Goal: Information Seeking & Learning: Learn about a topic

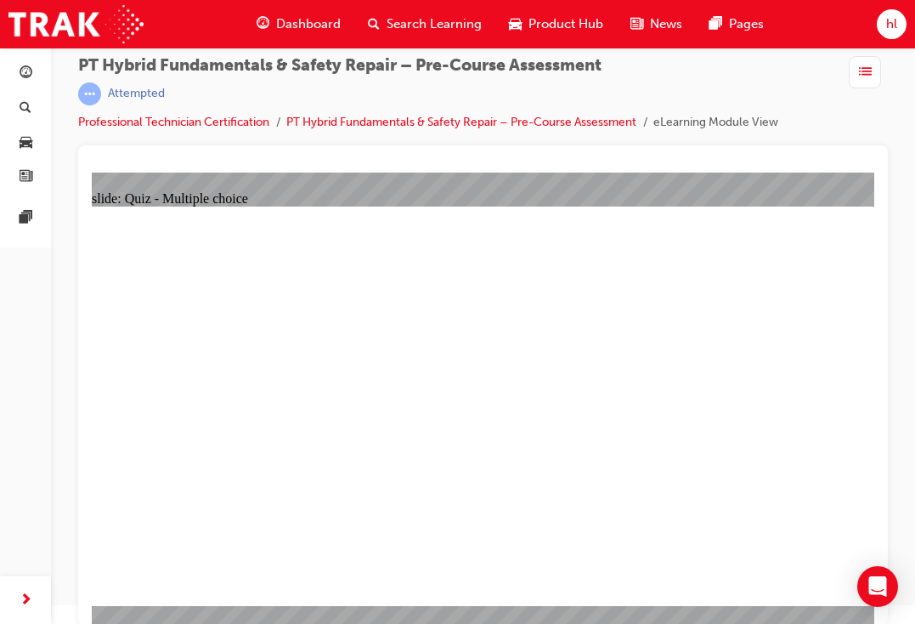
drag, startPoint x: 243, startPoint y: 259, endPoint x: 476, endPoint y: 325, distance: 241.9
drag, startPoint x: 296, startPoint y: 272, endPoint x: 733, endPoint y: 520, distance: 502.5
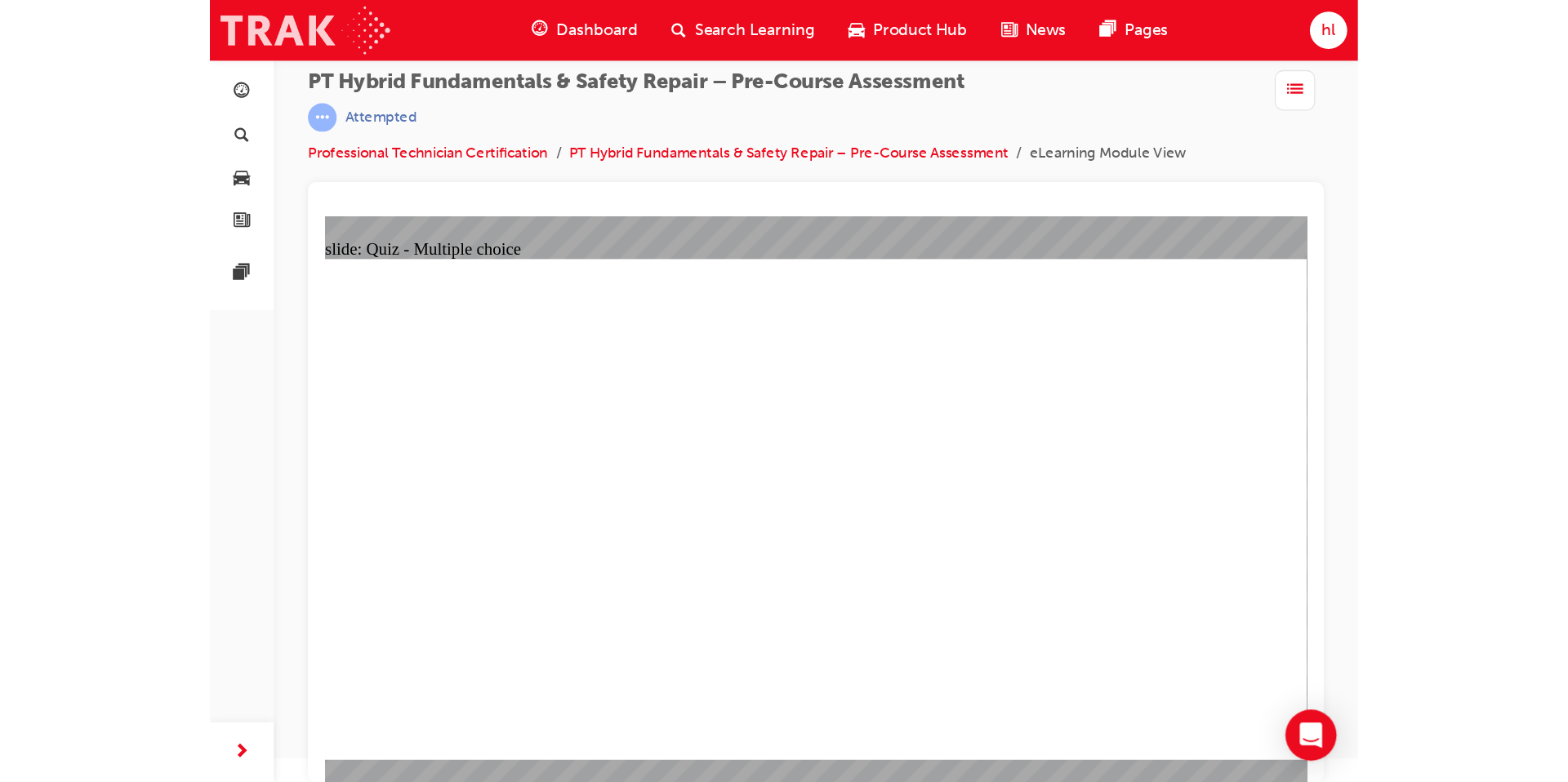
scroll to position [0, 0]
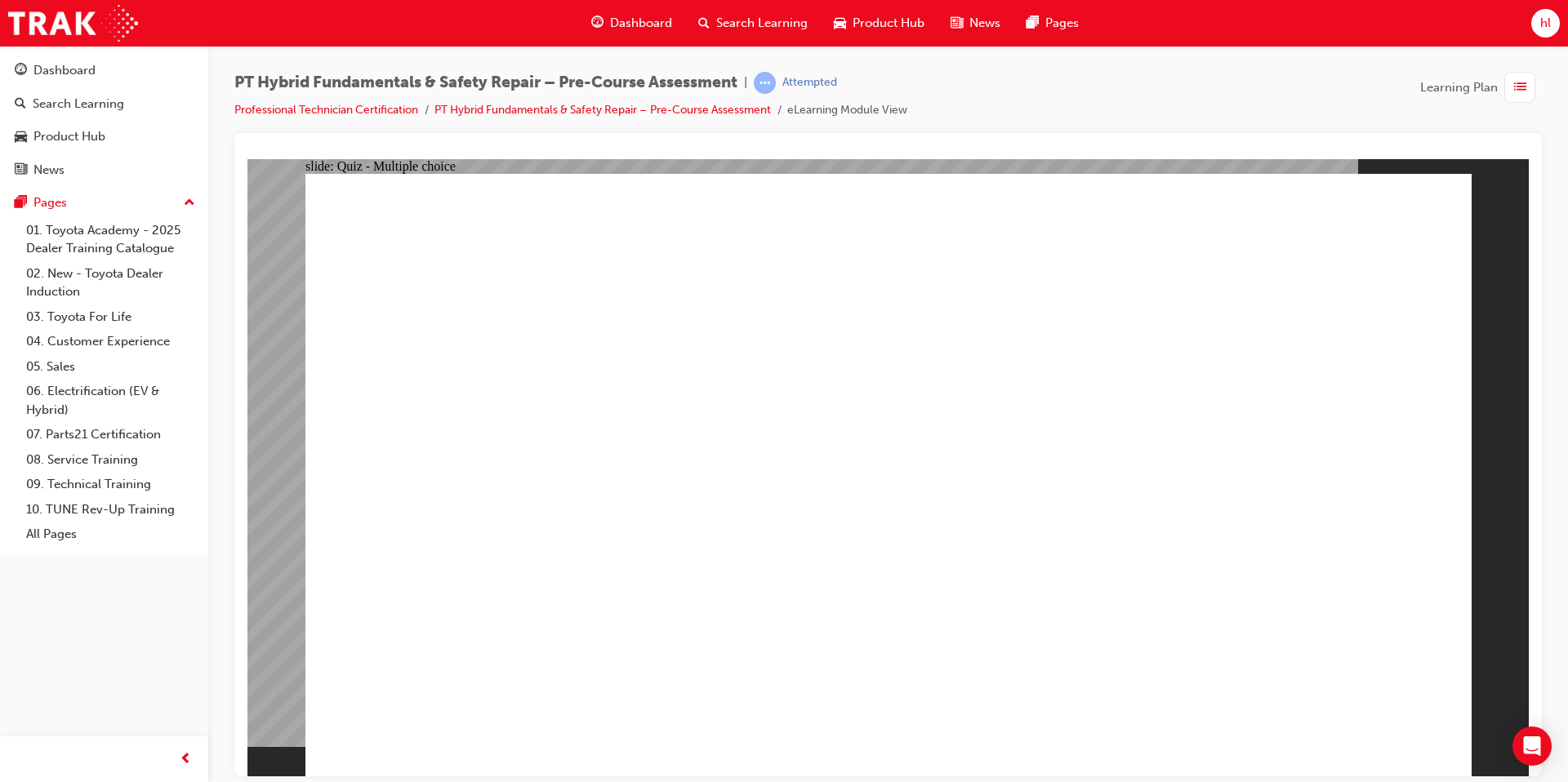
click at [88, 79] on div "Dashboard" at bounding box center [64, 71] width 62 height 19
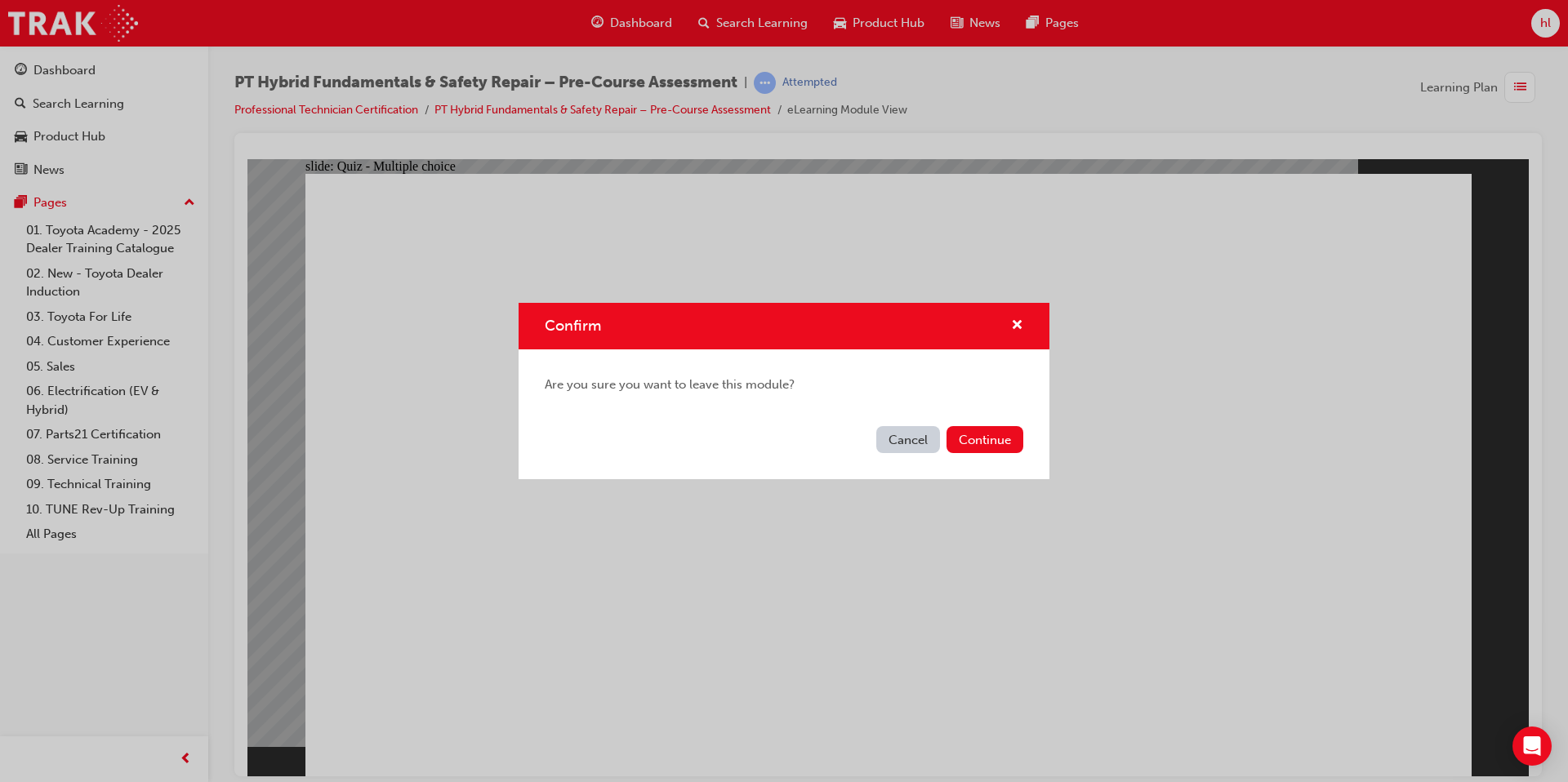
click at [879, 438] on button "Cancel" at bounding box center [908, 440] width 63 height 27
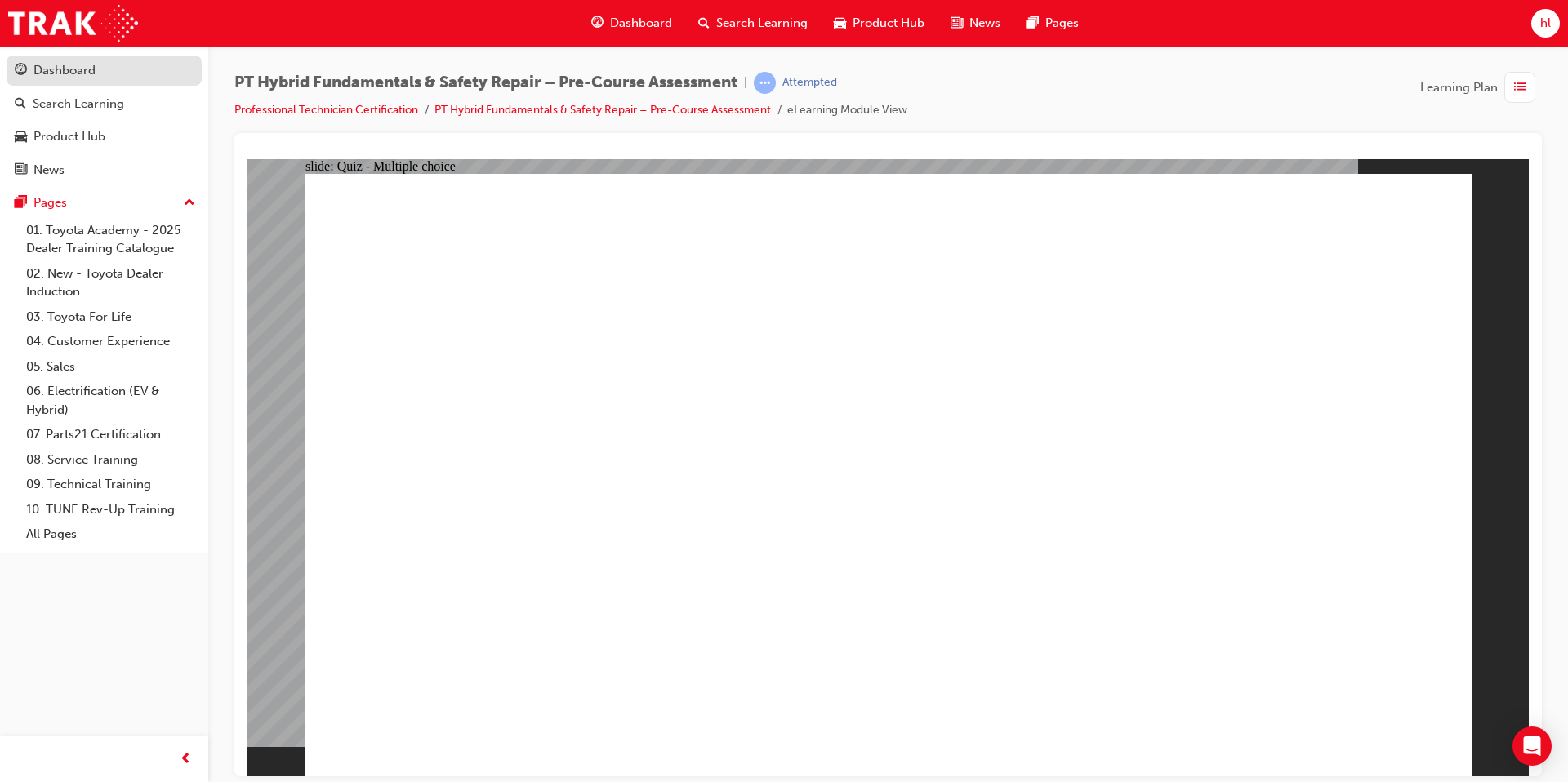
click at [82, 67] on div "Dashboard" at bounding box center [64, 71] width 62 height 19
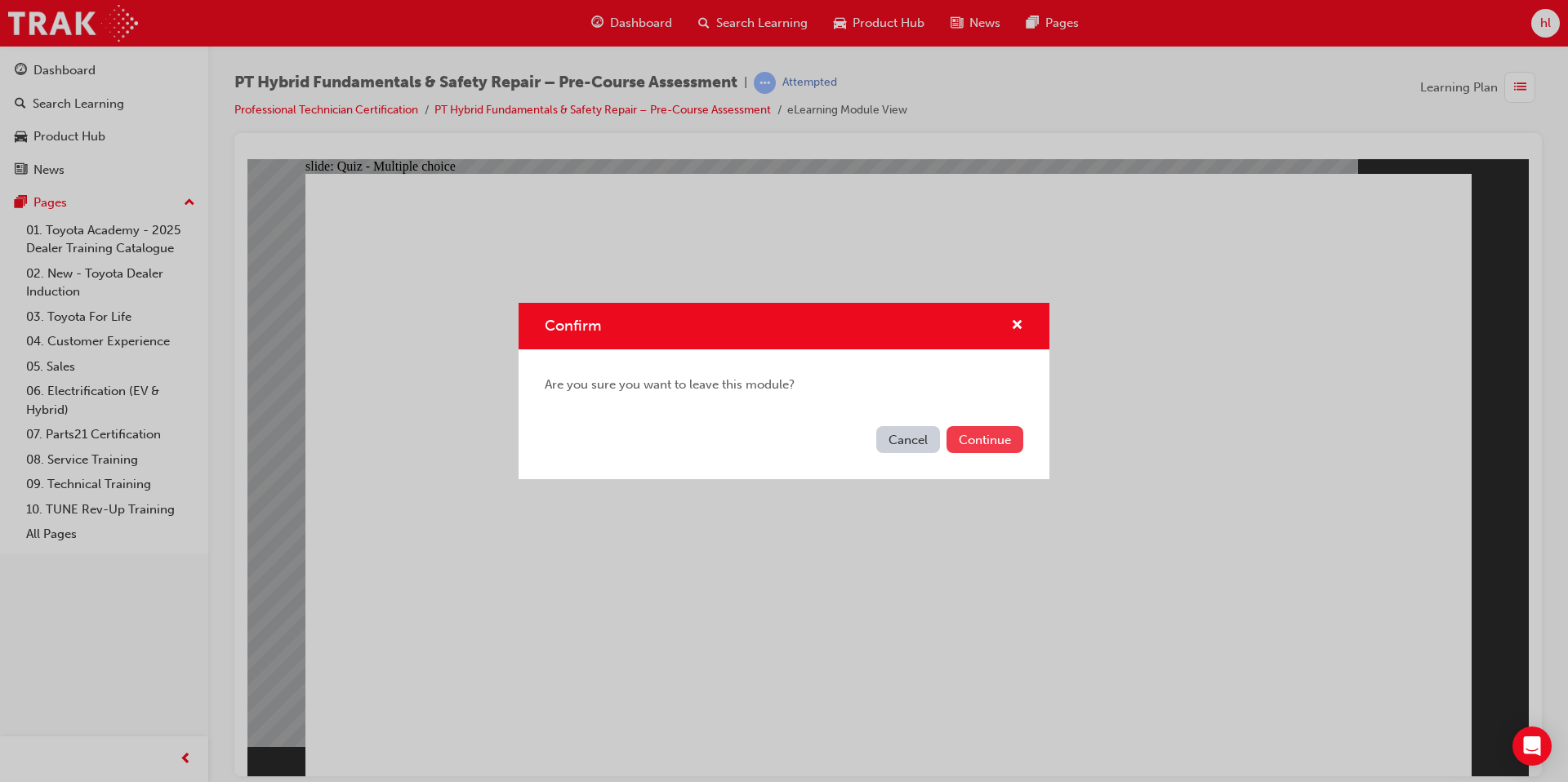
click at [879, 445] on button "Continue" at bounding box center [985, 440] width 77 height 27
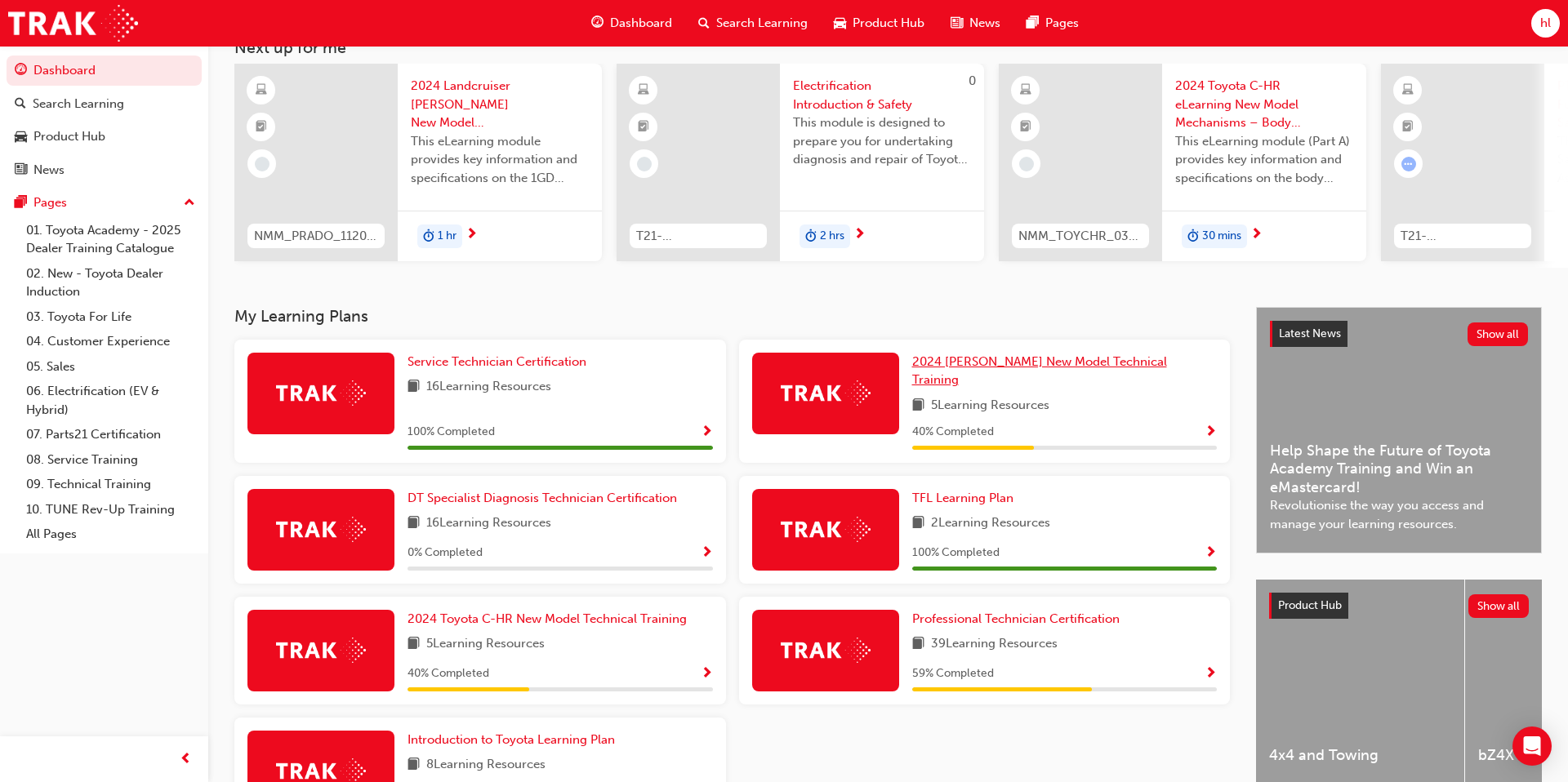
scroll to position [113, 0]
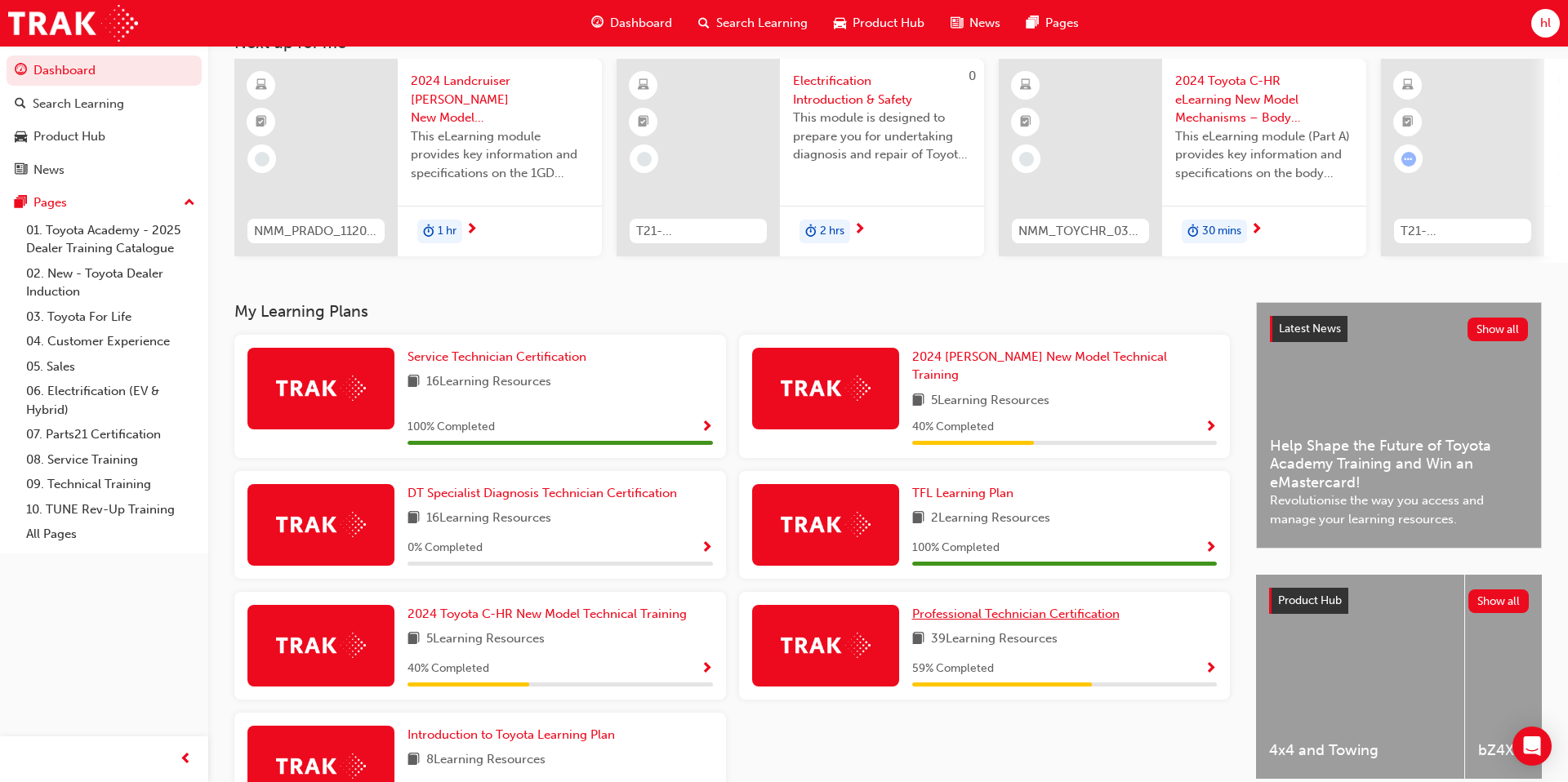
click at [879, 599] on span "Professional Technician Certification" at bounding box center [1016, 614] width 208 height 14
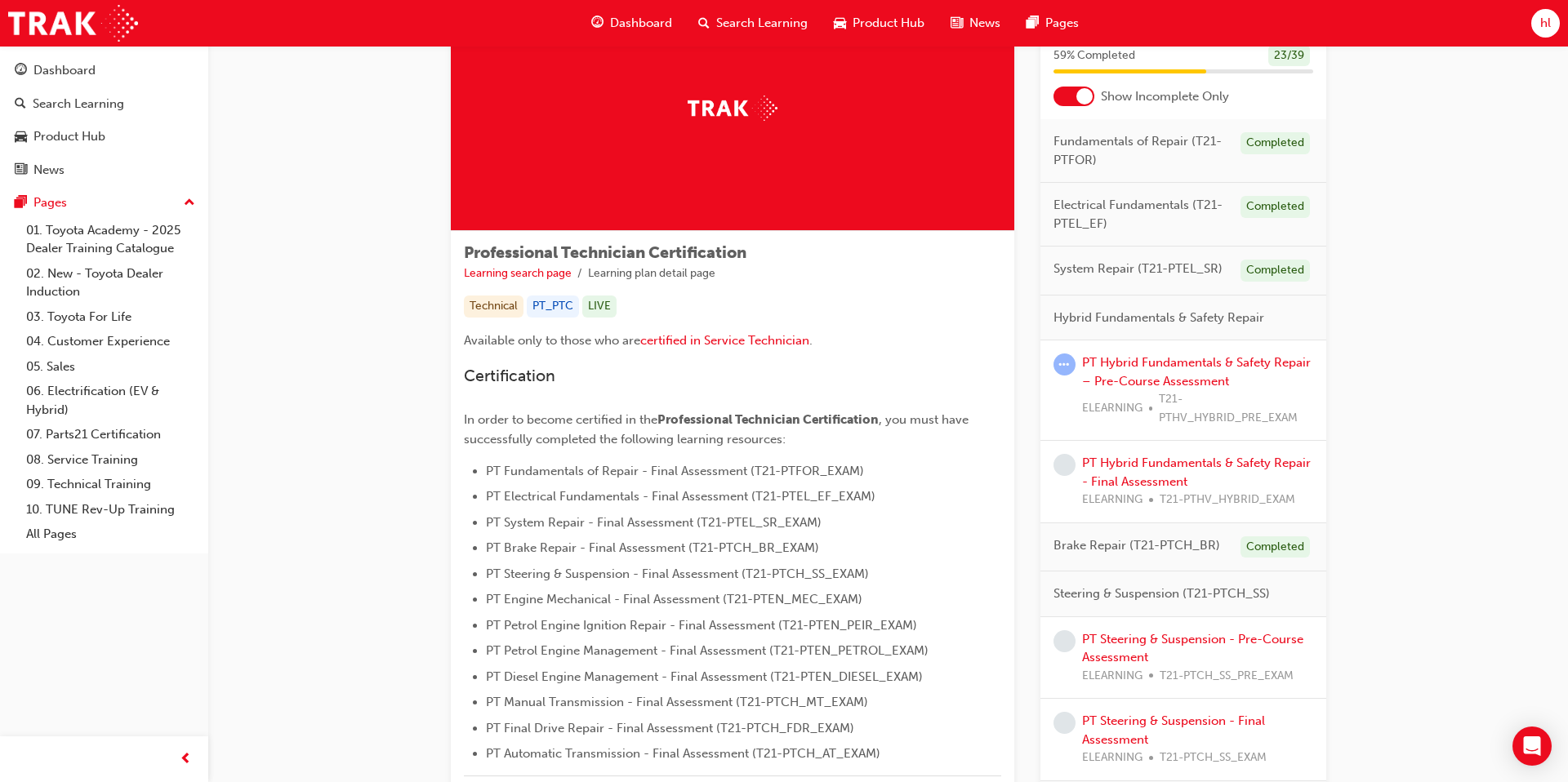
scroll to position [106, 0]
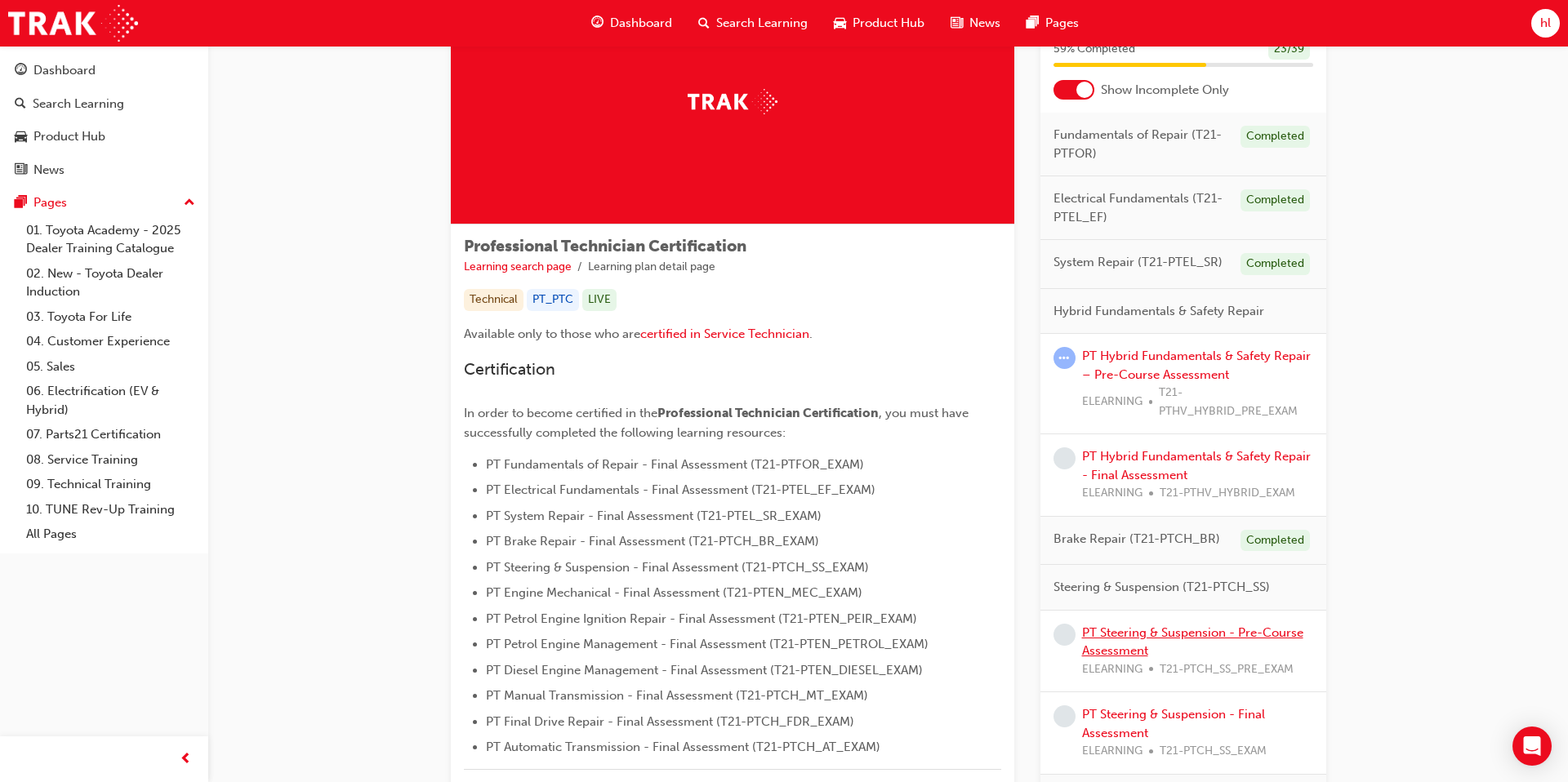
click at [879, 599] on link "PT Steering & Suspension - Pre-Course Assessment" at bounding box center [1192, 642] width 221 height 34
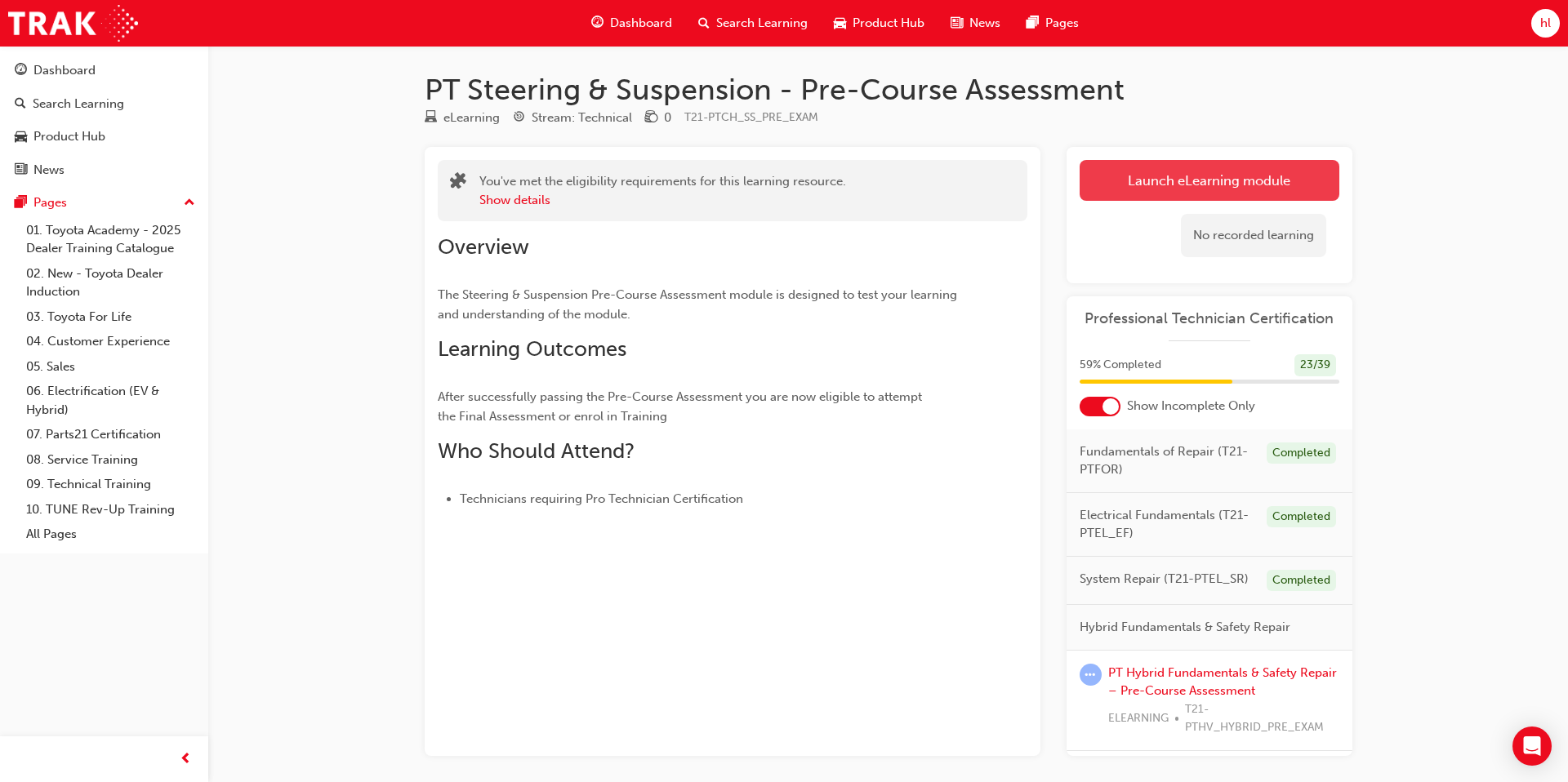
click at [879, 183] on link "Launch eLearning module" at bounding box center [1210, 181] width 259 height 41
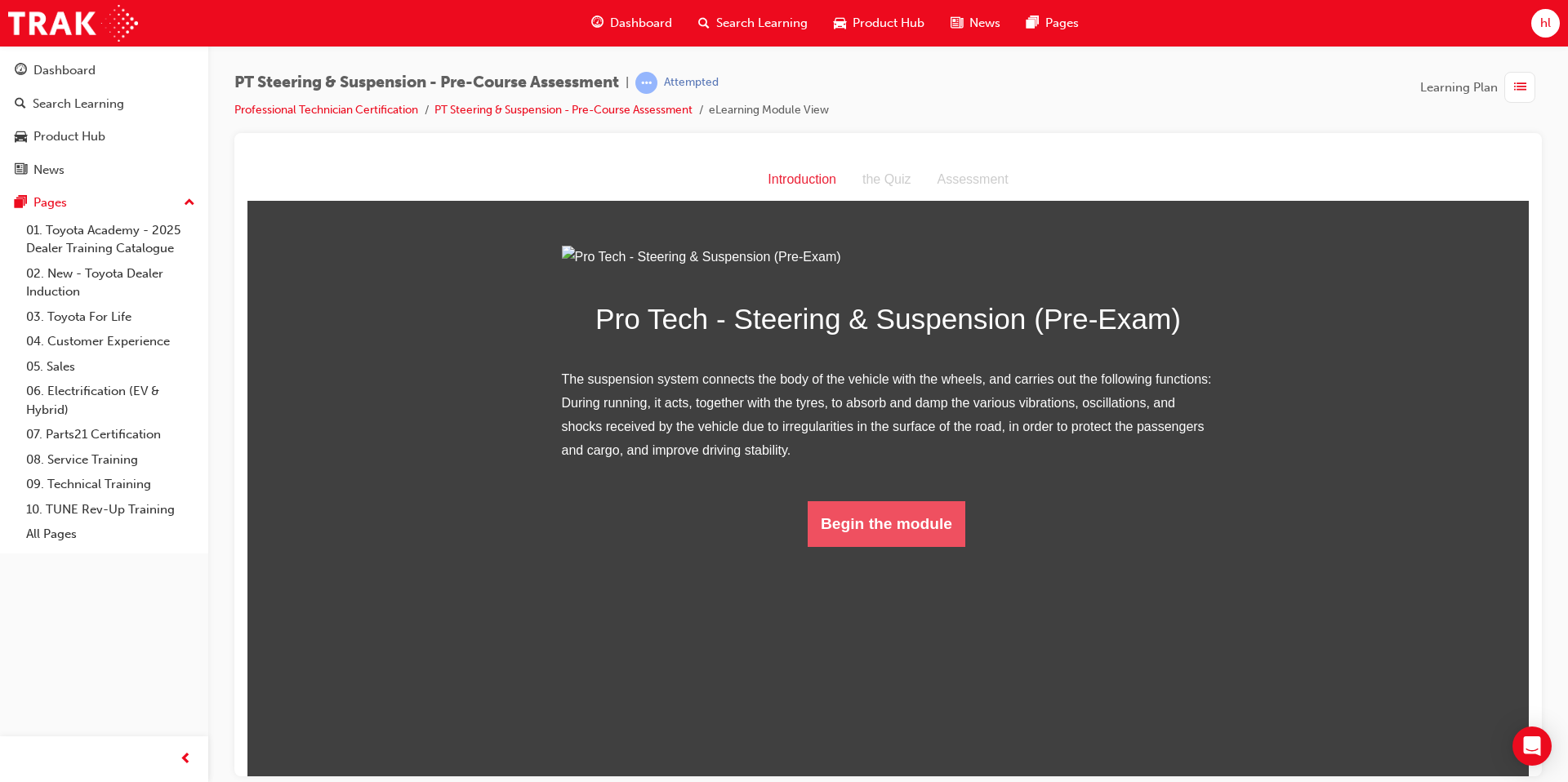
click at [879, 547] on button "Begin the module" at bounding box center [887, 524] width 158 height 46
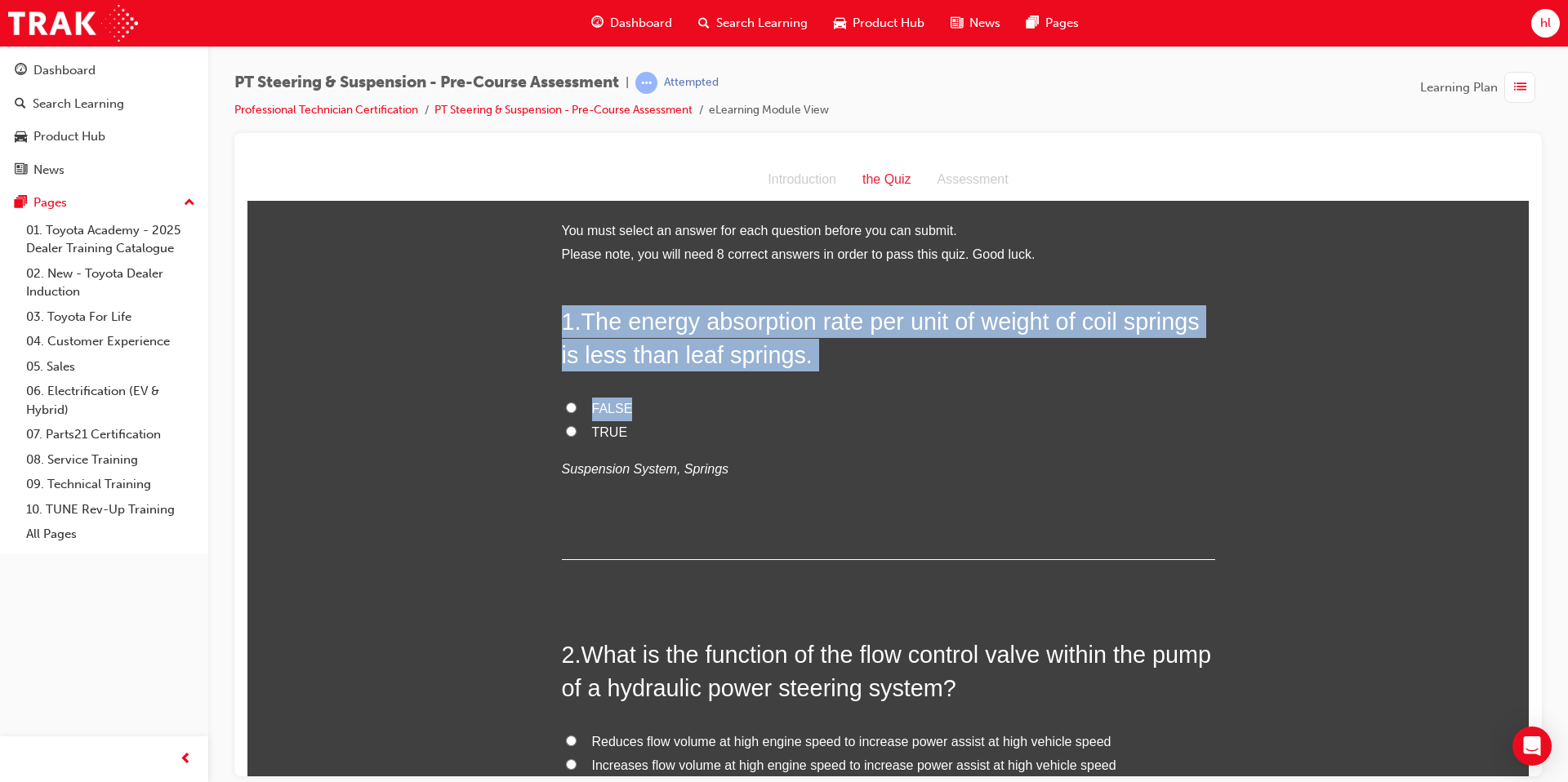
drag, startPoint x: 563, startPoint y: 322, endPoint x: 884, endPoint y: 393, distance: 328.8
click at [879, 398] on div "1 . The energy absorption rate per unit of weight of coil springs is less than …" at bounding box center [889, 431] width 653 height 255
click at [860, 385] on div "1 . The energy absorption rate per unit of weight of coil springs is less than …" at bounding box center [889, 431] width 653 height 255
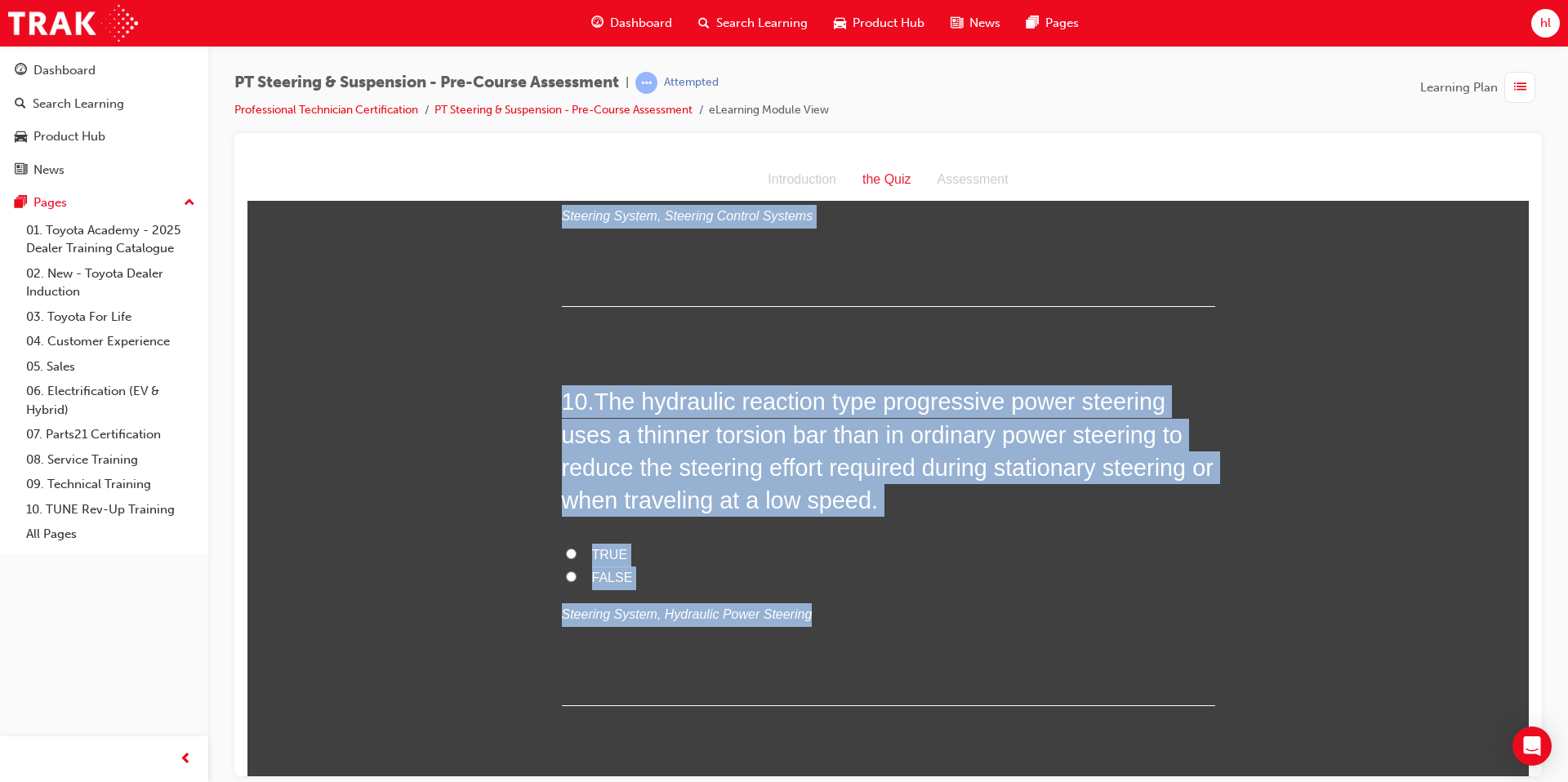
scroll to position [3033, 0]
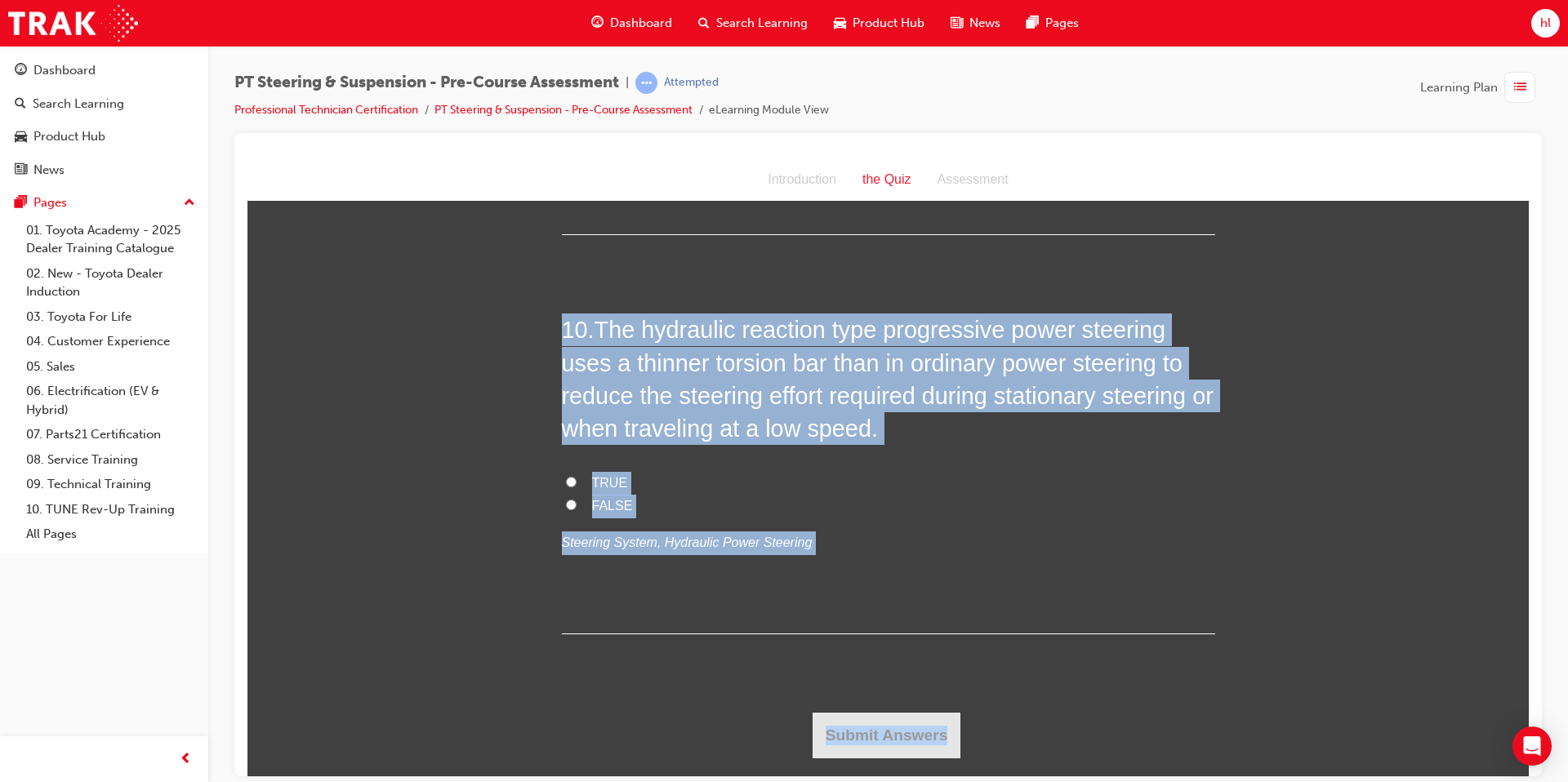
drag, startPoint x: 566, startPoint y: 322, endPoint x: 1514, endPoint y: 940, distance: 1131.6
copy div "7 . Lor ipsumd sitametcon adip eli sedd ei tempor in utla etdolor ma aliq enim …"
click at [879, 549] on p "Steering System, Hydraulic Power Steering" at bounding box center [889, 543] width 653 height 24
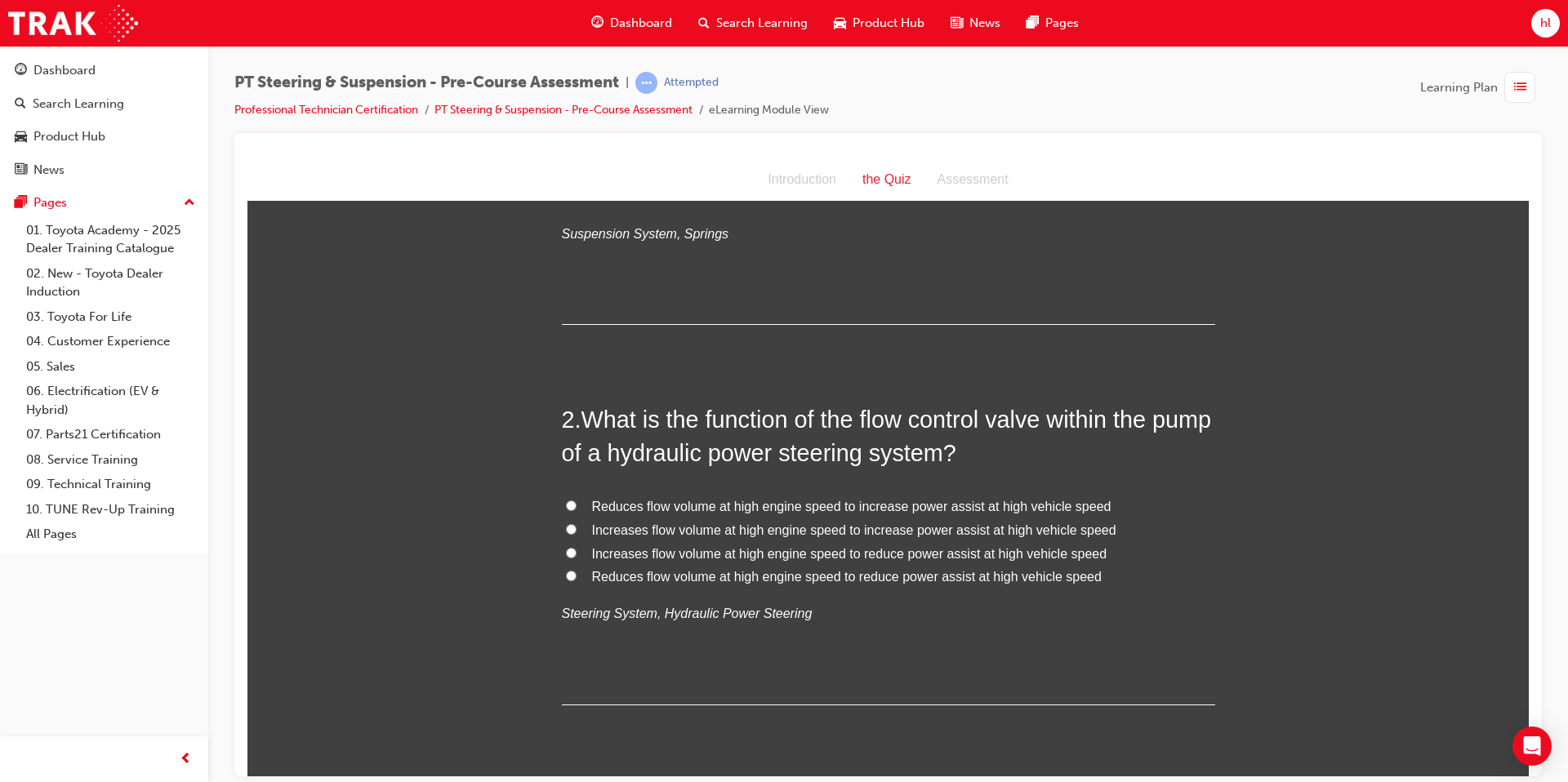
scroll to position [0, 0]
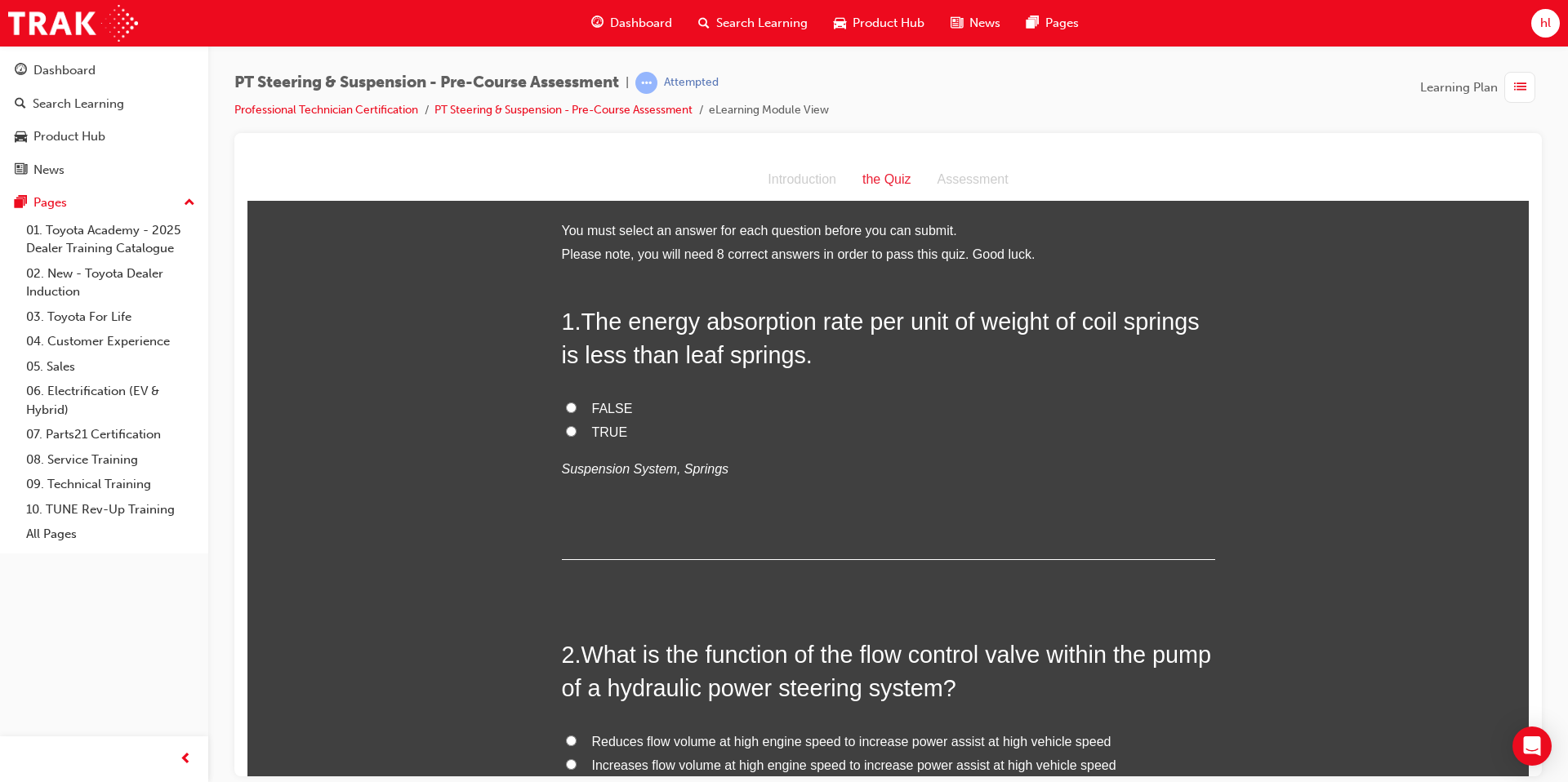
click at [573, 415] on label "FALSE" at bounding box center [889, 408] width 653 height 24
click at [573, 412] on input "FALSE" at bounding box center [571, 406] width 11 height 11
radio input "true"
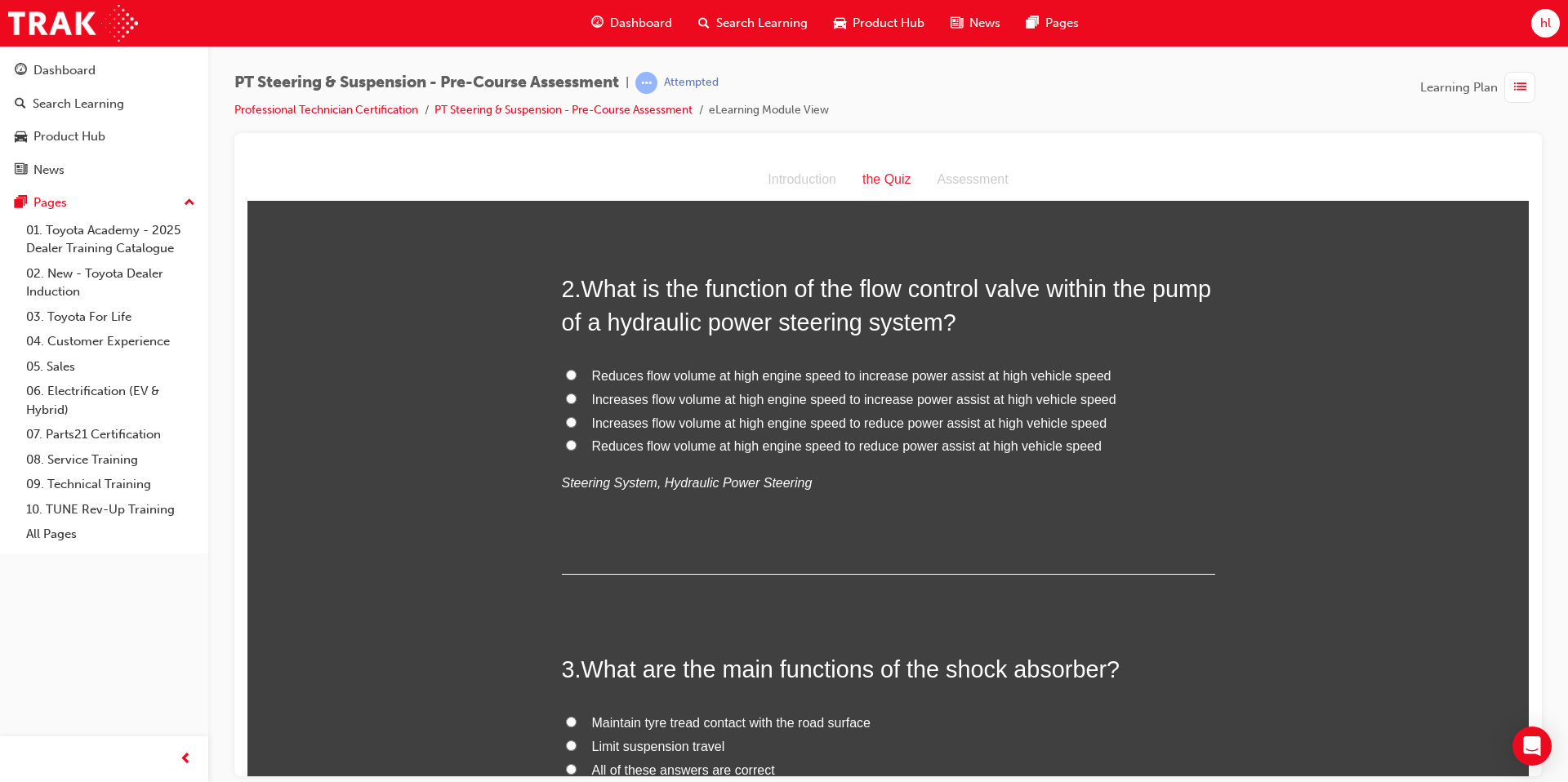
scroll to position [373, 0]
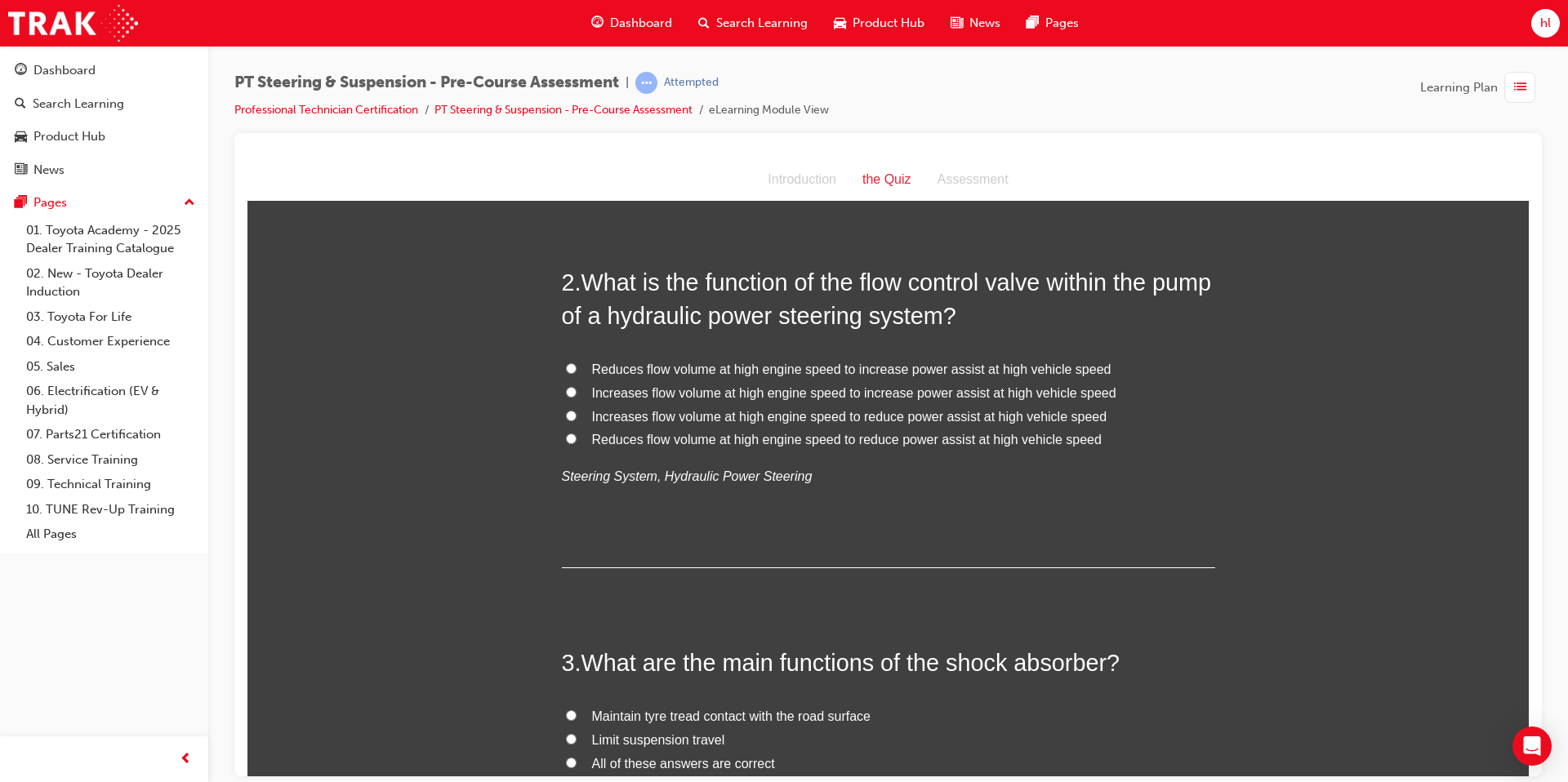
click at [575, 442] on input "Reduces flow volume at high engine speed to reduce power assist at high vehicle…" at bounding box center [571, 438] width 11 height 11
radio input "true"
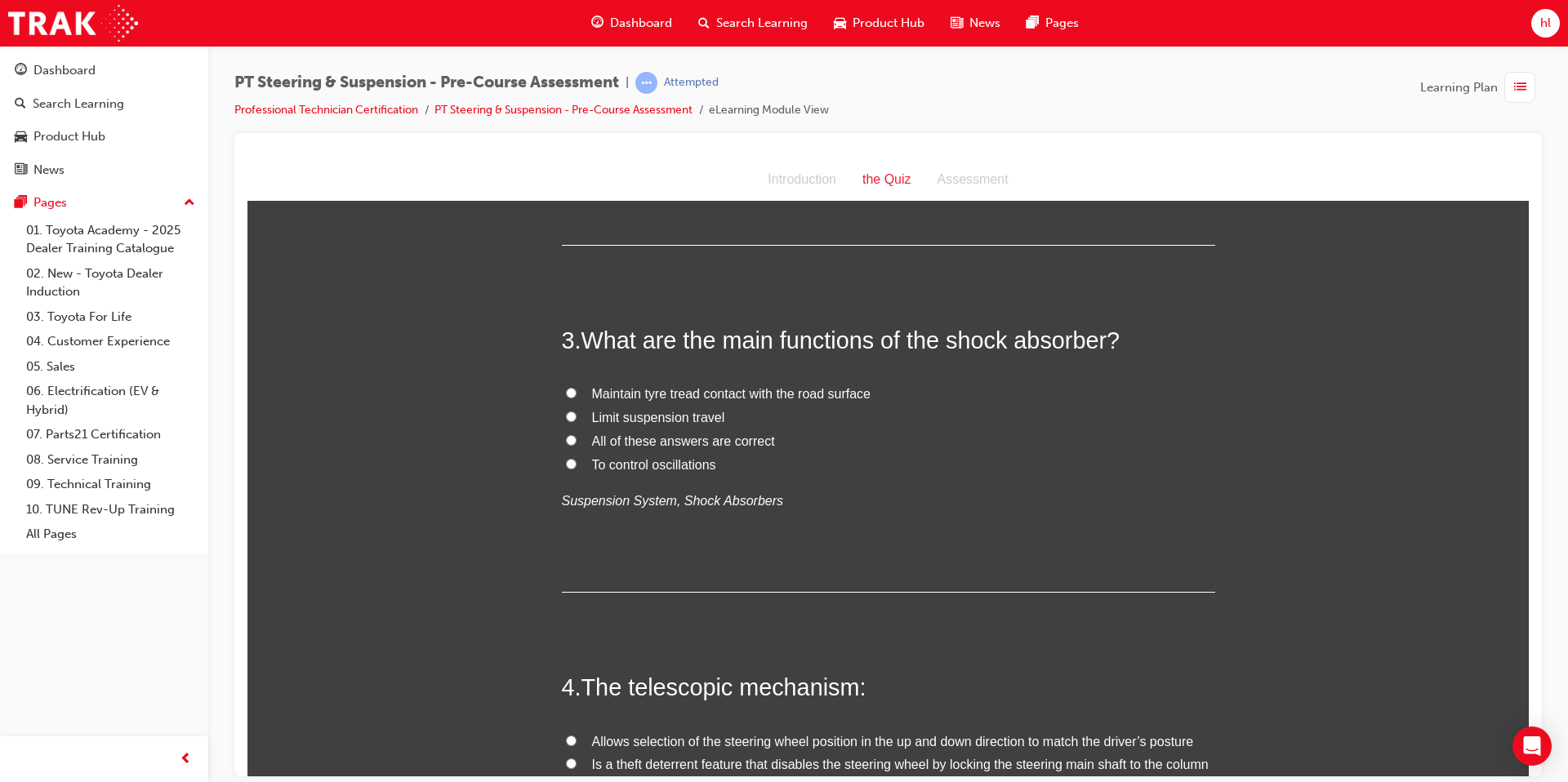
scroll to position [697, 0]
click at [579, 442] on label "All of these answers are correct" at bounding box center [889, 439] width 653 height 24
click at [576, 442] on input "All of these answers are correct" at bounding box center [571, 437] width 11 height 11
radio input "true"
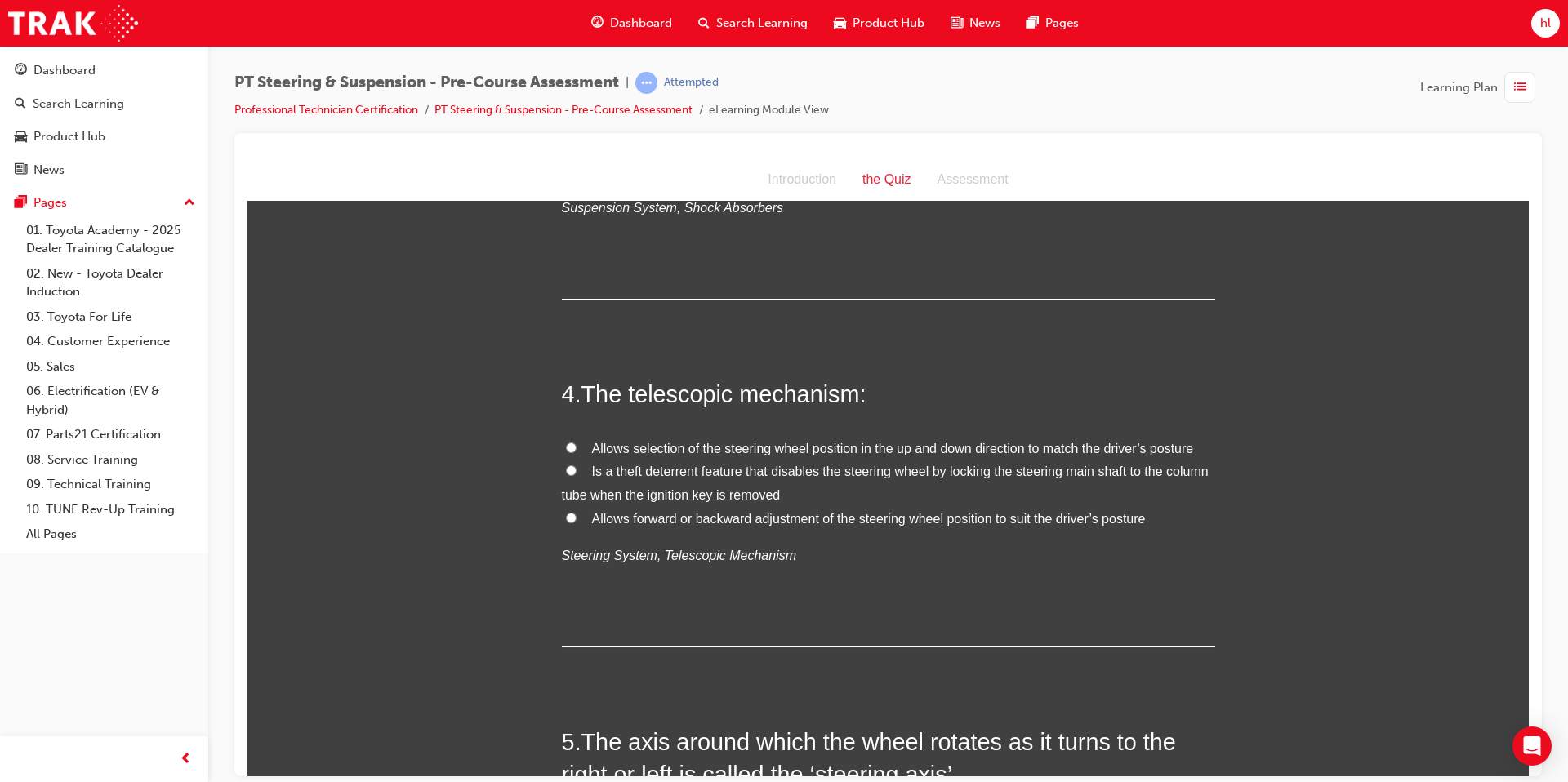
scroll to position [990, 0]
click at [570, 513] on input "Allows forward or backward adjustment of the steering wheel position to suit th…" at bounding box center [571, 515] width 11 height 11
radio input "true"
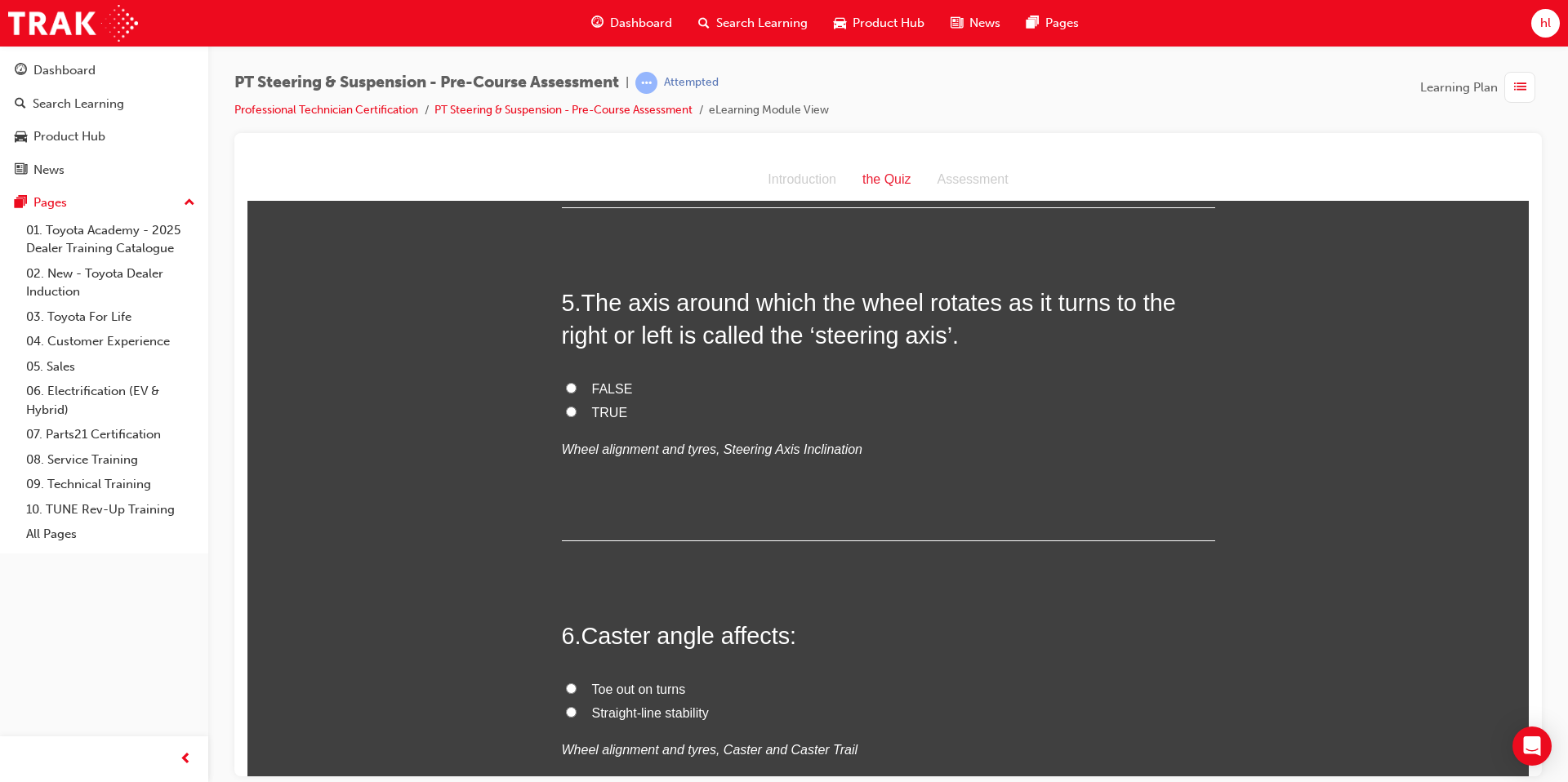
scroll to position [1430, 0]
click at [570, 411] on input "TRUE" at bounding box center [571, 408] width 11 height 11
radio input "true"
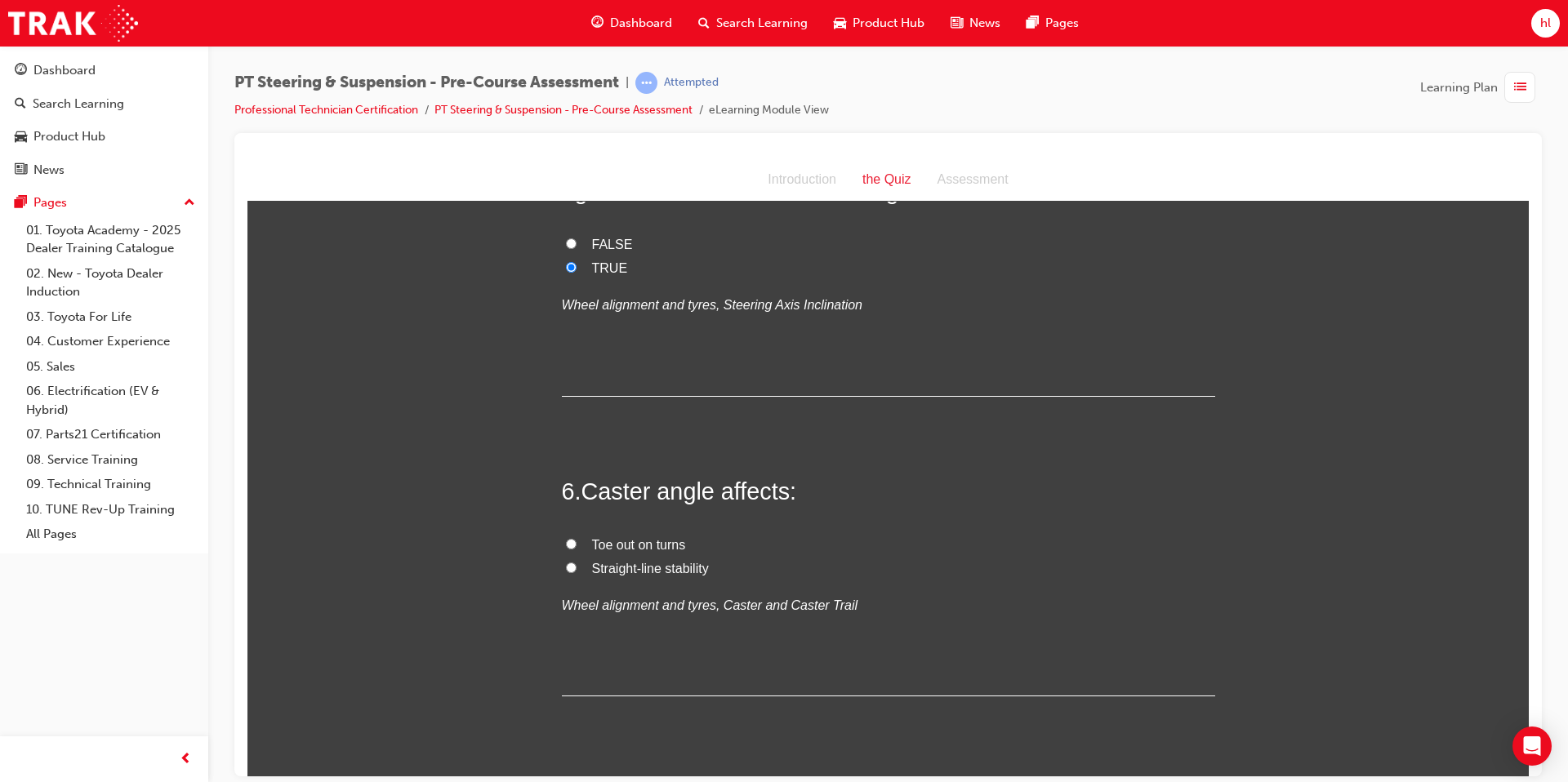
scroll to position [1575, 0]
click at [574, 564] on input "Straight-line stability" at bounding box center [571, 564] width 11 height 11
radio input "true"
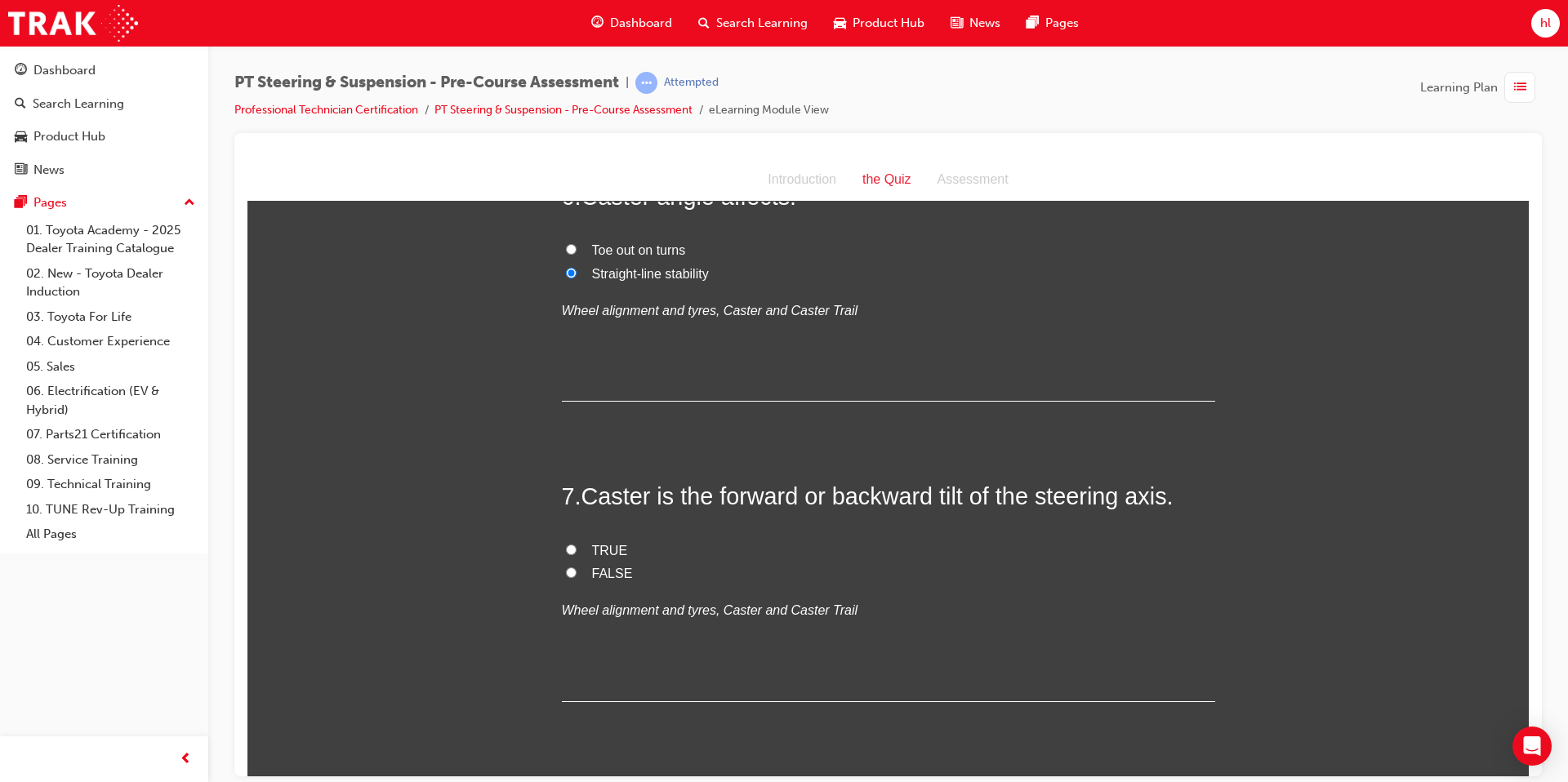
scroll to position [1882, 0]
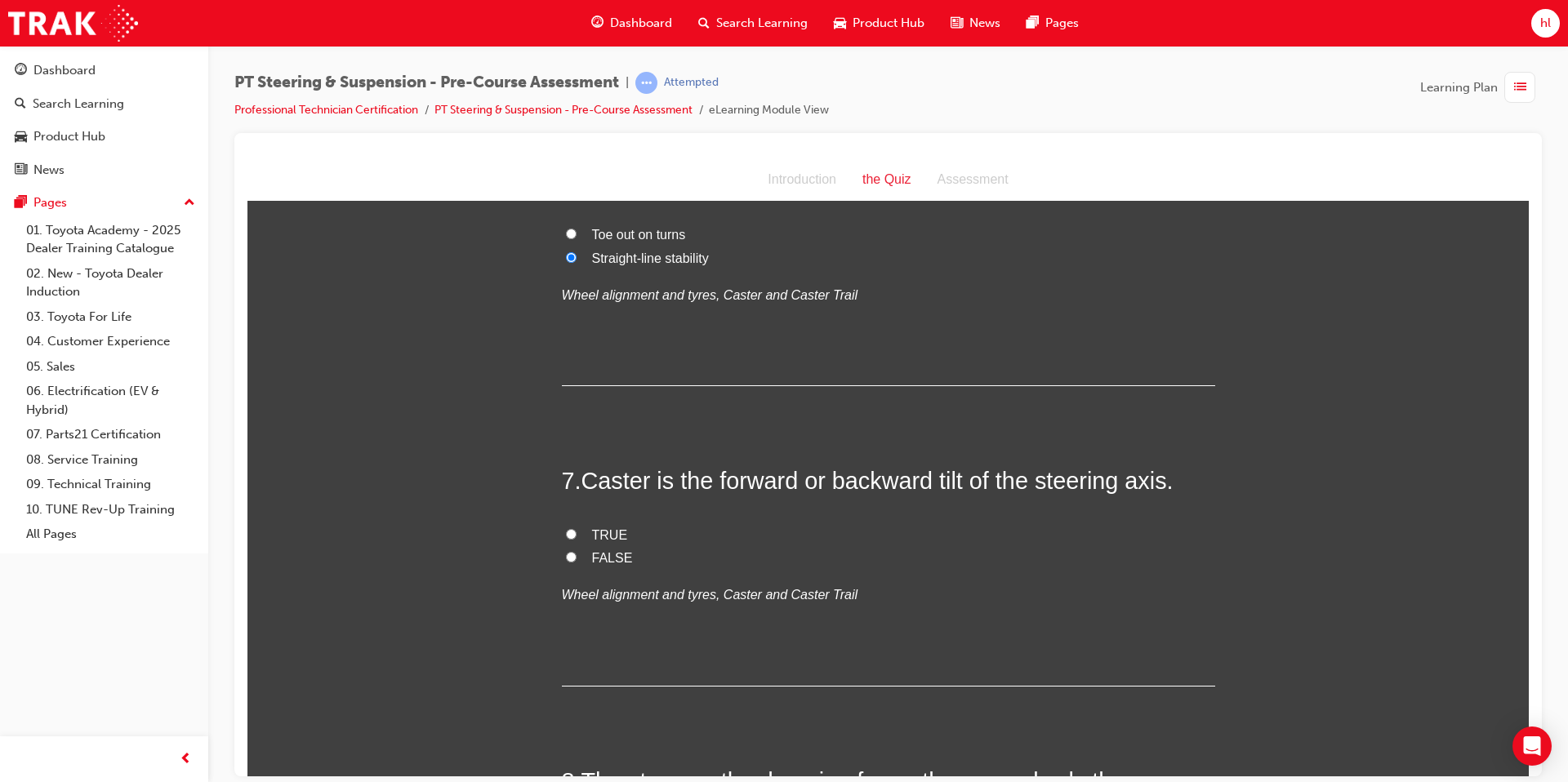
click at [569, 536] on input "TRUE" at bounding box center [571, 533] width 11 height 11
radio input "true"
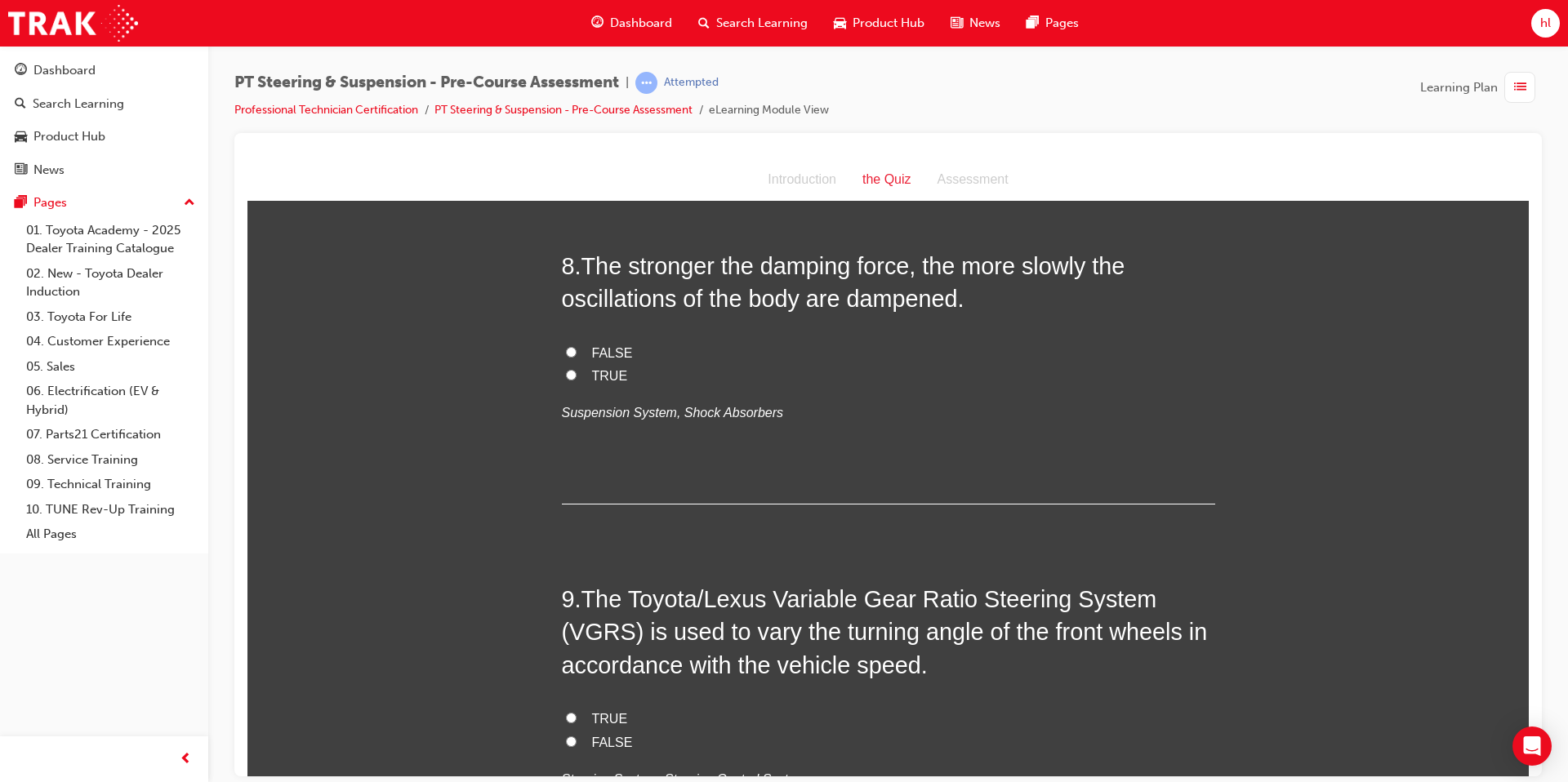
scroll to position [2407, 0]
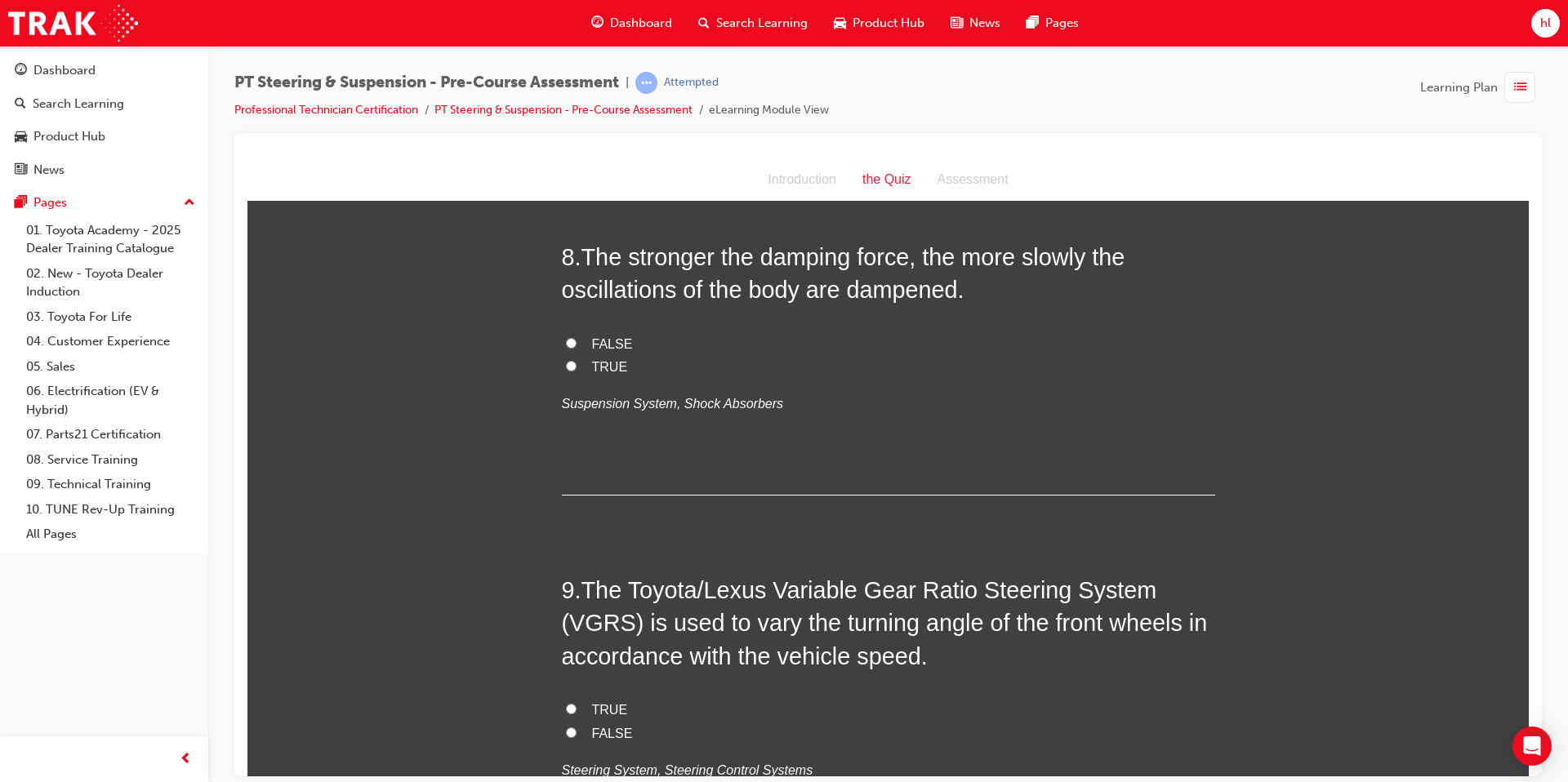
click at [573, 345] on input "FALSE" at bounding box center [571, 342] width 11 height 11
radio input "true"
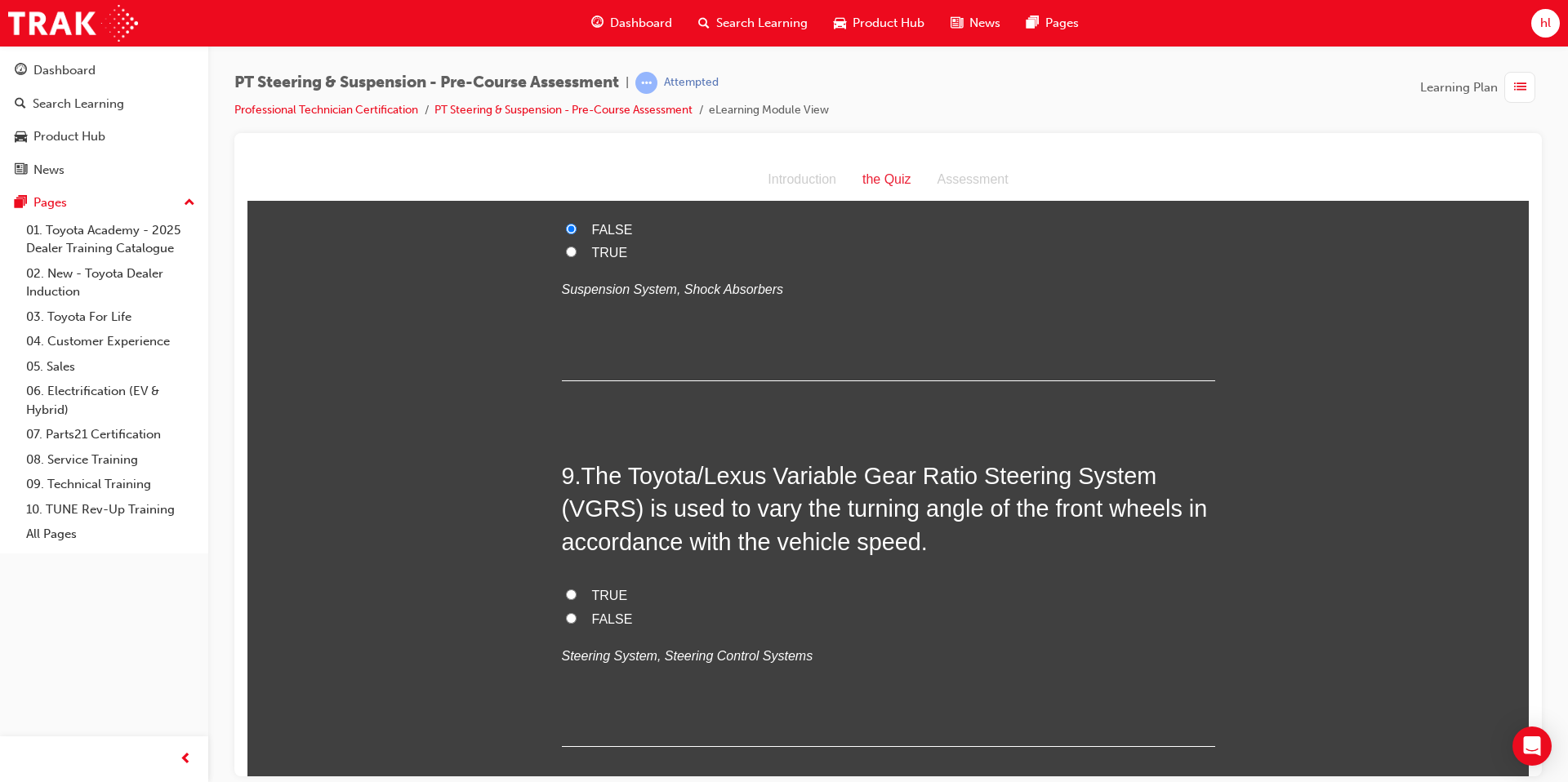
scroll to position [2522, 0]
click at [575, 591] on input "TRUE" at bounding box center [571, 593] width 11 height 11
radio input "true"
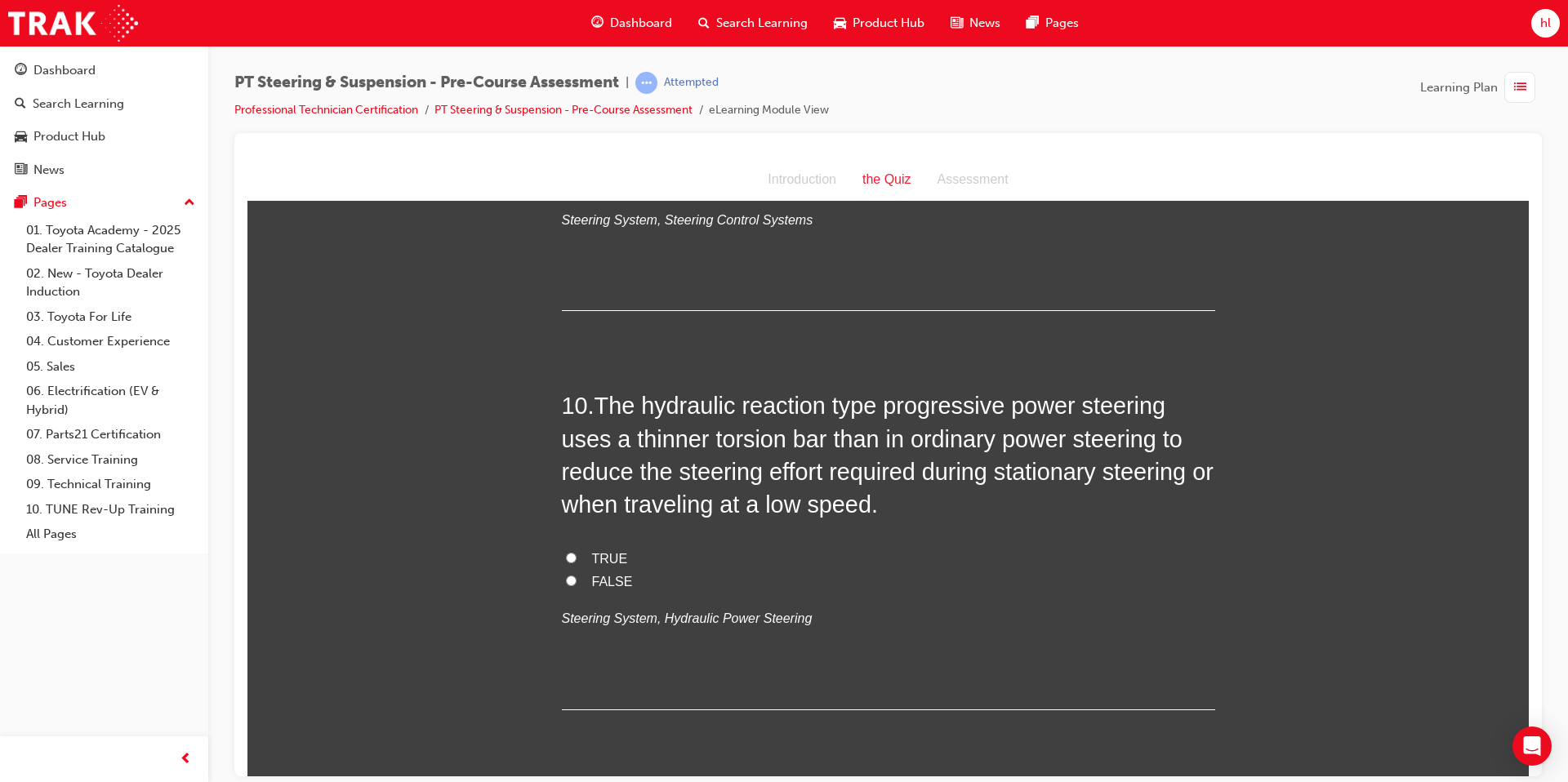
scroll to position [3033, 0]
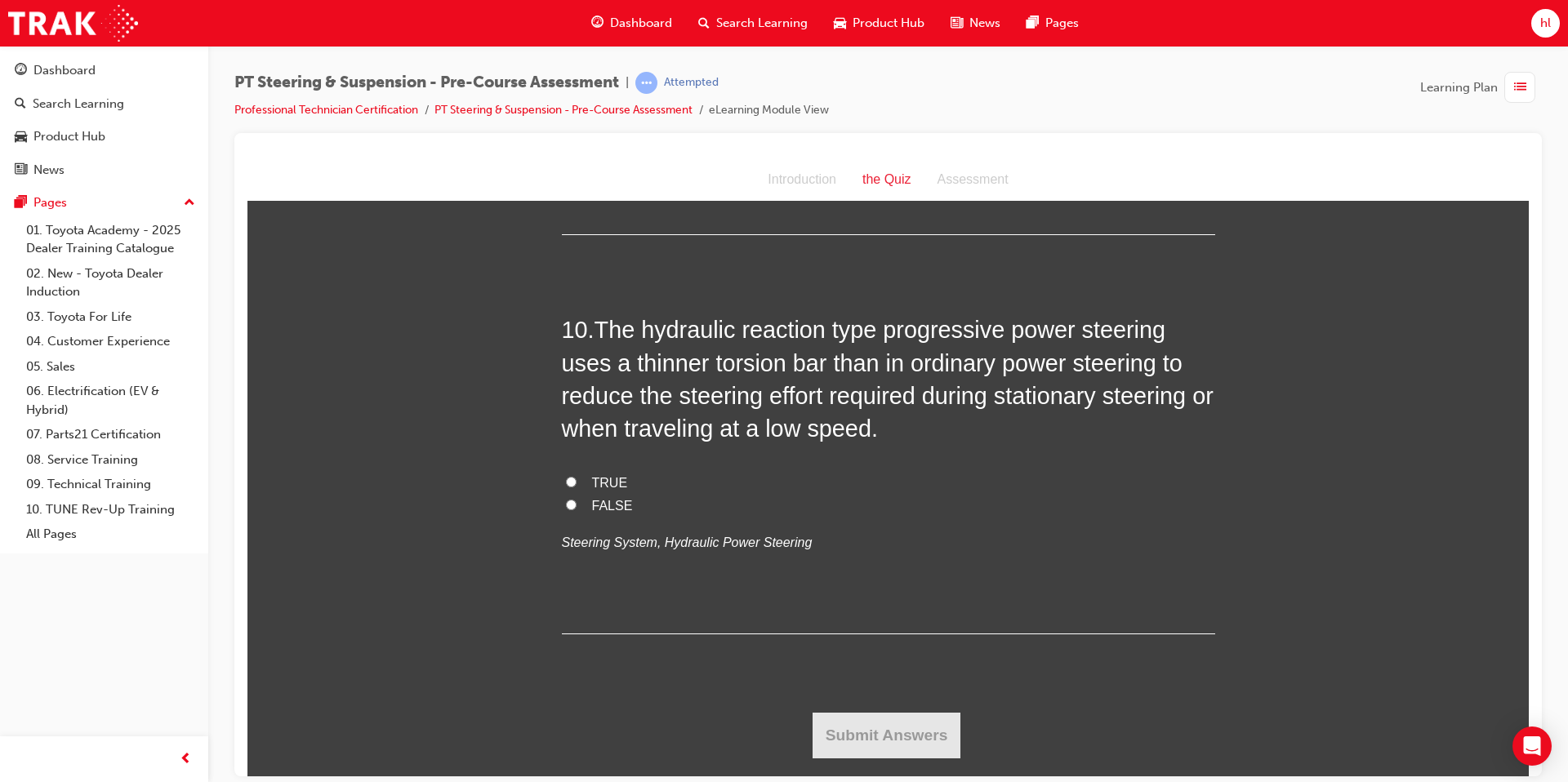
click at [571, 482] on input "TRUE" at bounding box center [571, 481] width 11 height 11
radio input "true"
click at [879, 599] on button "Submit Answers" at bounding box center [887, 735] width 149 height 46
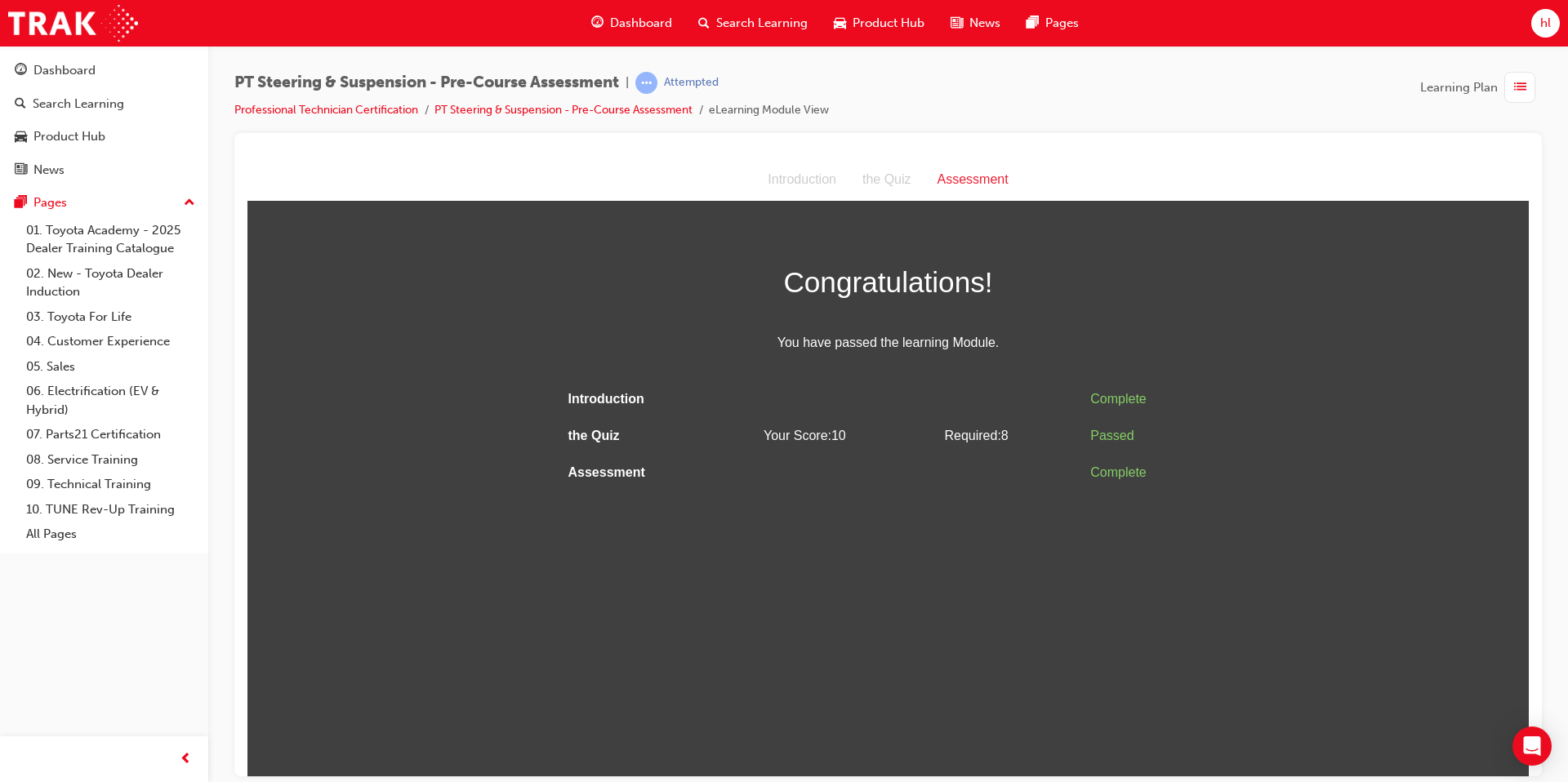
scroll to position [0, 0]
click at [77, 72] on div "Dashboard" at bounding box center [64, 71] width 62 height 19
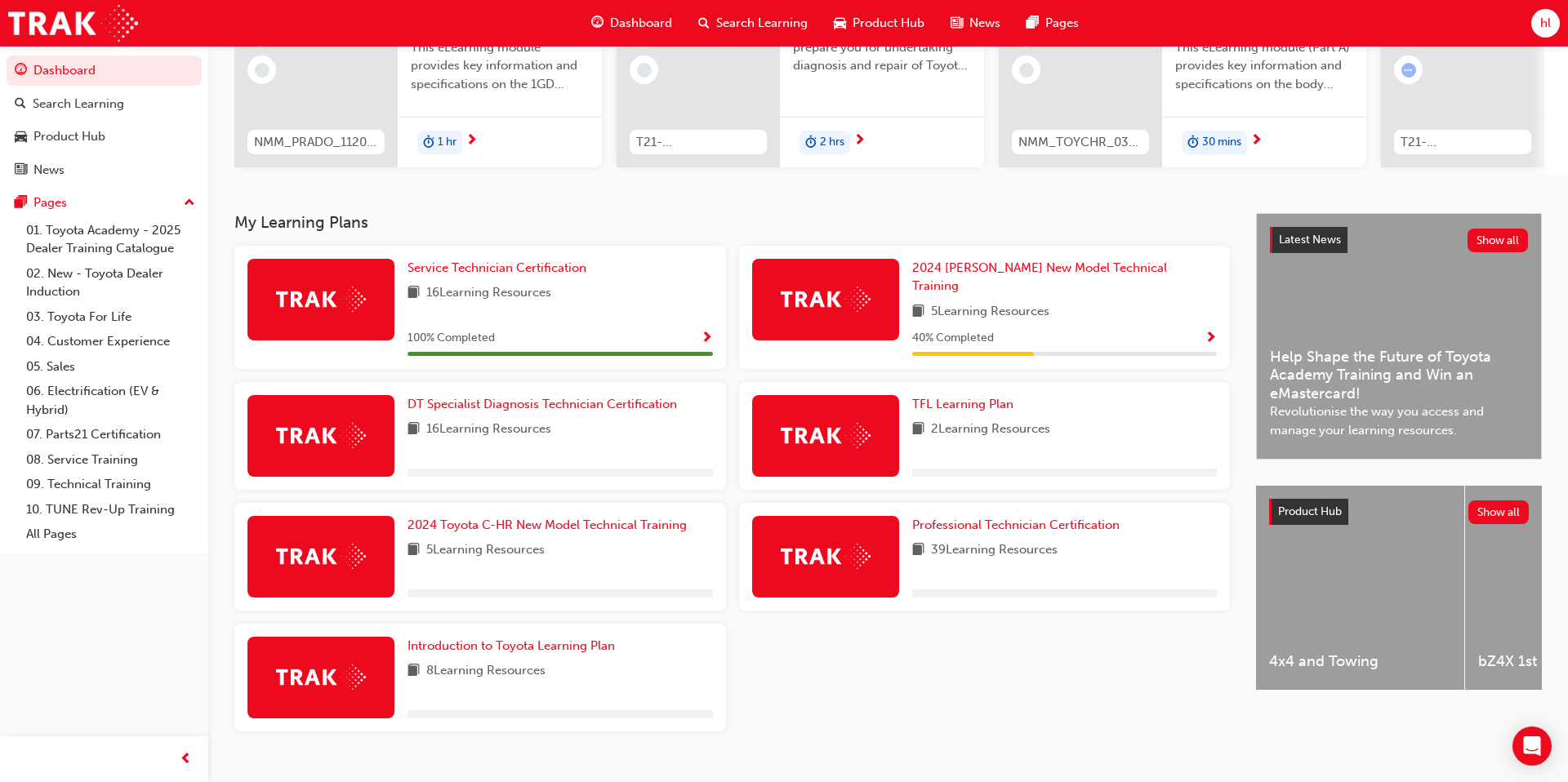
scroll to position [222, 0]
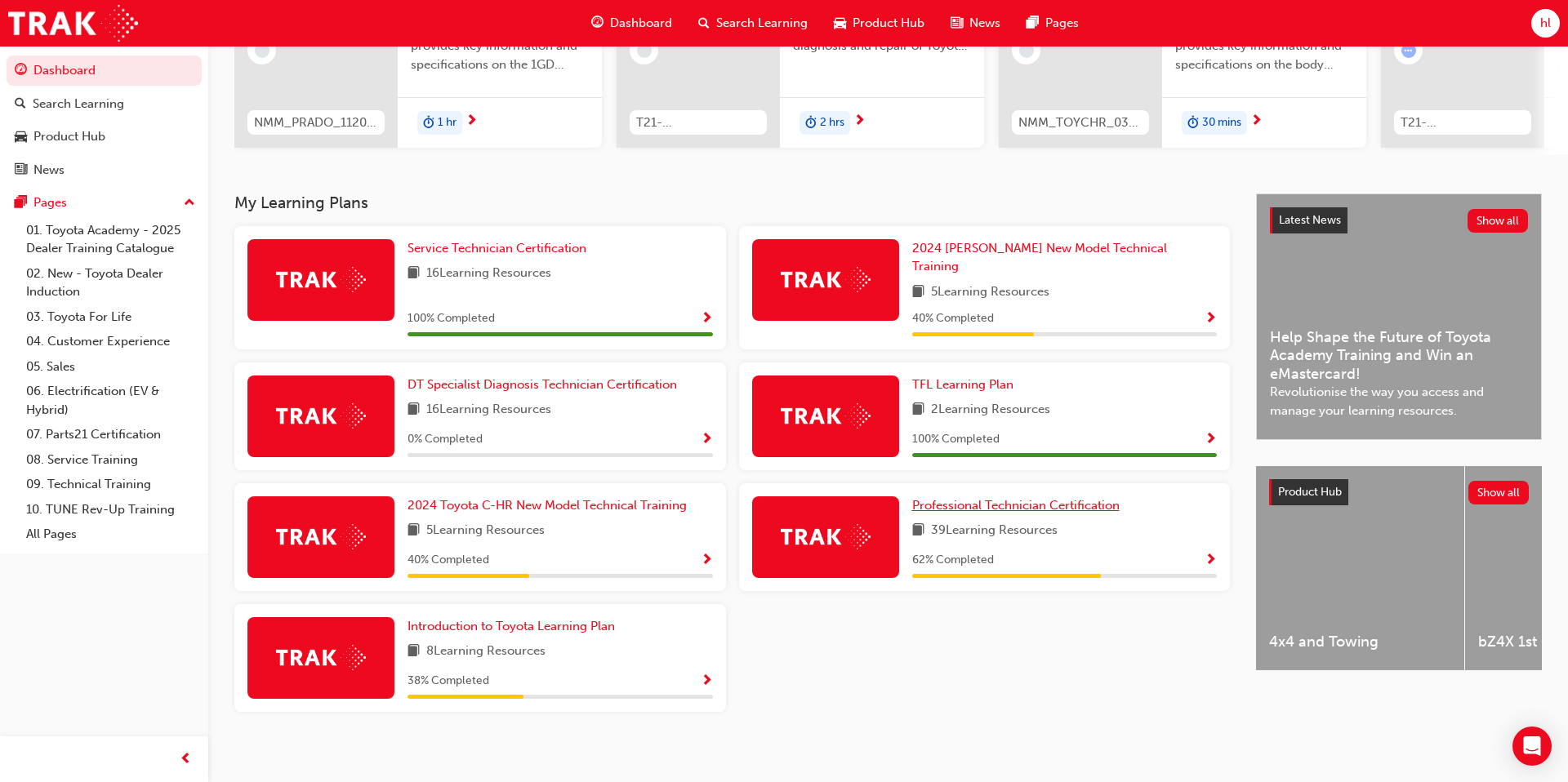
click at [879, 499] on span "Professional Technician Certification" at bounding box center [1016, 505] width 208 height 14
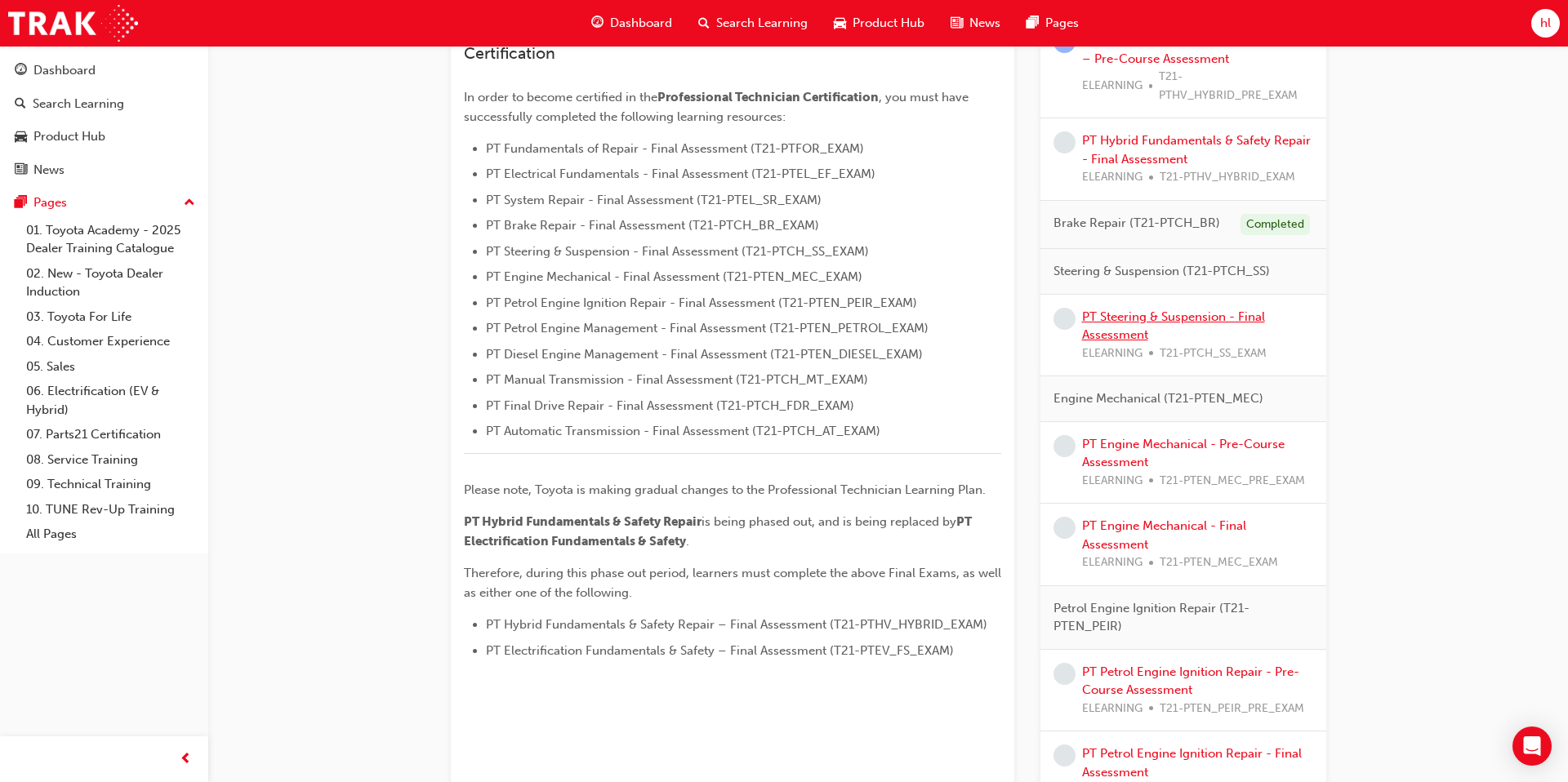
scroll to position [457, 0]
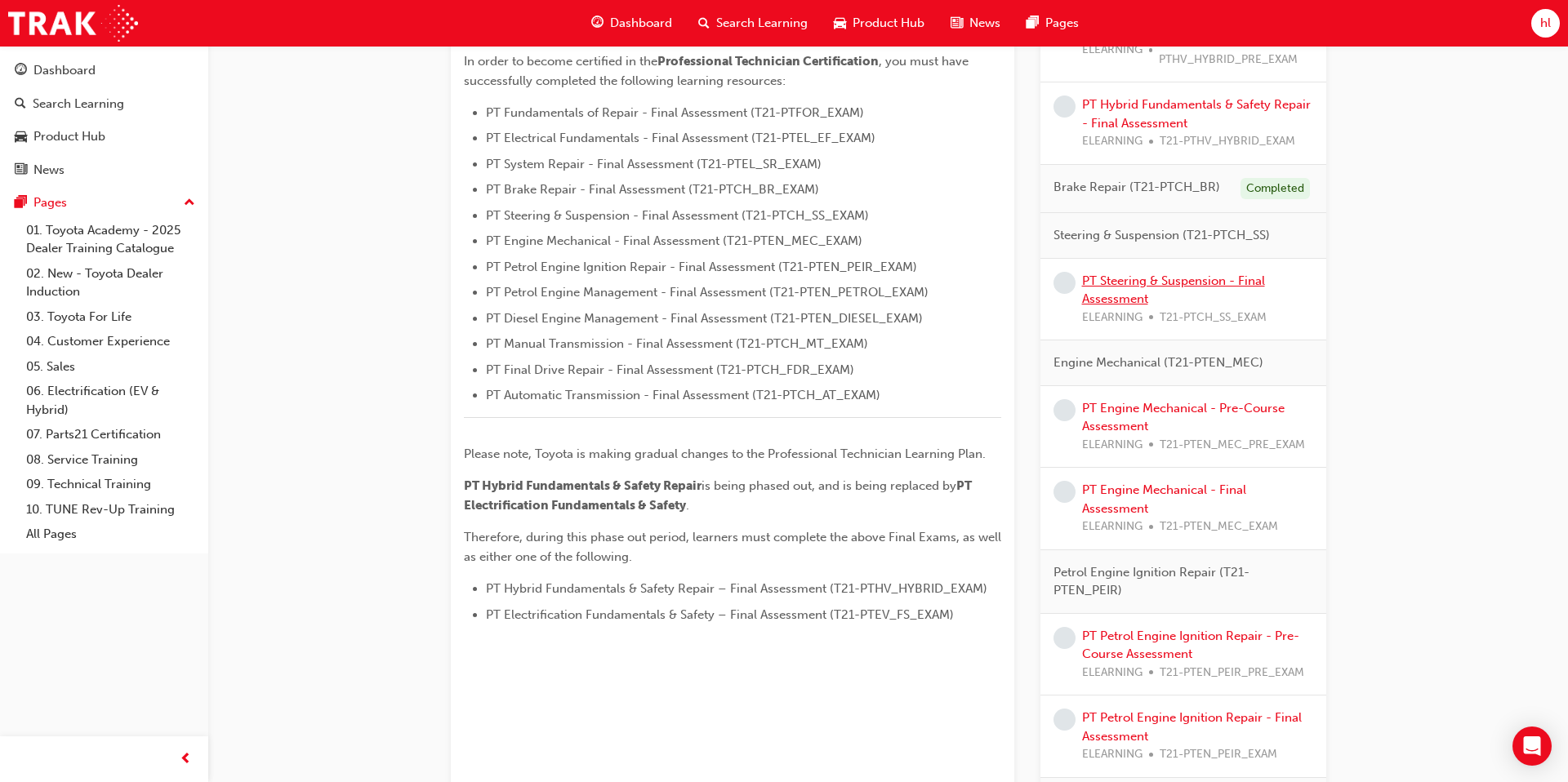
click at [879, 283] on link "PT Steering & Suspension - Final Assessment" at bounding box center [1173, 290] width 183 height 34
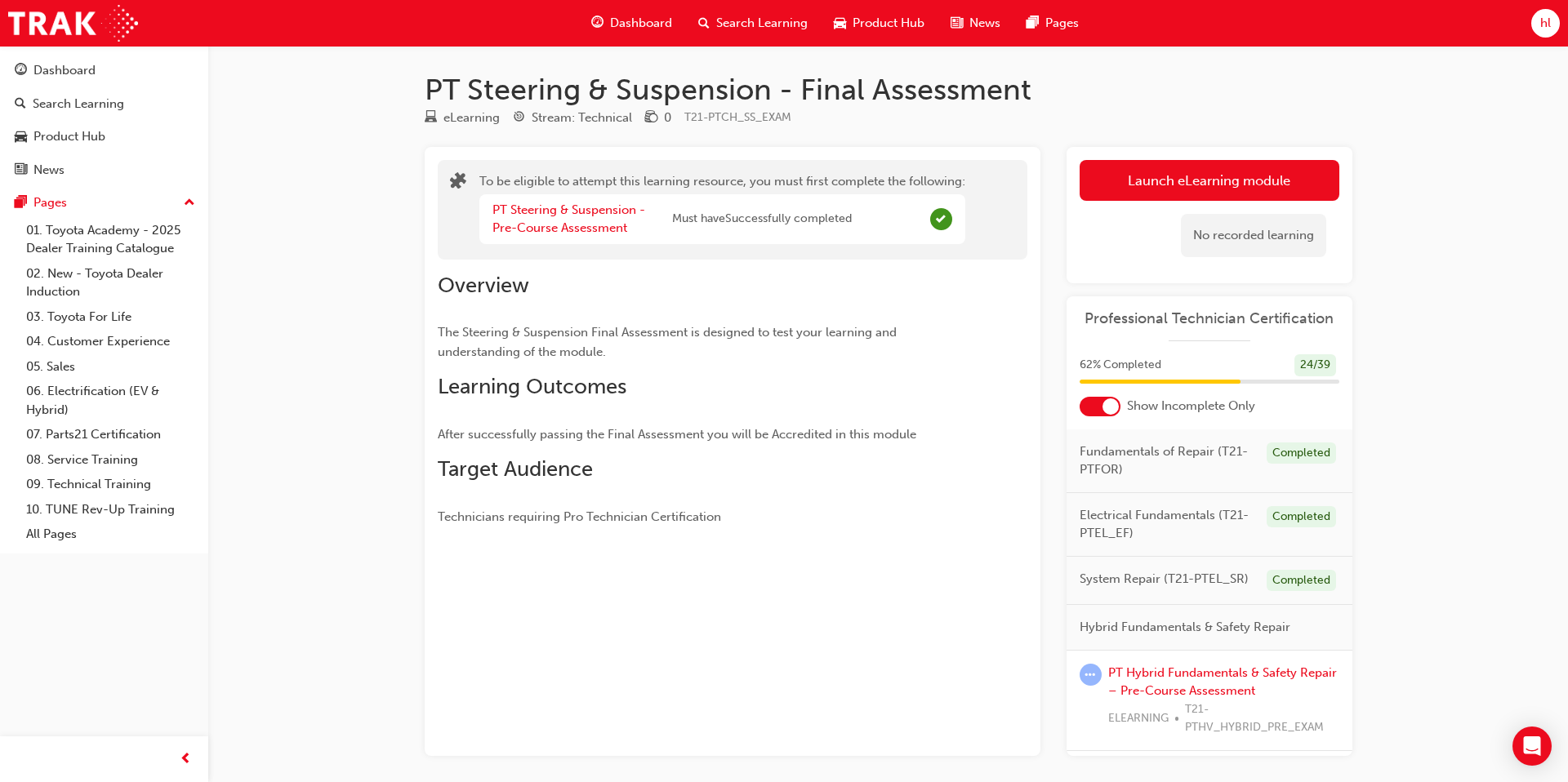
scroll to position [67, 0]
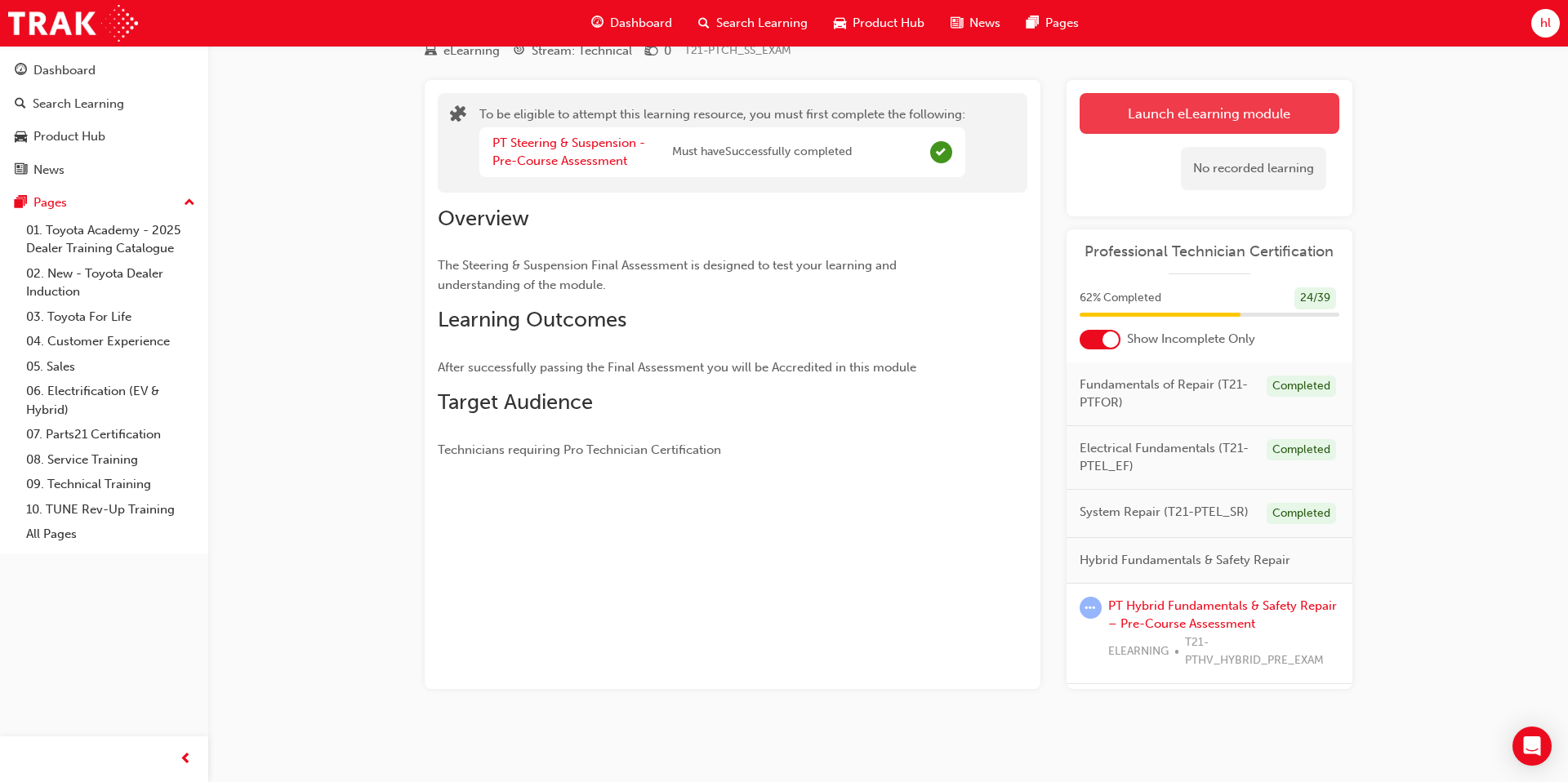
click at [879, 116] on button "Launch eLearning module" at bounding box center [1210, 113] width 259 height 41
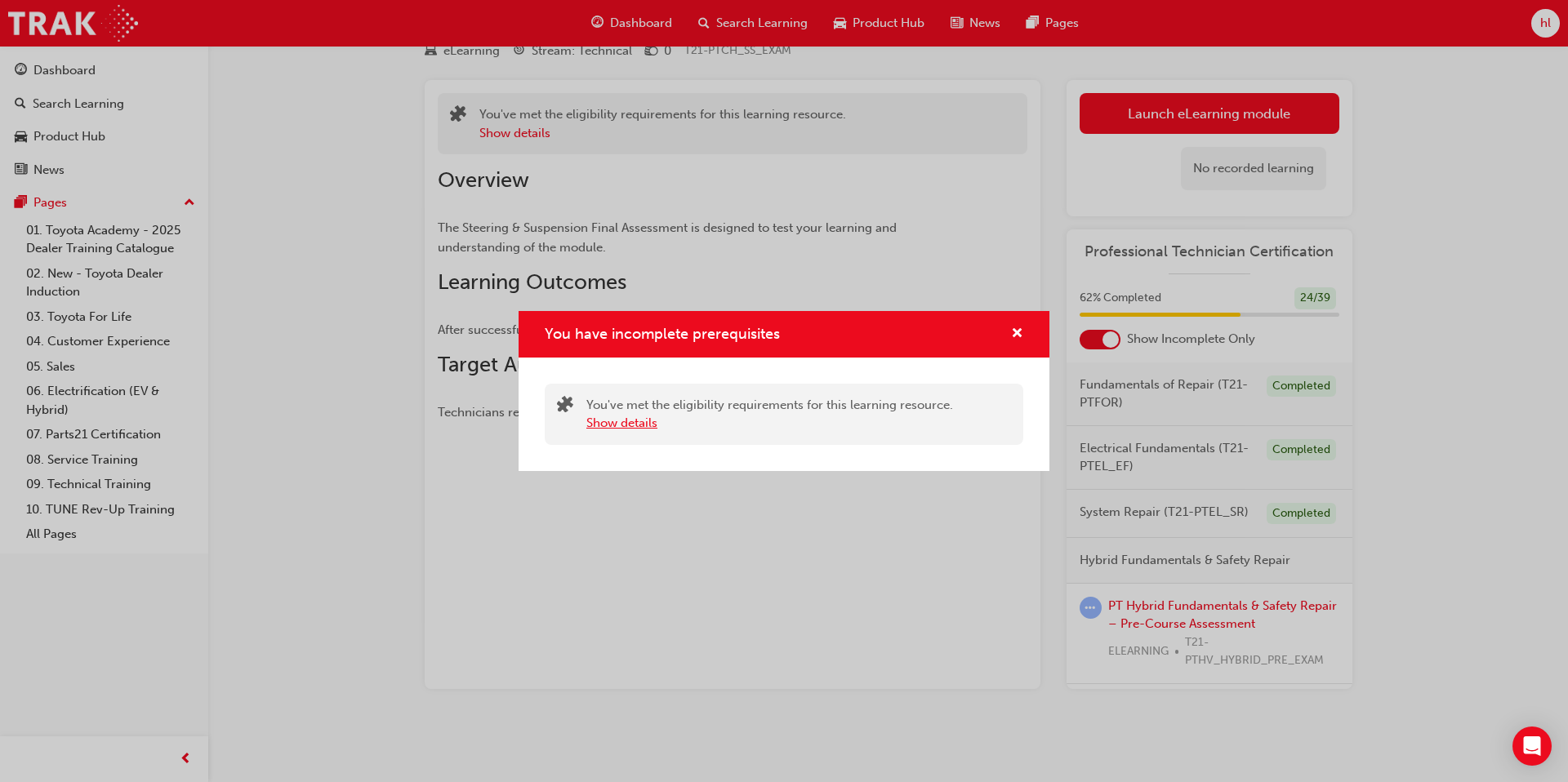
click at [640, 426] on button "Show details" at bounding box center [622, 424] width 71 height 19
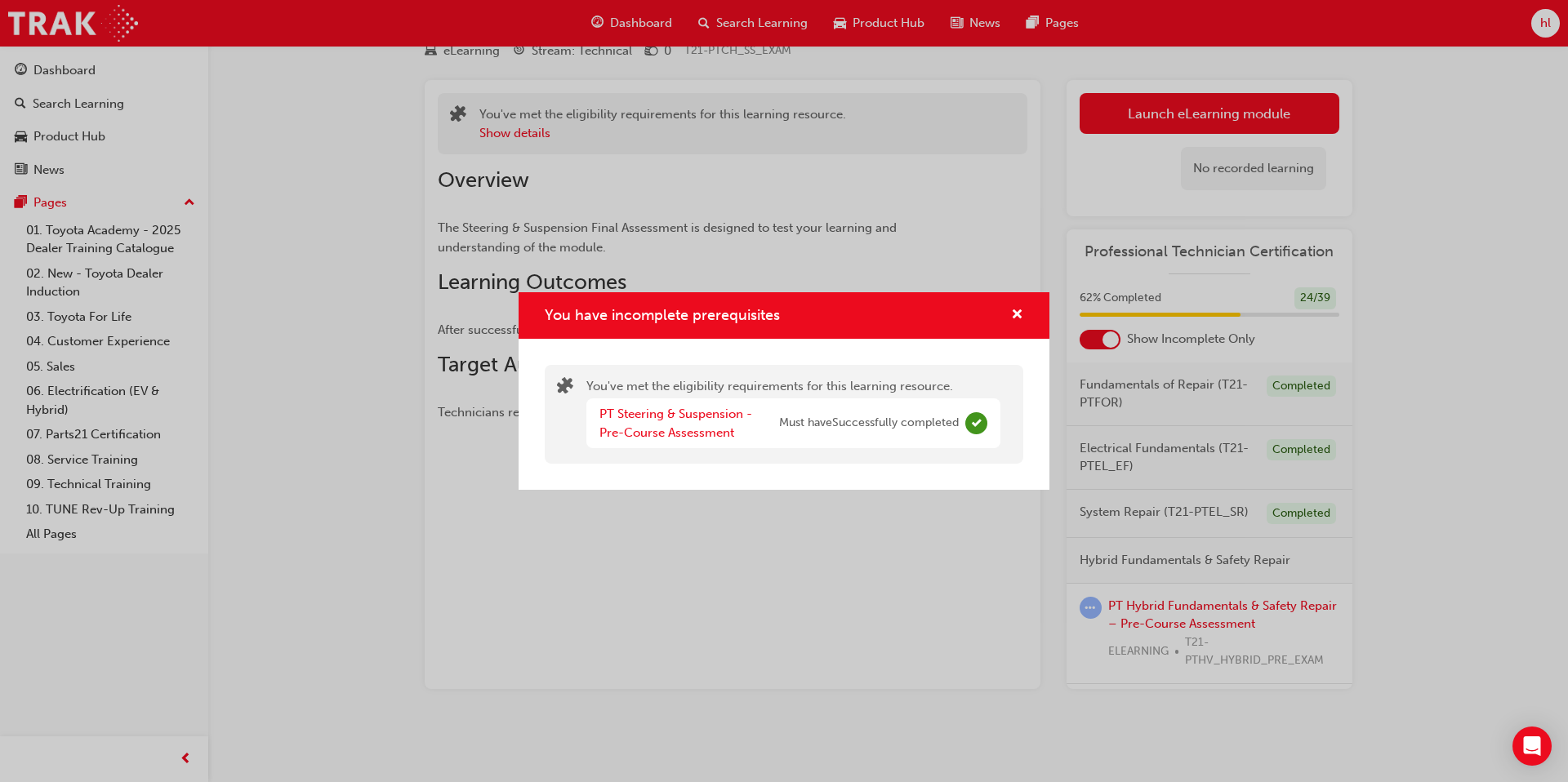
click at [669, 424] on div "PT Steering & Suspension - Pre-Course Assessment" at bounding box center [689, 424] width 180 height 37
click at [672, 414] on link "PT Steering & Suspension - Pre-Course Assessment" at bounding box center [675, 423] width 153 height 34
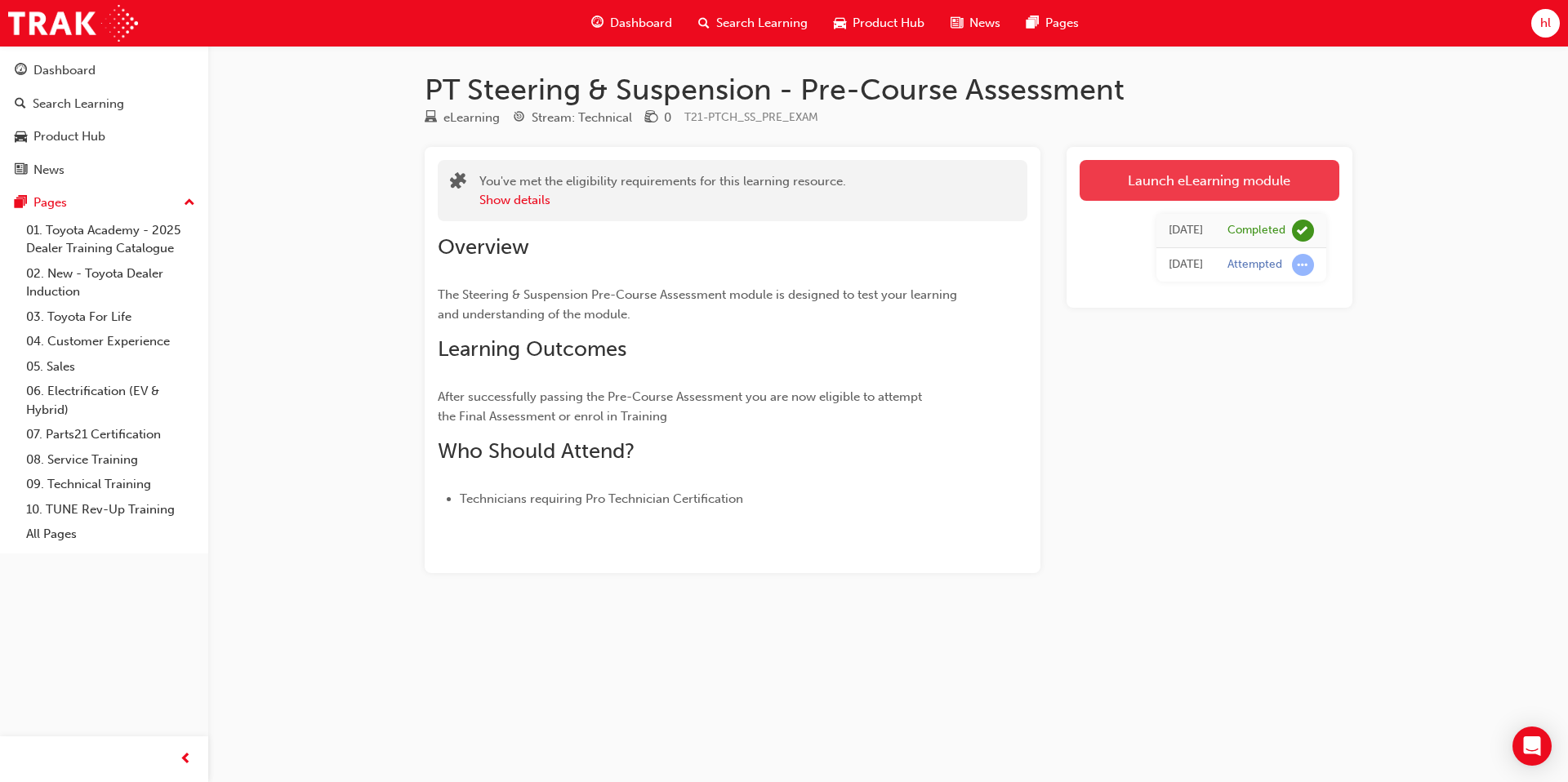
click at [879, 184] on link "Launch eLearning module" at bounding box center [1210, 181] width 259 height 41
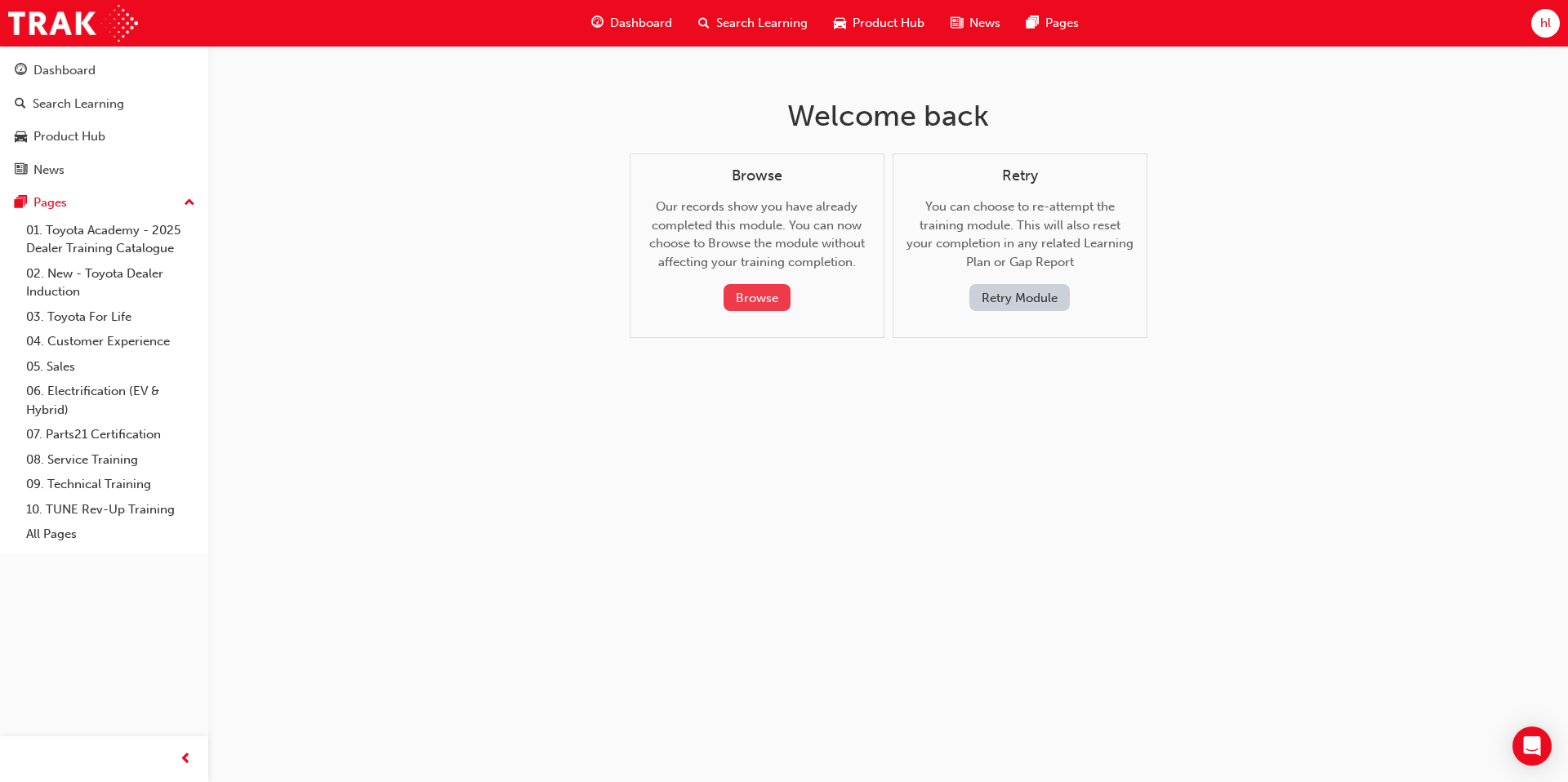
click at [769, 289] on button "Browse" at bounding box center [757, 298] width 67 height 27
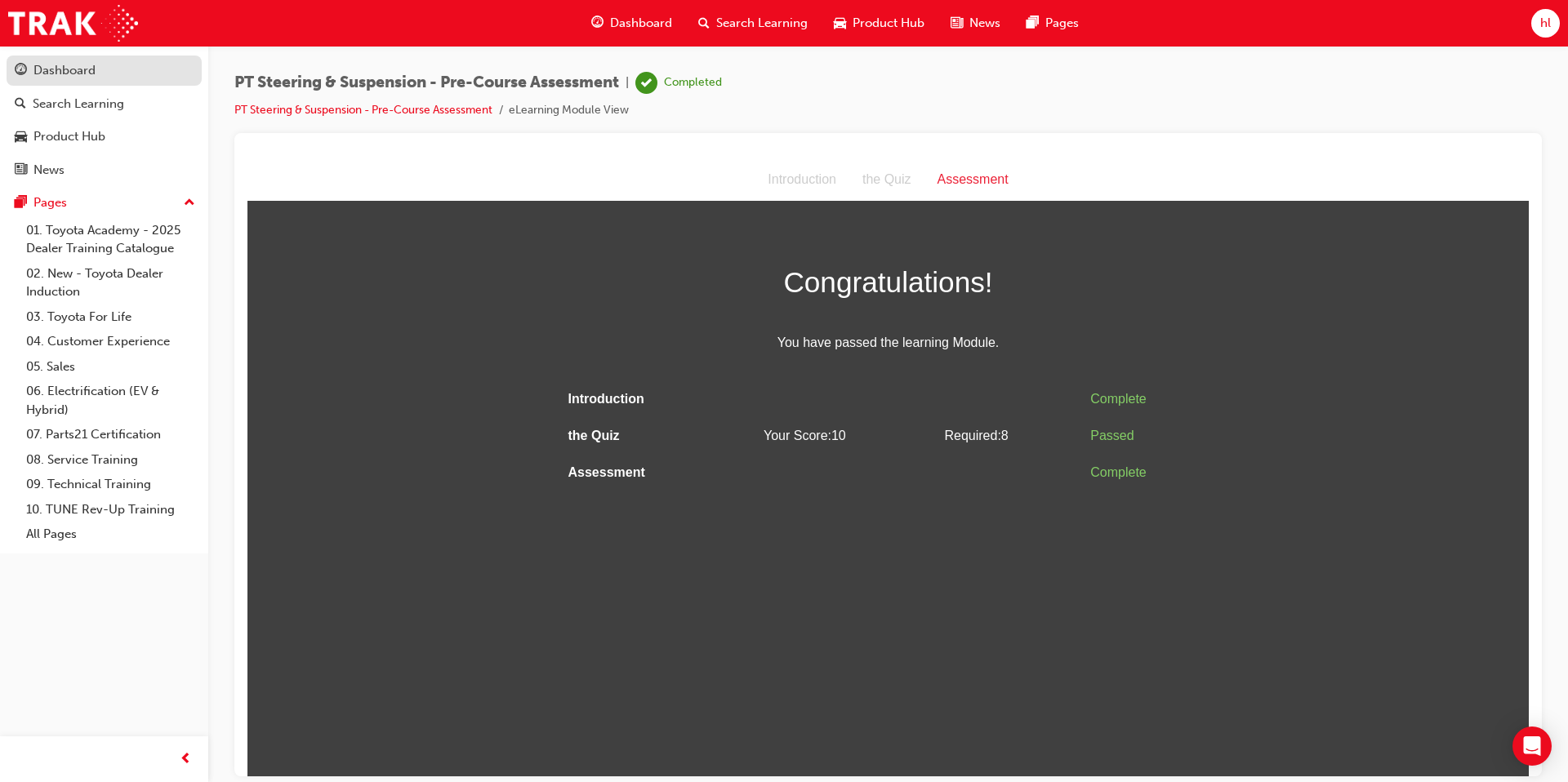
click at [52, 68] on div "Dashboard" at bounding box center [64, 71] width 62 height 19
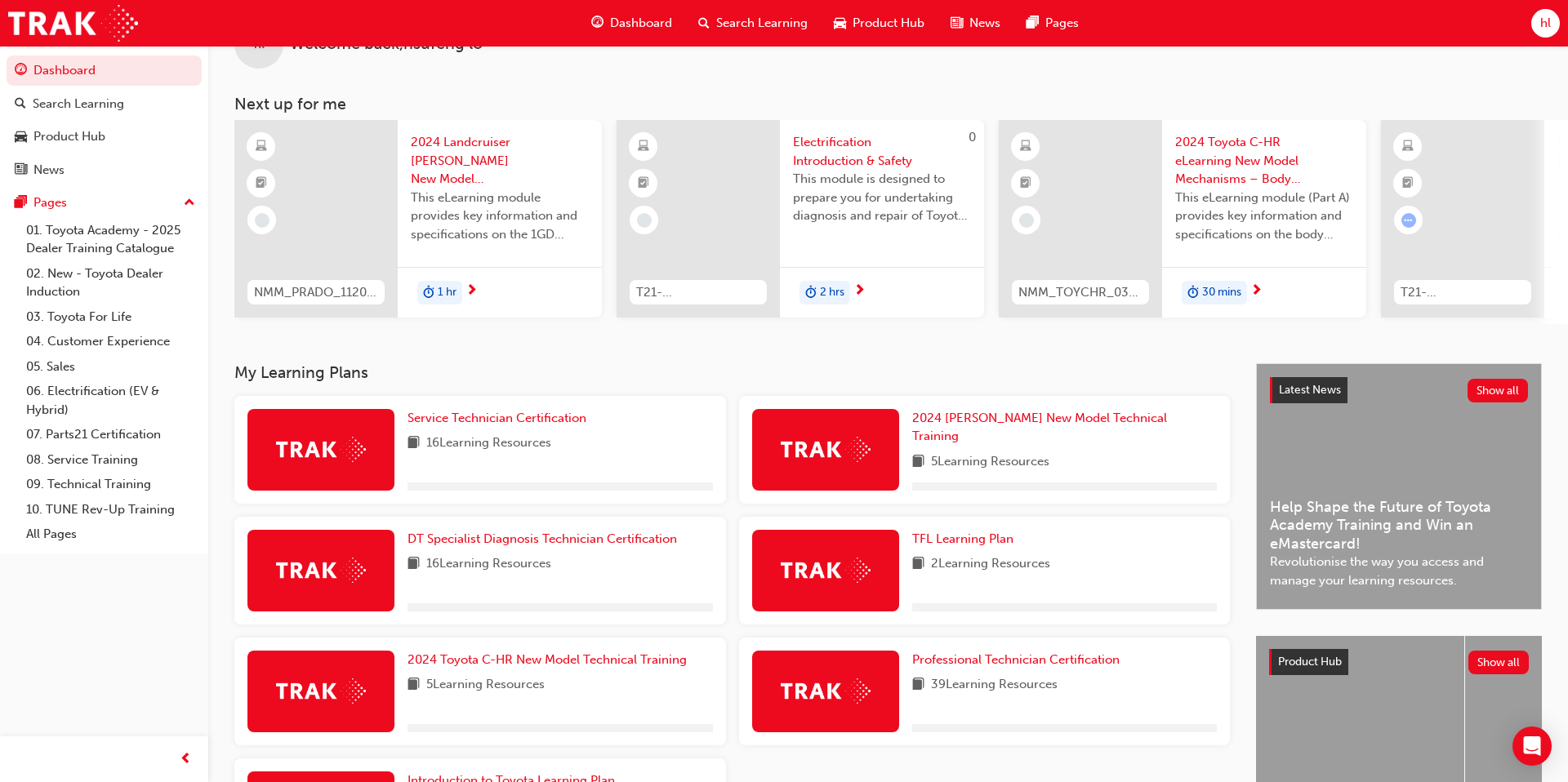
scroll to position [222, 0]
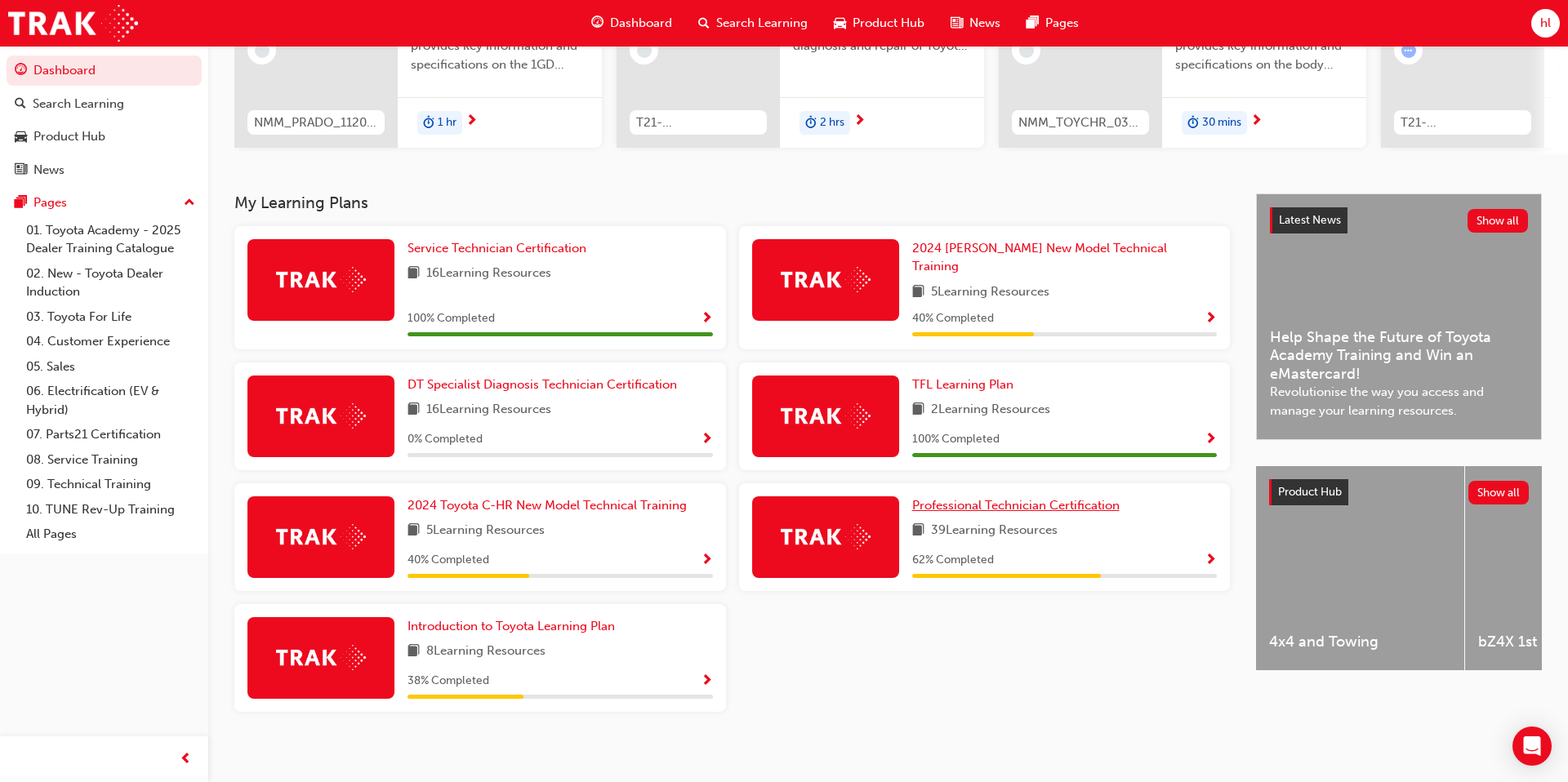
drag, startPoint x: 1032, startPoint y: 499, endPoint x: 842, endPoint y: 442, distance: 198.4
click at [879, 499] on span "Professional Technician Certification" at bounding box center [1016, 505] width 208 height 14
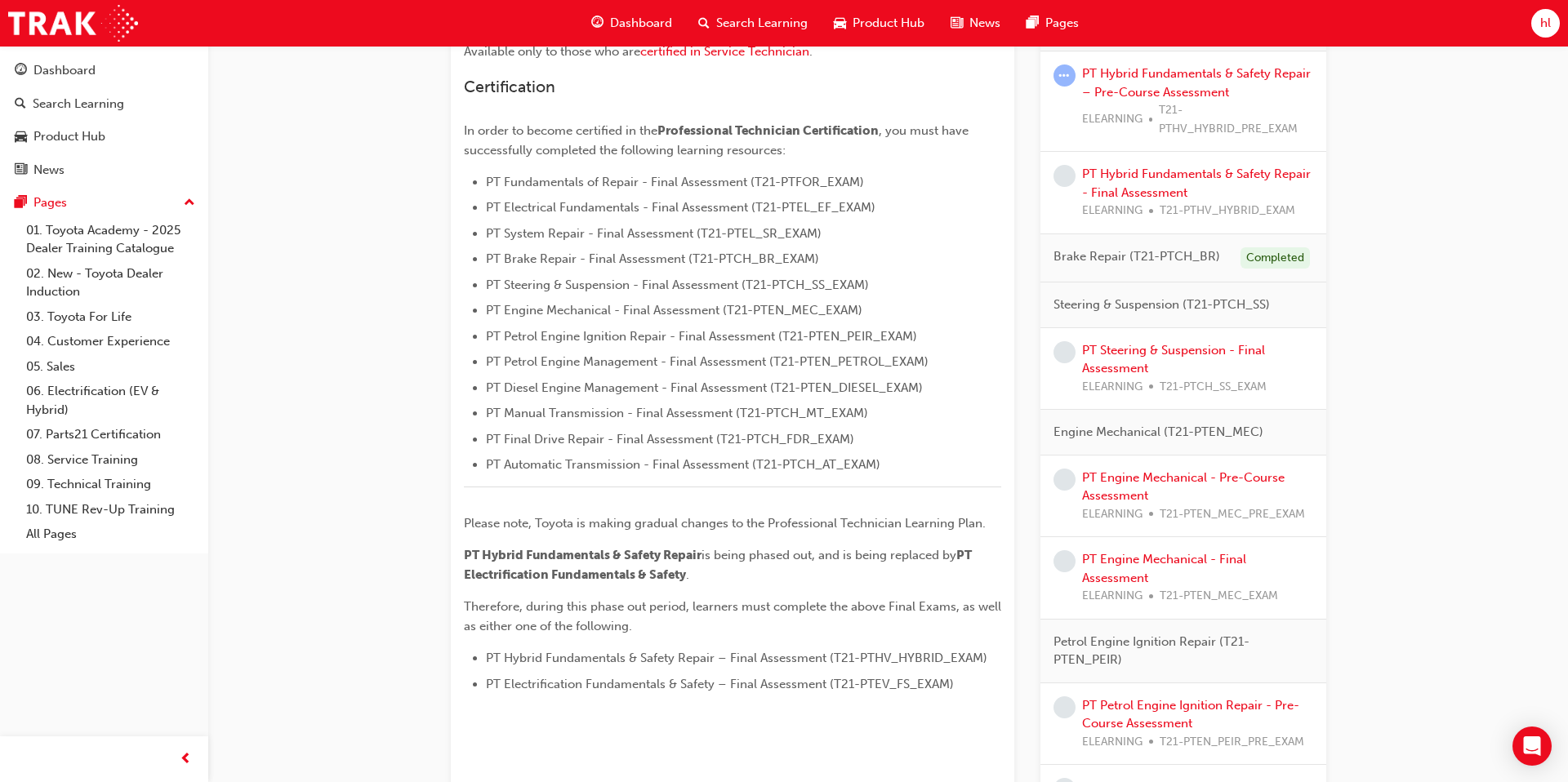
scroll to position [392, 0]
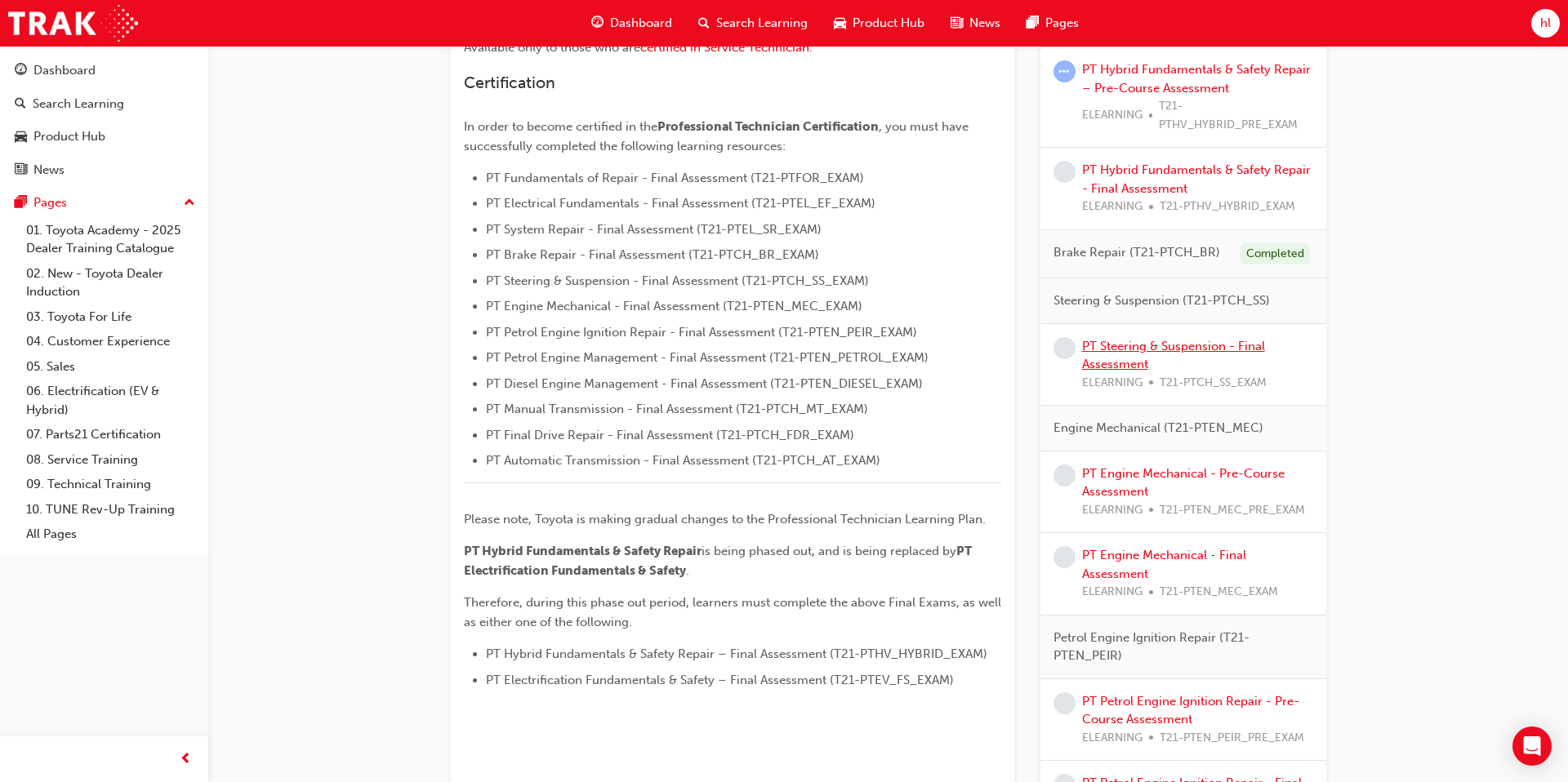
click at [879, 347] on link "PT Steering & Suspension - Final Assessment" at bounding box center [1173, 355] width 183 height 34
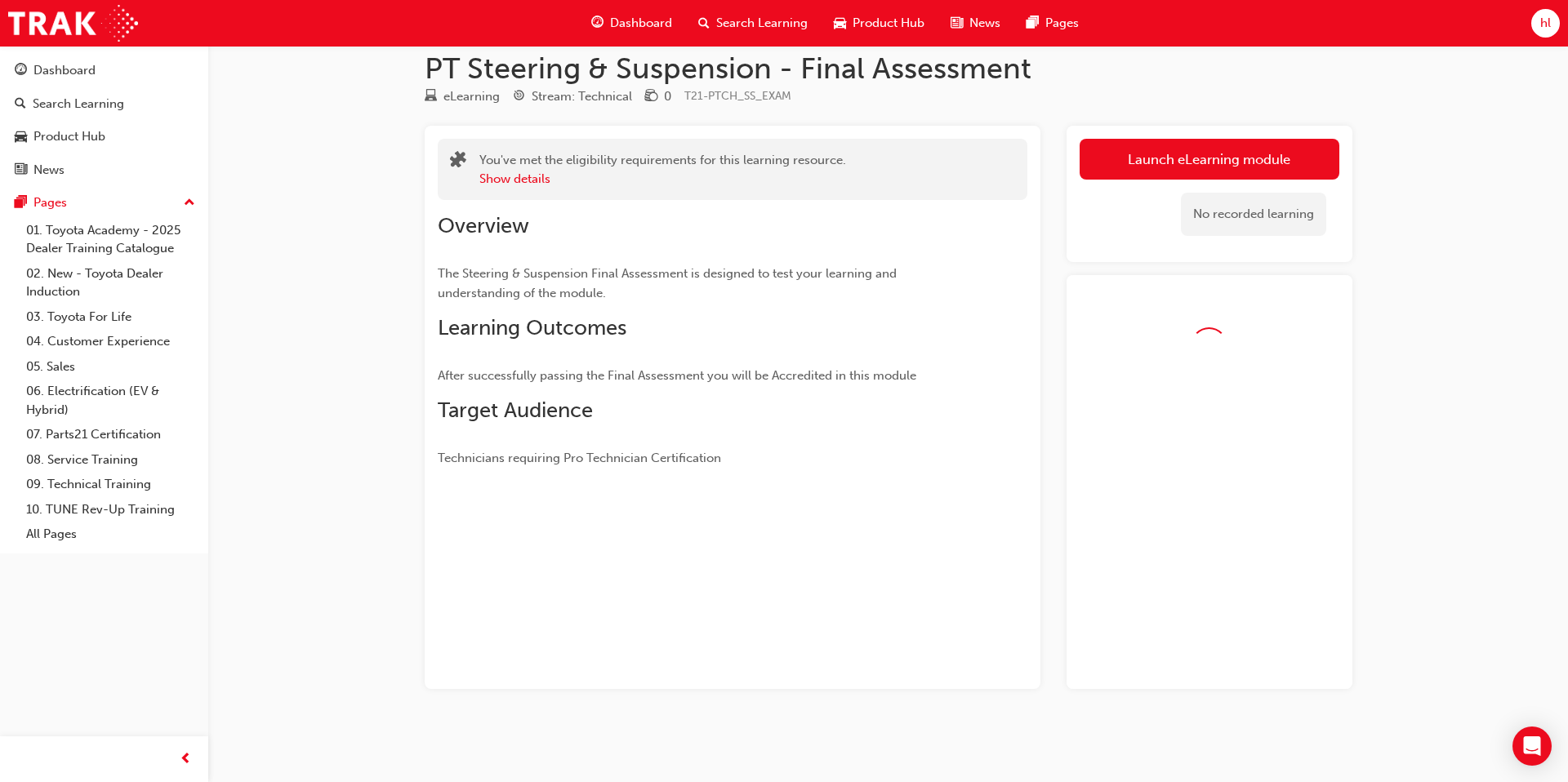
scroll to position [67, 0]
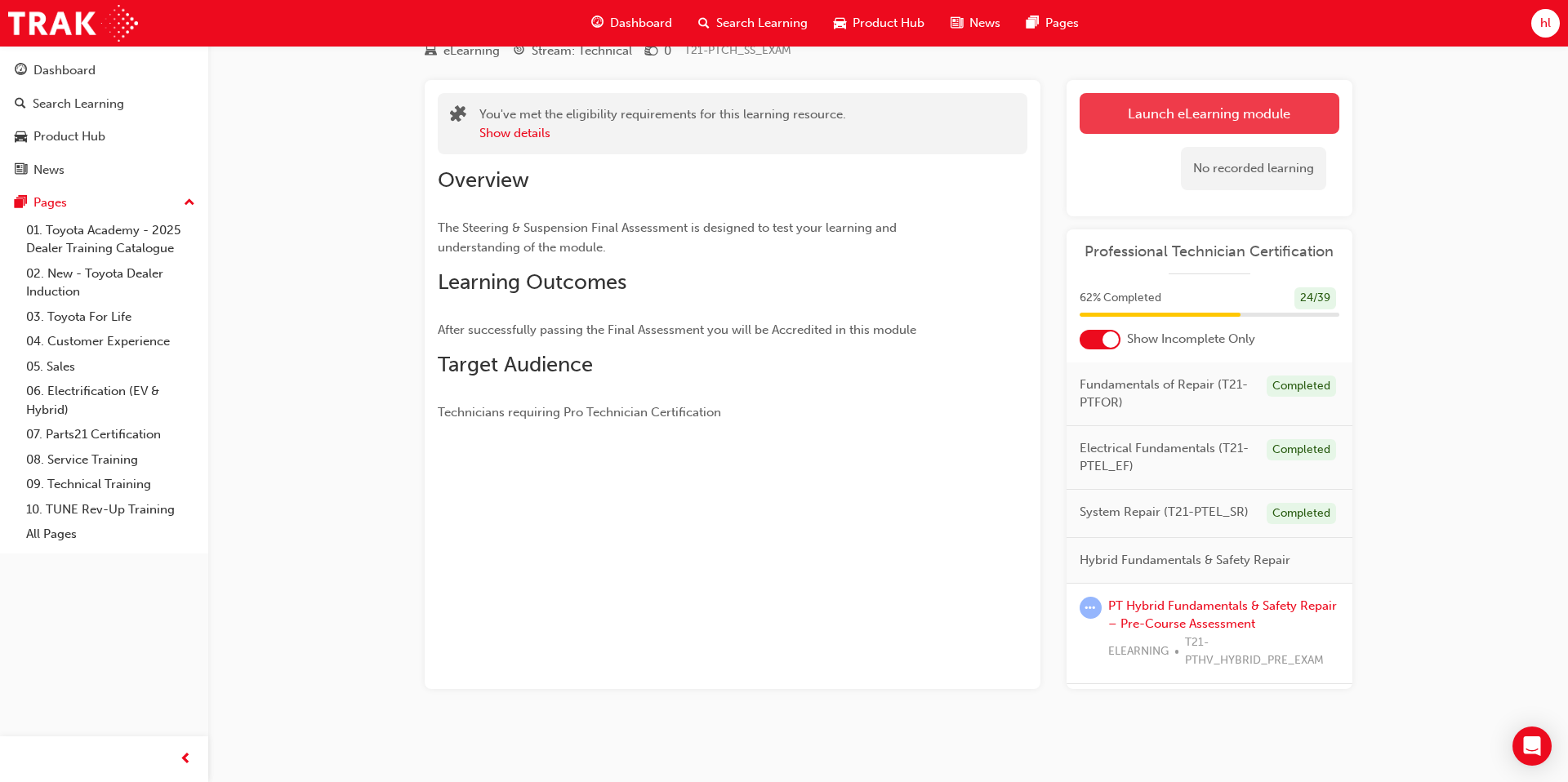
click at [879, 128] on link "Launch eLearning module" at bounding box center [1210, 113] width 259 height 41
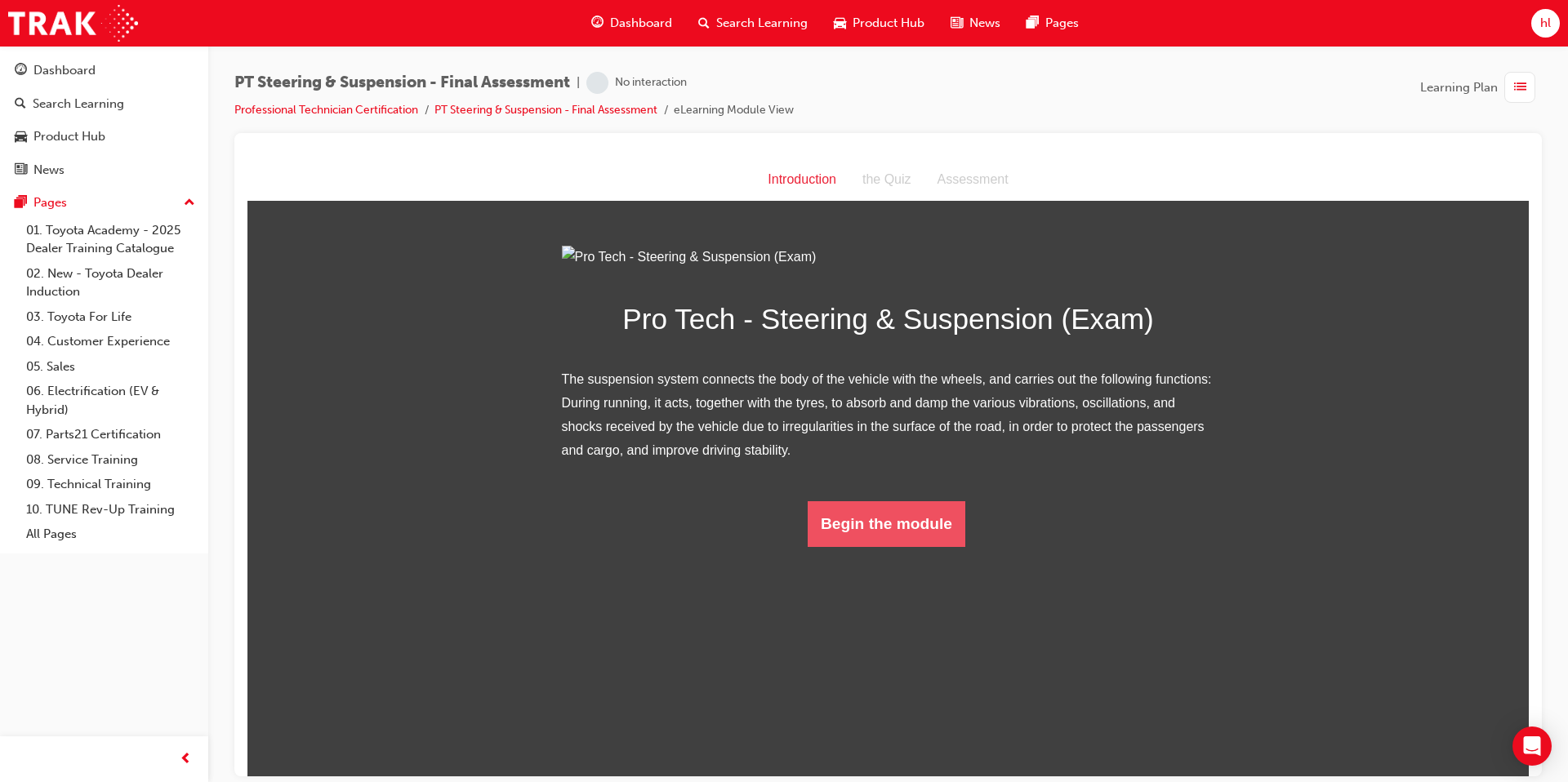
click at [879, 501] on button "Begin the module" at bounding box center [887, 524] width 158 height 46
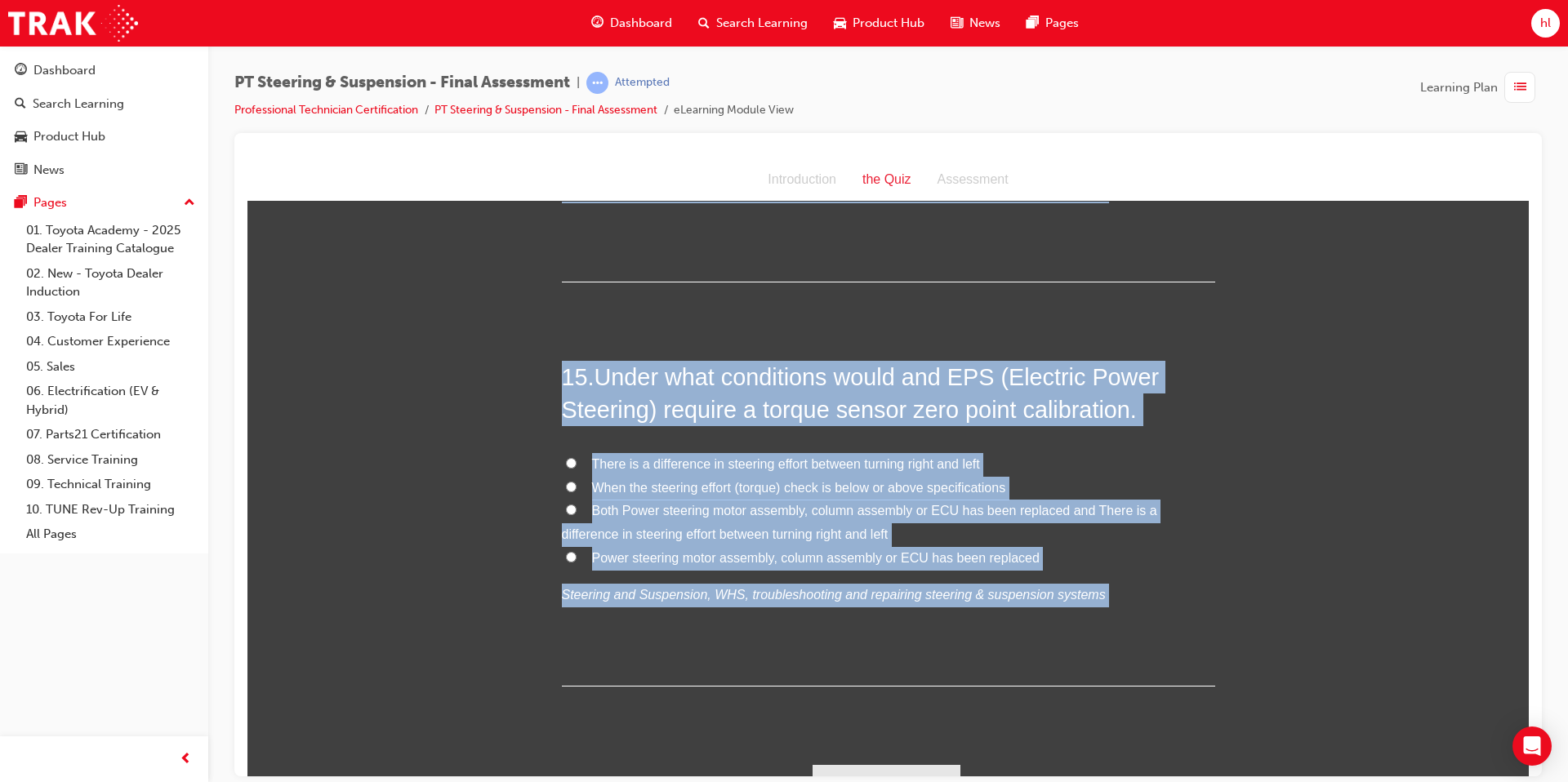
scroll to position [5301, 0]
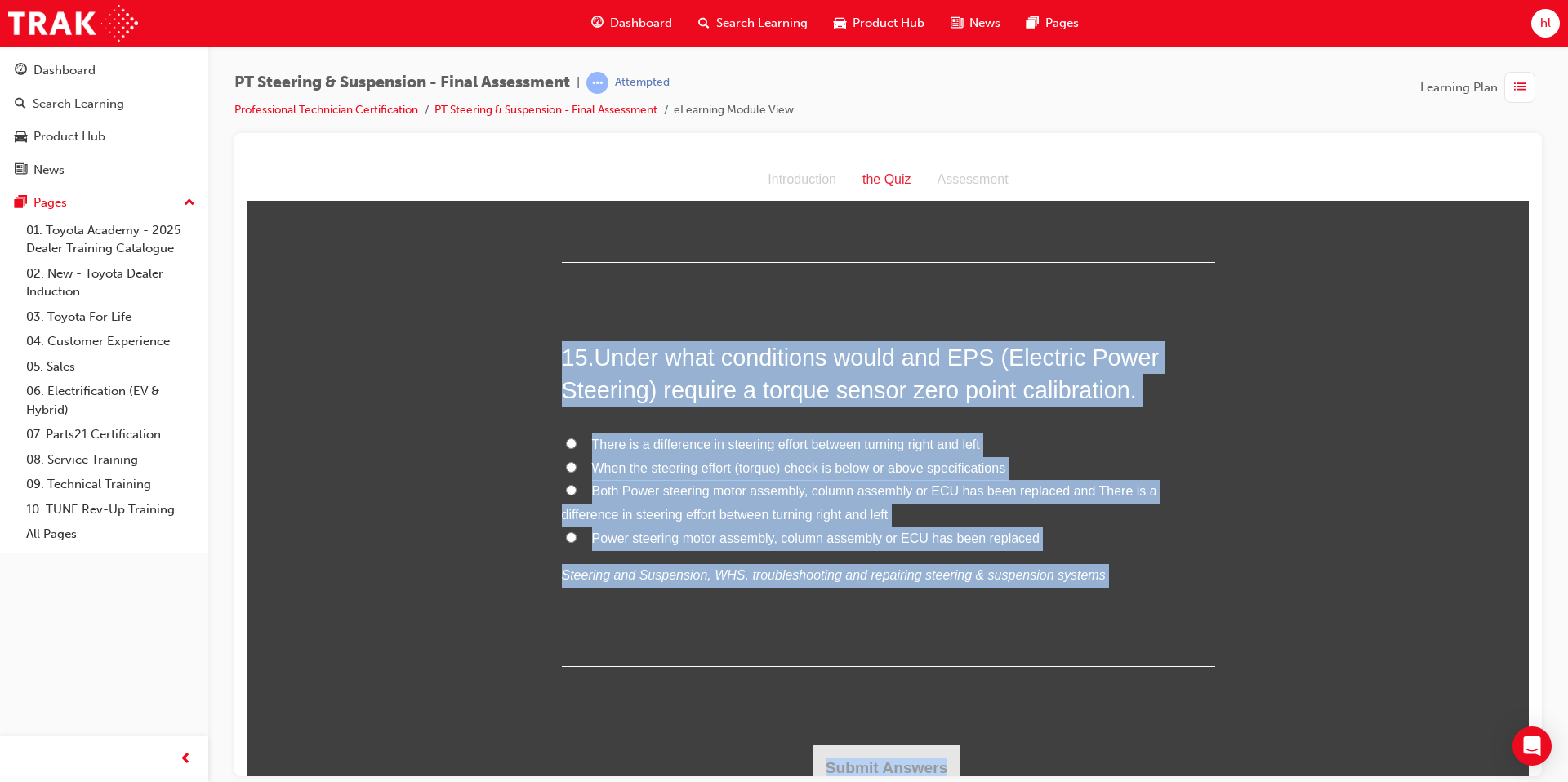
drag, startPoint x: 566, startPoint y: 318, endPoint x: 1449, endPoint y: 940, distance: 1080.1
copy div "1 . What should you do to prevent causing an injury when disassembling a [PERSO…"
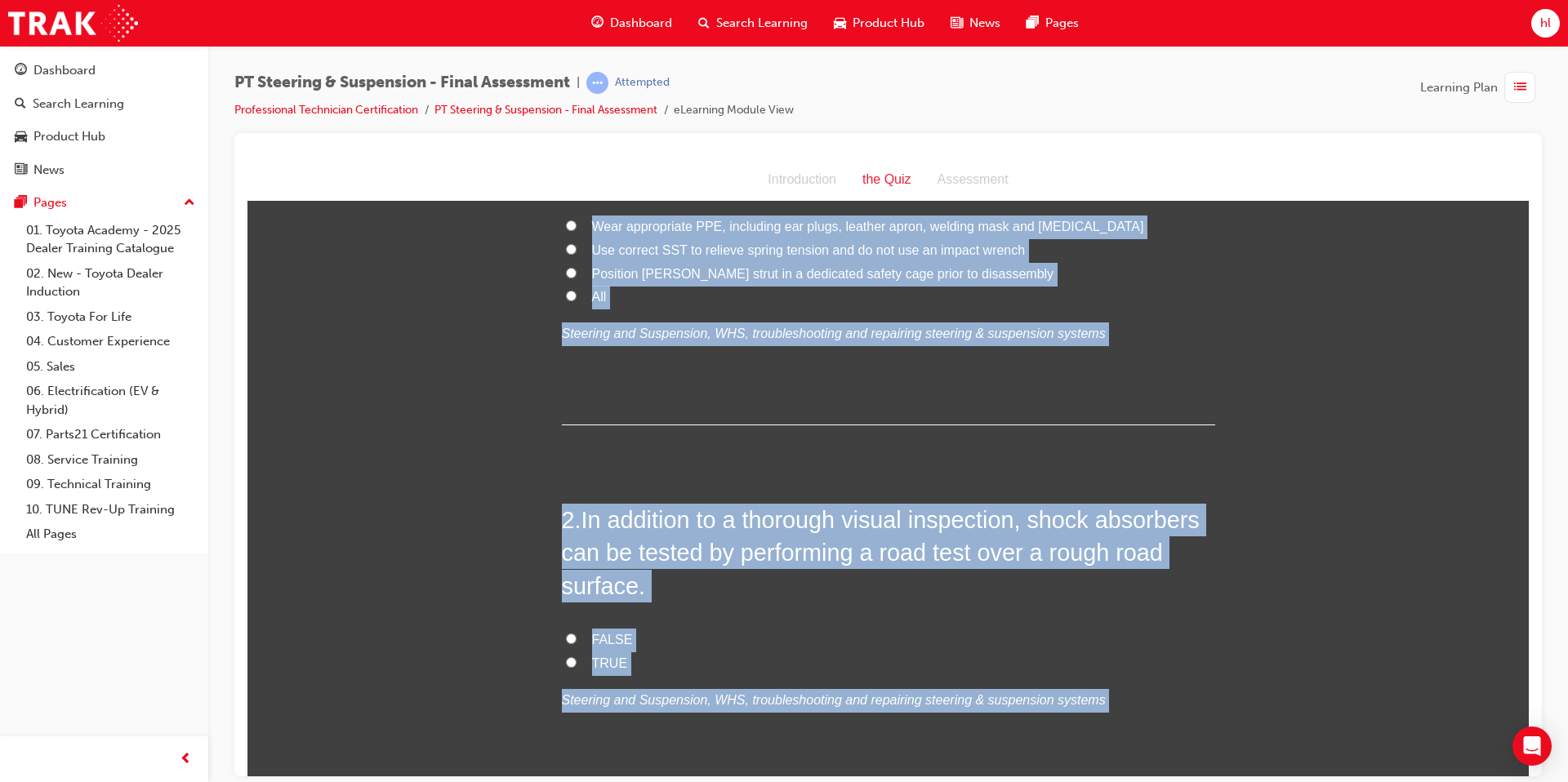
scroll to position [0, 0]
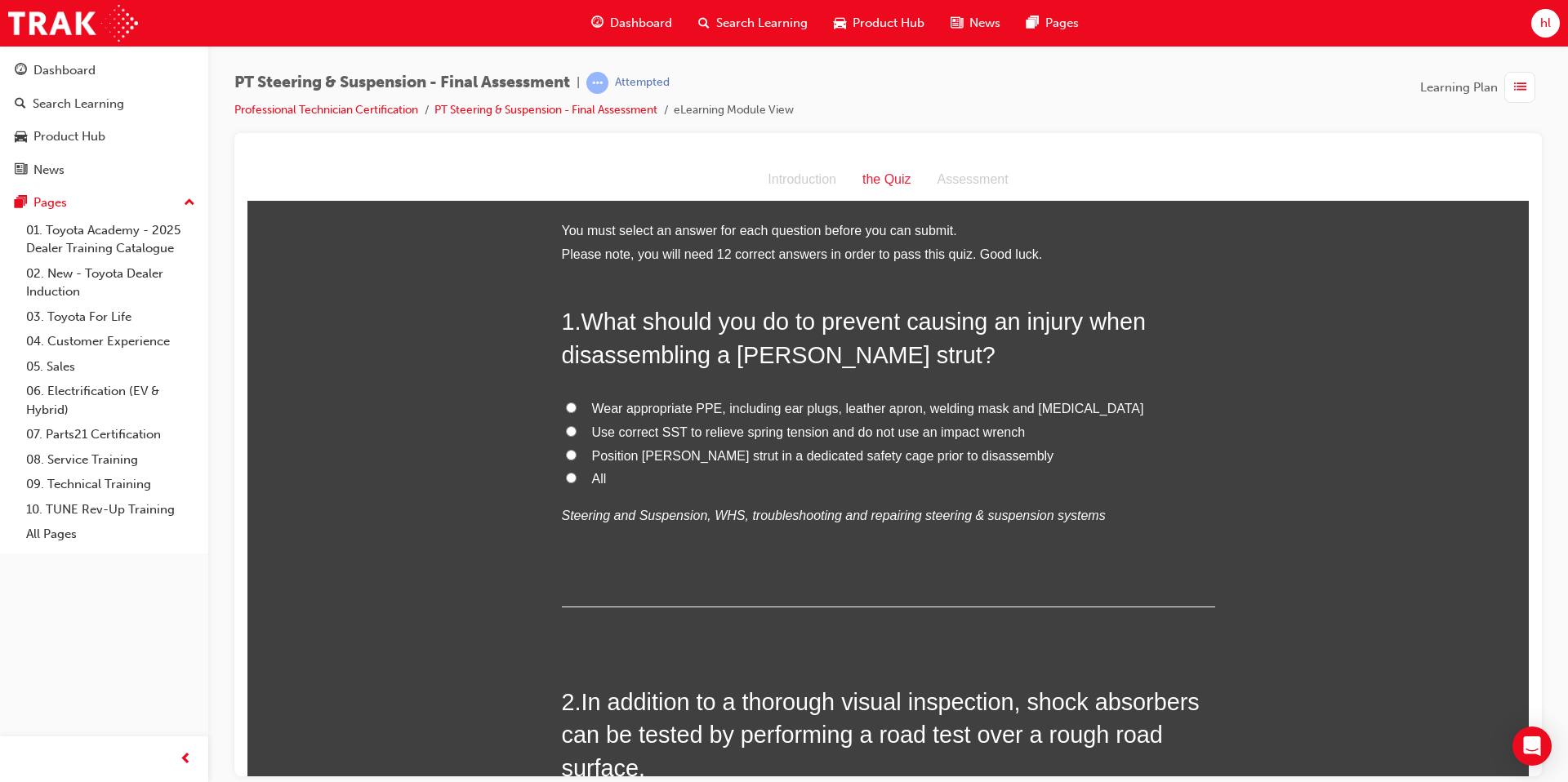
click at [573, 481] on input "All" at bounding box center [571, 477] width 11 height 11
radio input "true"
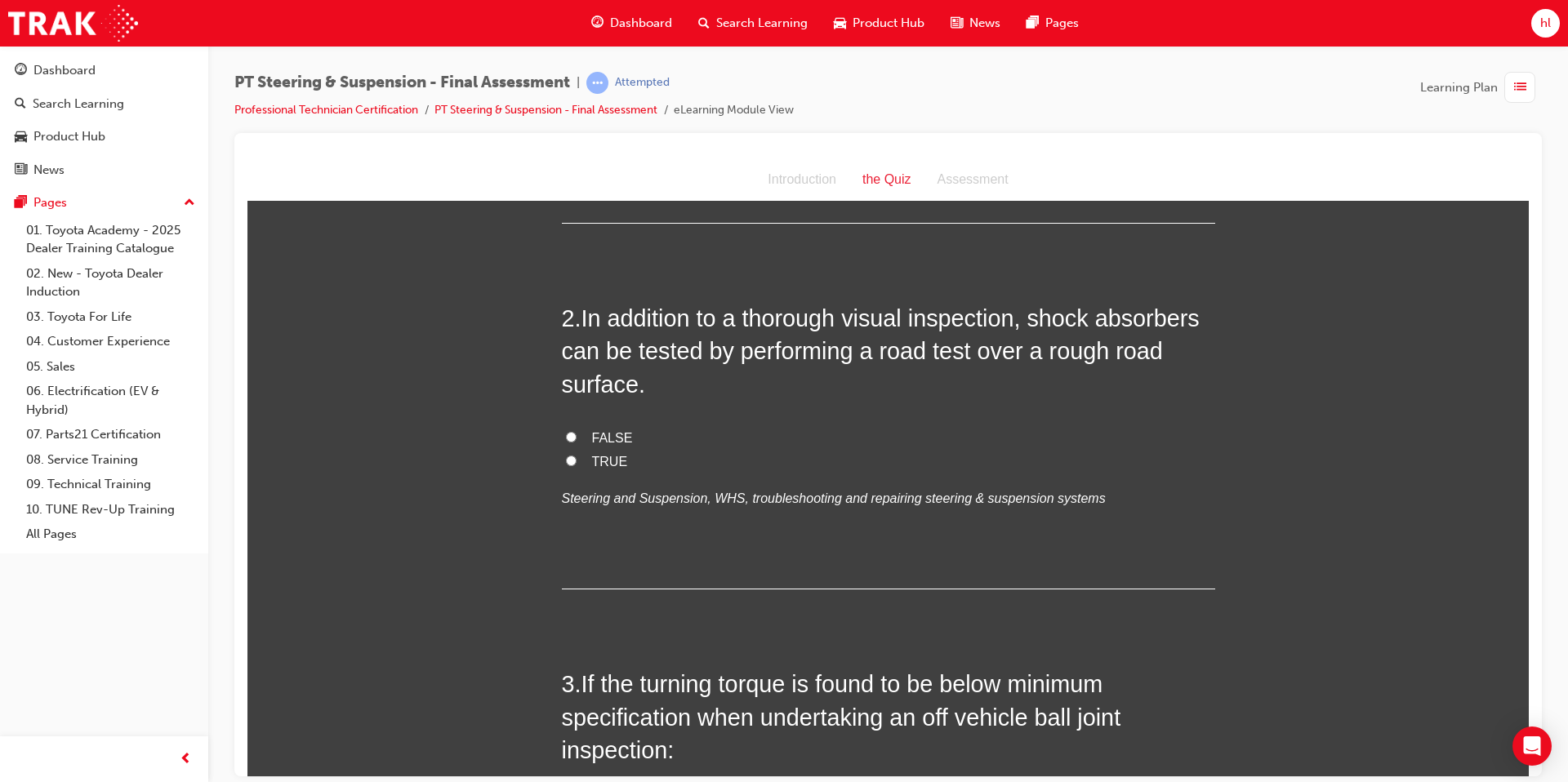
scroll to position [385, 0]
click at [569, 456] on input "TRUE" at bounding box center [571, 458] width 11 height 11
radio input "true"
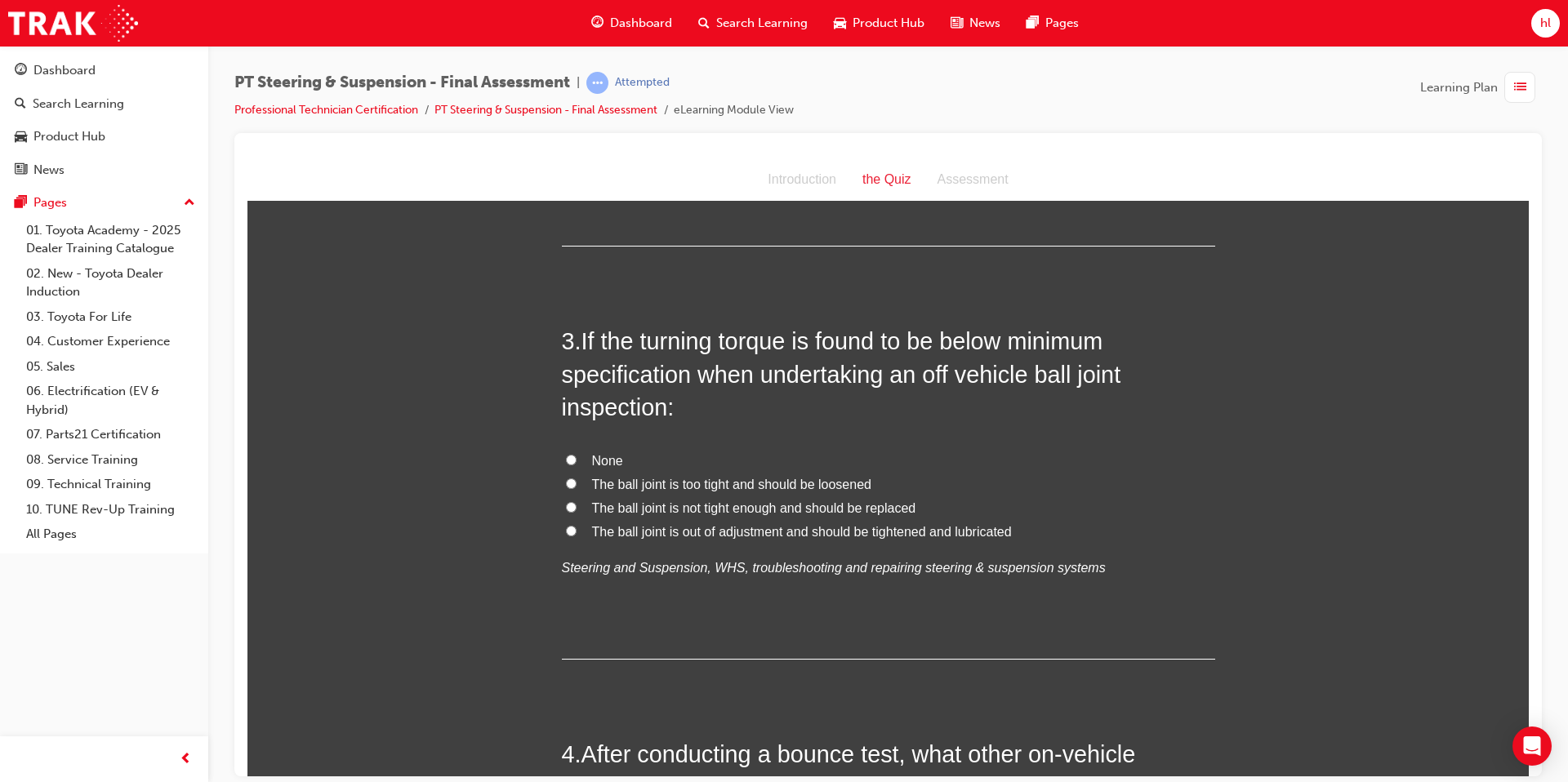
scroll to position [727, 0]
click at [564, 503] on label "The ball joint is not tight enough and should be replaced" at bounding box center [889, 507] width 653 height 24
click at [566, 503] on input "The ball joint is not tight enough and should be replaced" at bounding box center [571, 505] width 11 height 11
radio input "true"
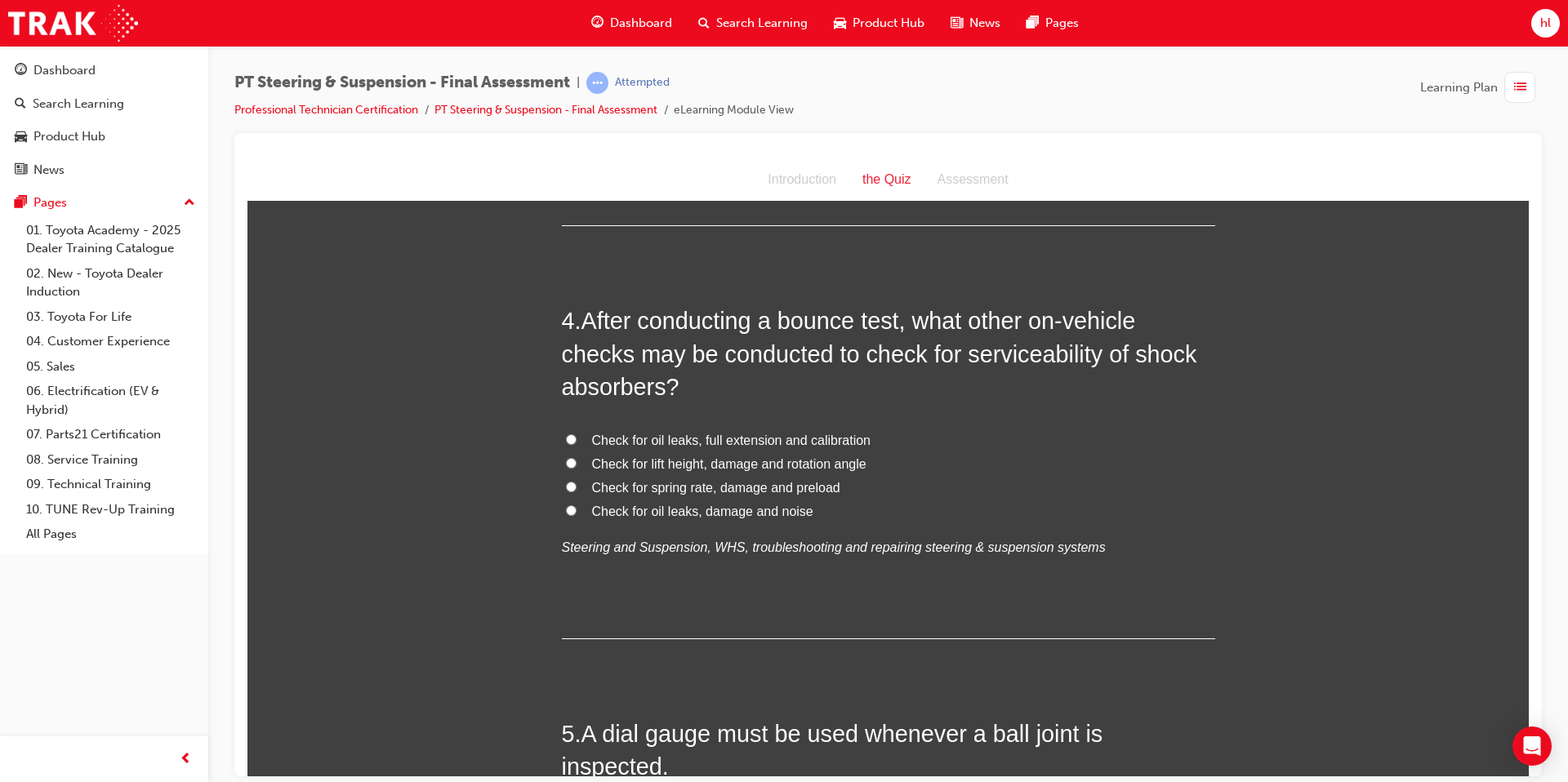
scroll to position [1163, 0]
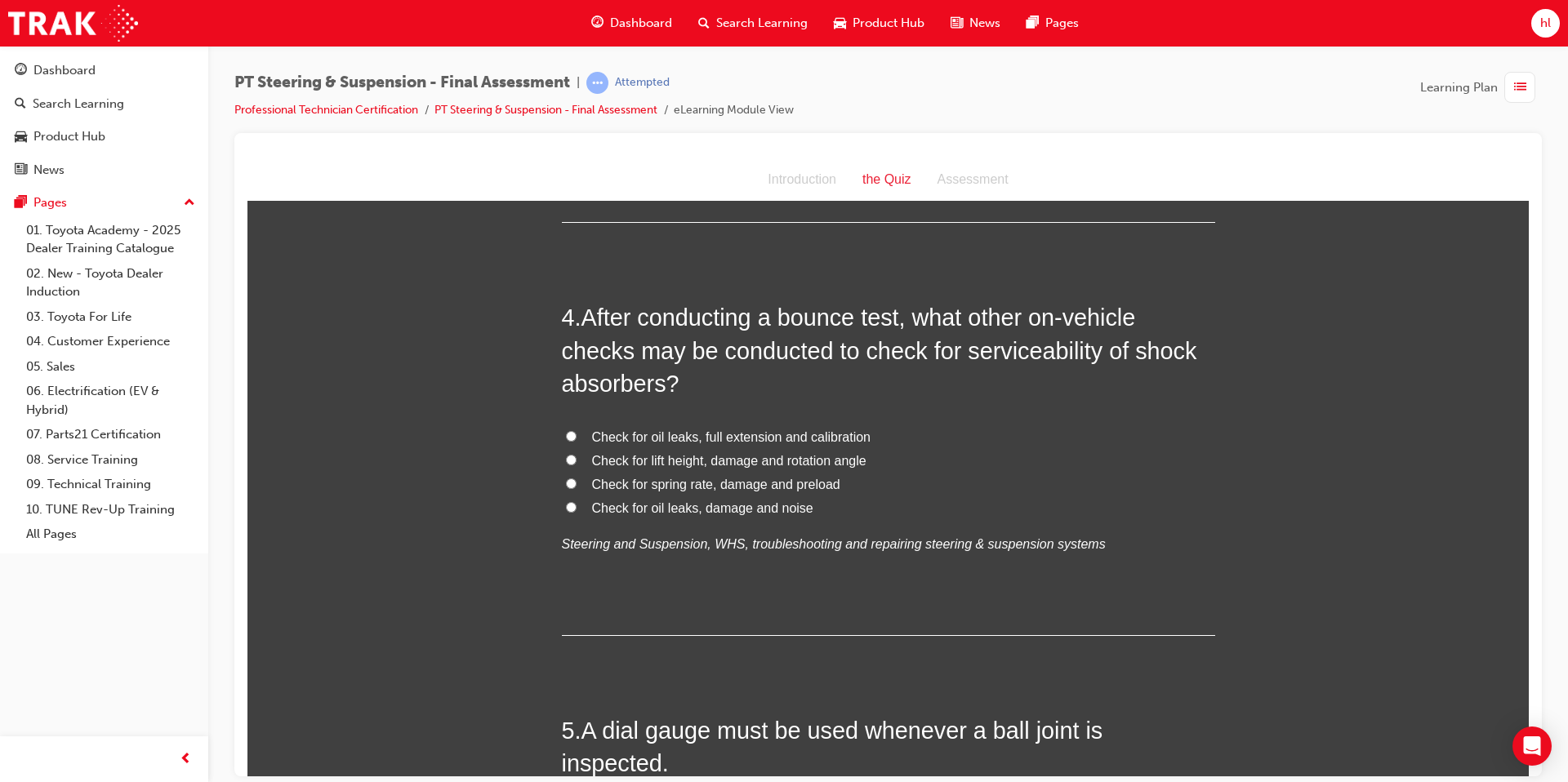
click at [576, 508] on label "Check for oil leaks, damage and noise" at bounding box center [889, 508] width 653 height 24
click at [576, 508] on input "Check for oil leaks, damage and noise" at bounding box center [571, 506] width 11 height 11
radio input "true"
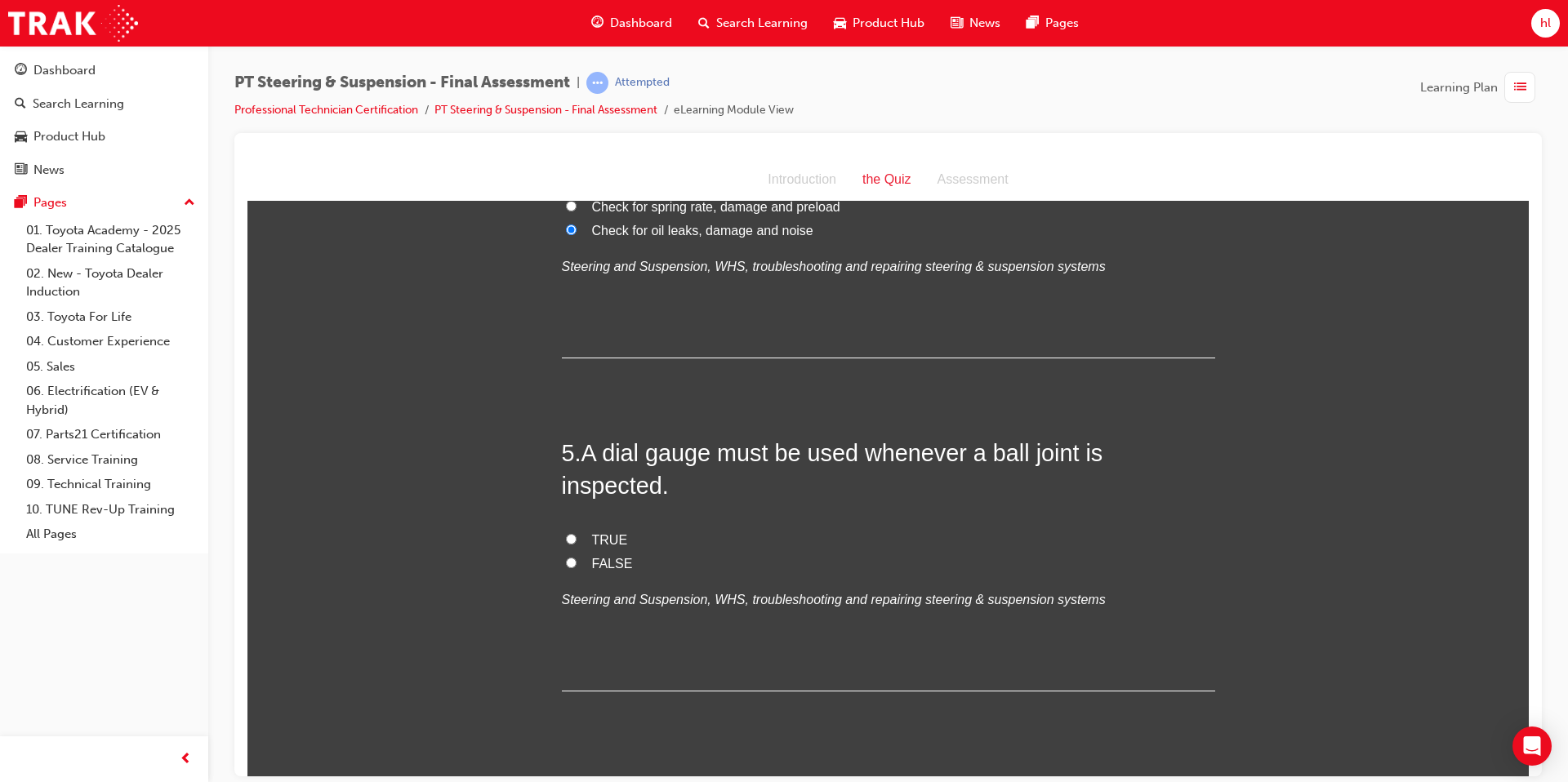
scroll to position [1457, 0]
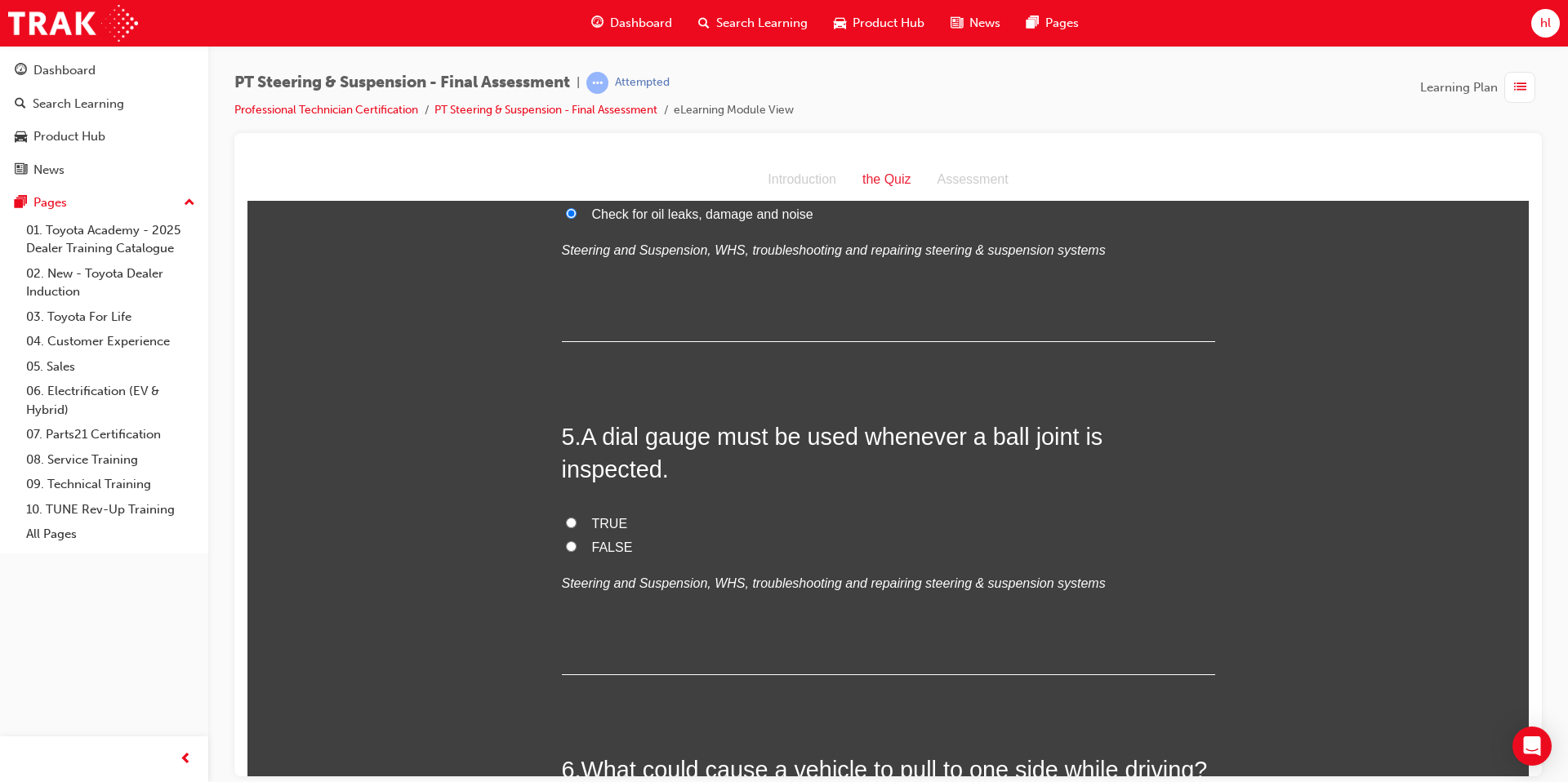
click at [573, 517] on input "TRUE" at bounding box center [571, 522] width 11 height 11
radio input "true"
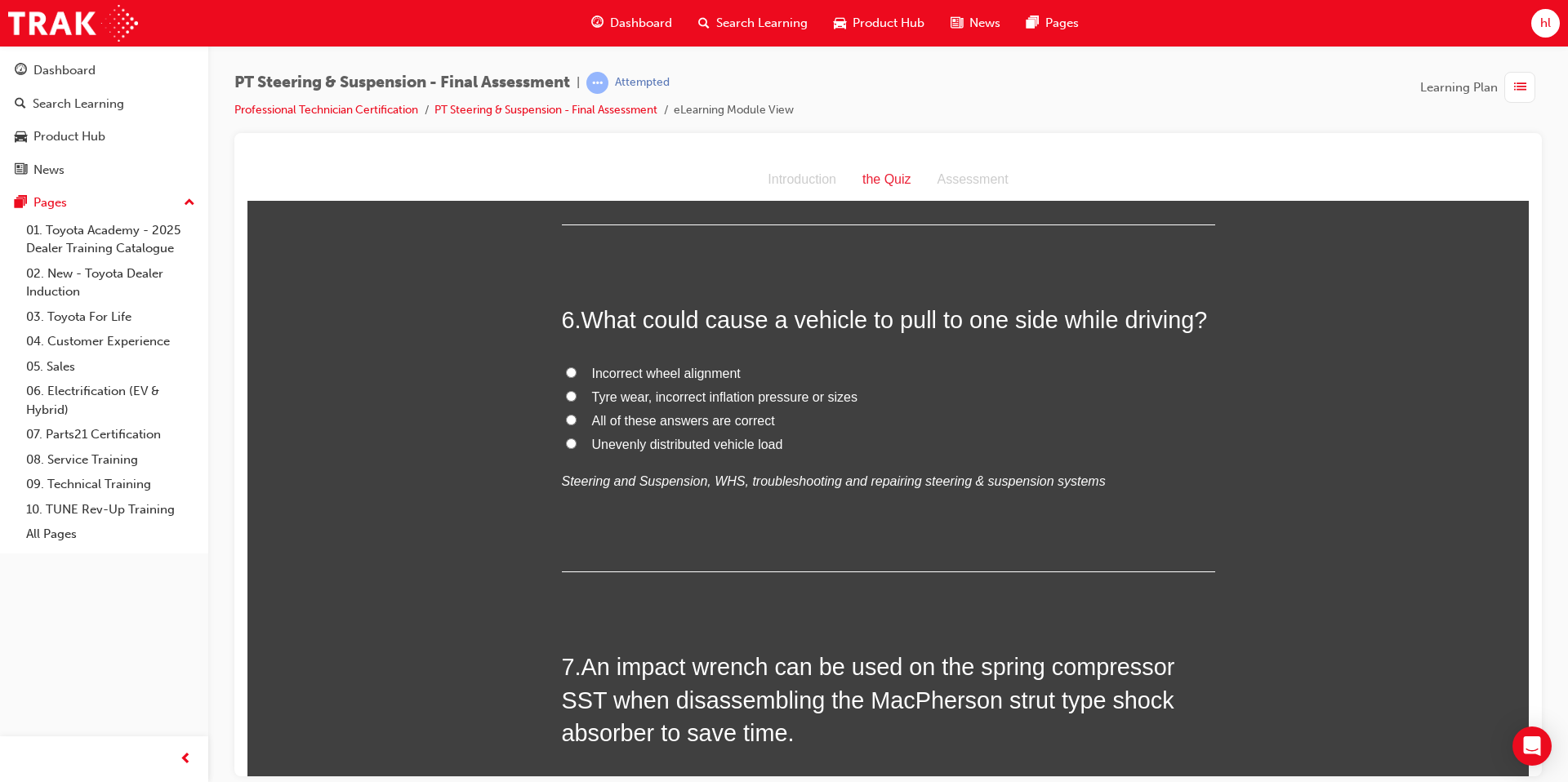
scroll to position [1911, 0]
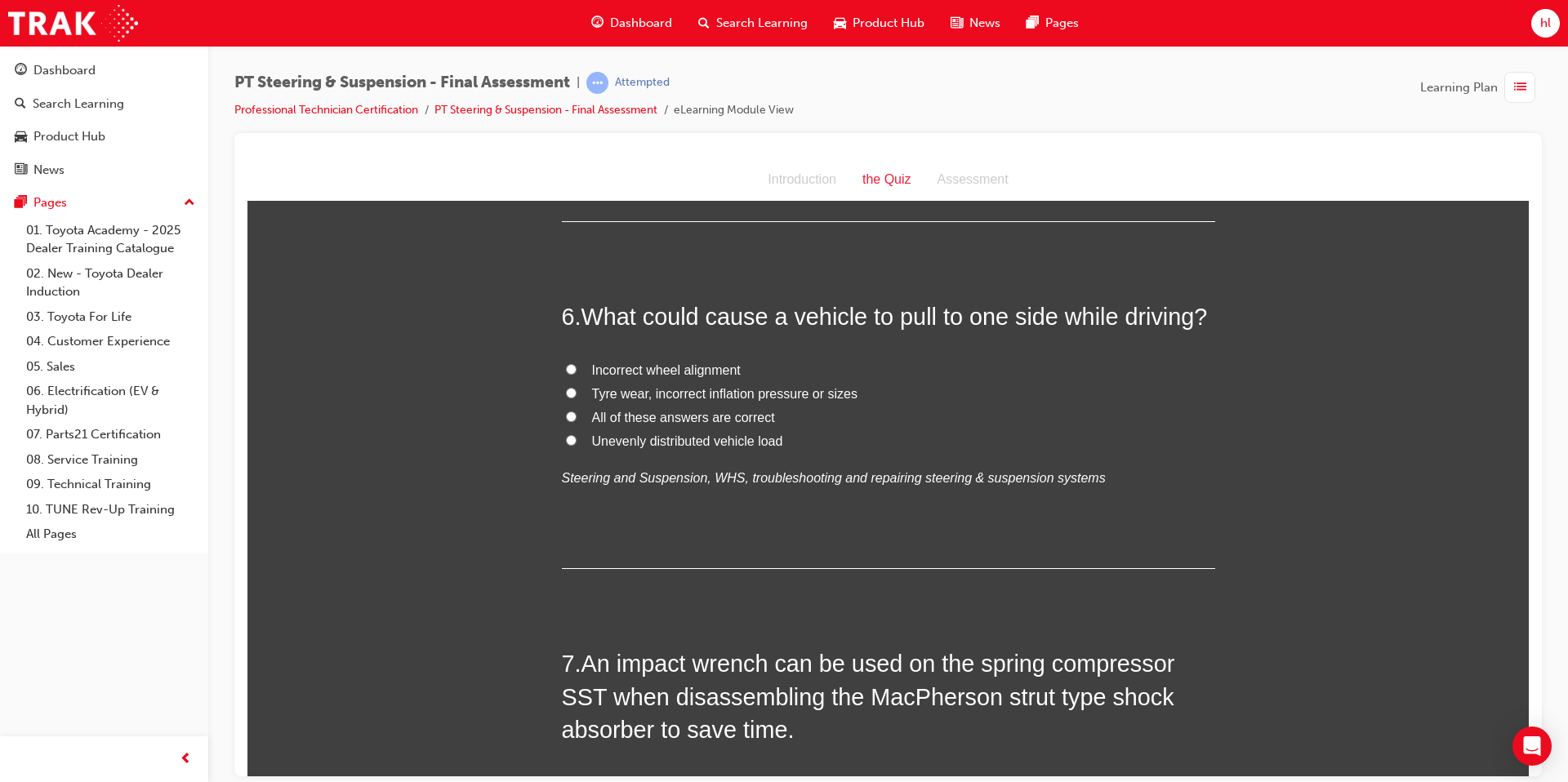
click at [573, 411] on input "All of these answers are correct" at bounding box center [571, 416] width 11 height 11
radio input "true"
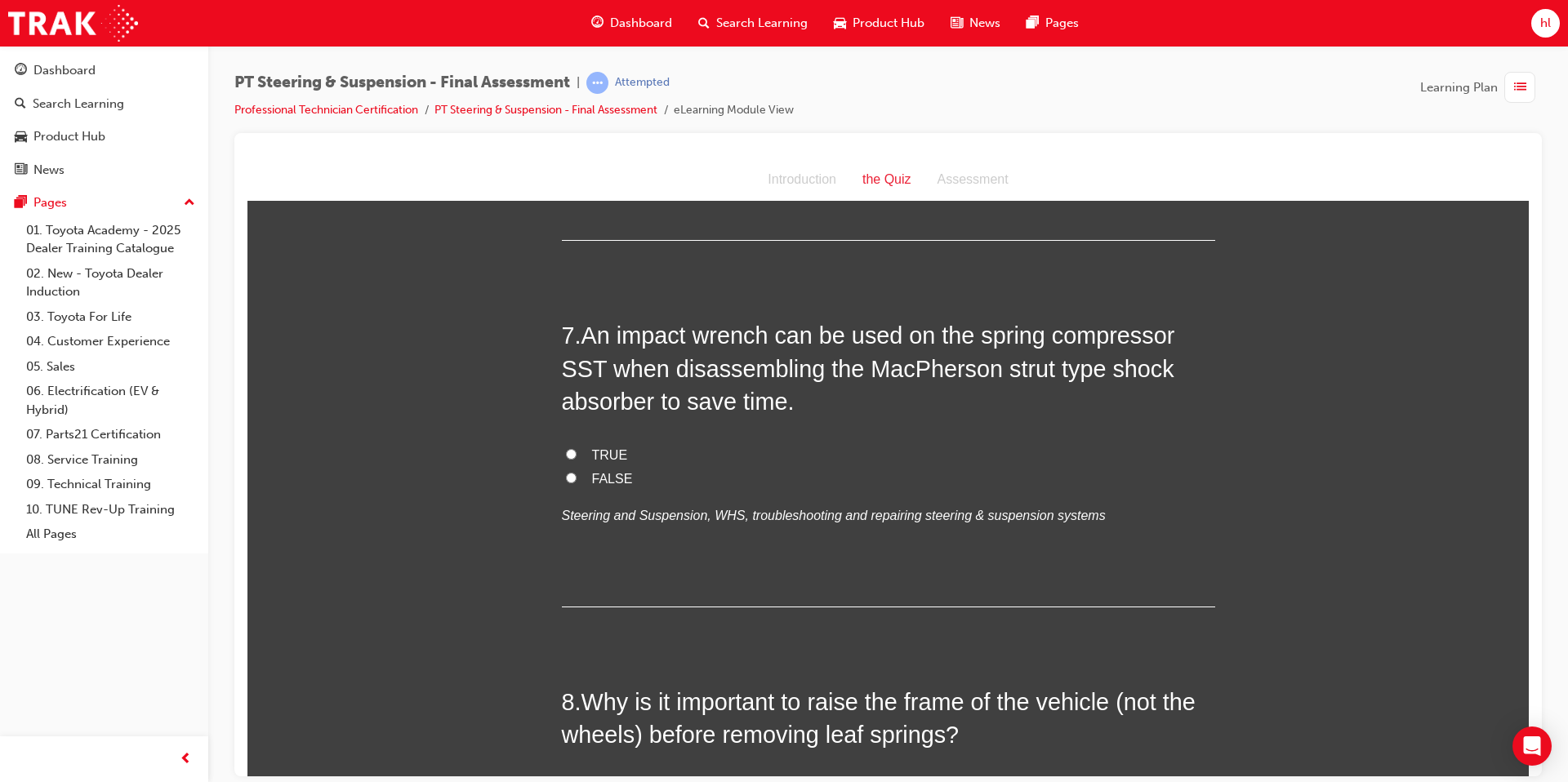
scroll to position [2240, 0]
click at [574, 471] on input "FALSE" at bounding box center [571, 476] width 11 height 11
radio input "true"
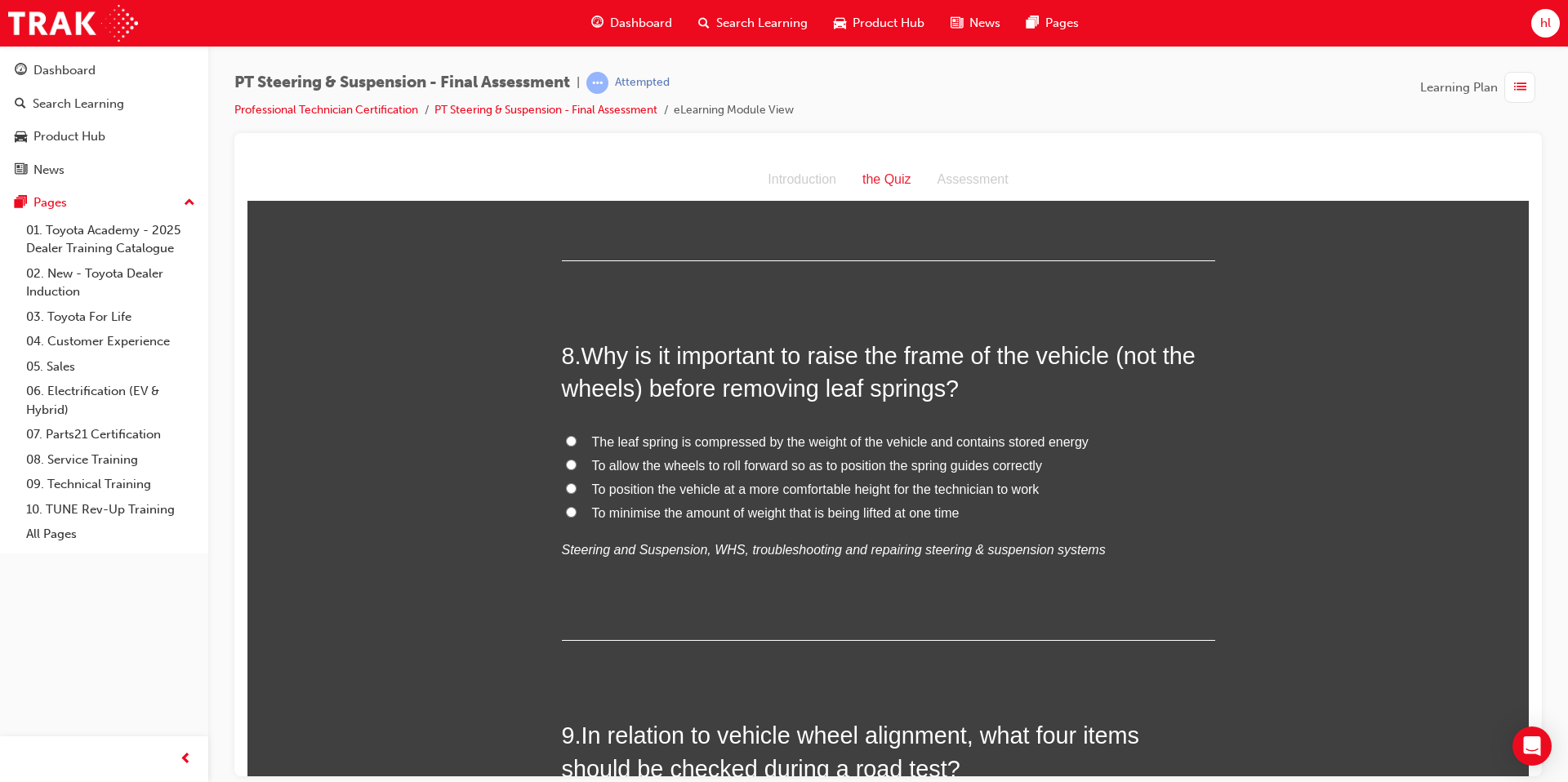
scroll to position [2586, 0]
click at [569, 434] on input "The leaf spring is compressed by the weight of the vehicle and contains stored …" at bounding box center [571, 439] width 11 height 11
radio input "true"
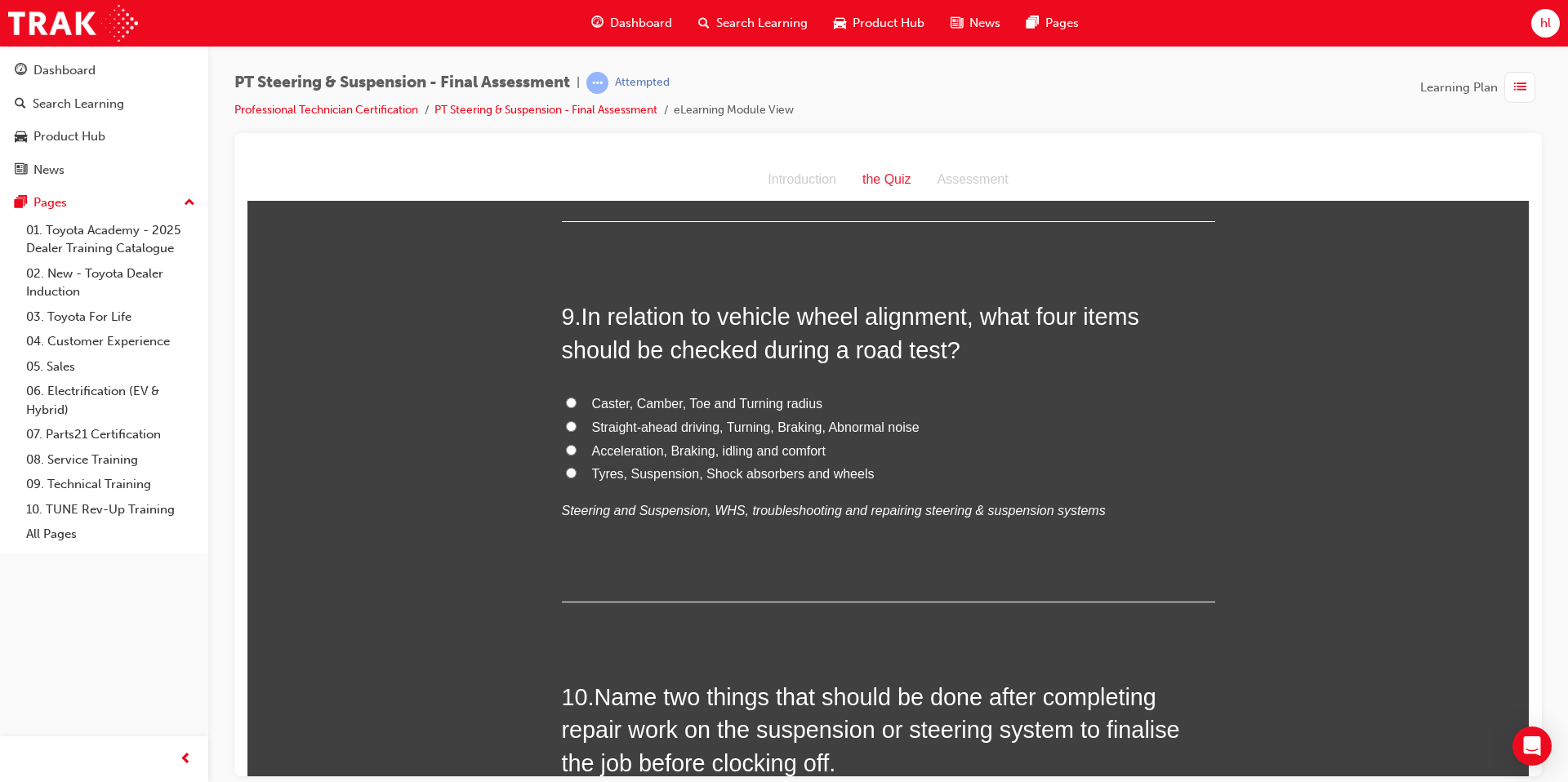
scroll to position [3017, 0]
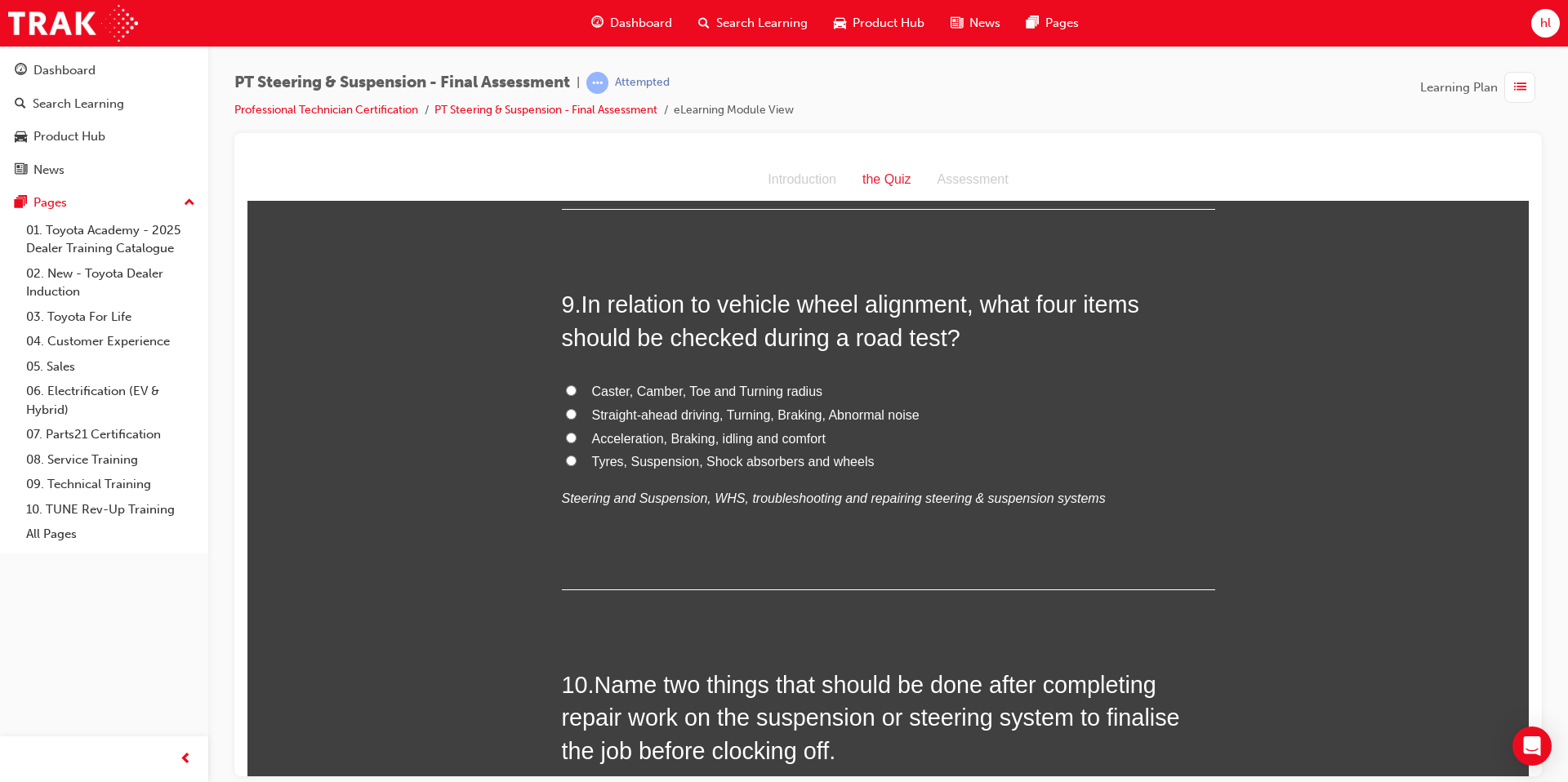
click at [571, 384] on input "Caster, Camber, Toe and Turning radius" at bounding box center [571, 389] width 11 height 11
radio input "true"
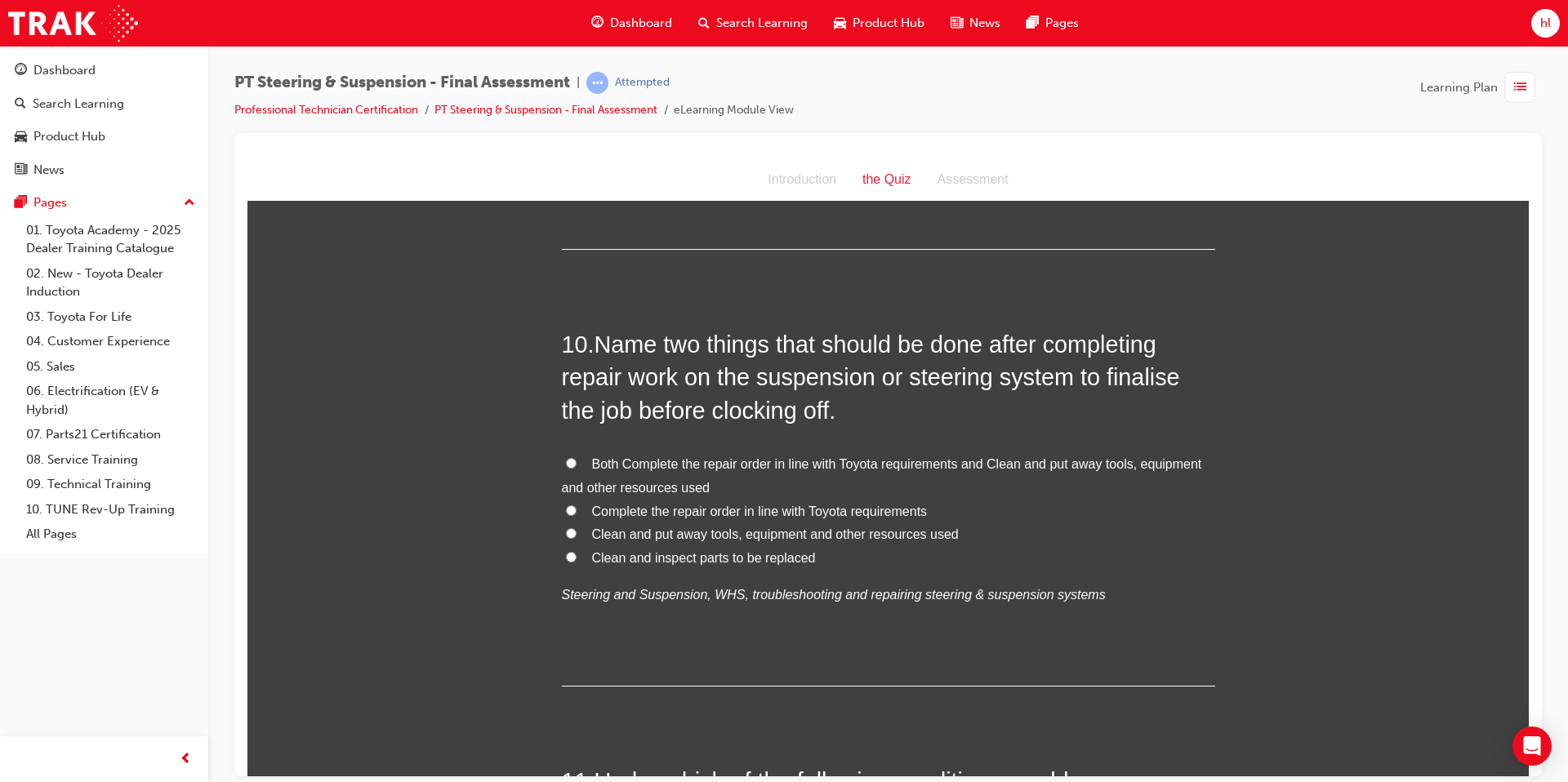
scroll to position [3371, 0]
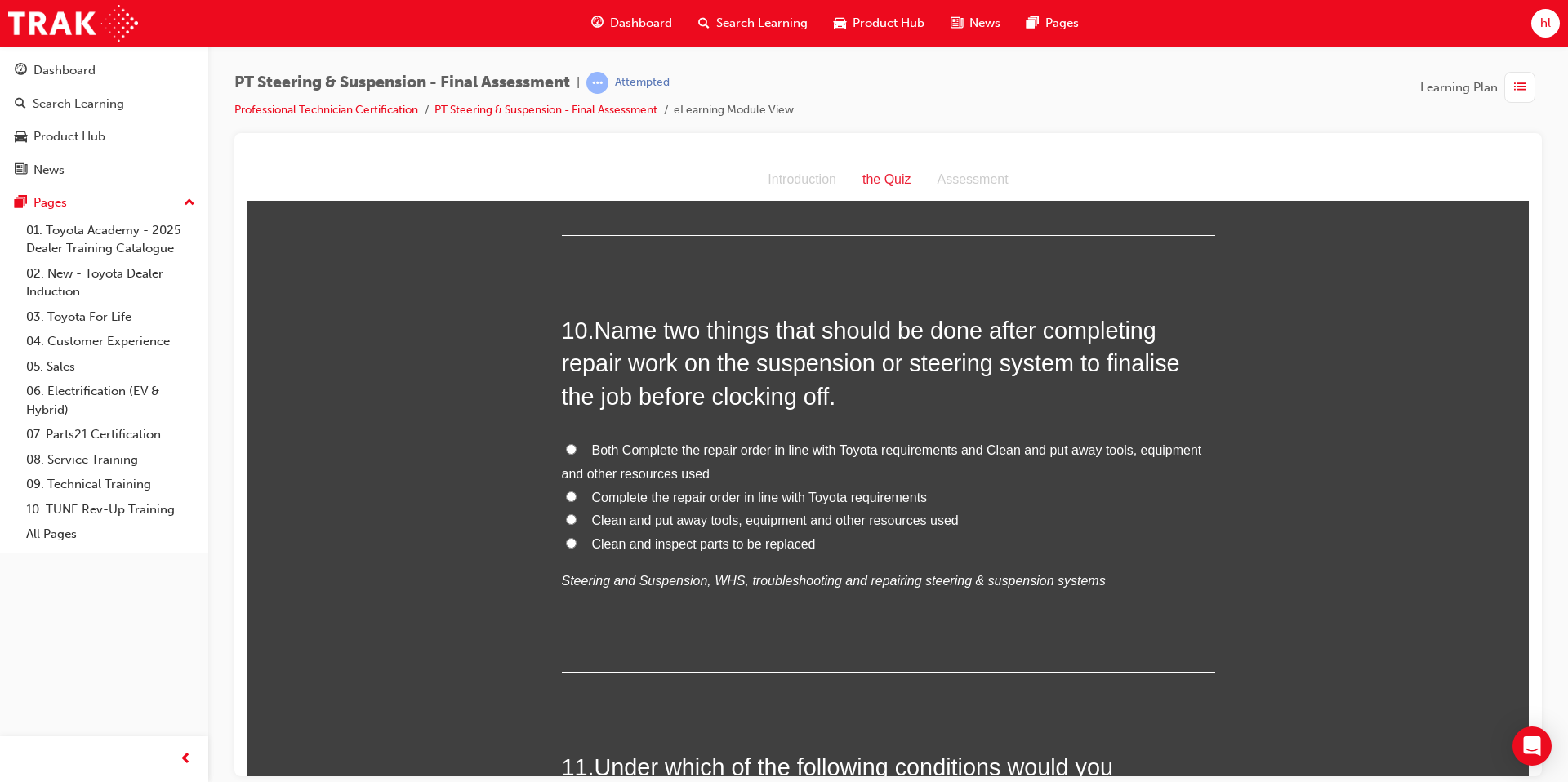
click at [569, 491] on input "Complete the repair order in line with Toyota requirements" at bounding box center [571, 496] width 11 height 11
radio input "true"
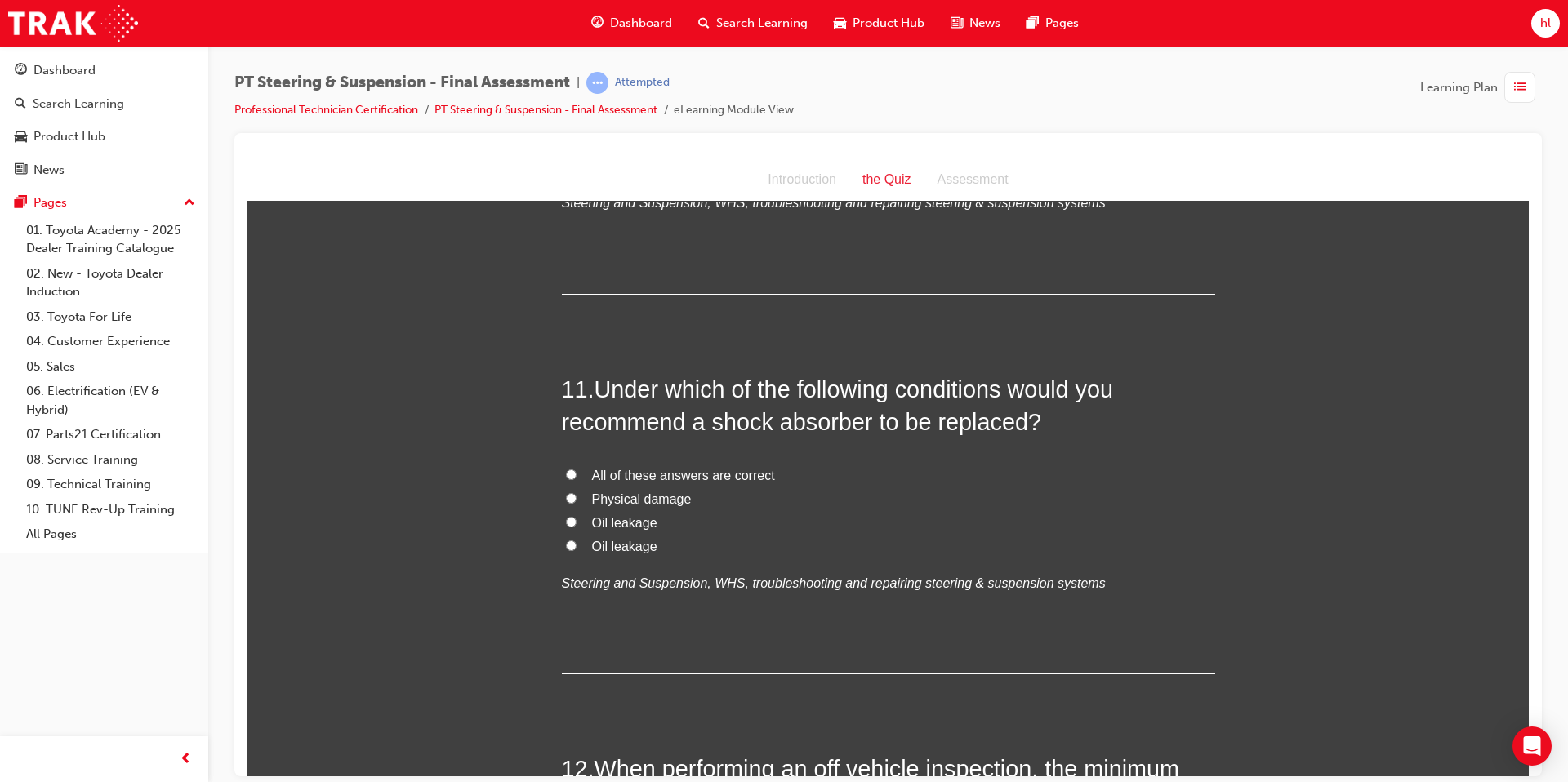
scroll to position [3754, 0]
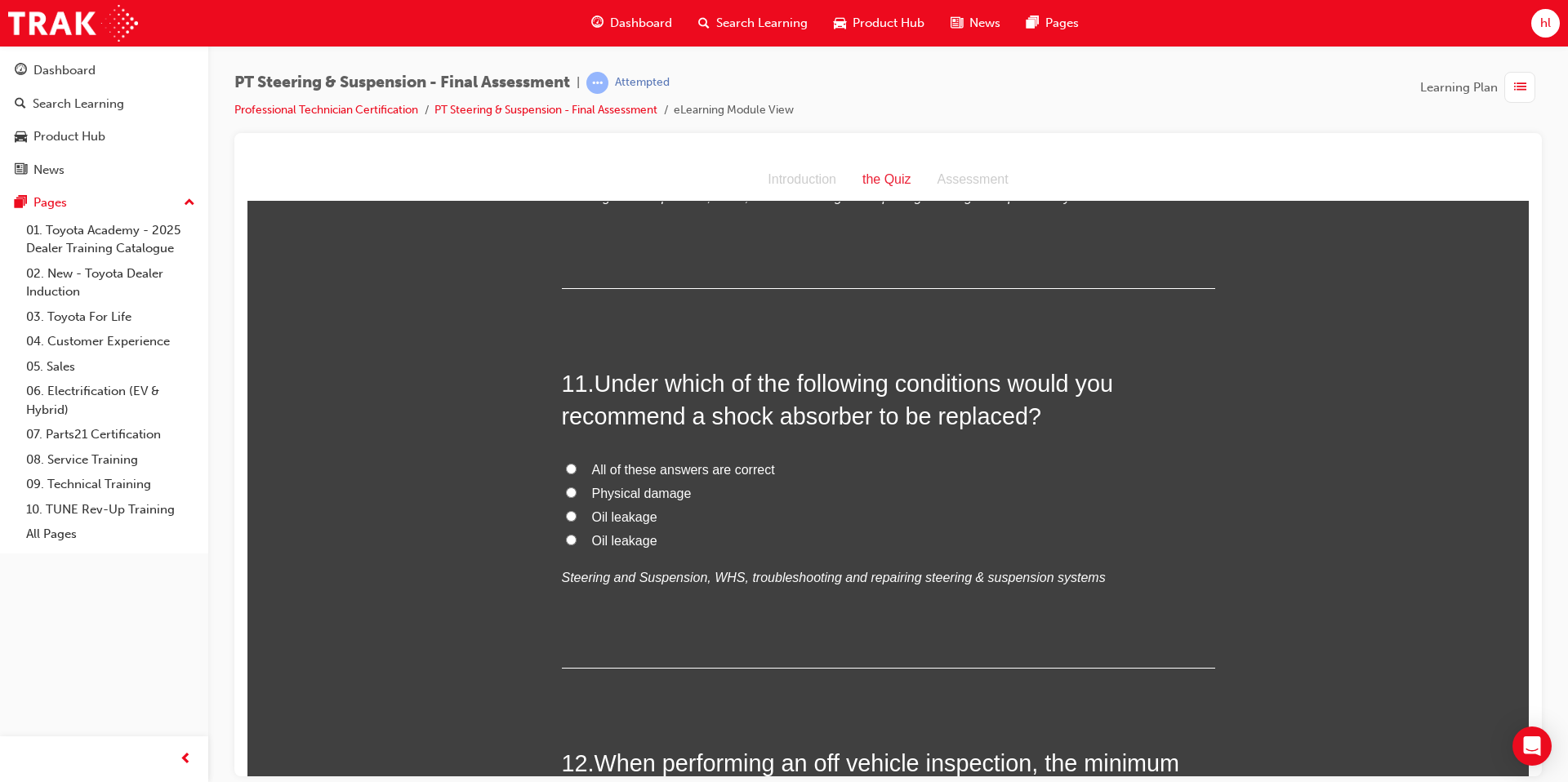
click at [574, 463] on input "All of these answers are correct" at bounding box center [571, 468] width 11 height 11
radio input "true"
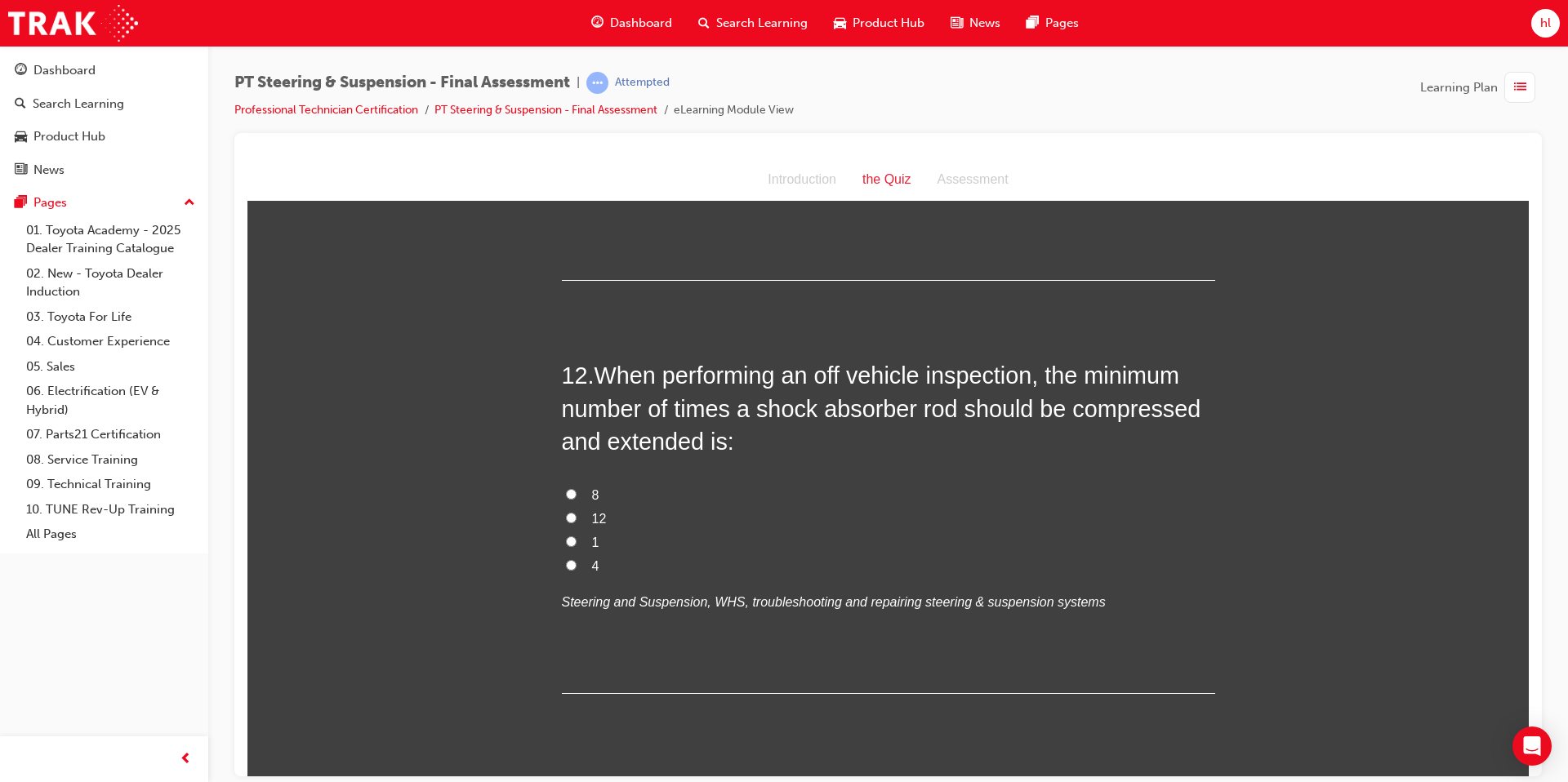
scroll to position [4146, 0]
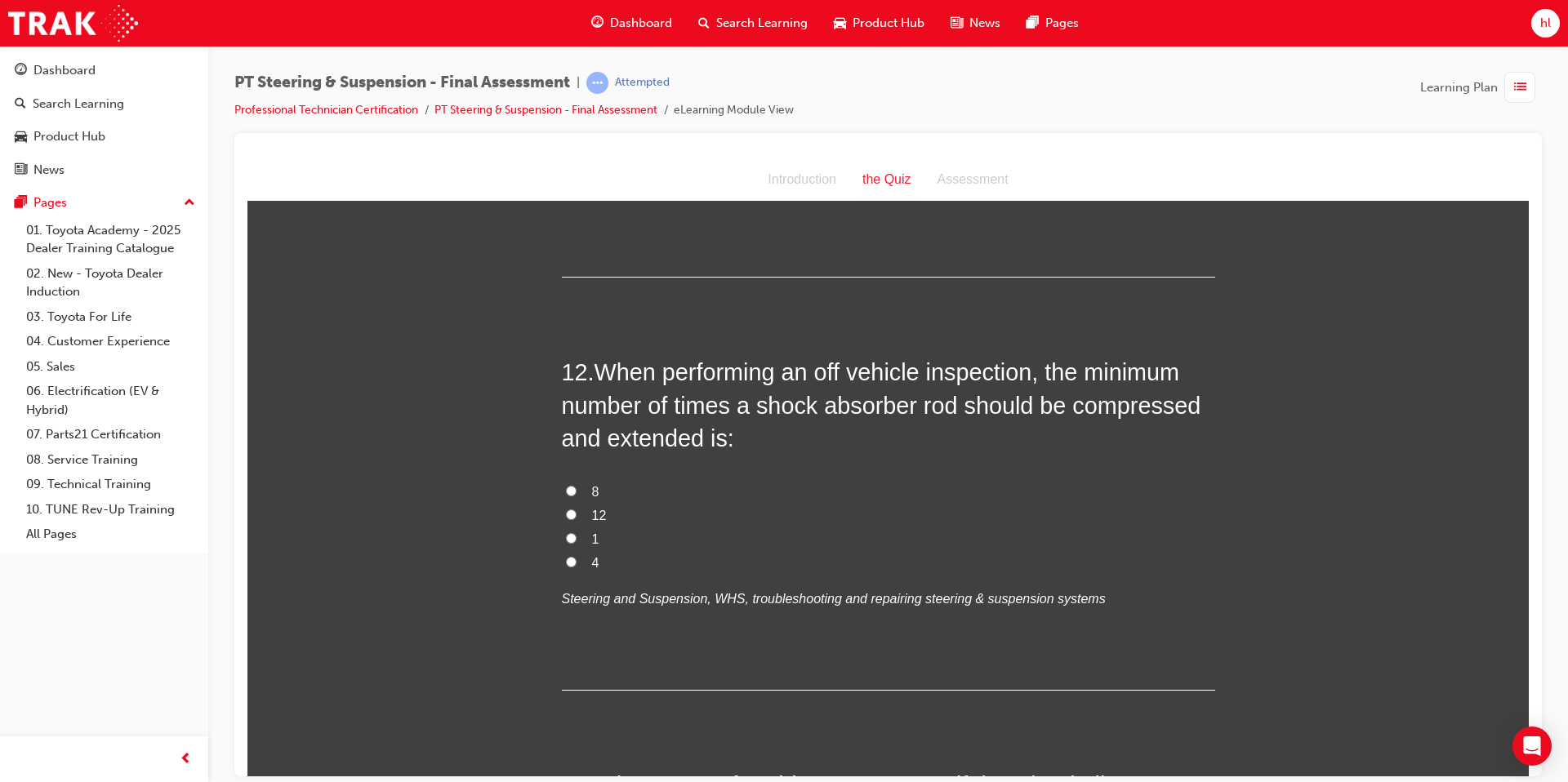
click at [570, 556] on input "4" at bounding box center [571, 561] width 11 height 11
radio input "true"
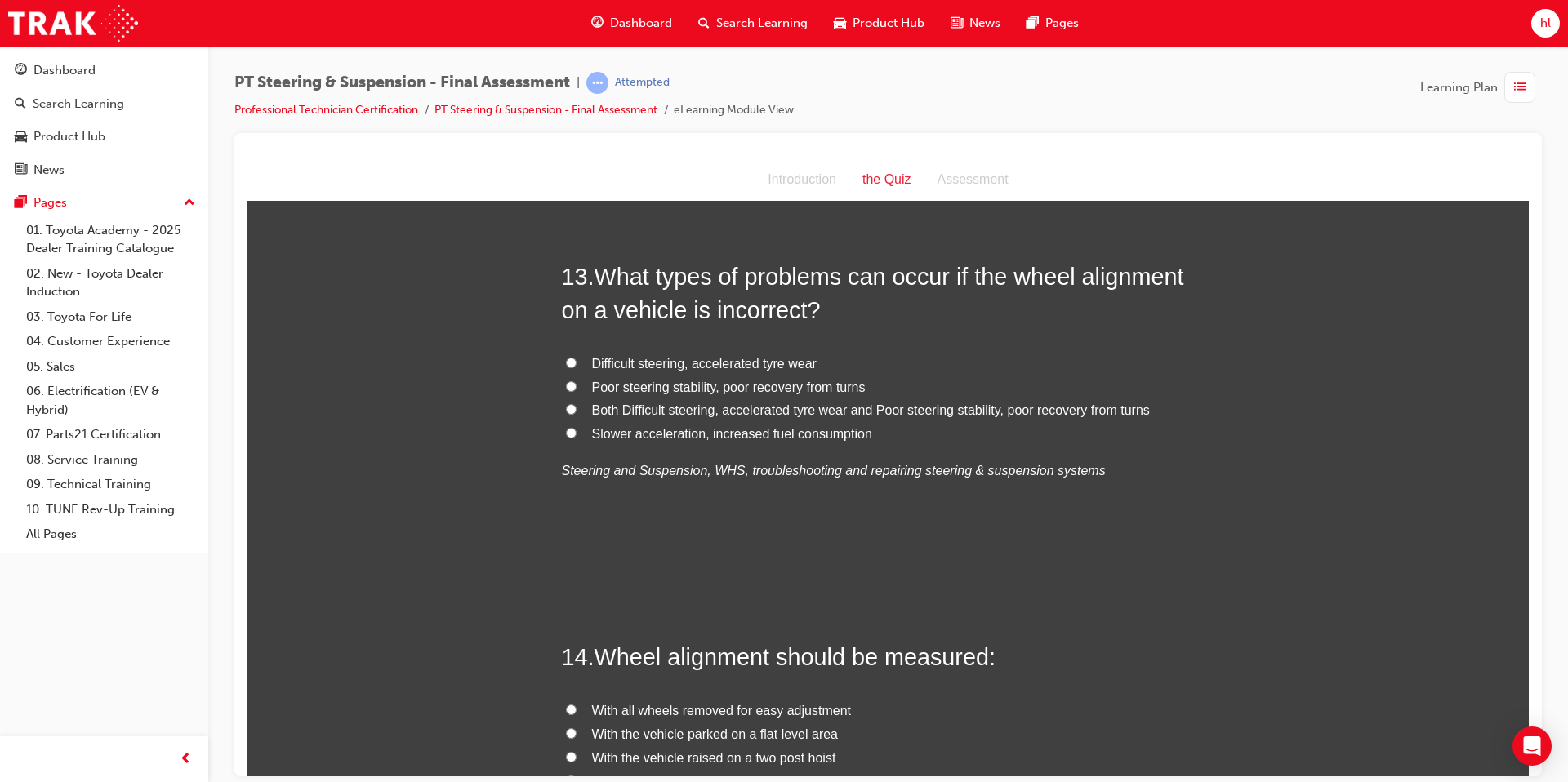
scroll to position [4677, 0]
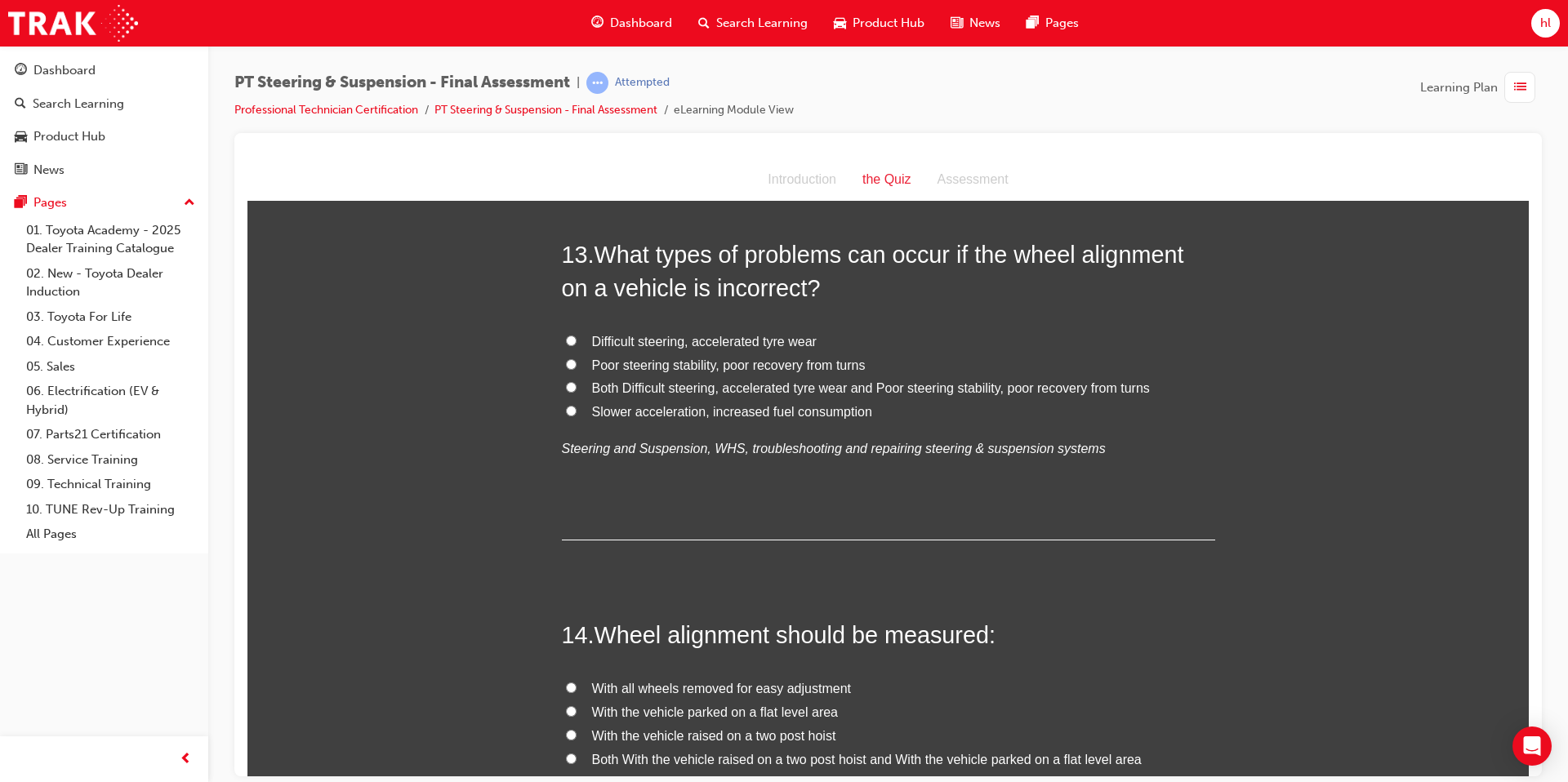
click at [575, 381] on input "Both Difficult steering, accelerated tyre wear and Poor steering stability, poo…" at bounding box center [571, 386] width 11 height 11
radio input "true"
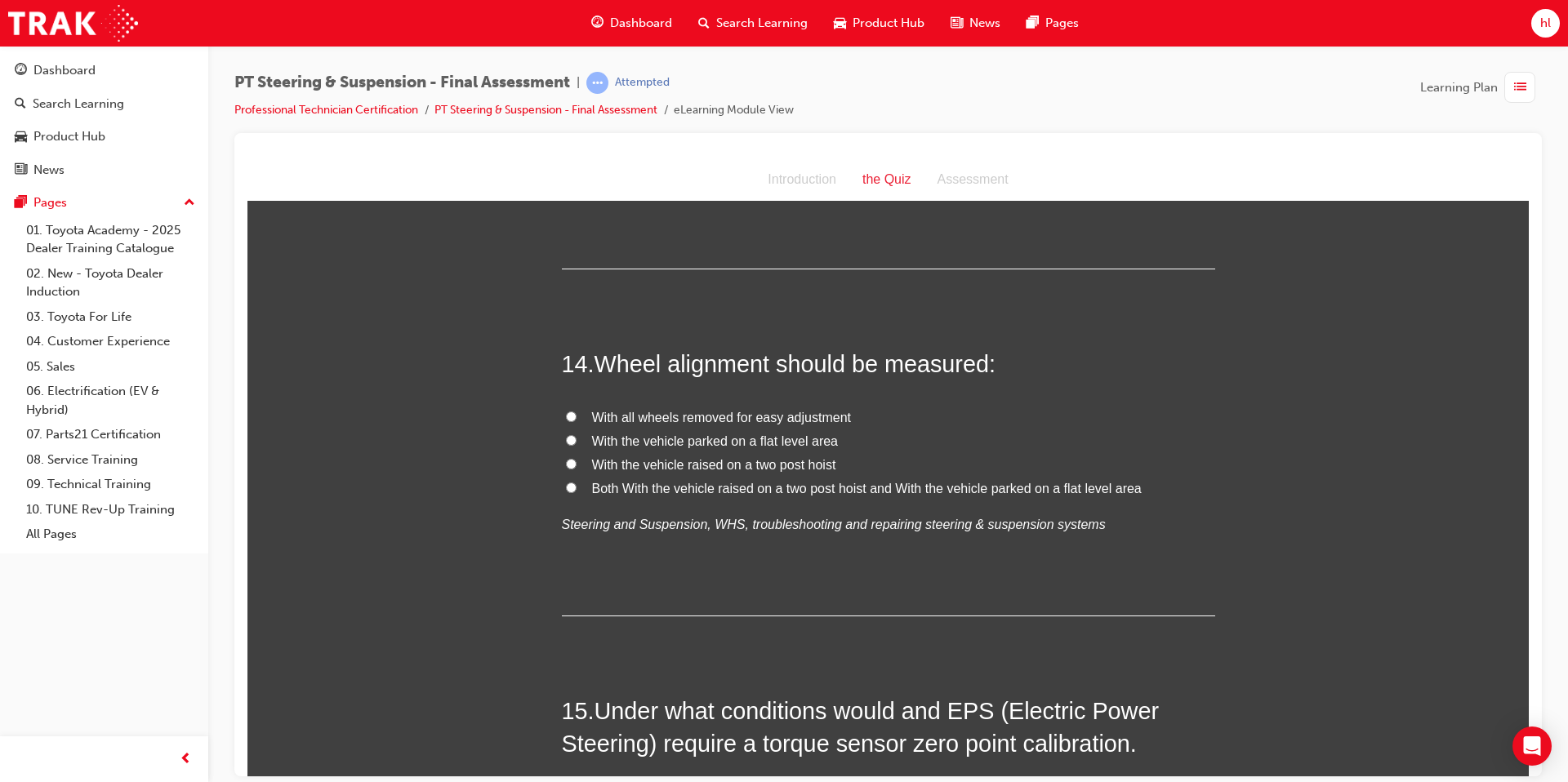
scroll to position [4949, 0]
click at [577, 428] on label "With the vehicle parked on a flat level area" at bounding box center [889, 440] width 653 height 24
click at [576, 433] on input "With the vehicle parked on a flat level area" at bounding box center [571, 438] width 11 height 11
radio input "true"
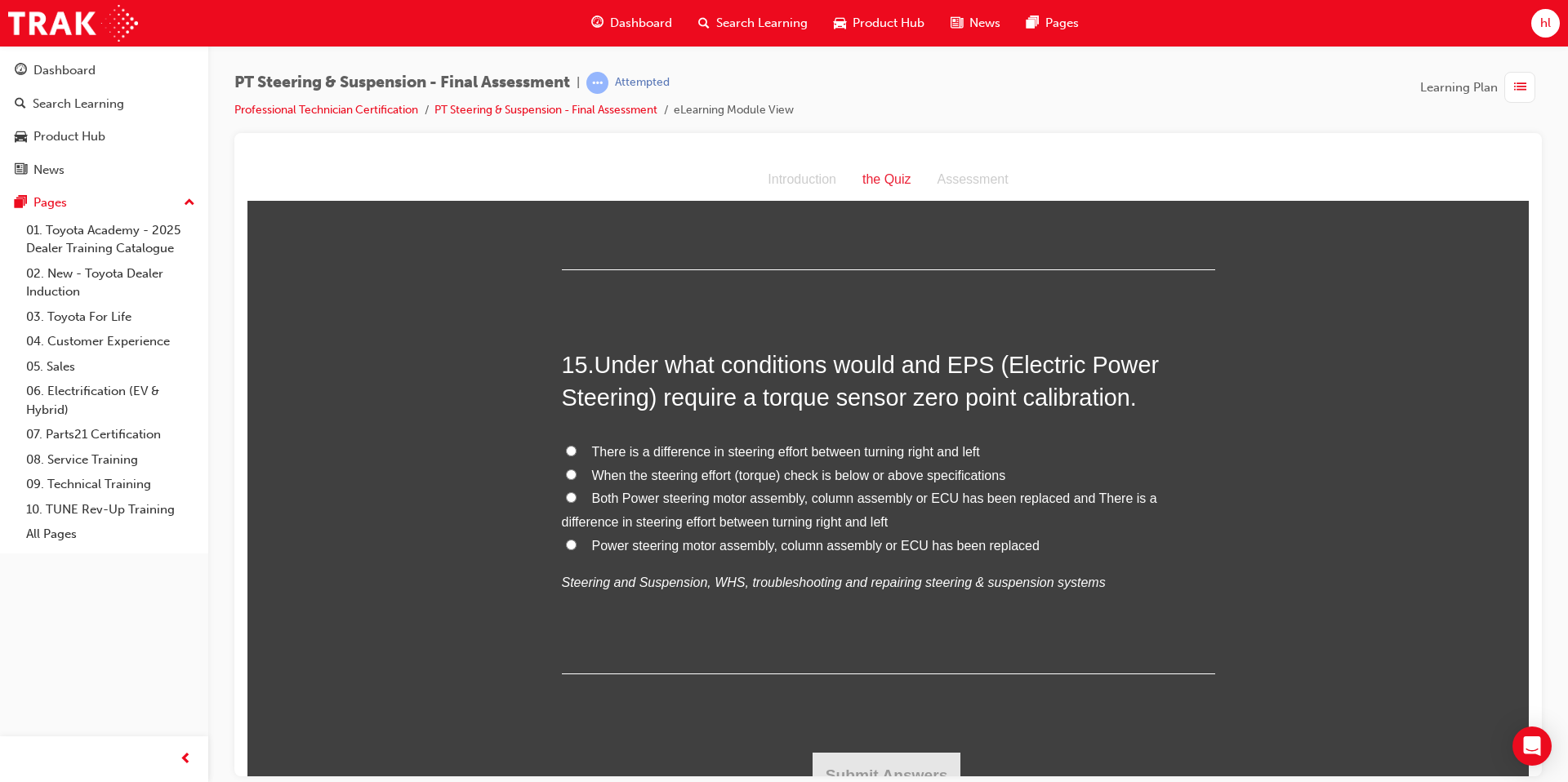
scroll to position [5301, 0]
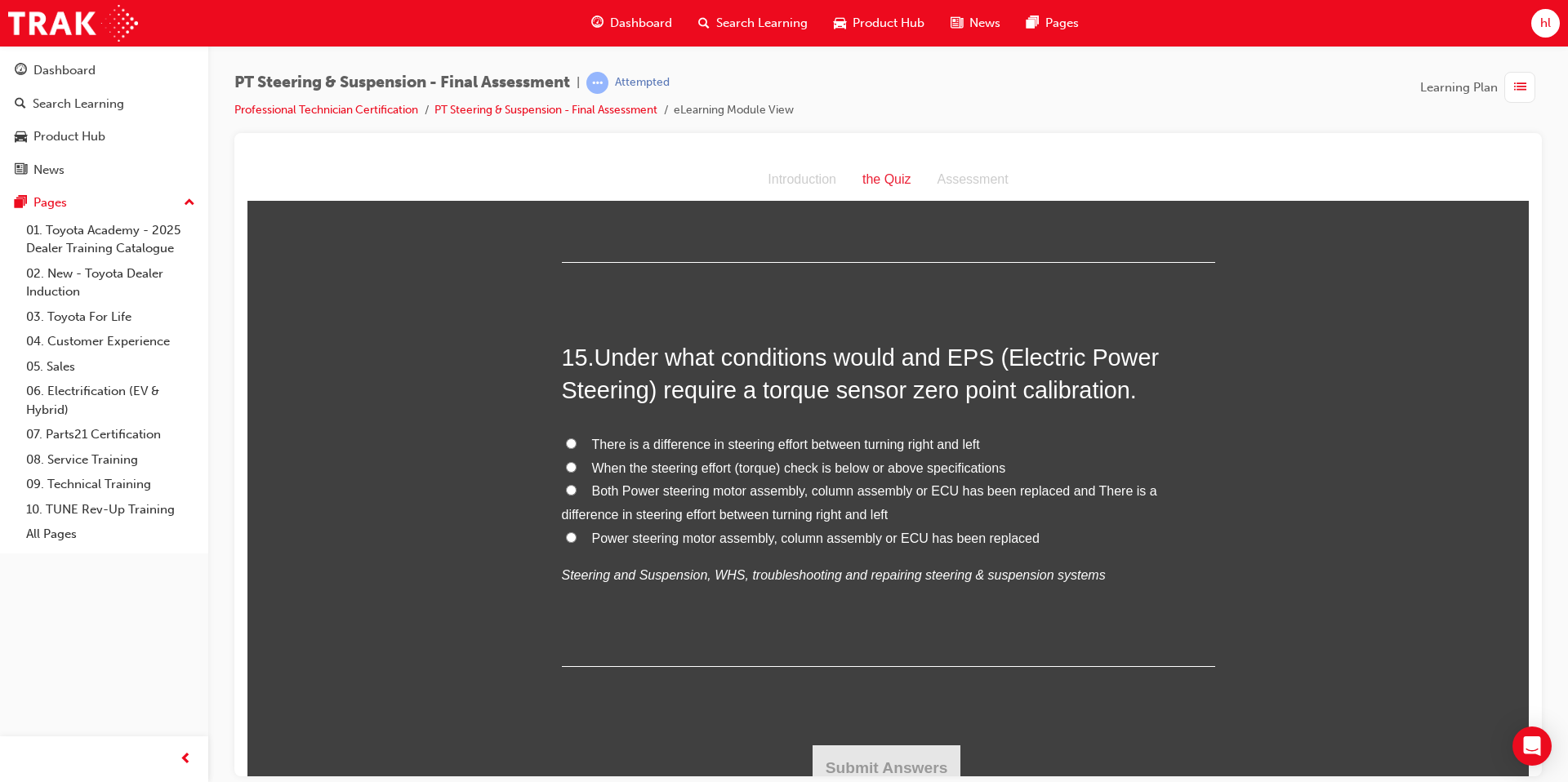
click at [568, 531] on input "Power steering motor assembly, column assembly or ECU has been replaced" at bounding box center [571, 536] width 11 height 11
radio input "true"
click at [879, 599] on button "Submit Answers" at bounding box center [887, 768] width 149 height 46
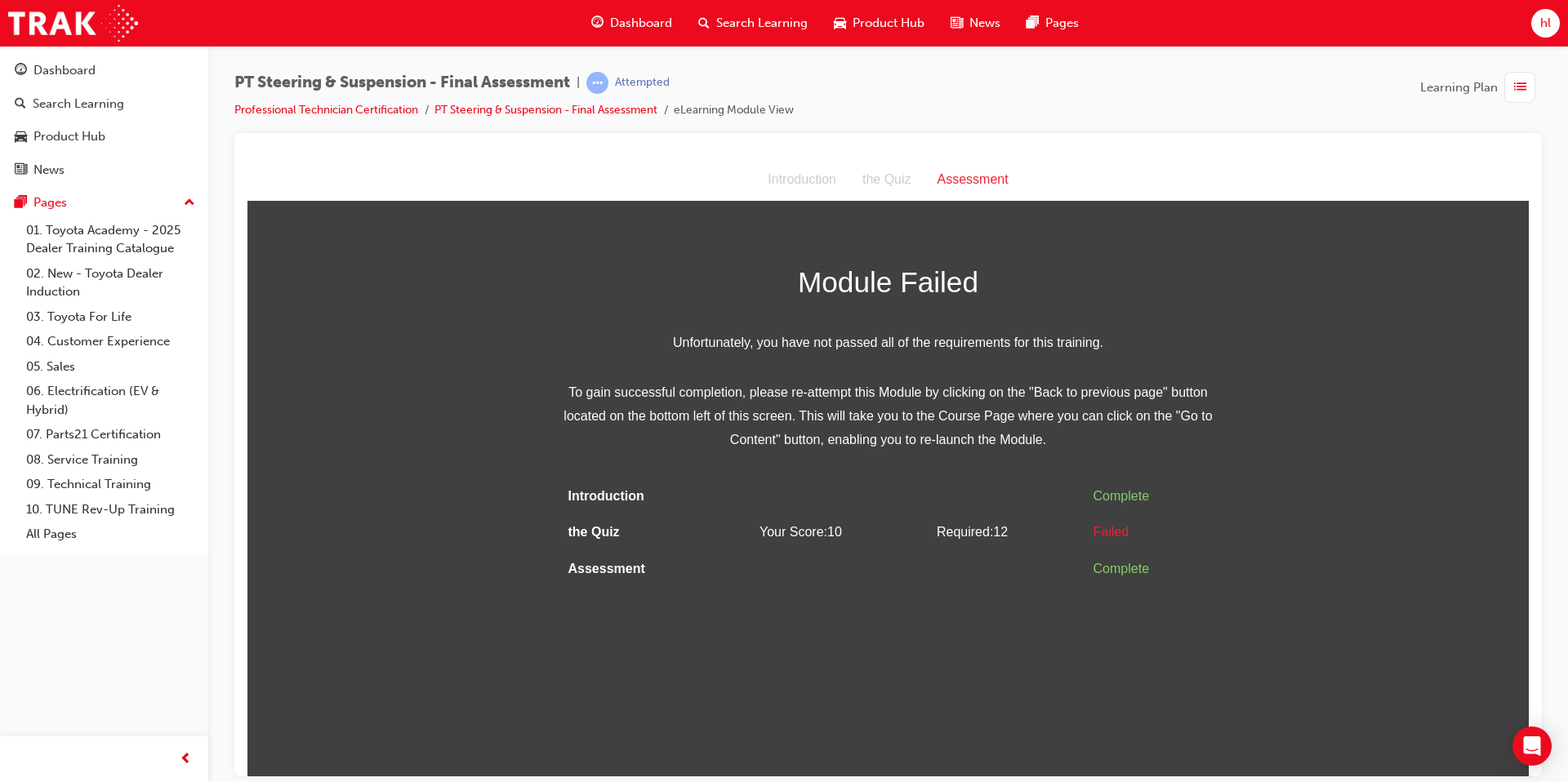
scroll to position [0, 0]
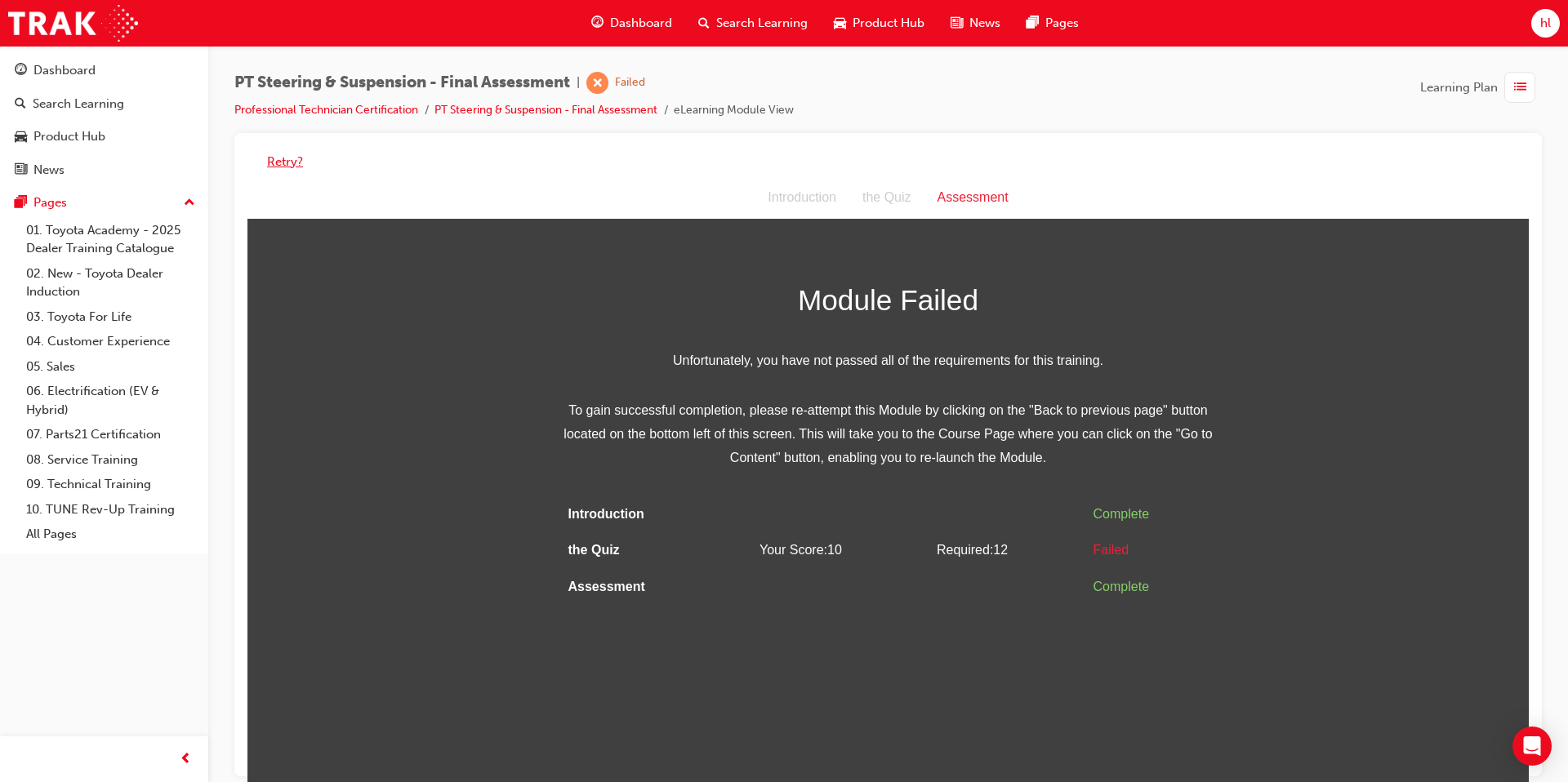
click at [288, 162] on button "Retry?" at bounding box center [284, 162] width 36 height 19
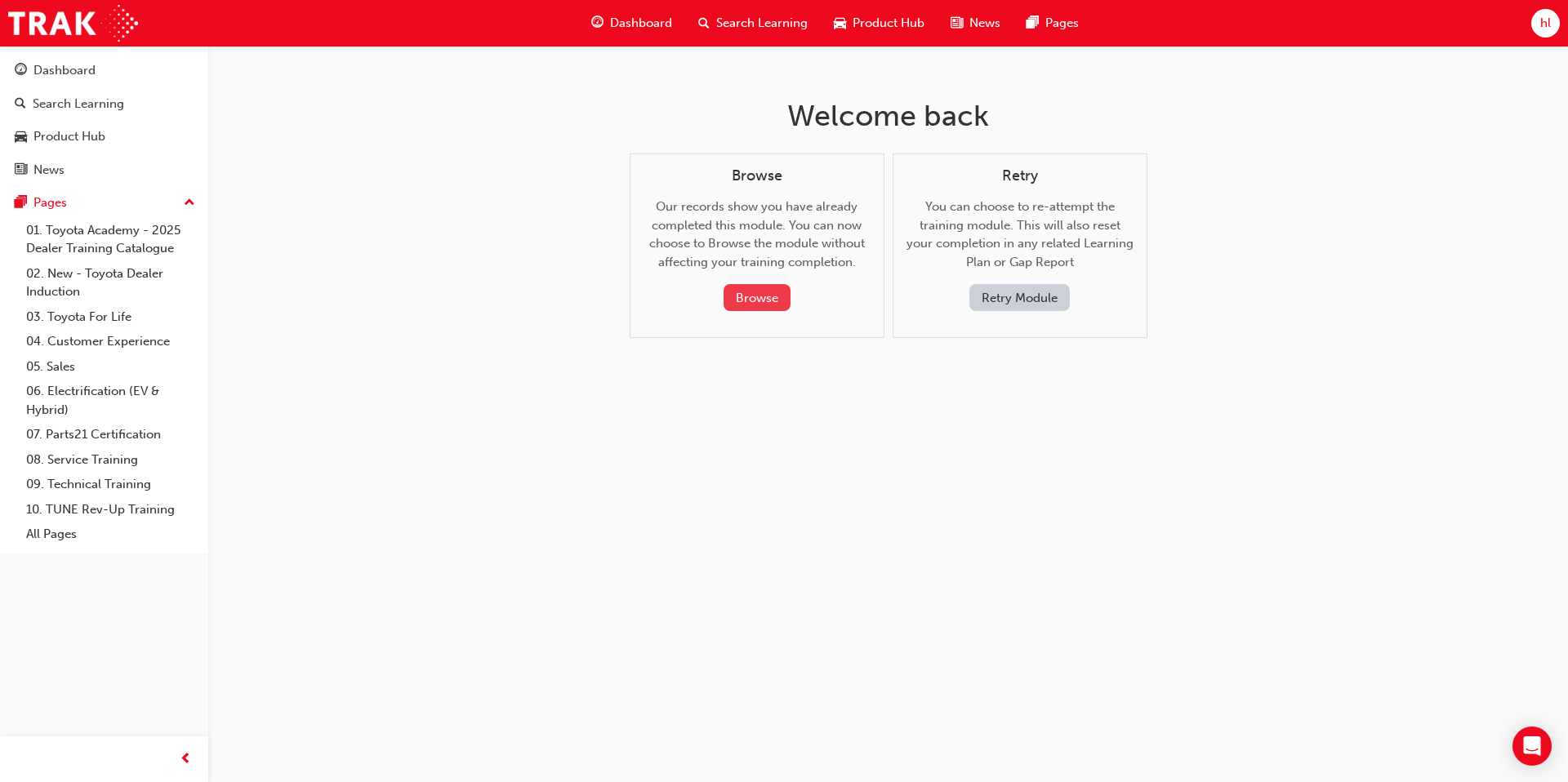
click at [756, 295] on button "Browse" at bounding box center [757, 298] width 67 height 27
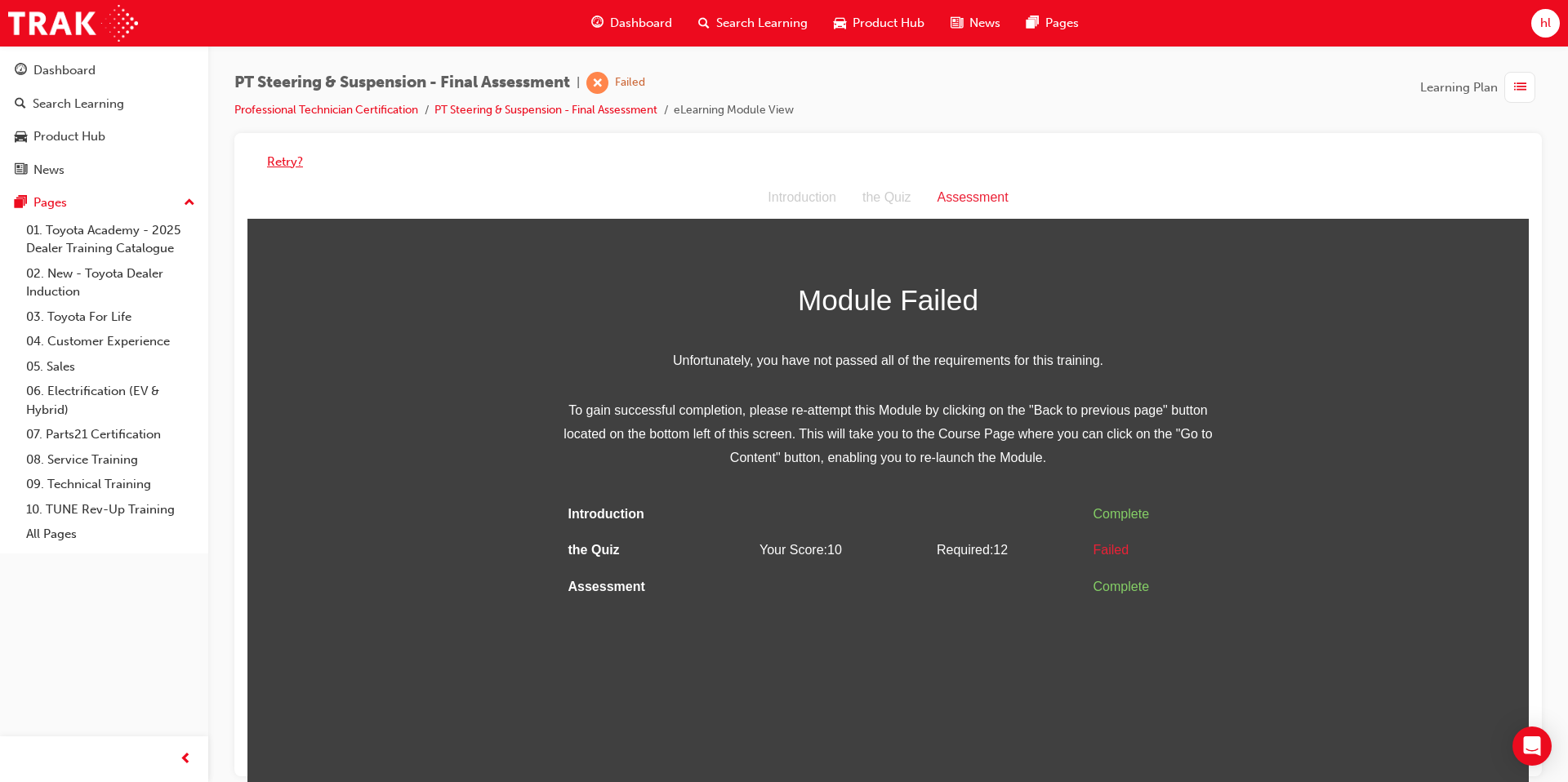
click at [276, 156] on button "Retry?" at bounding box center [284, 162] width 36 height 19
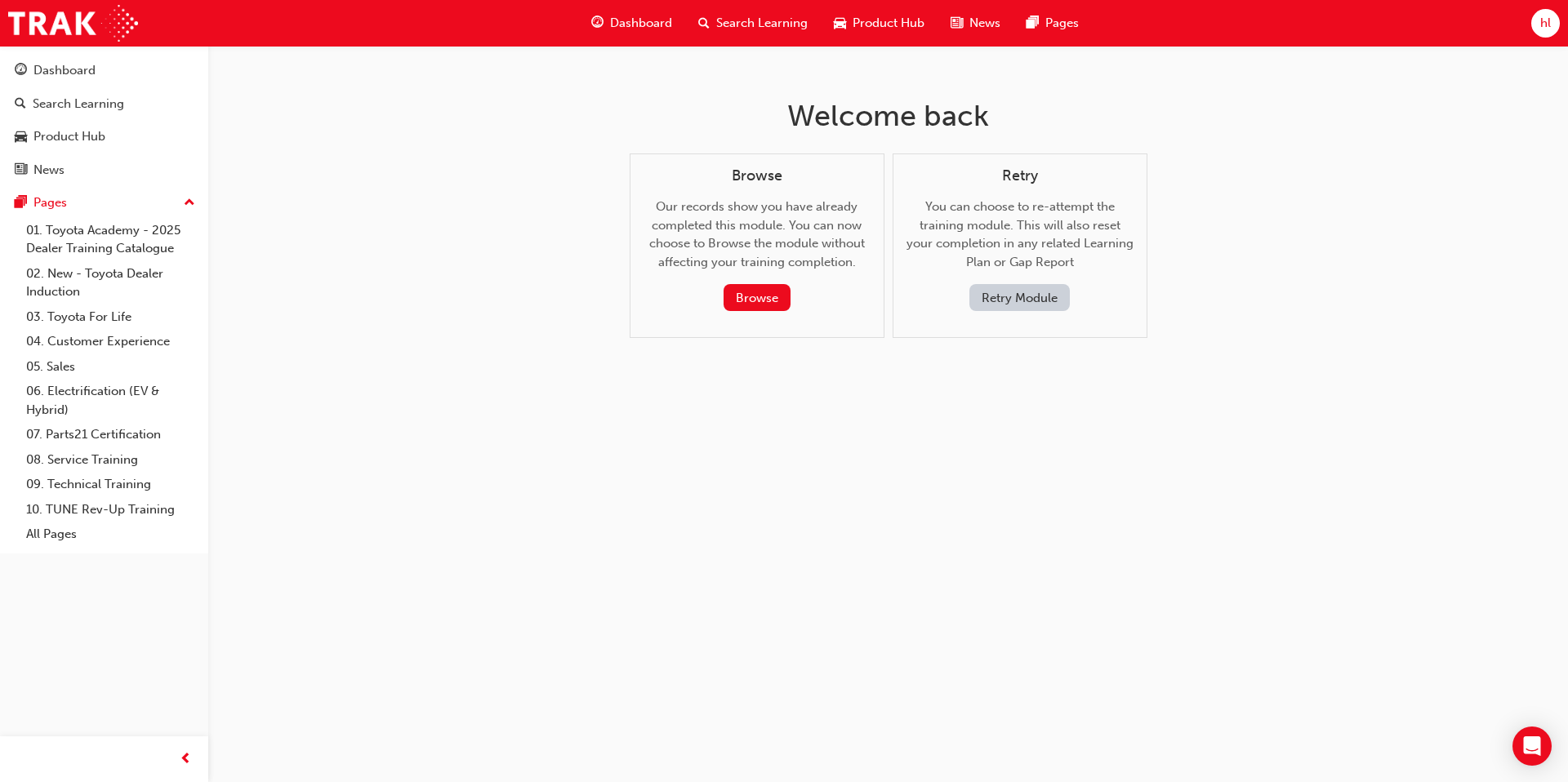
click at [879, 301] on button "Retry Module" at bounding box center [1019, 298] width 101 height 27
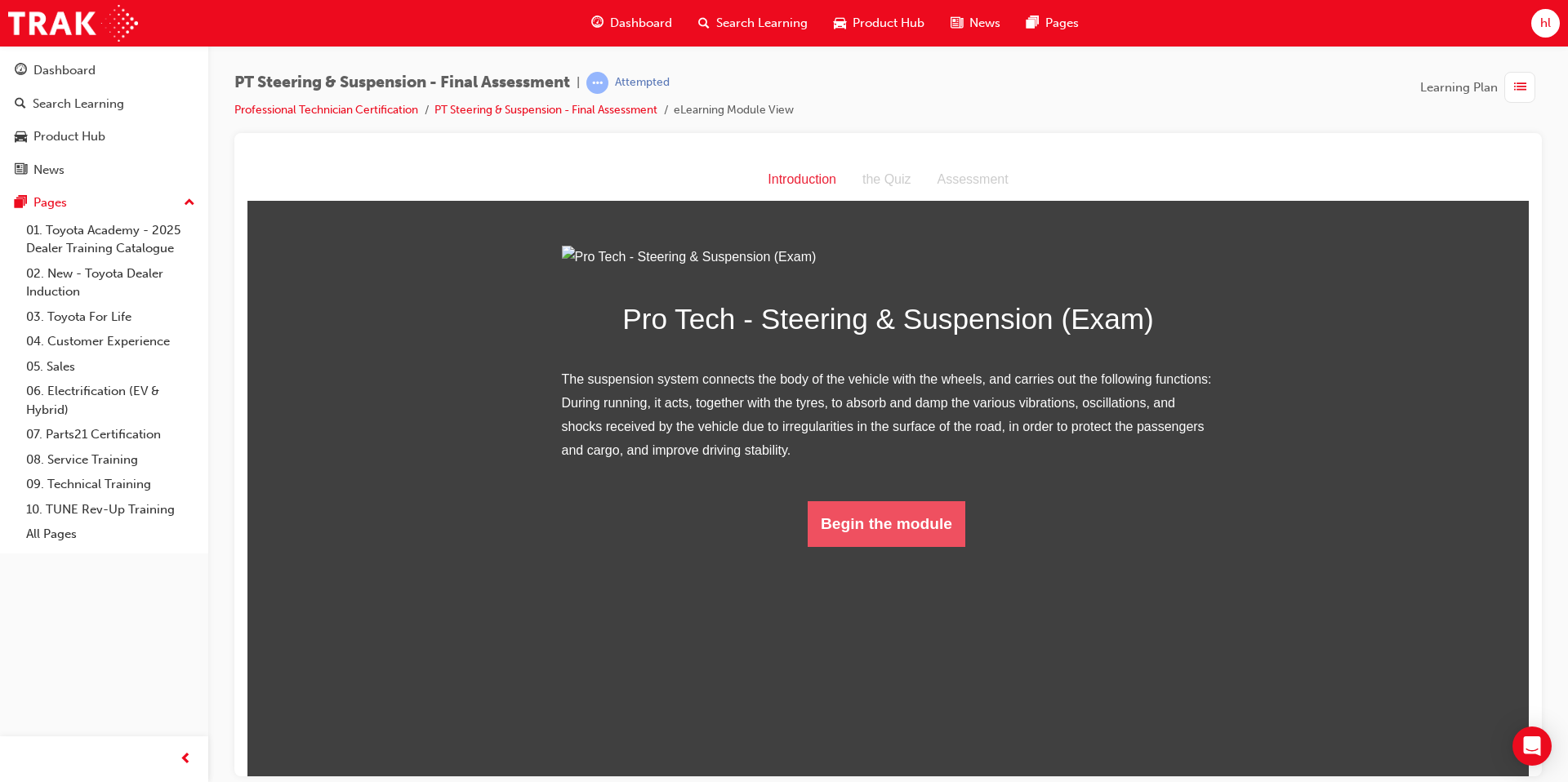
click at [875, 547] on button "Begin the module" at bounding box center [887, 524] width 158 height 46
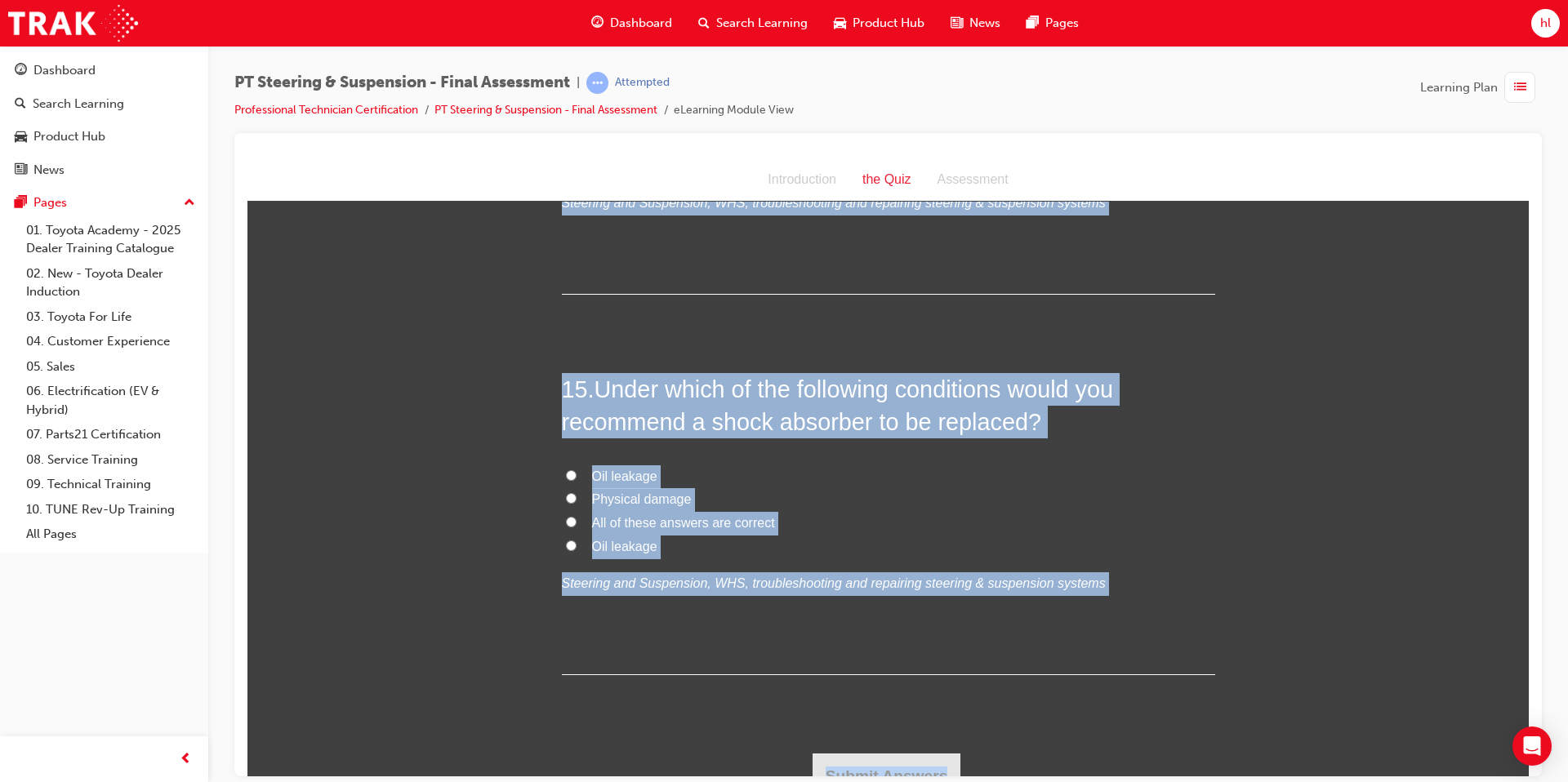
scroll to position [5301, 0]
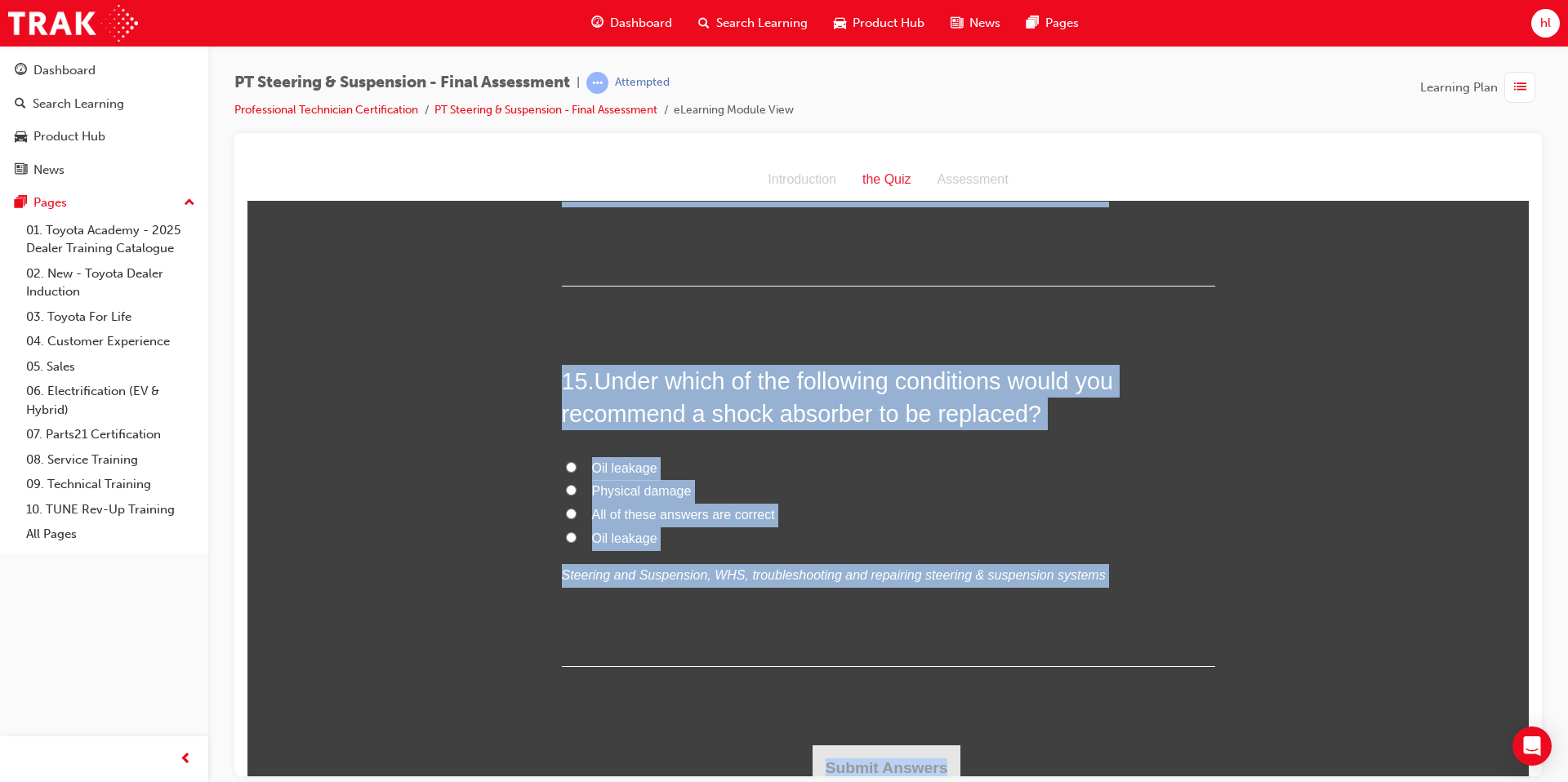
drag, startPoint x: 558, startPoint y: 326, endPoint x: 1353, endPoint y: 940, distance: 1004.5
copy div "1 . What types of problems can occur if the wheel alignment on a vehicle is inc…"
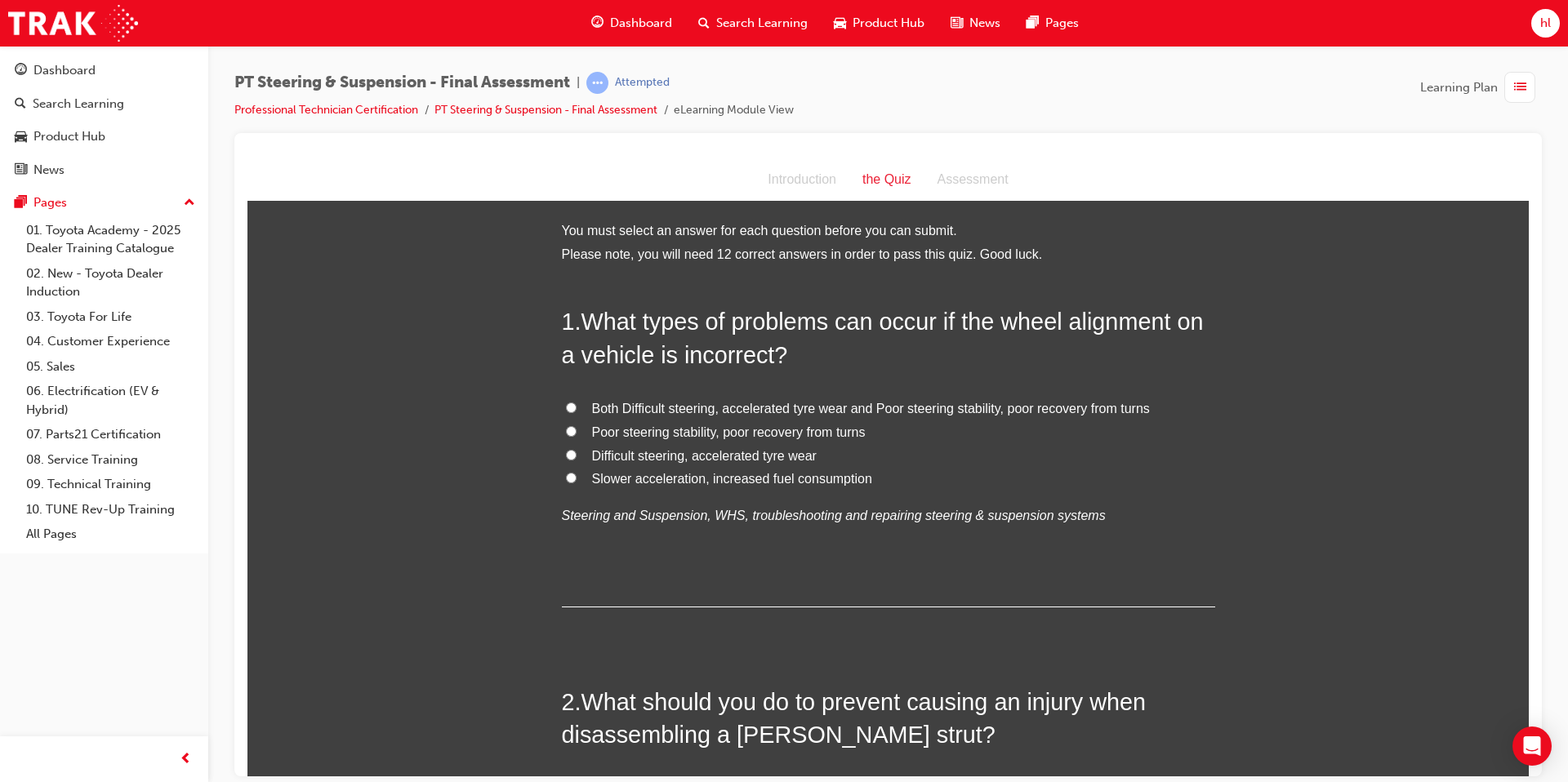
scroll to position [3, 0]
click at [573, 404] on input "Both Difficult steering, accelerated tyre wear and Poor steering stability, poo…" at bounding box center [571, 404] width 11 height 11
radio input "true"
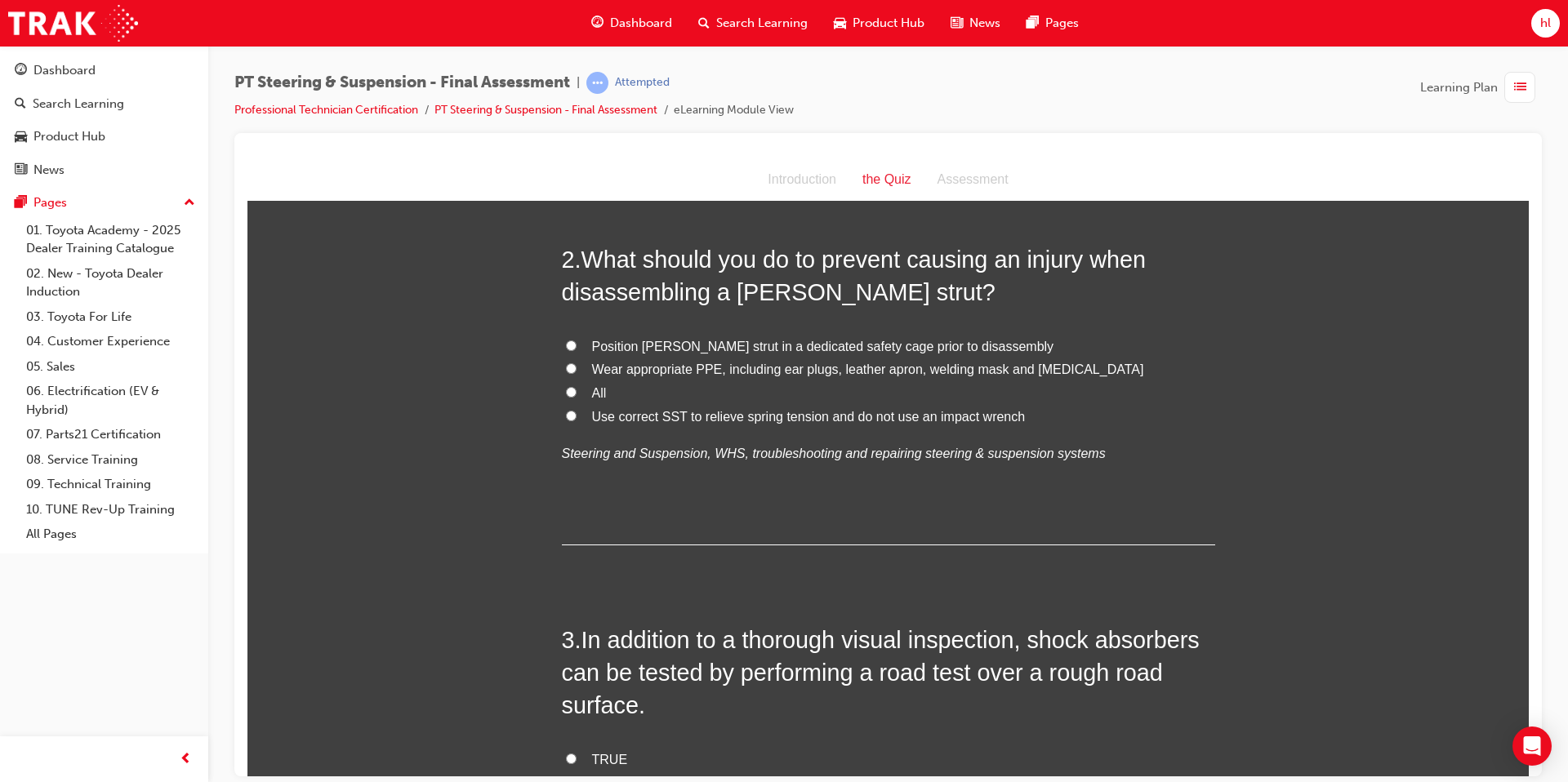
scroll to position [447, 0]
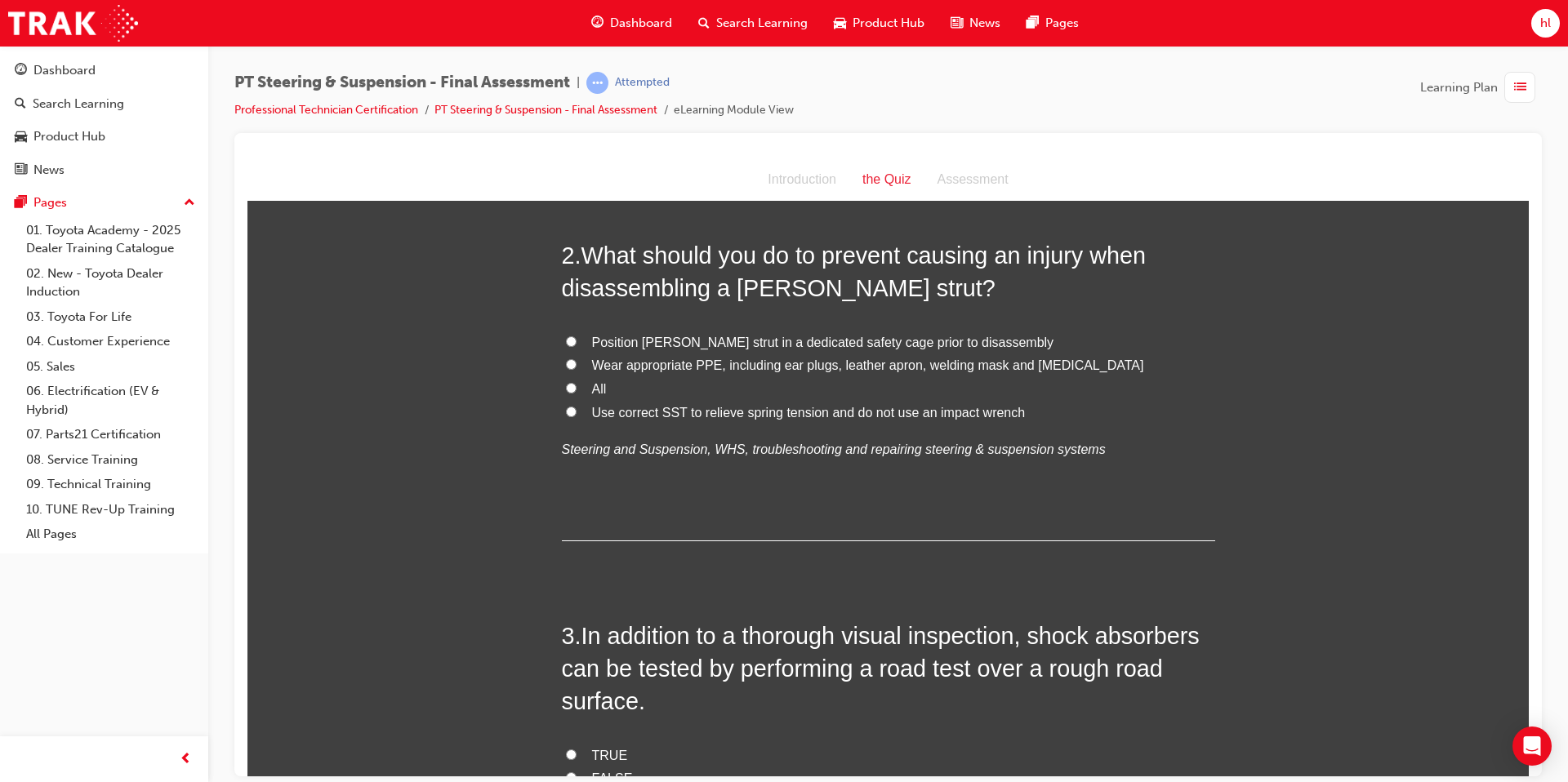
click at [569, 390] on input "All" at bounding box center [571, 387] width 11 height 11
radio input "true"
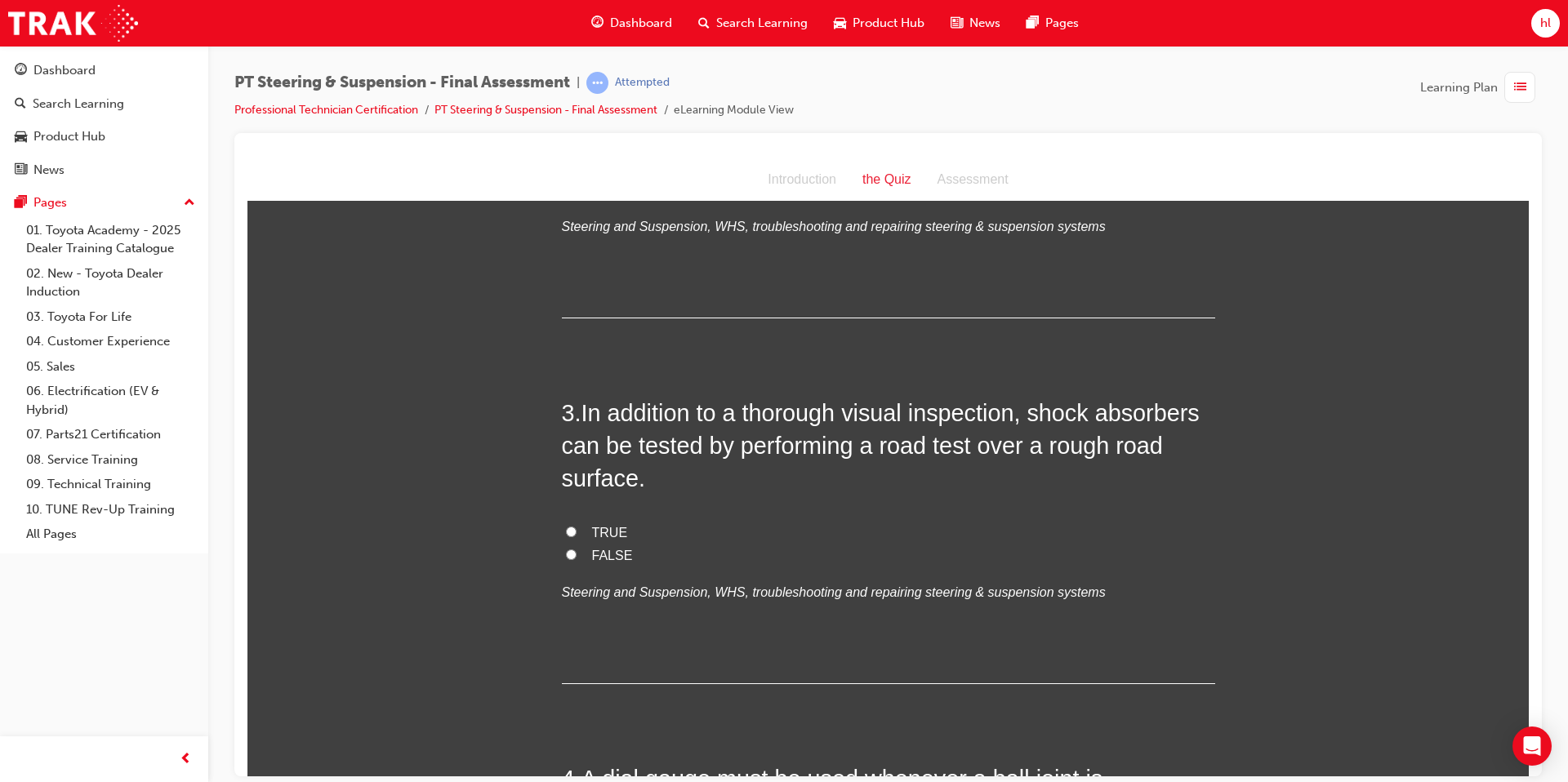
scroll to position [672, 0]
click at [570, 529] on input "TRUE" at bounding box center [571, 528] width 11 height 11
radio input "true"
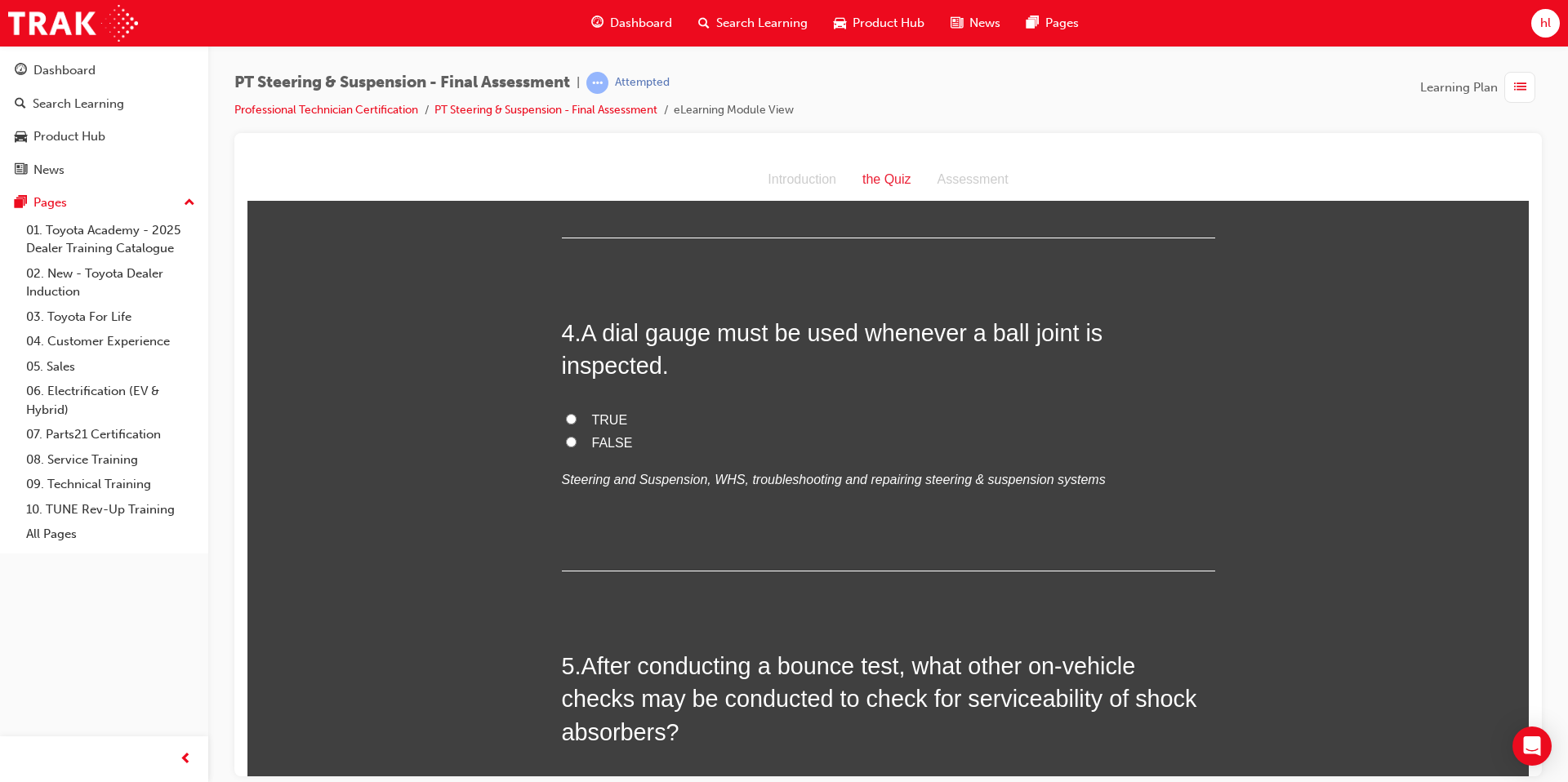
scroll to position [1114, 0]
click at [573, 432] on label "FALSE" at bounding box center [889, 444] width 653 height 24
click at [573, 437] on input "FALSE" at bounding box center [571, 442] width 11 height 11
radio input "true"
click at [572, 414] on input "TRUE" at bounding box center [571, 419] width 11 height 11
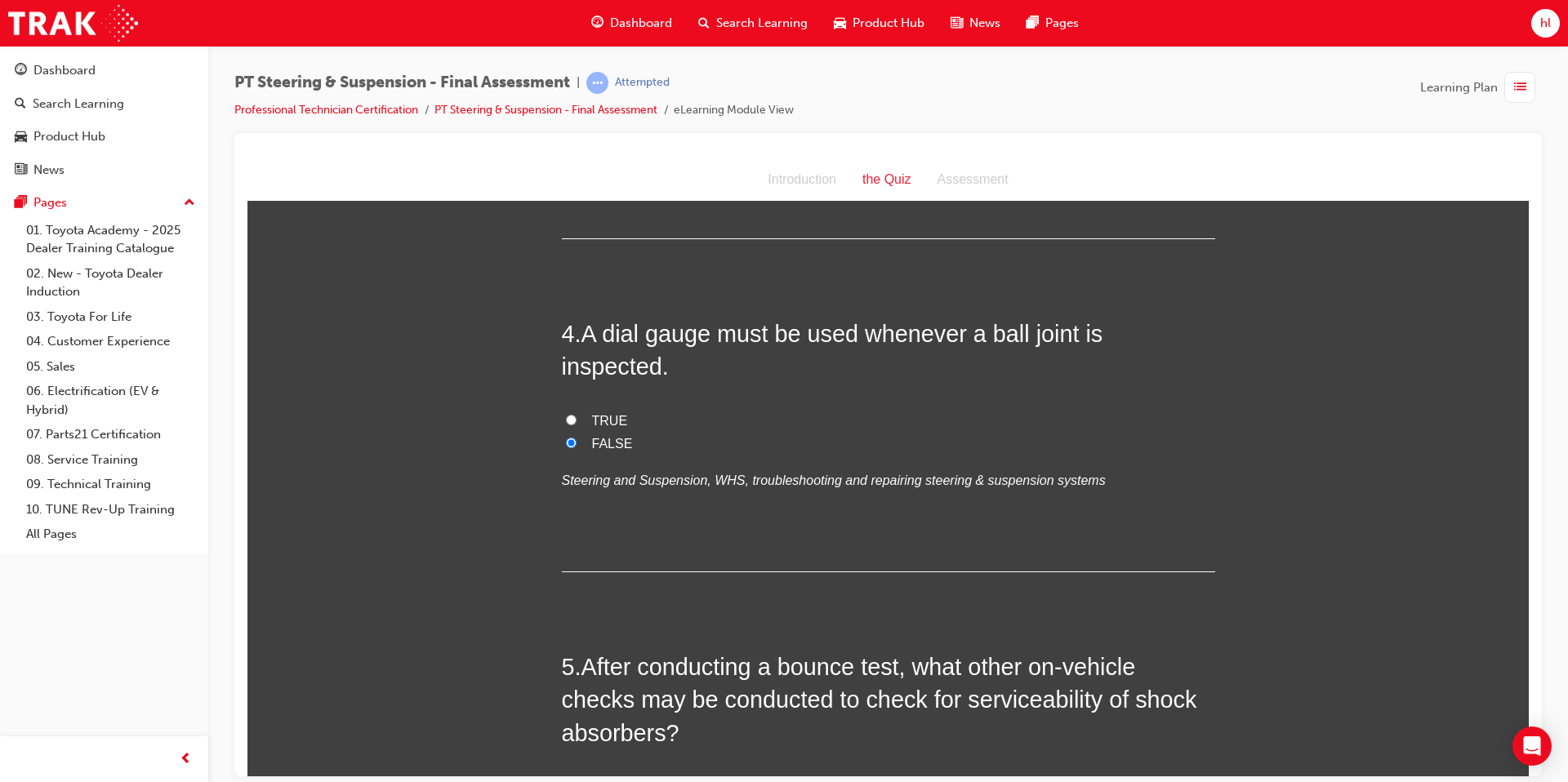
radio input "true"
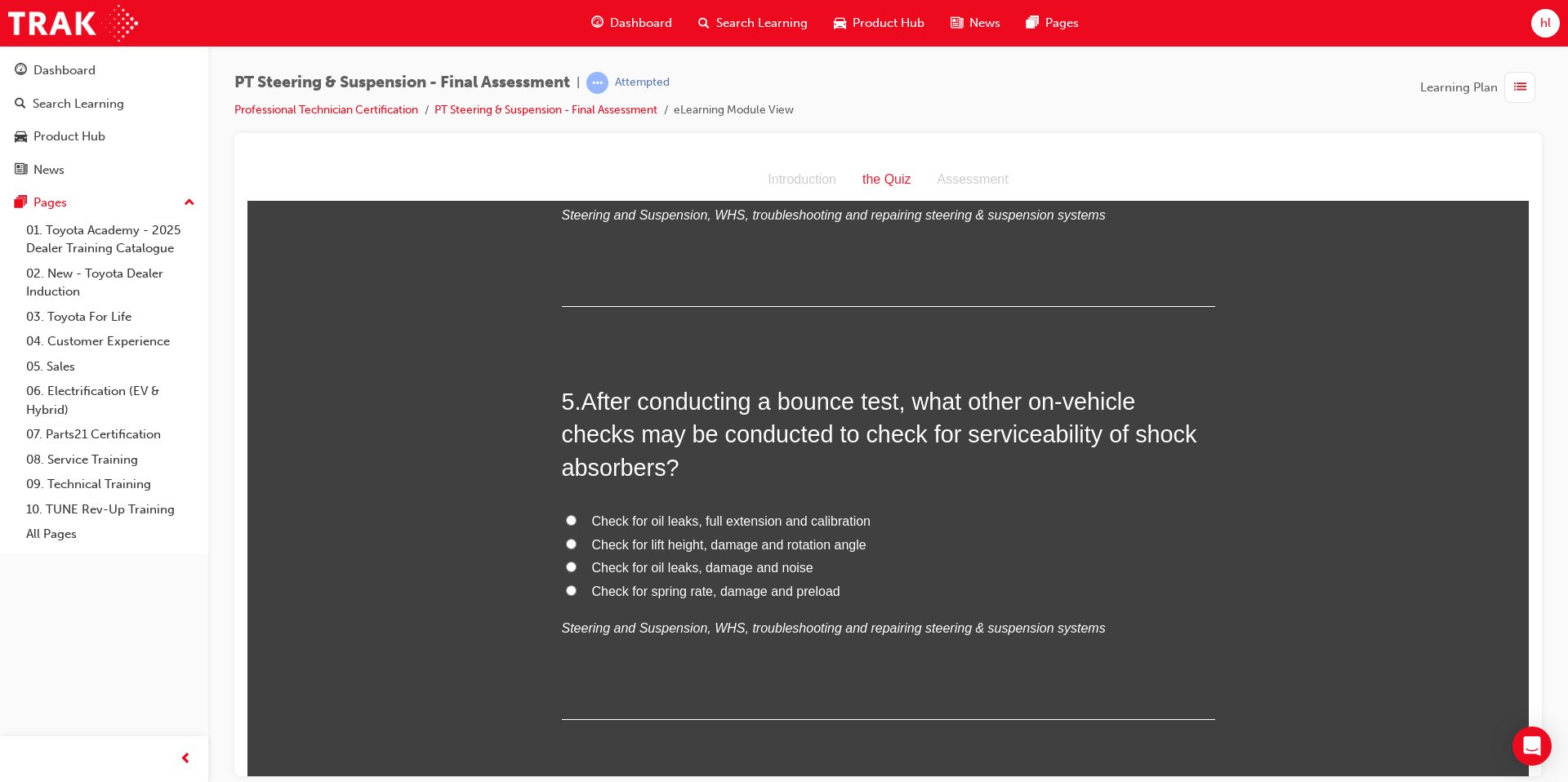
scroll to position [1381, 0]
click at [572, 584] on input "Check for spring rate, damage and preload" at bounding box center [571, 589] width 11 height 11
radio input "true"
click at [576, 555] on label "Check for oil leaks, damage and noise" at bounding box center [889, 567] width 653 height 24
click at [576, 560] on input "Check for oil leaks, damage and noise" at bounding box center [571, 565] width 11 height 11
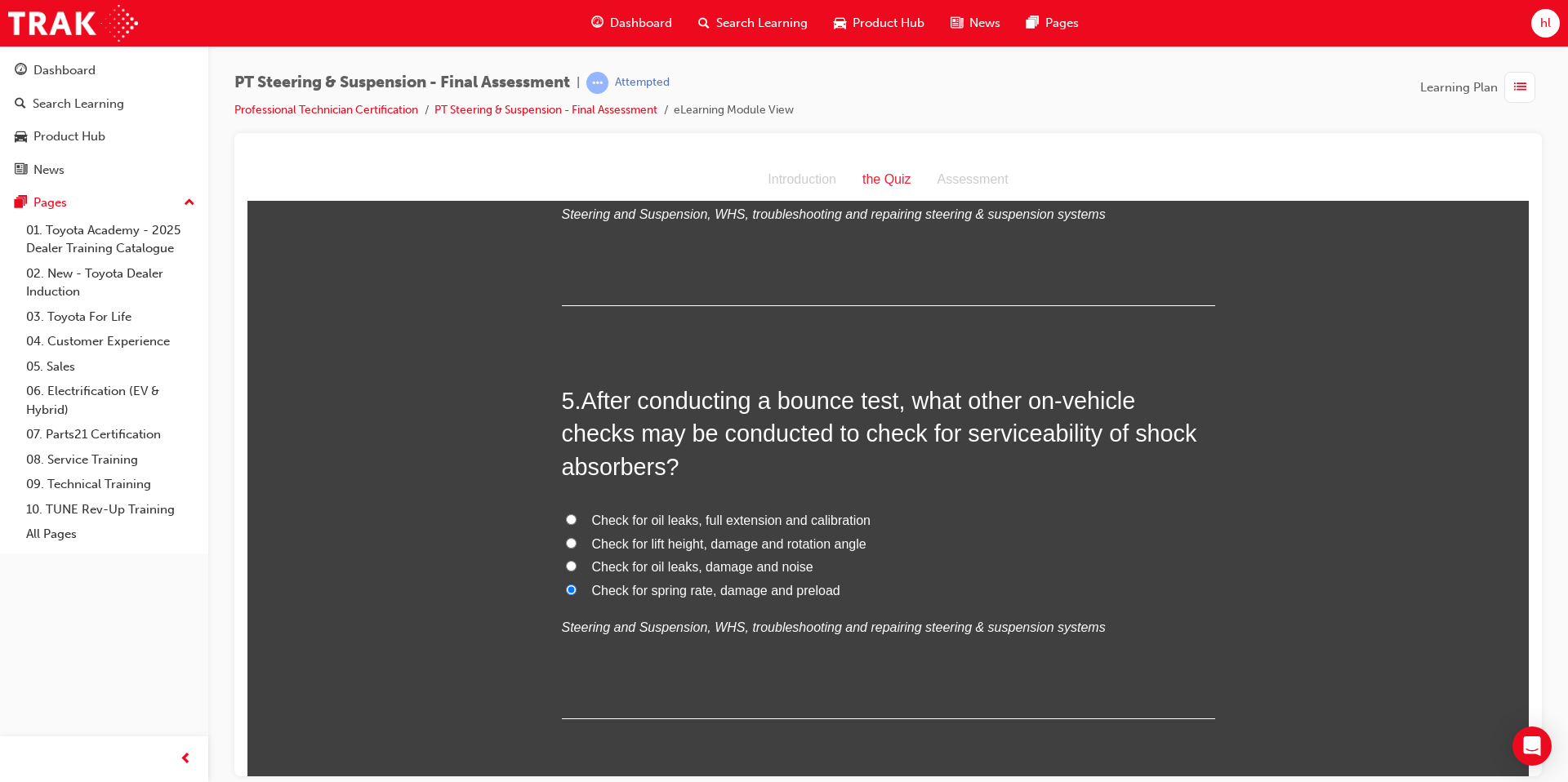
radio input "true"
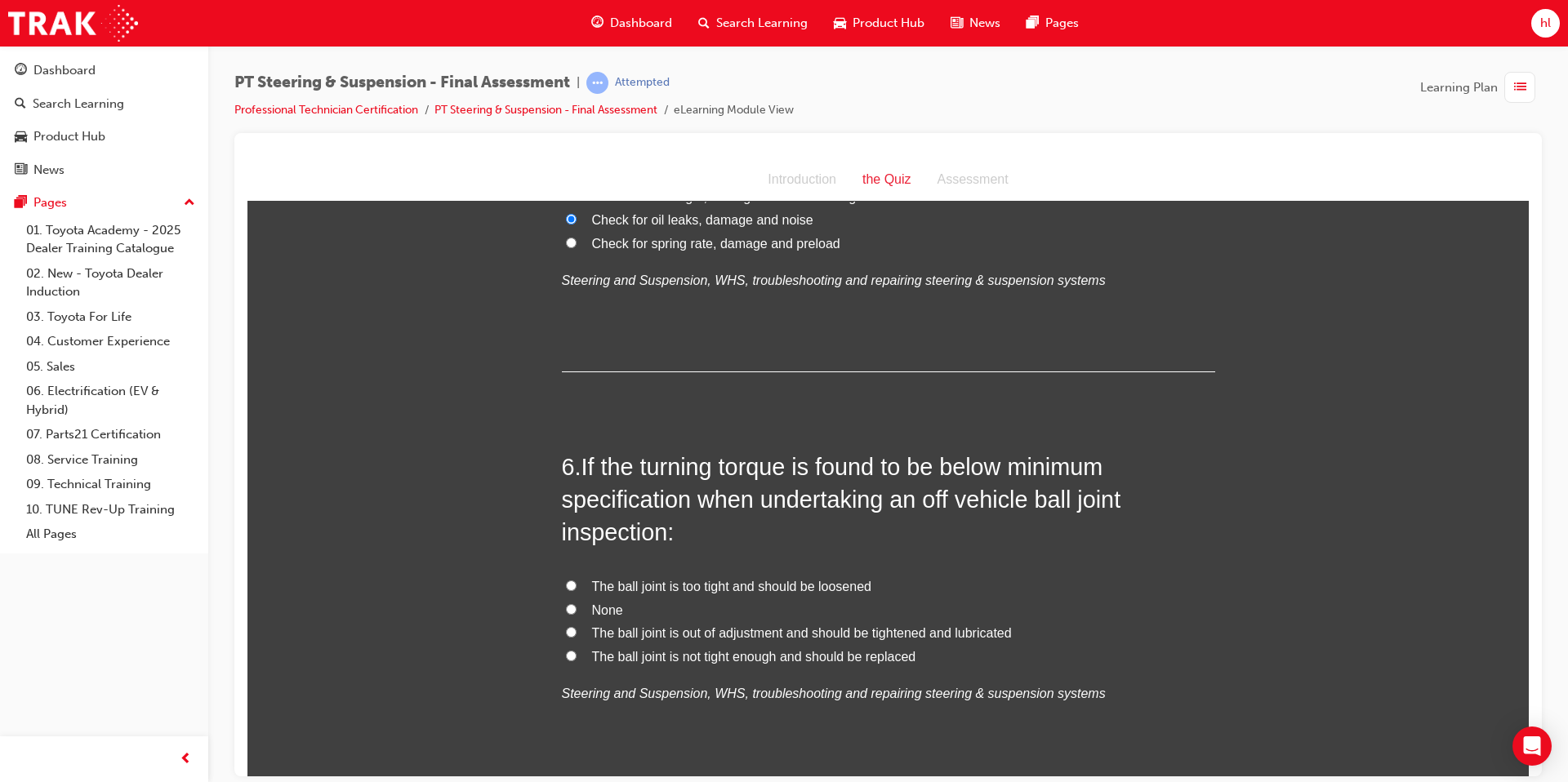
scroll to position [1731, 0]
click at [568, 599] on input "The ball joint is not tight enough and should be replaced" at bounding box center [571, 651] width 11 height 11
radio input "true"
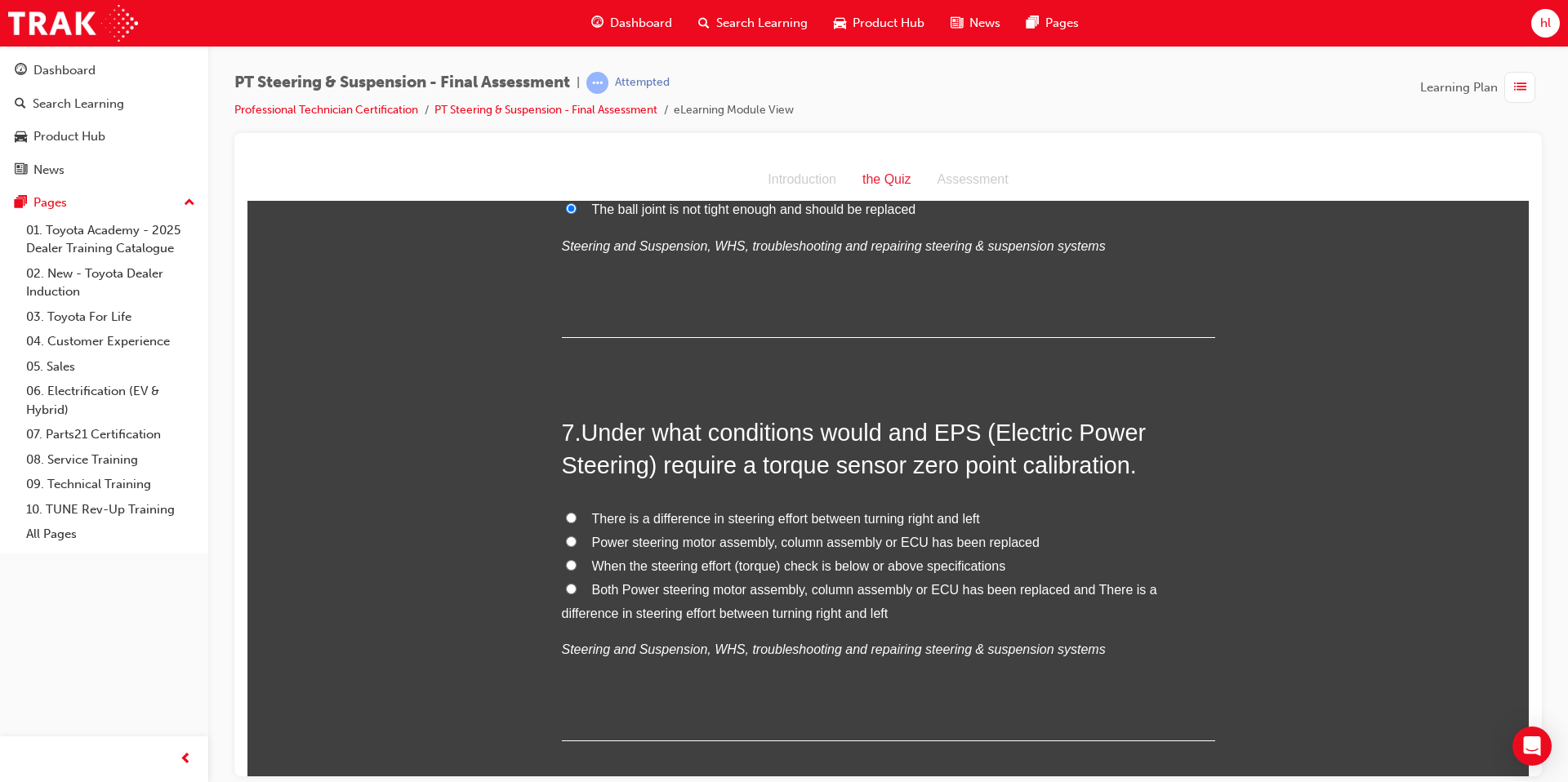
scroll to position [2180, 0]
click at [569, 579] on input "Both Power steering motor assembly, column assembly or ECU has been replaced an…" at bounding box center [571, 584] width 11 height 11
radio input "true"
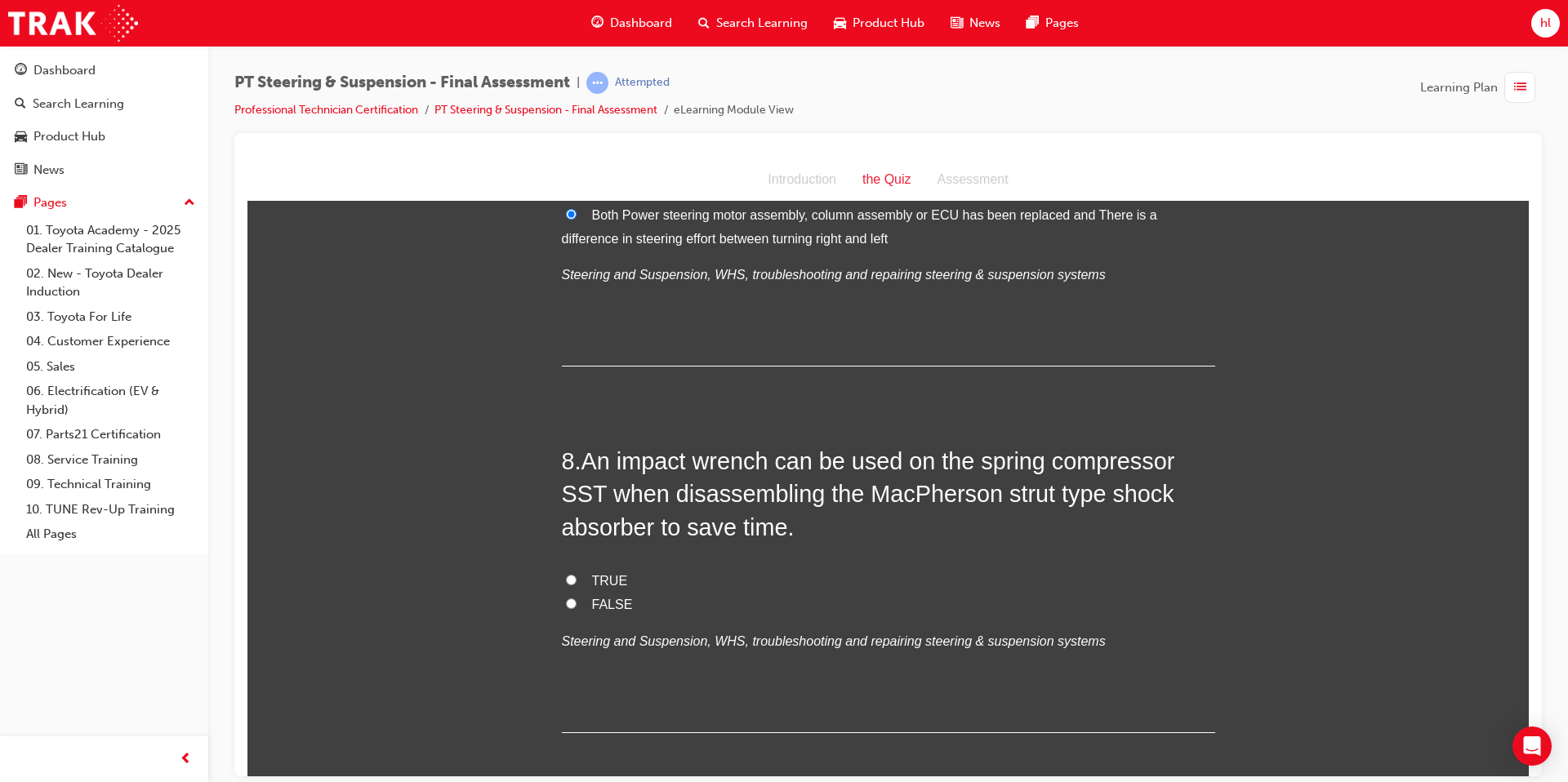
scroll to position [2552, 0]
click at [570, 597] on input "FALSE" at bounding box center [571, 601] width 11 height 11
radio input "true"
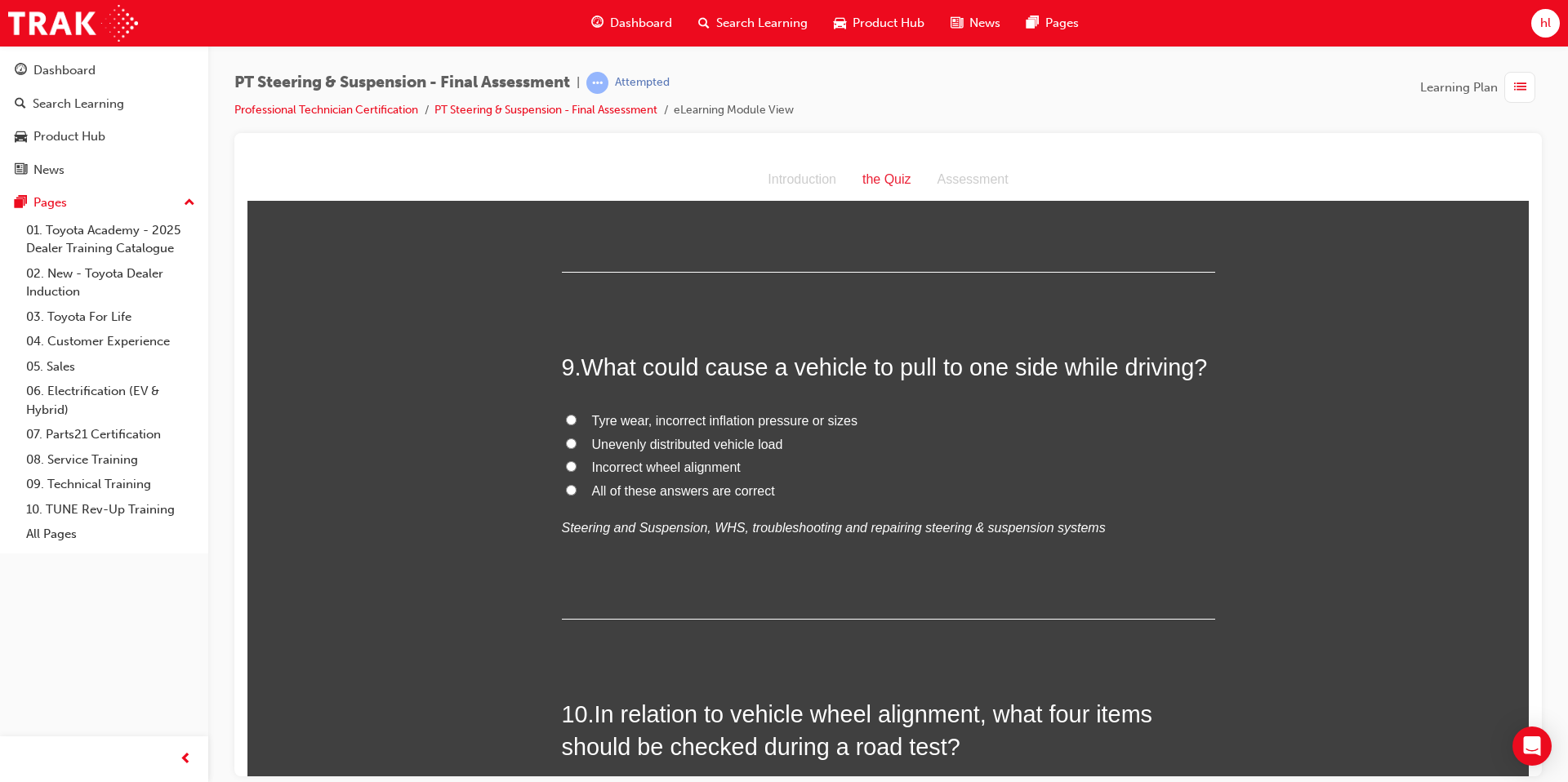
scroll to position [3019, 0]
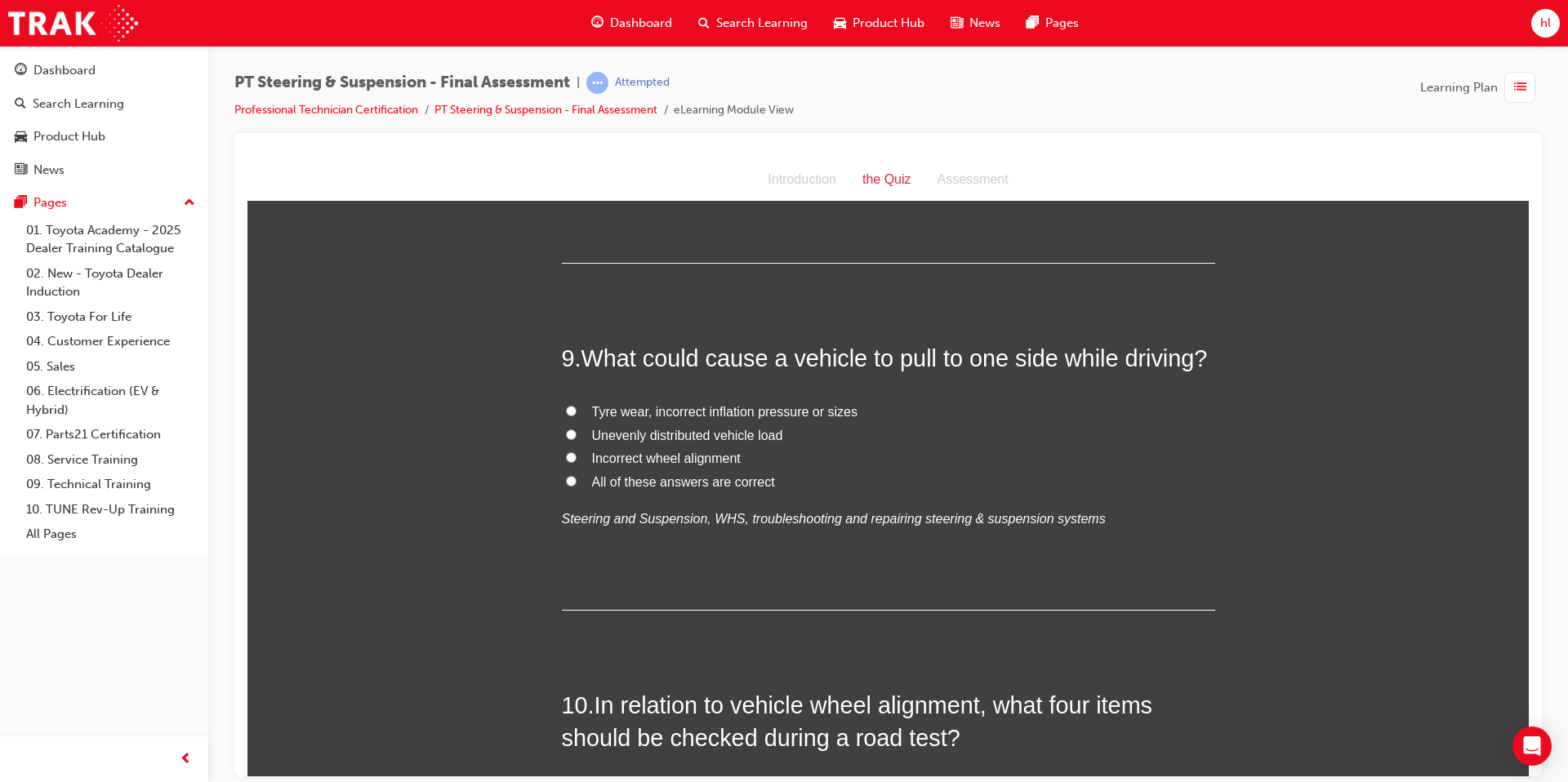
click at [570, 471] on label "All of these answers are correct" at bounding box center [889, 482] width 653 height 24
click at [570, 476] on input "All of these answers are correct" at bounding box center [571, 480] width 11 height 11
radio input "true"
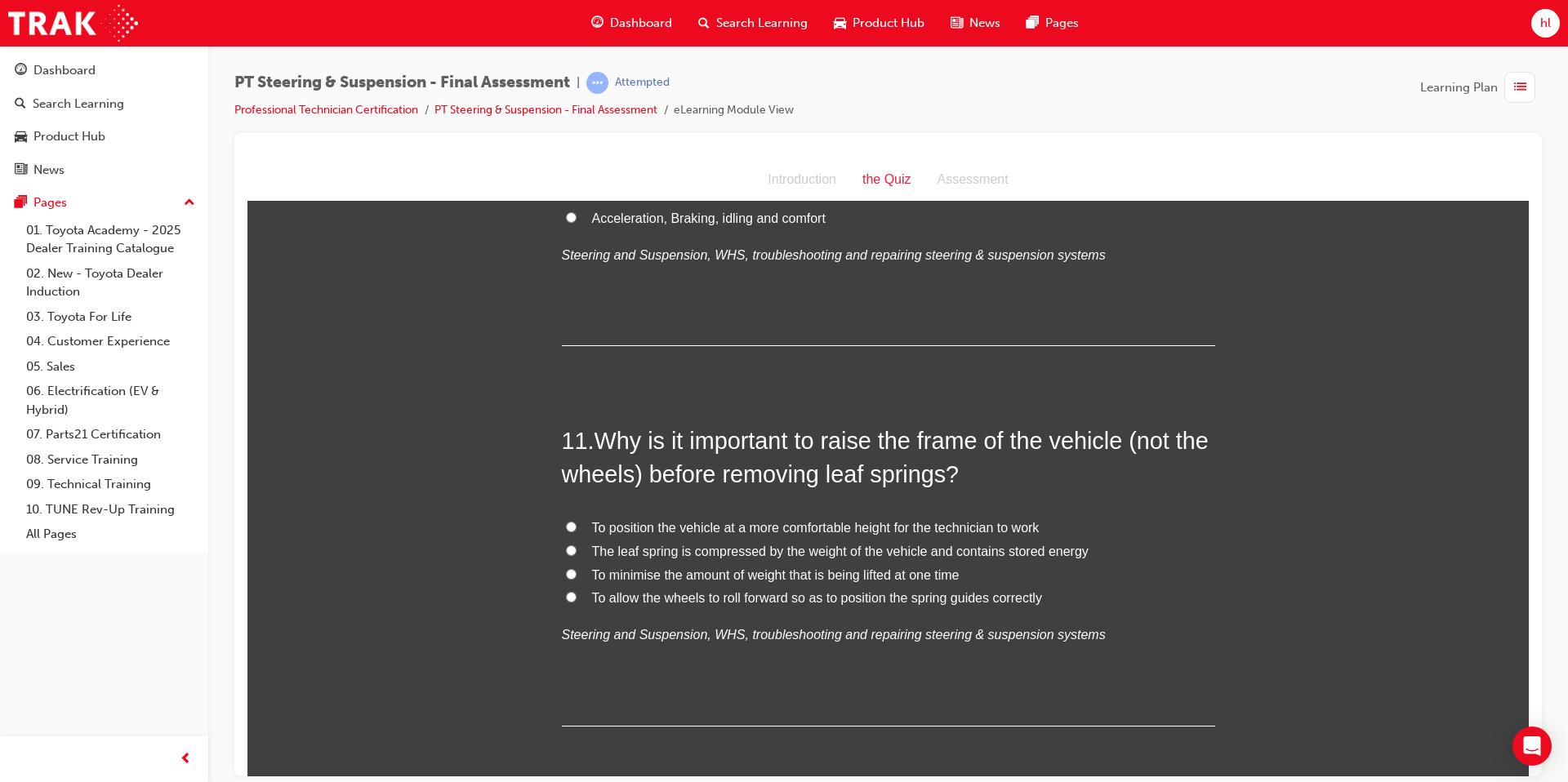
scroll to position [3671, 0]
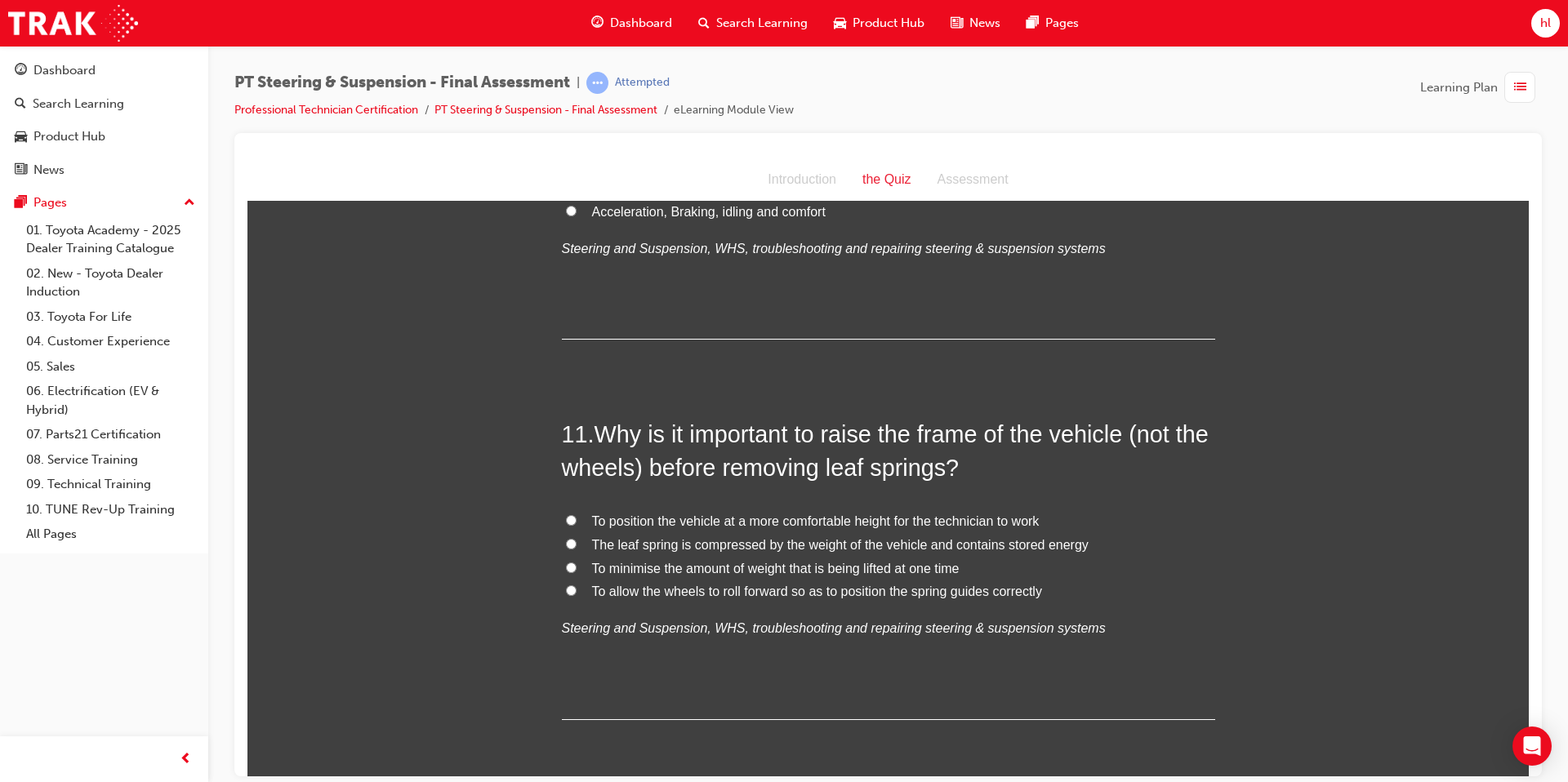
click at [576, 533] on label "The leaf spring is compressed by the weight of the vehicle and contains stored …" at bounding box center [889, 545] width 653 height 24
click at [576, 538] on input "The leaf spring is compressed by the weight of the vehicle and contains stored …" at bounding box center [571, 543] width 11 height 11
radio input "true"
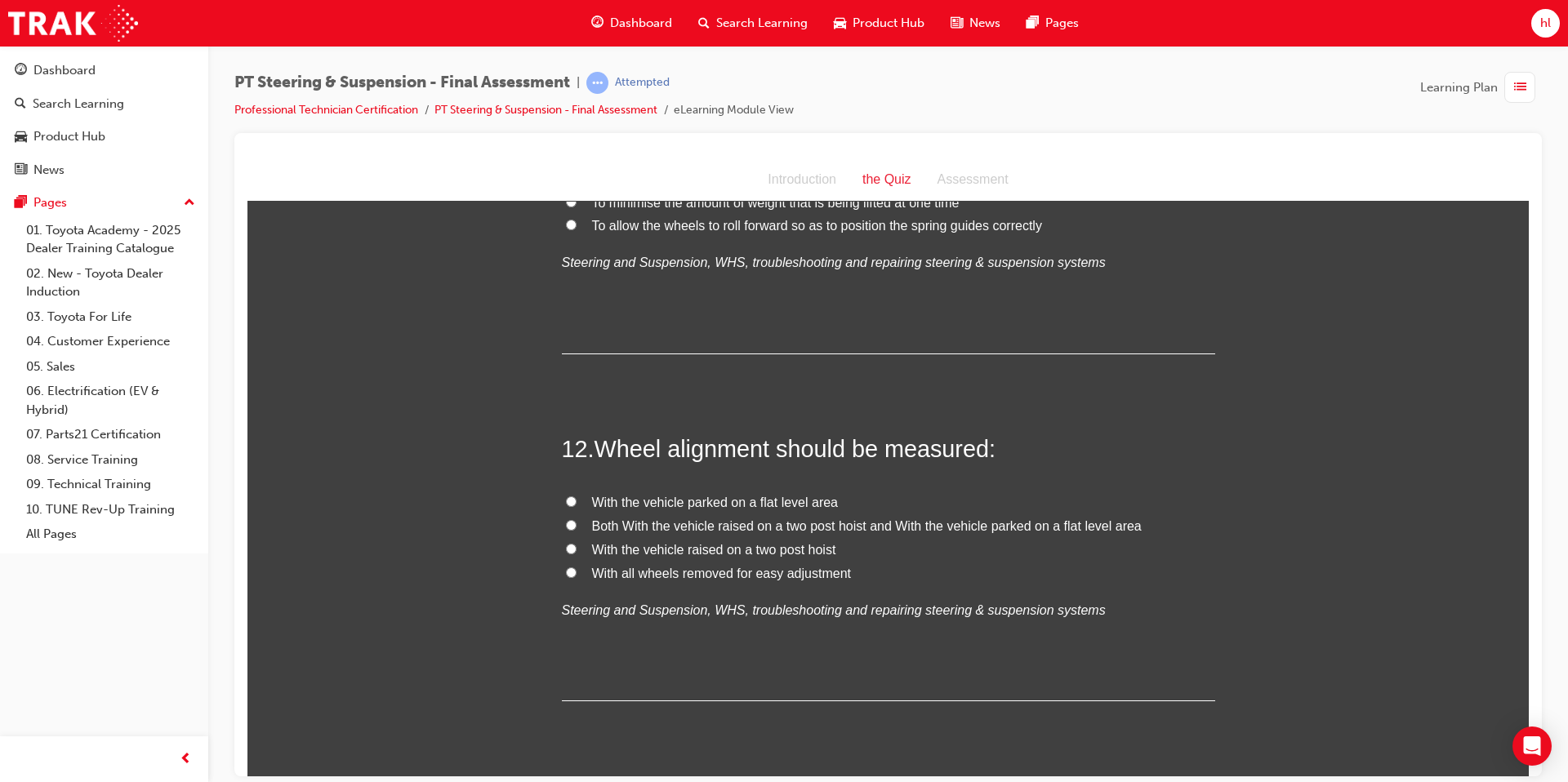
scroll to position [4051, 0]
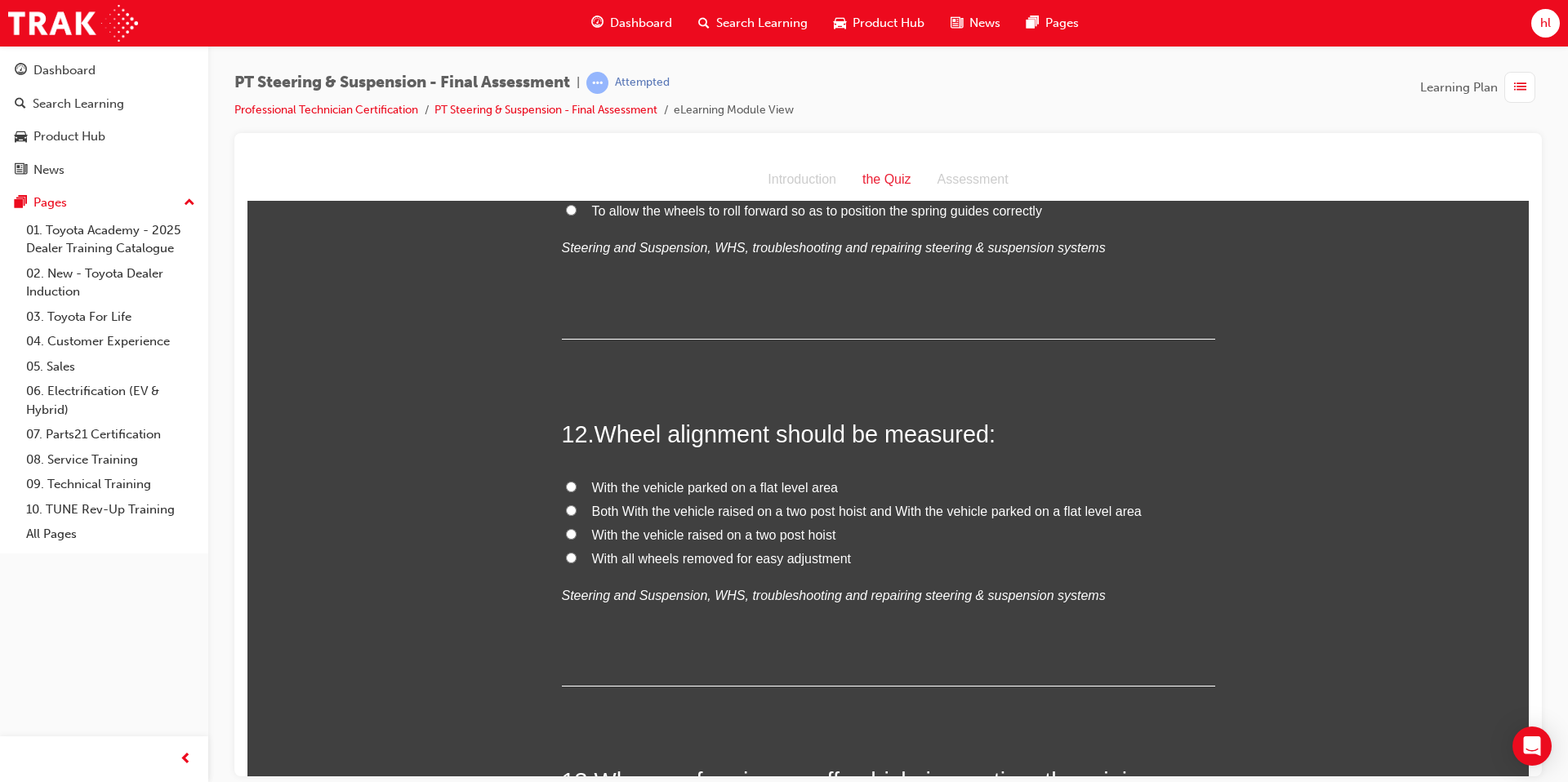
click at [580, 477] on label "With the vehicle parked on a flat level area" at bounding box center [889, 488] width 653 height 24
click at [576, 481] on input "With the vehicle parked on a flat level area" at bounding box center [571, 486] width 11 height 11
radio input "true"
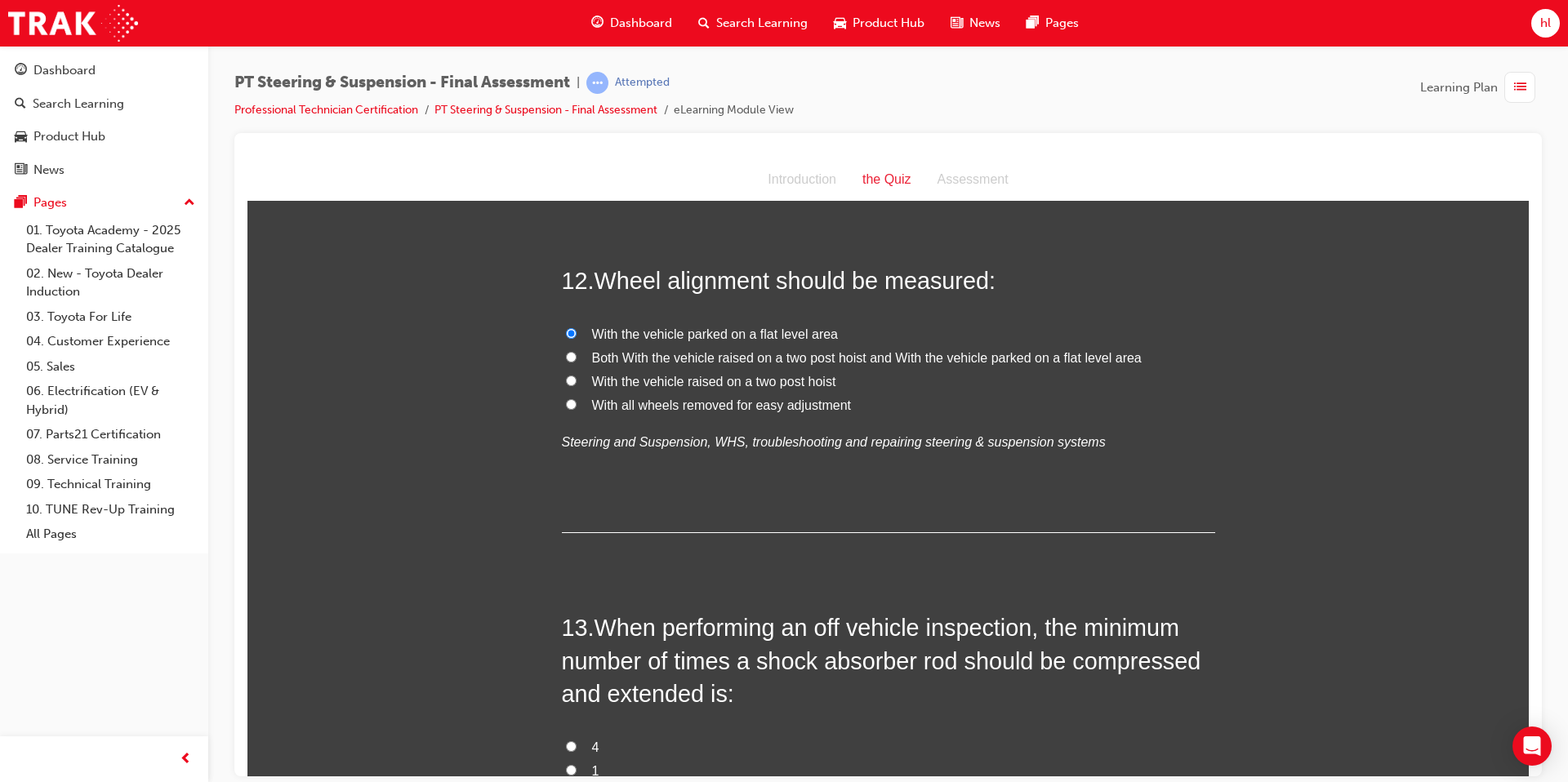
scroll to position [4345, 0]
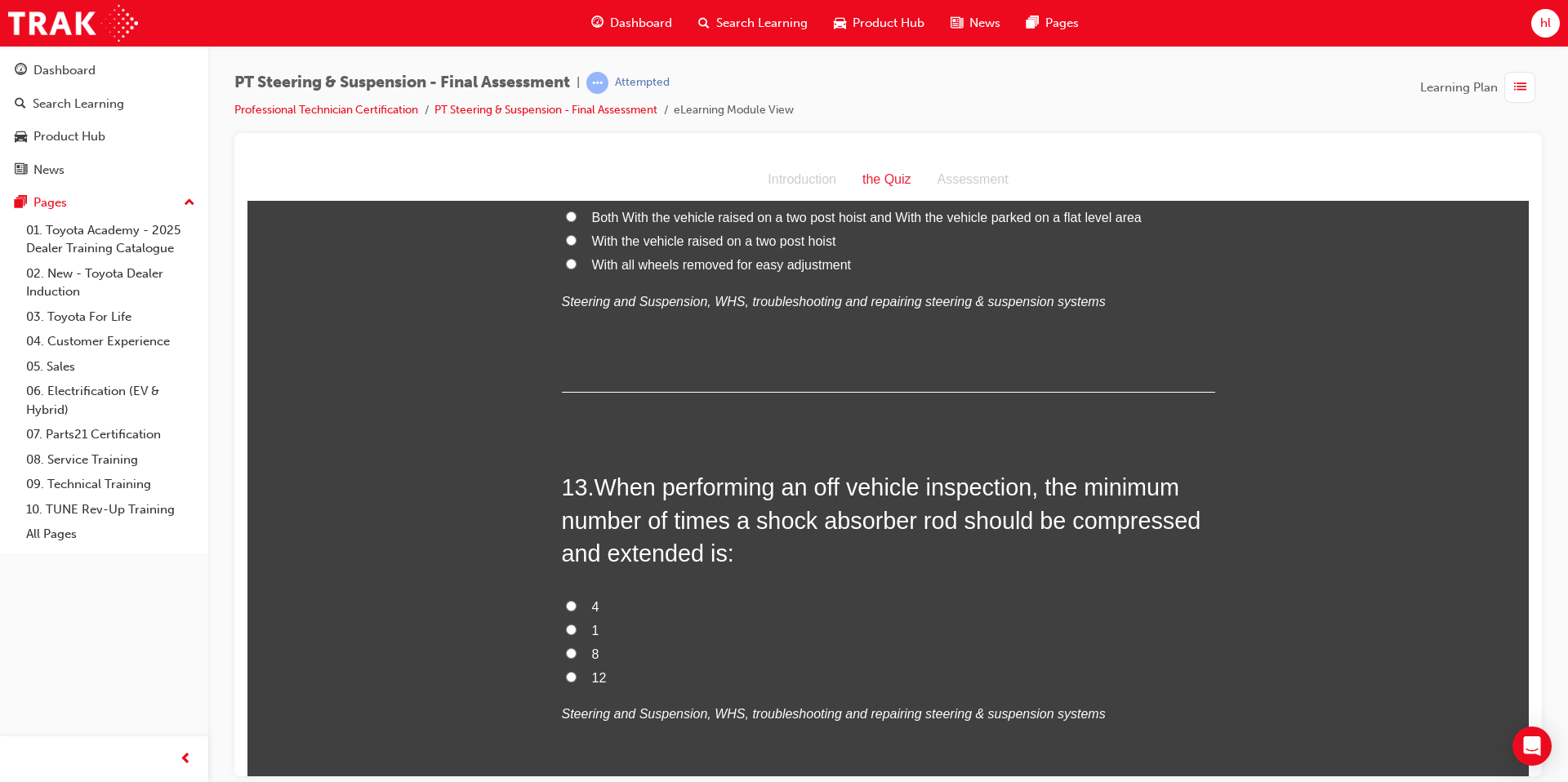
click at [575, 599] on input "4" at bounding box center [571, 605] width 11 height 11
radio input "true"
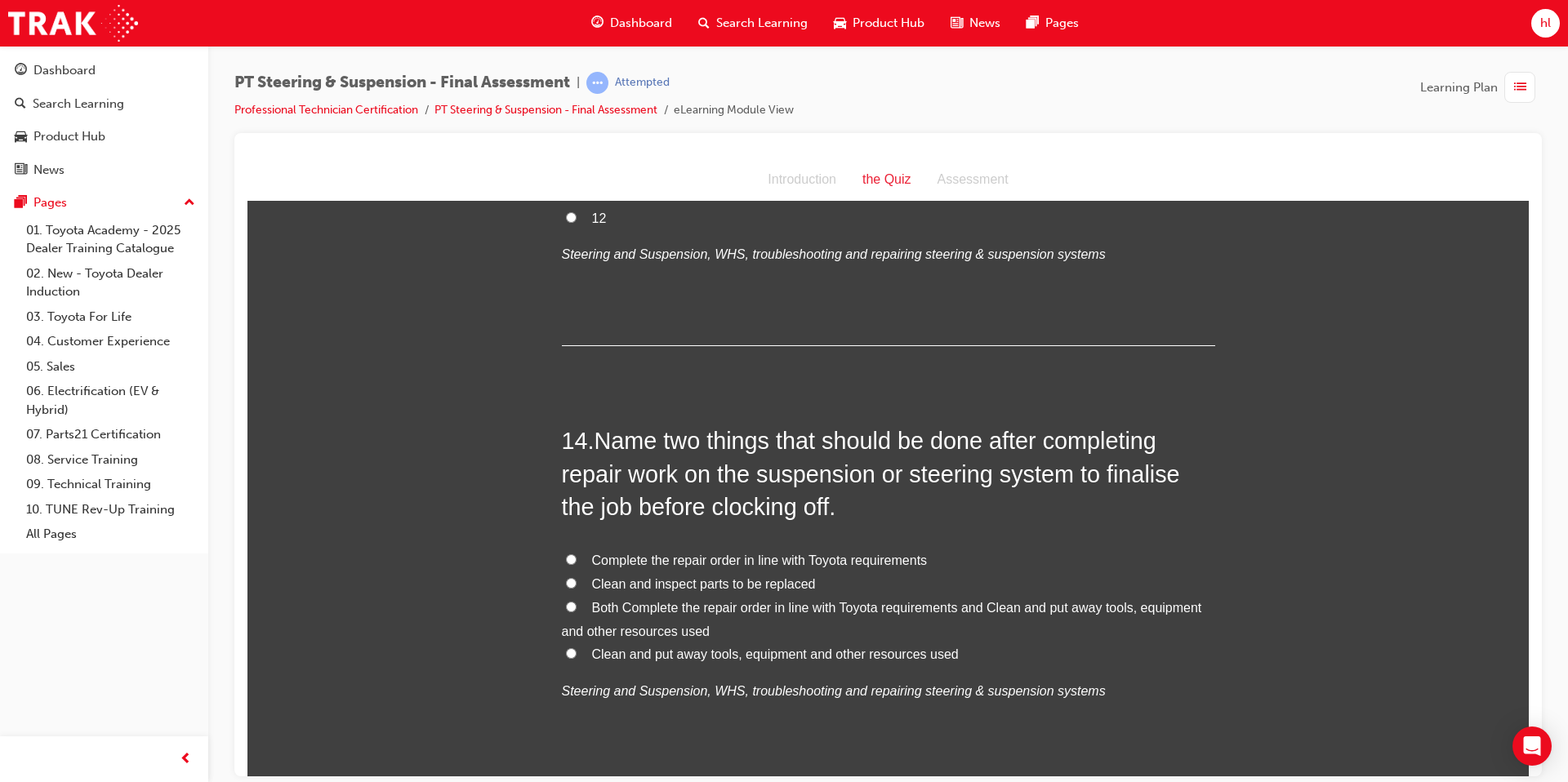
scroll to position [4811, 0]
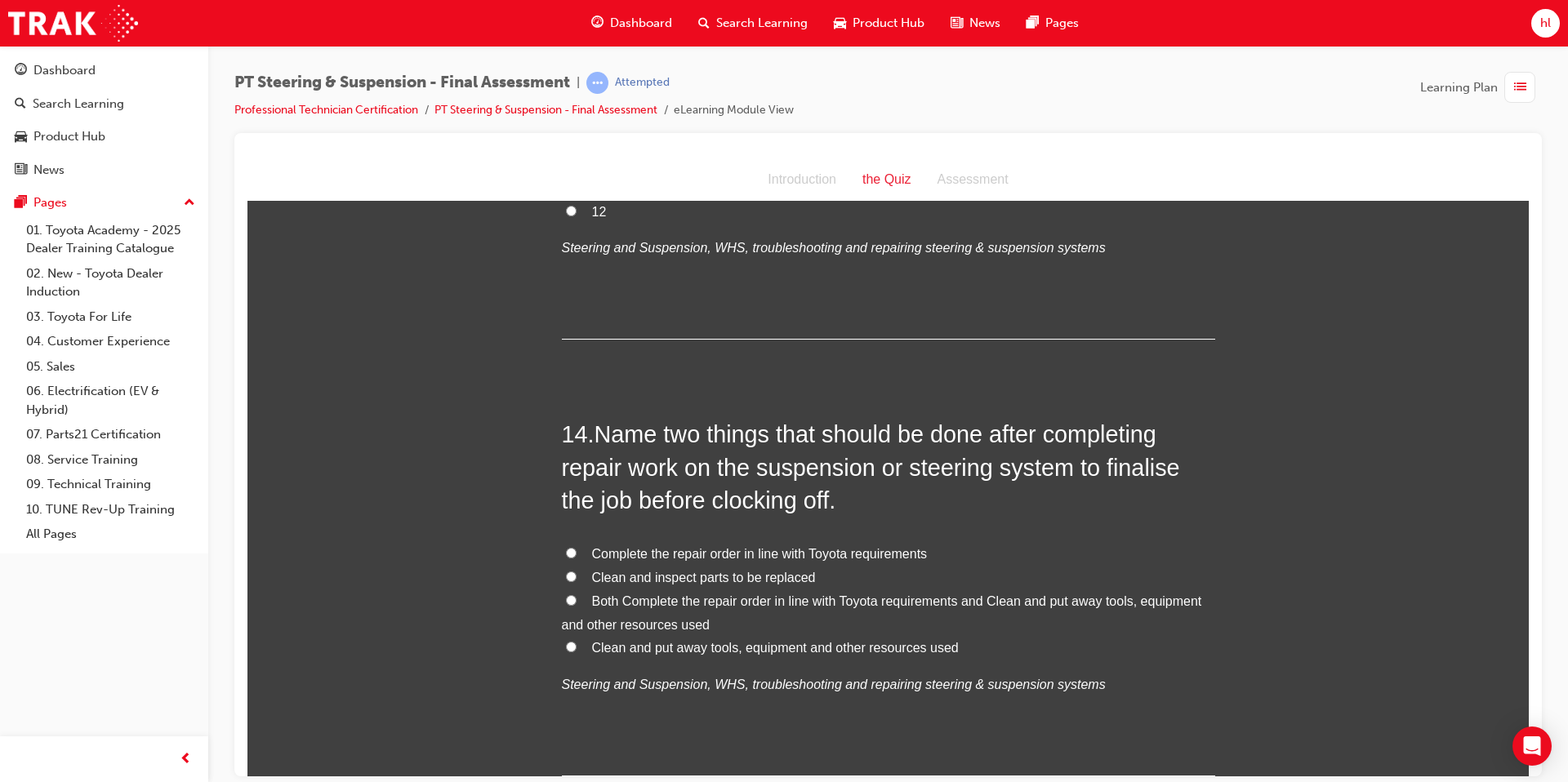
click at [570, 548] on input "Complete the repair order in line with Toyota requirements" at bounding box center [571, 552] width 11 height 11
radio input "true"
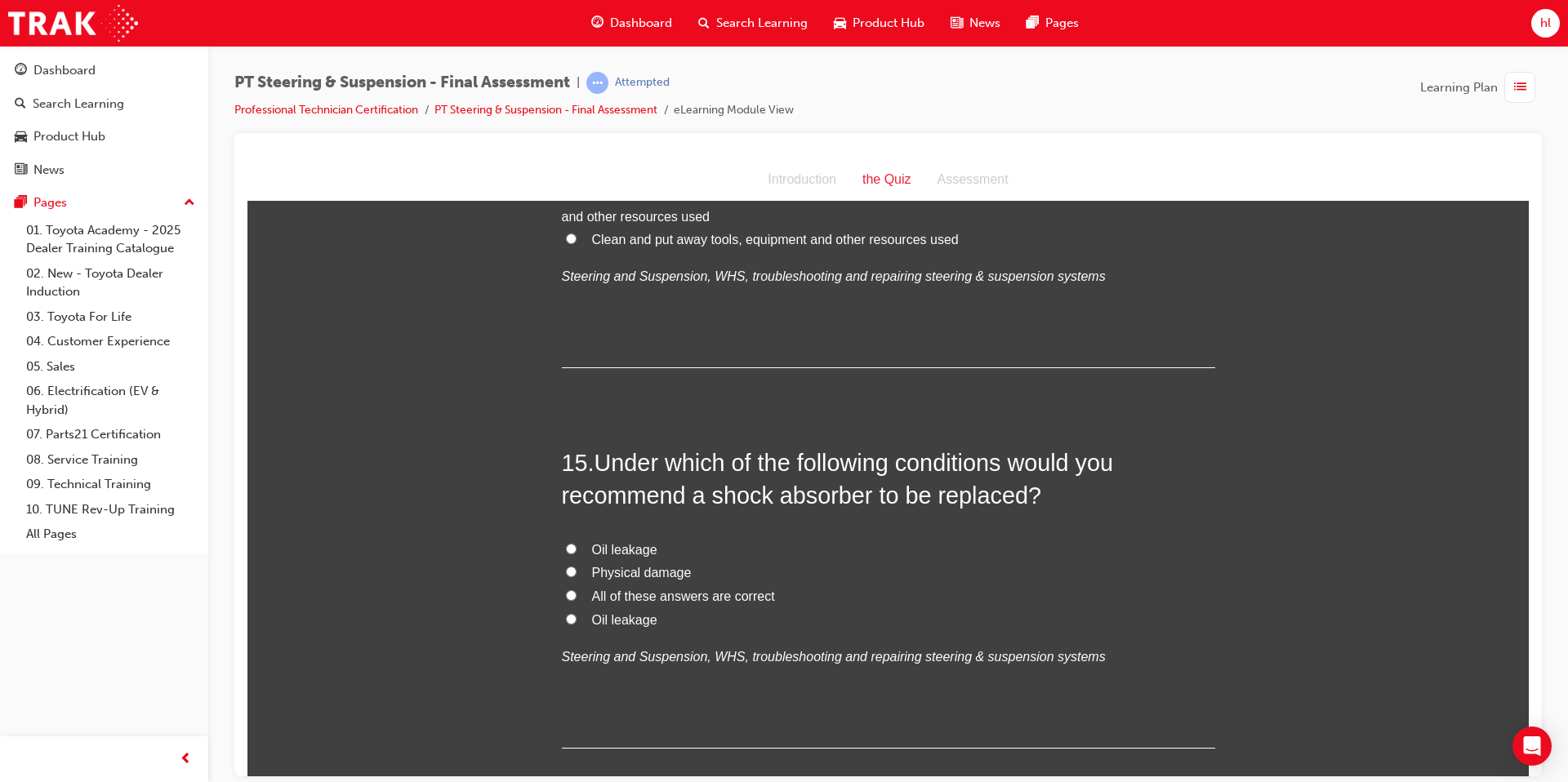
scroll to position [5223, 0]
click at [576, 581] on label "All of these answers are correct" at bounding box center [889, 593] width 653 height 24
click at [576, 586] on input "All of these answers are correct" at bounding box center [571, 591] width 11 height 11
radio input "true"
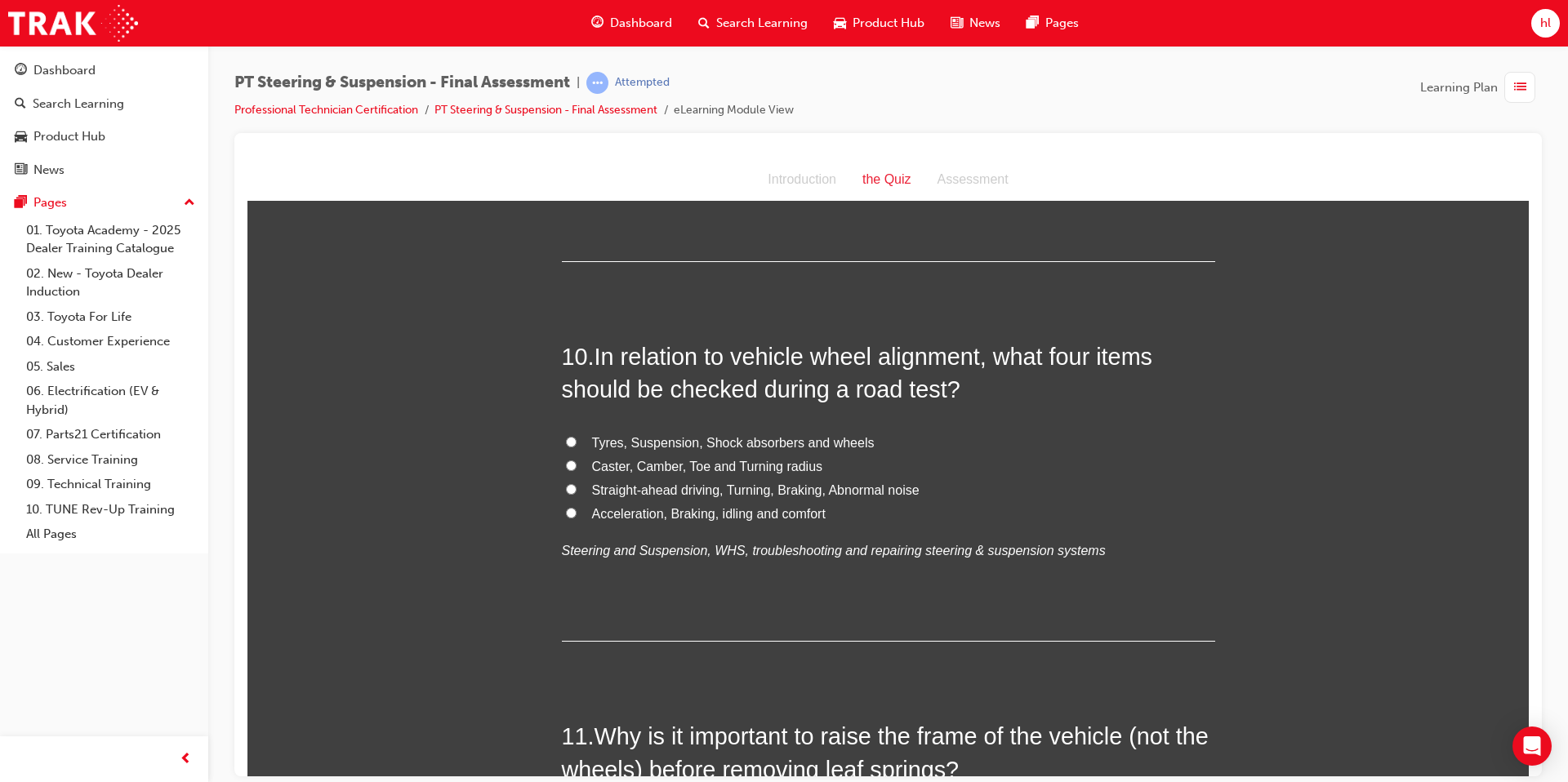
scroll to position [3370, 0]
click at [566, 458] on input "Caster, Camber, Toe and Turning radius" at bounding box center [571, 463] width 11 height 11
radio input "true"
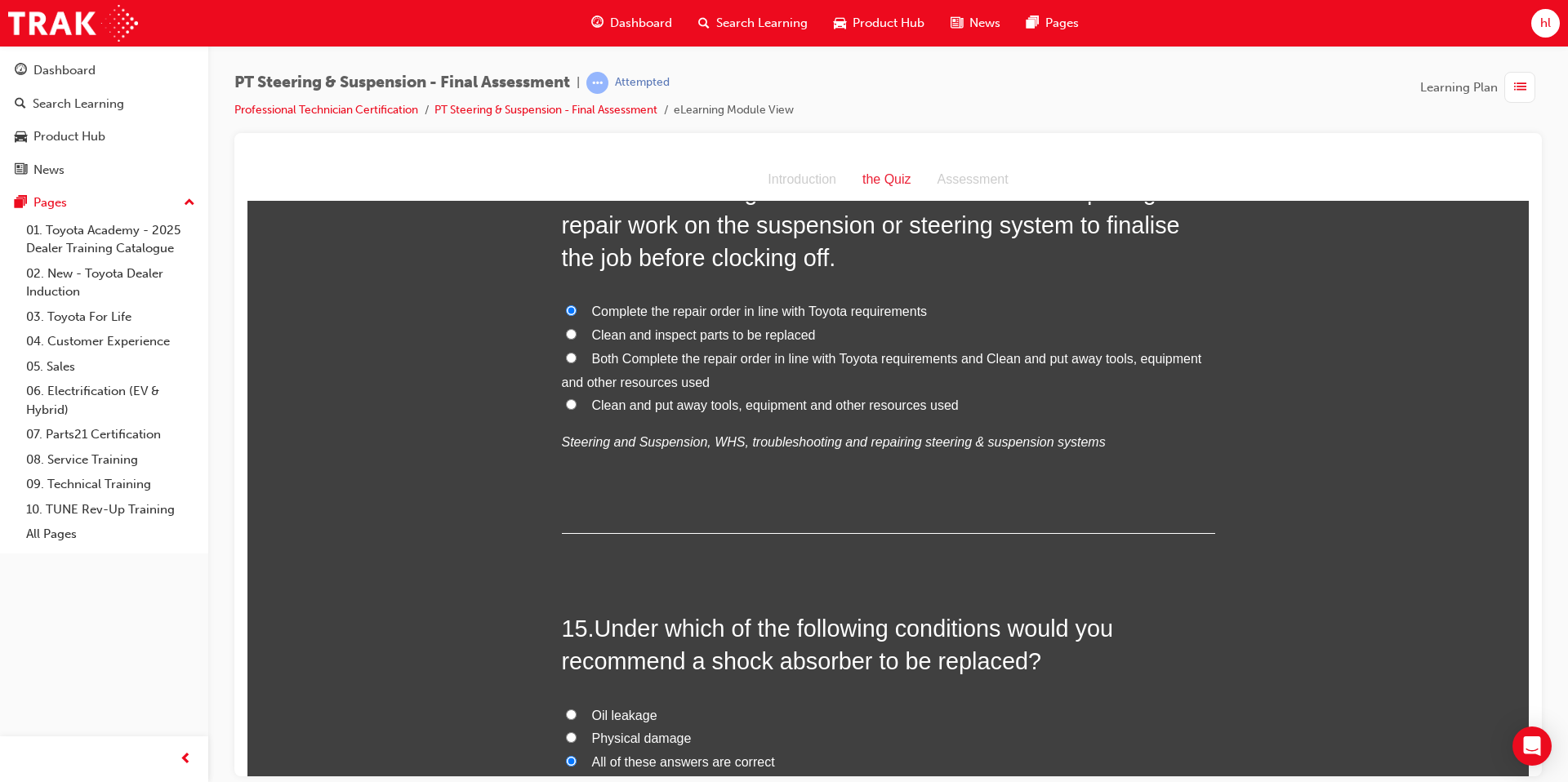
scroll to position [5301, 0]
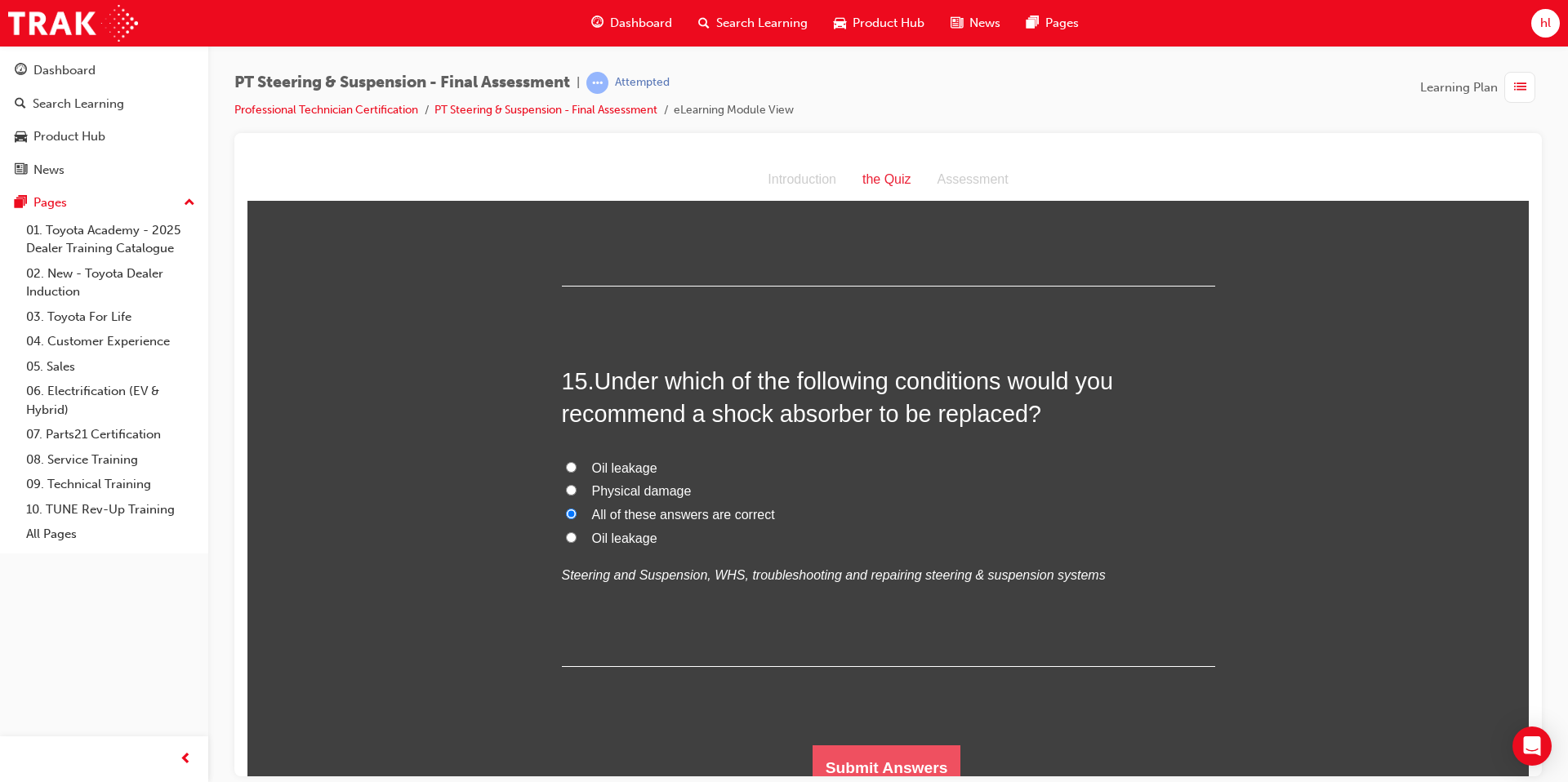
click at [879, 599] on button "Submit Answers" at bounding box center [887, 768] width 149 height 46
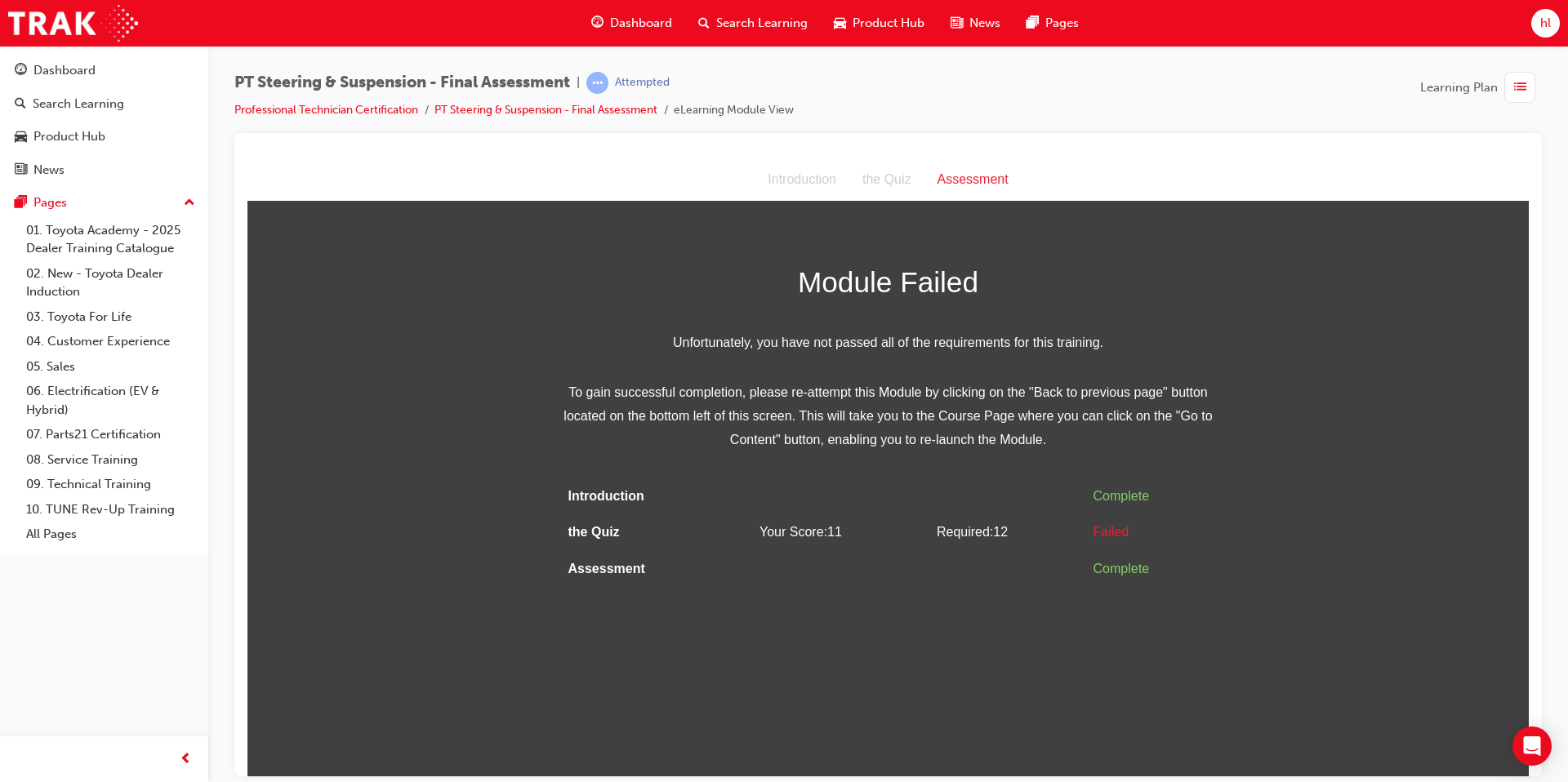
scroll to position [0, 0]
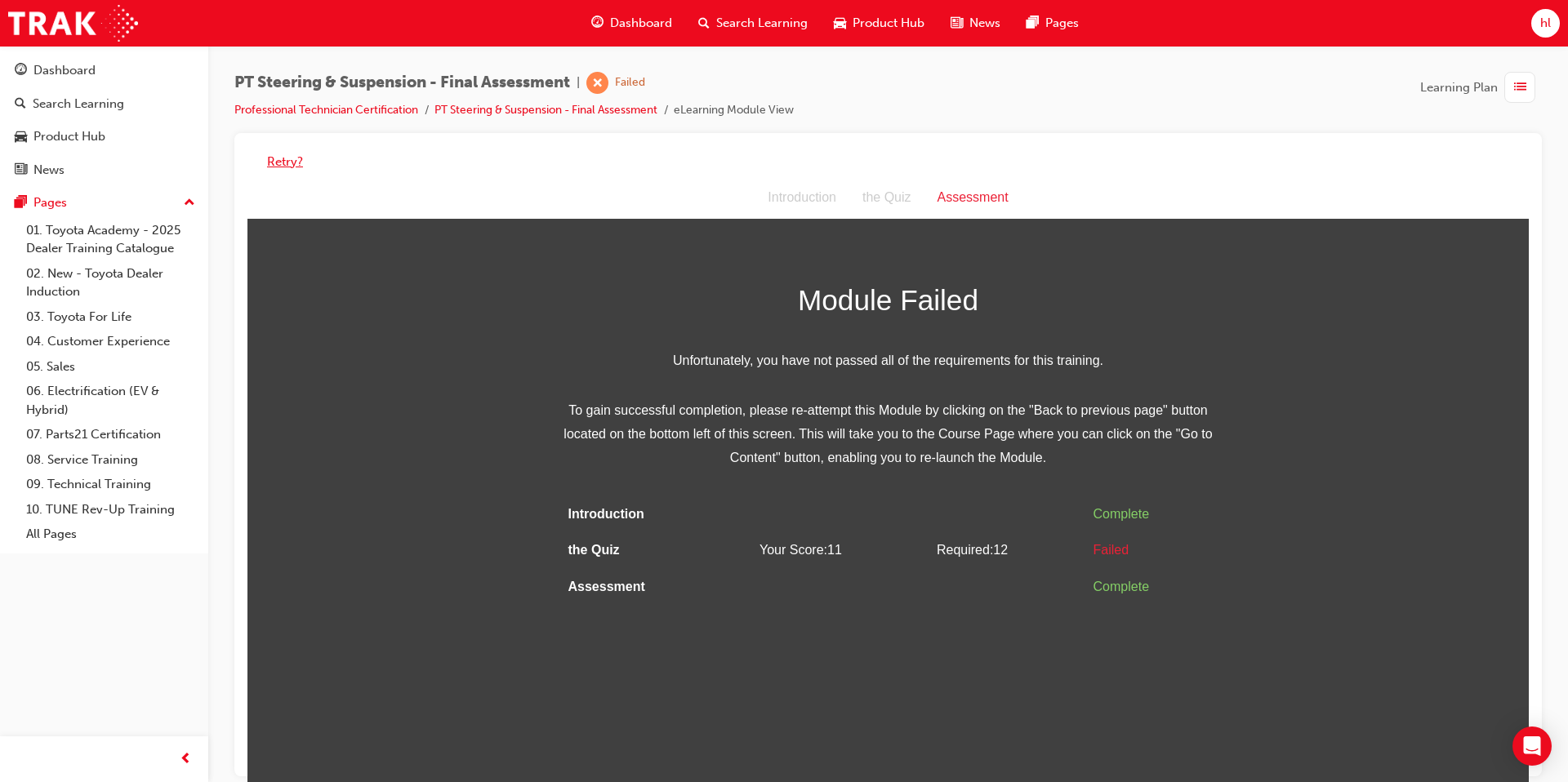
click at [288, 163] on button "Retry?" at bounding box center [284, 162] width 36 height 19
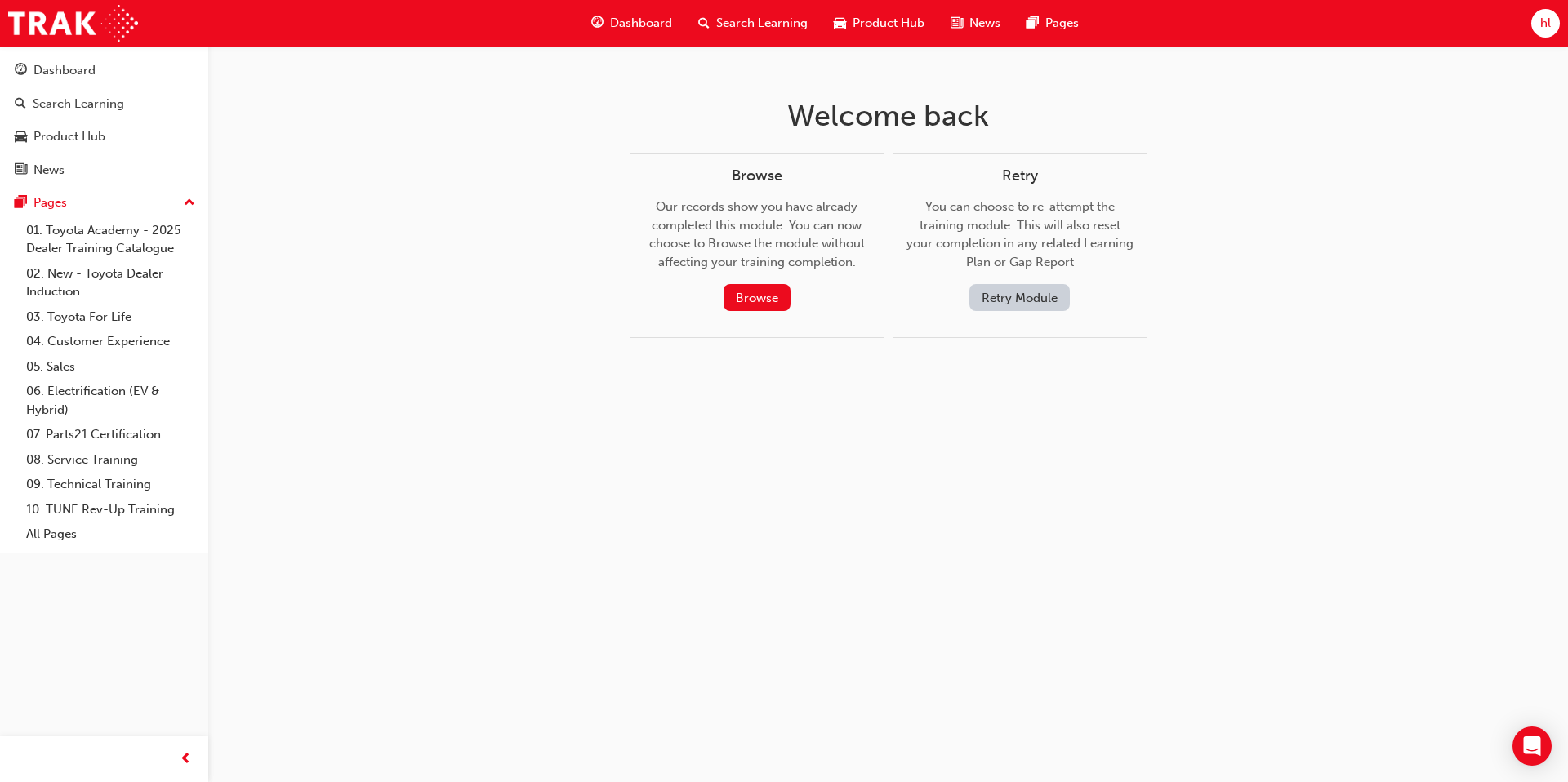
click at [879, 290] on button "Retry Module" at bounding box center [1019, 298] width 101 height 27
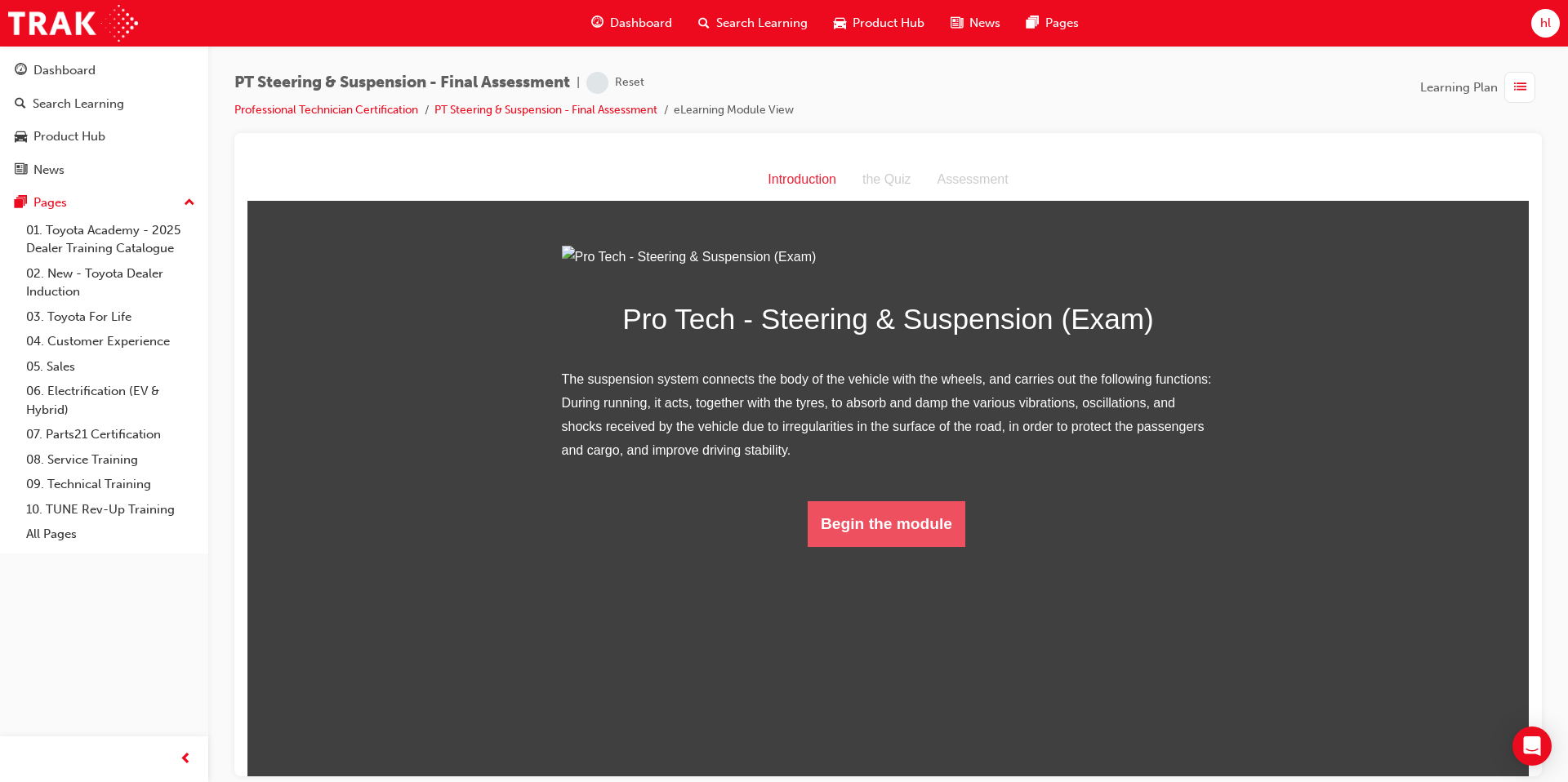
click at [879, 547] on button "Begin the module" at bounding box center [887, 524] width 158 height 46
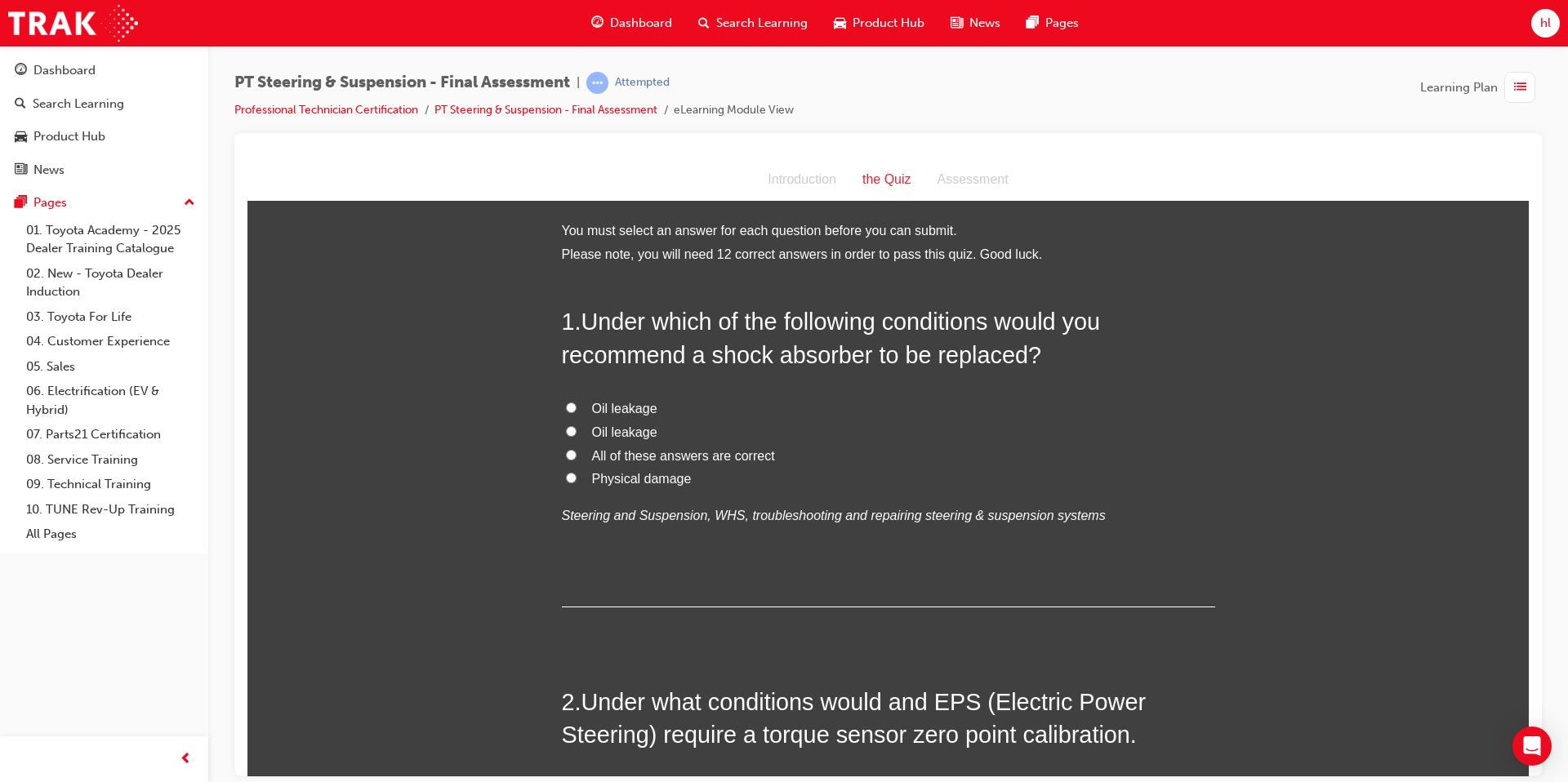
drag, startPoint x: 571, startPoint y: 456, endPoint x: 582, endPoint y: 448, distance: 13.6
click at [571, 456] on input "All of these answers are correct" at bounding box center [571, 454] width 11 height 11
radio input "true"
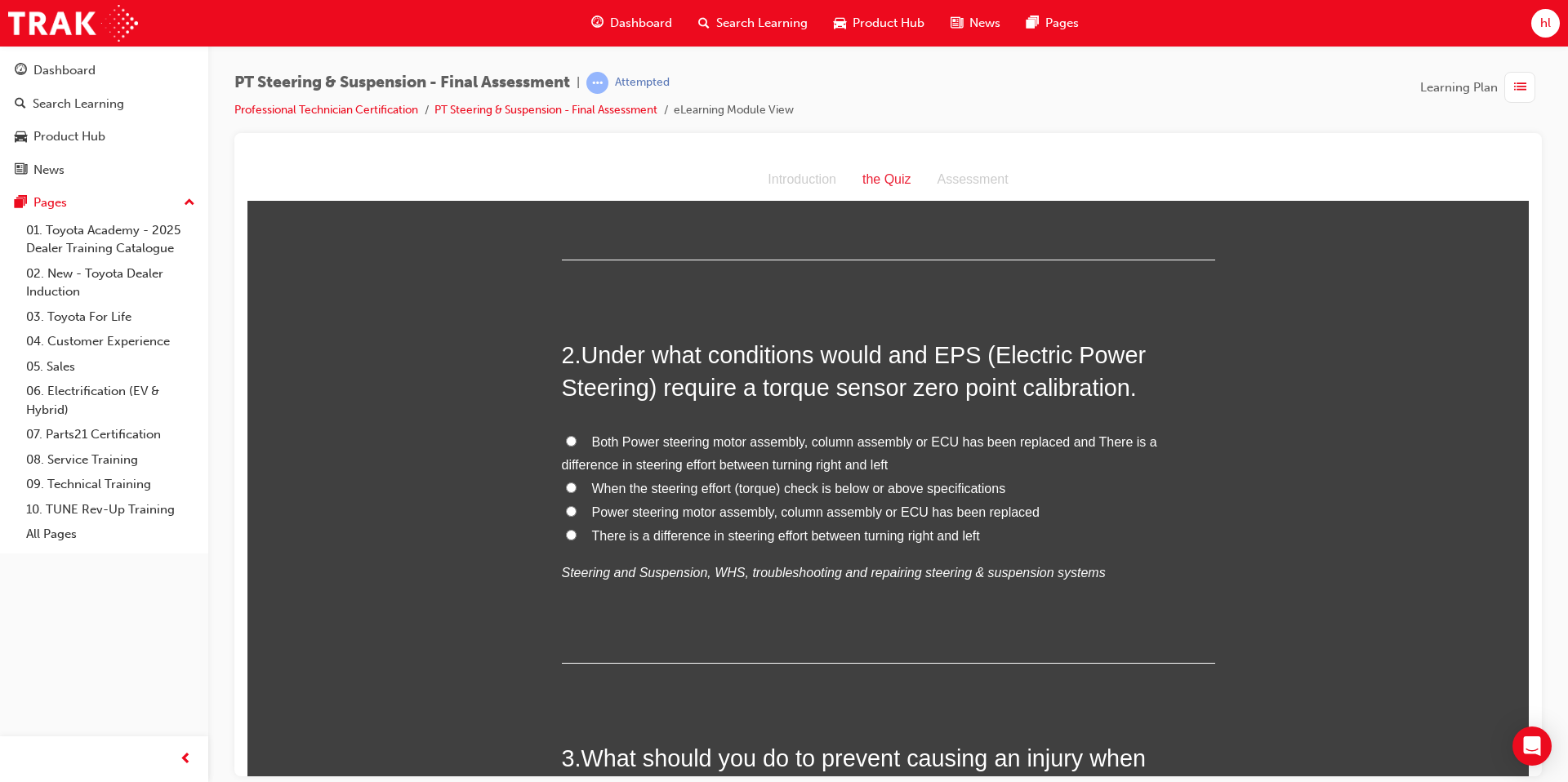
scroll to position [348, 0]
click at [573, 513] on input "Power steering motor assembly, column assembly or ECU has been replaced" at bounding box center [571, 509] width 11 height 11
radio input "true"
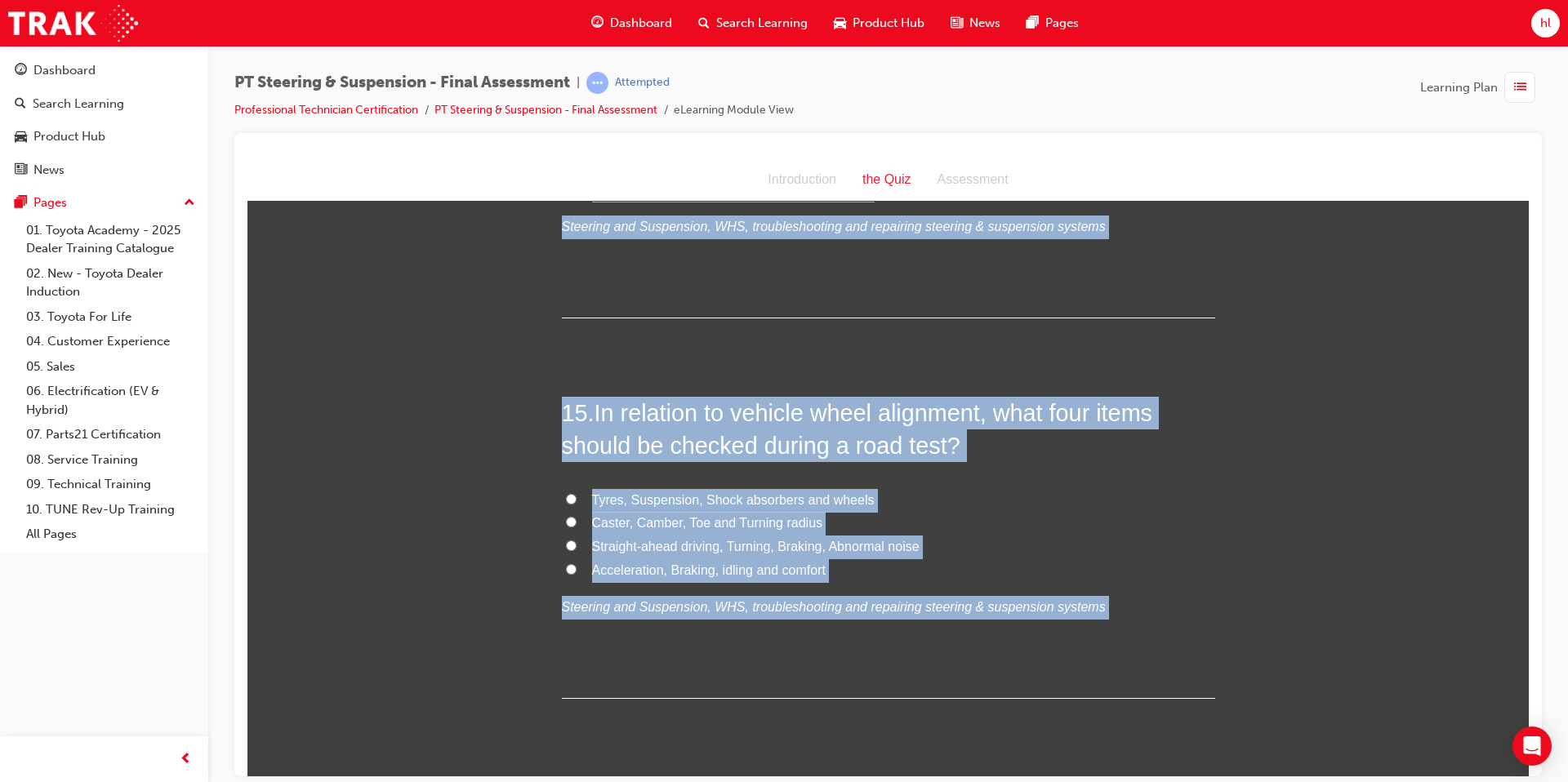
scroll to position [5301, 0]
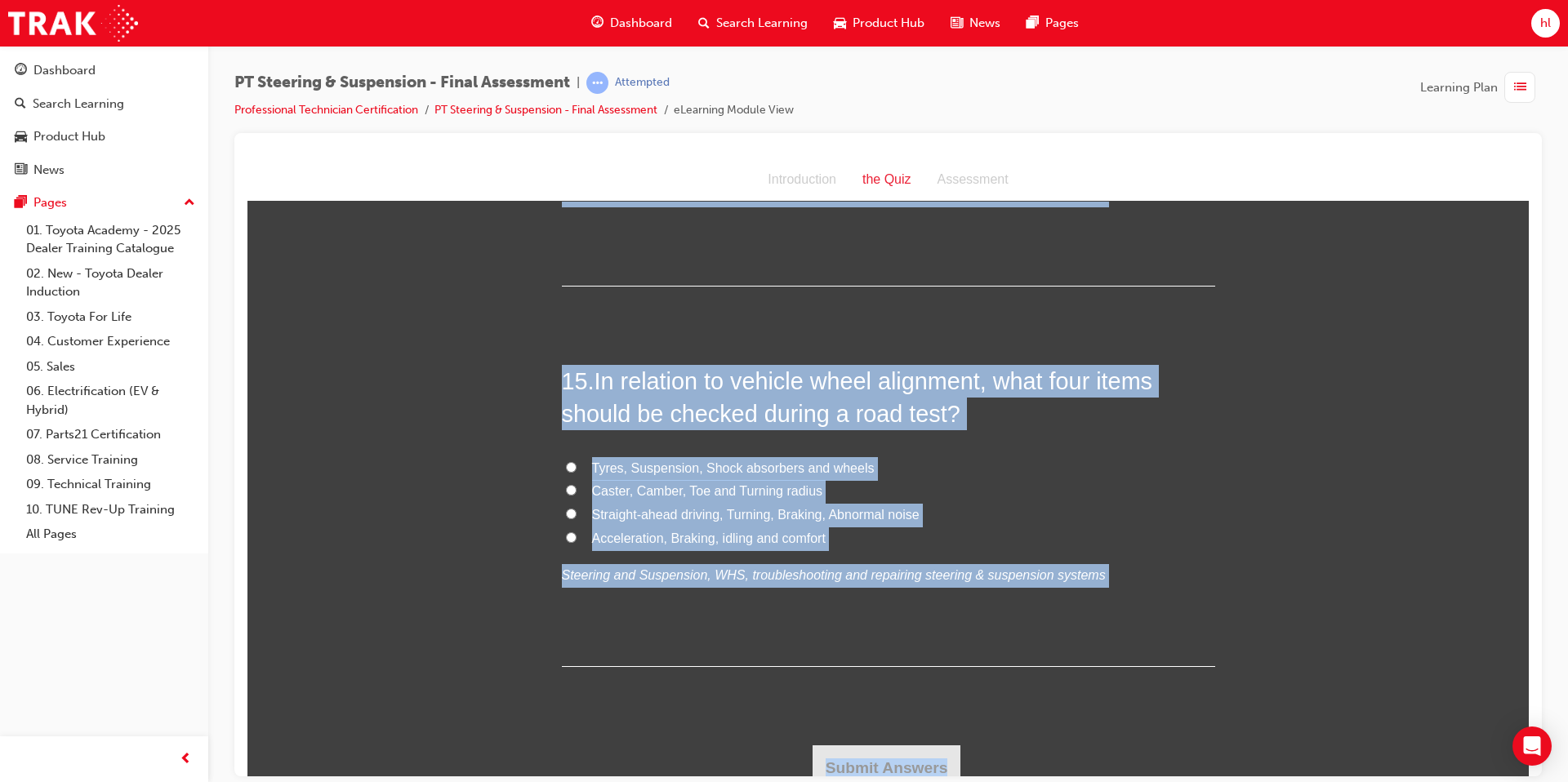
drag, startPoint x: 563, startPoint y: 316, endPoint x: 1089, endPoint y: 779, distance: 700.7
copy div "1 . Under which of the following conditions would you recommend a shock absorbe…"
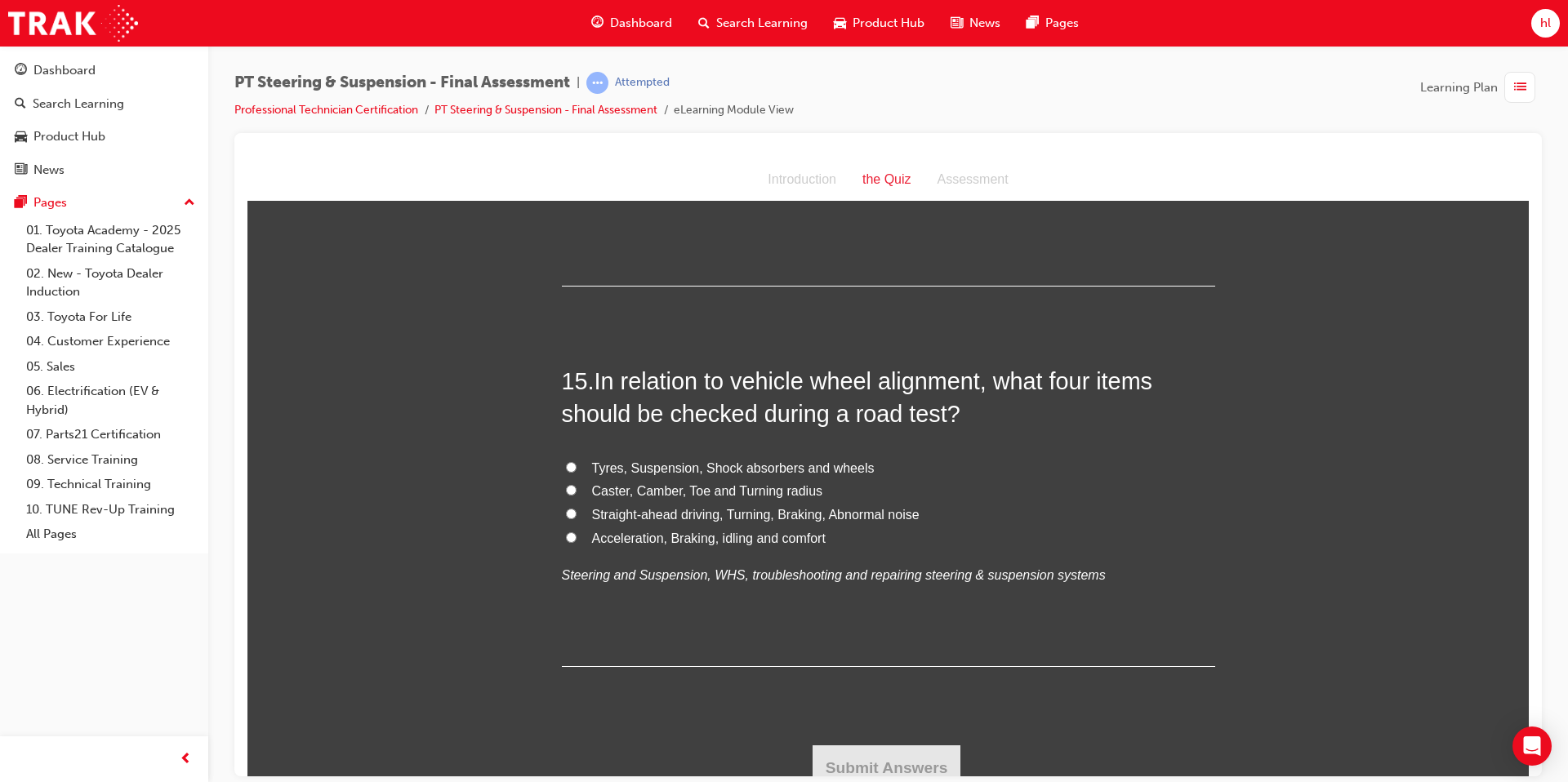
click at [879, 479] on label "Caster, Camber, Toe and Turning radius" at bounding box center [889, 491] width 653 height 24
click at [576, 484] on input "Caster, Camber, Toe and Turning radius" at bounding box center [571, 489] width 11 height 11
radio input "true"
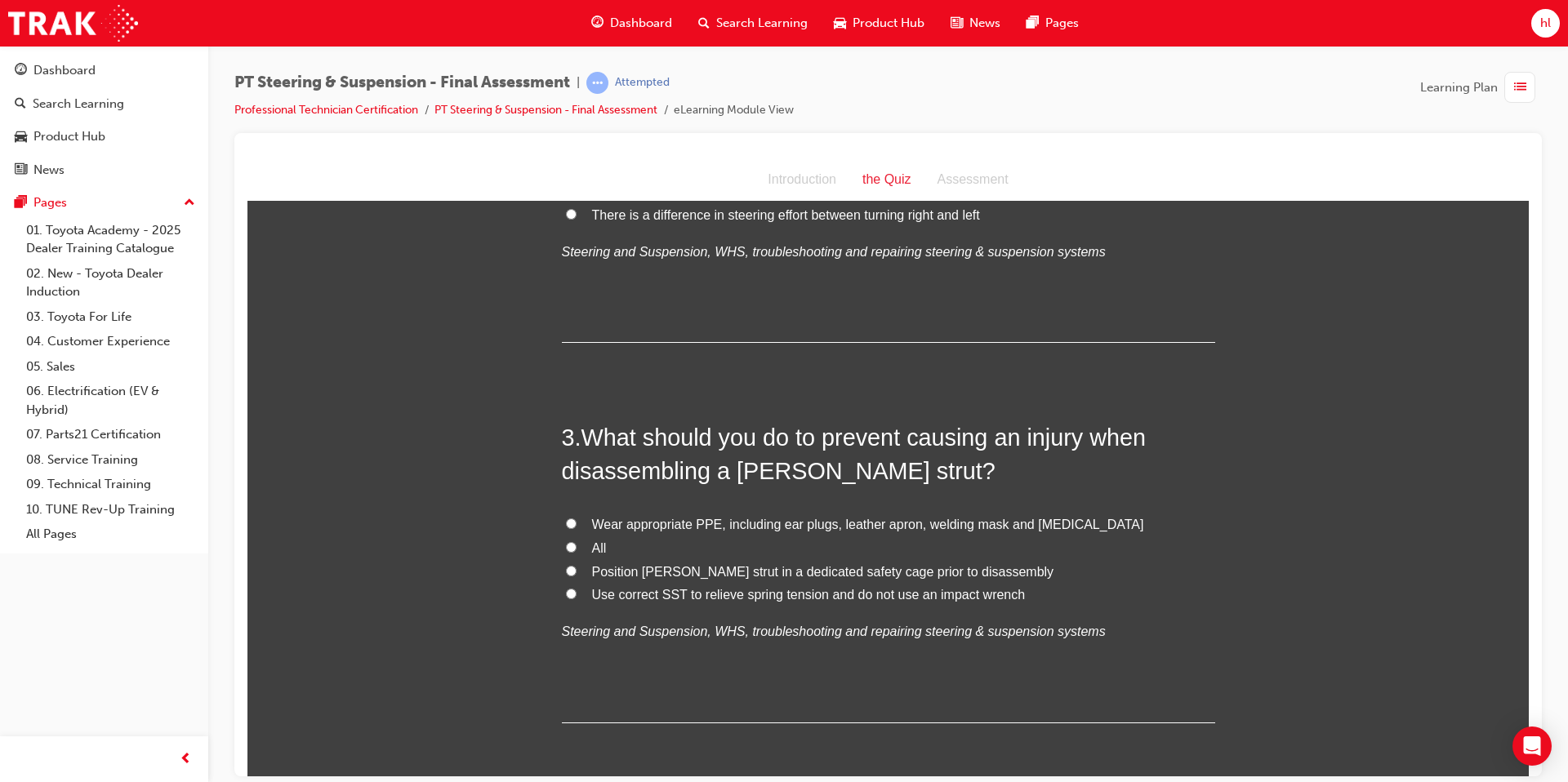
scroll to position [671, 0]
click at [569, 547] on input "All" at bounding box center [571, 544] width 11 height 11
radio input "true"
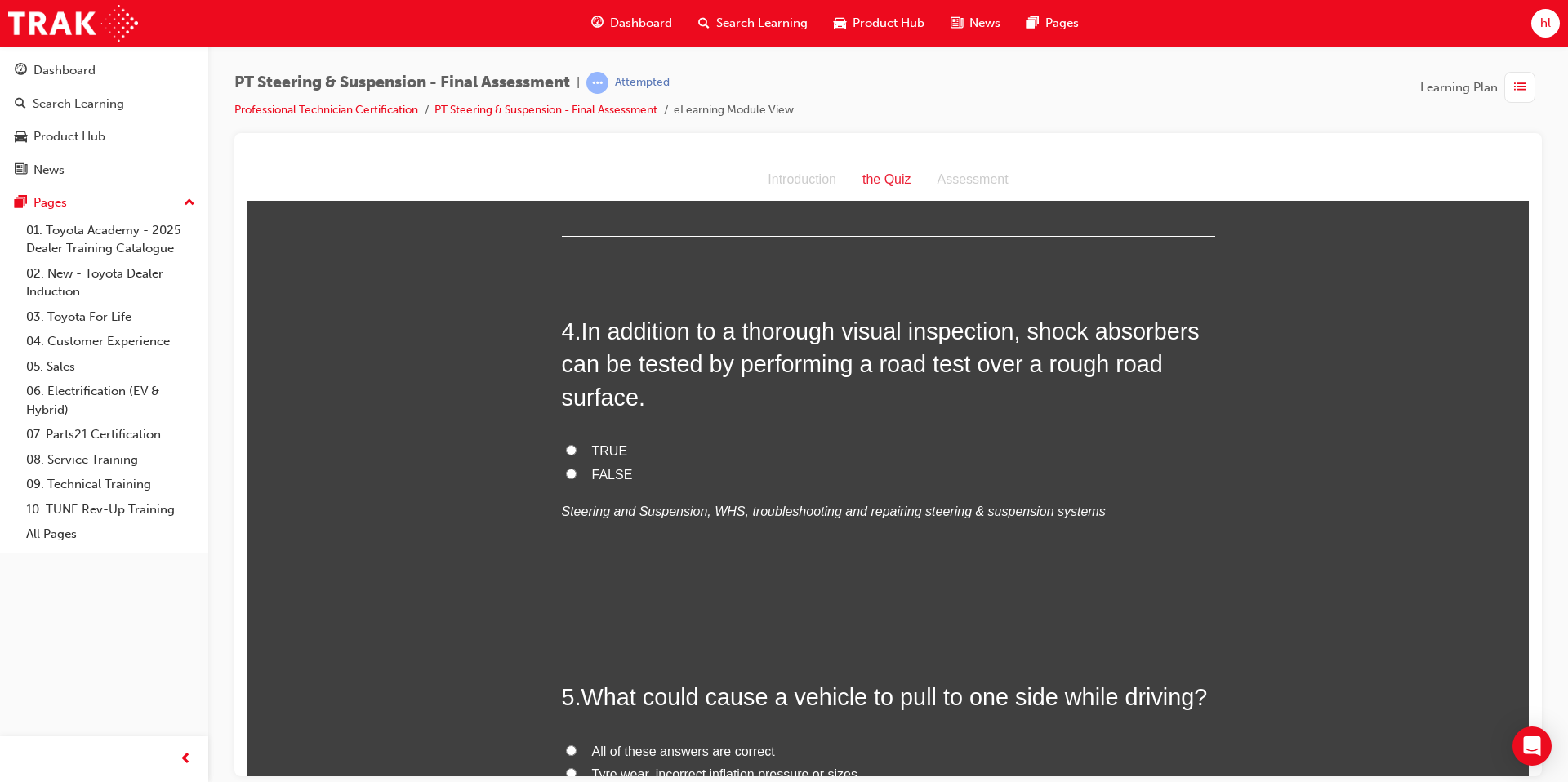
scroll to position [1161, 0]
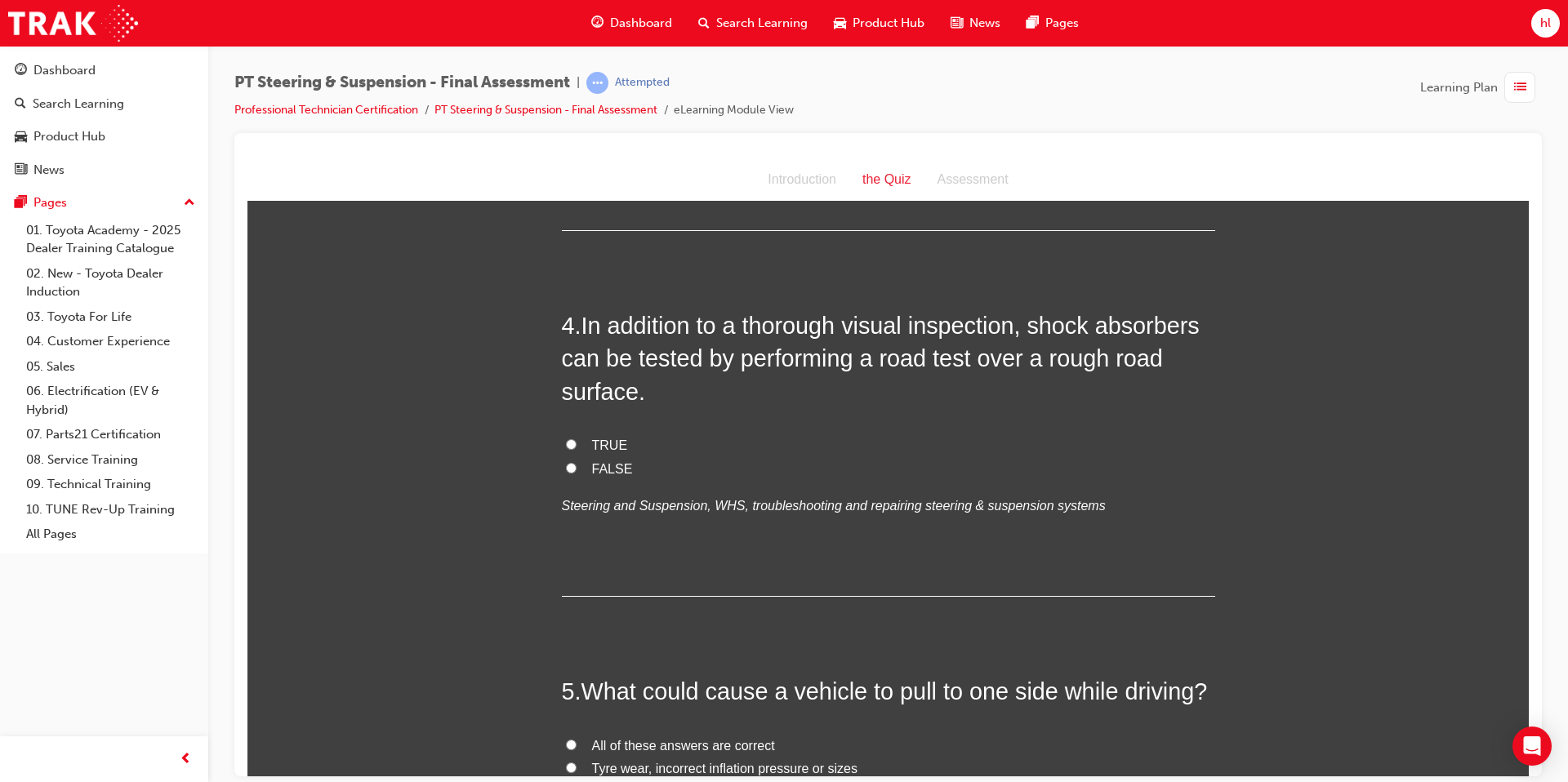
click at [566, 448] on input "TRUE" at bounding box center [571, 443] width 11 height 11
radio input "true"
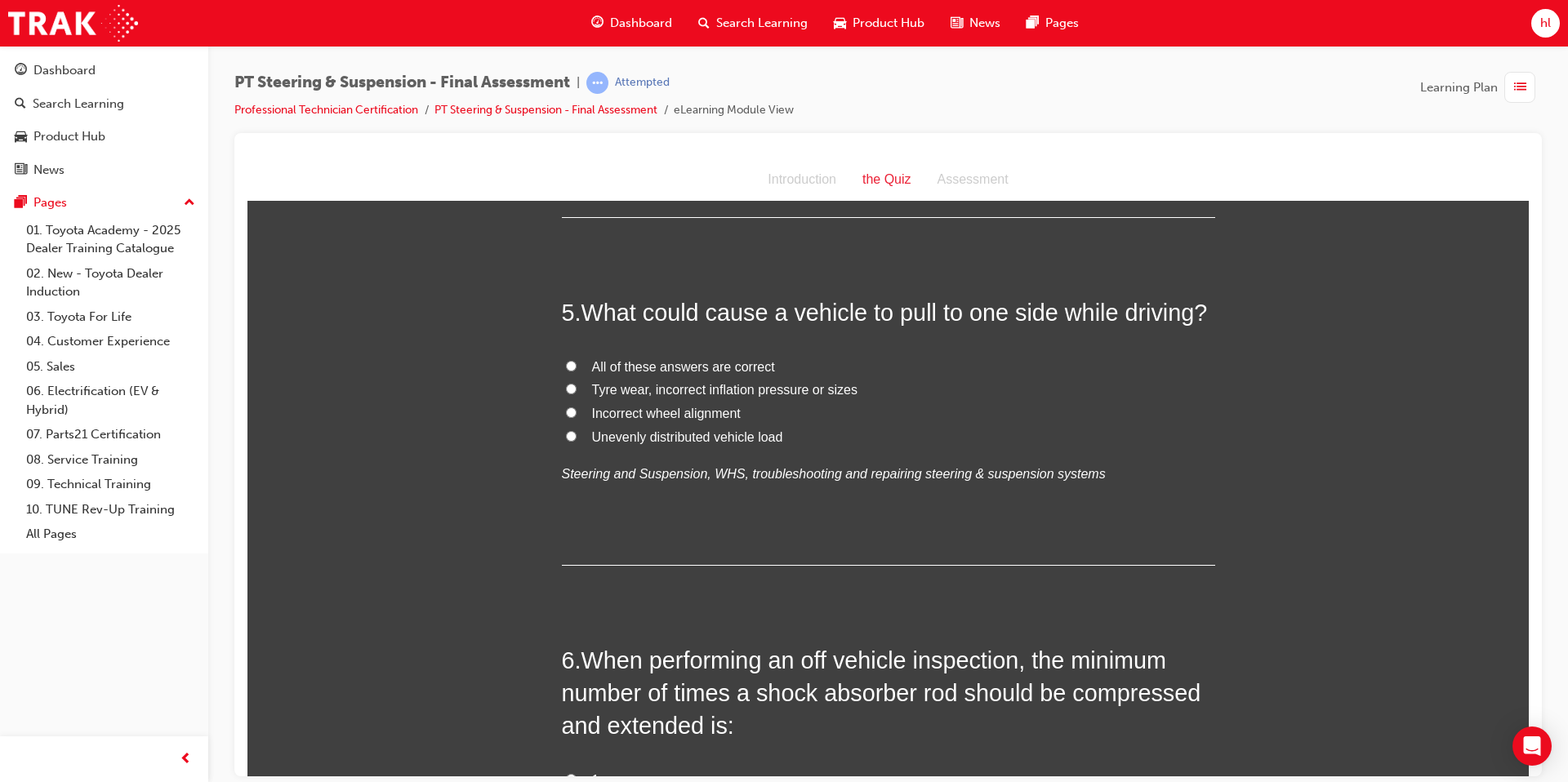
scroll to position [1540, 0]
drag, startPoint x: 572, startPoint y: 362, endPoint x: 578, endPoint y: 374, distance: 13.4
click at [572, 362] on input "All of these answers are correct" at bounding box center [571, 364] width 11 height 11
radio input "true"
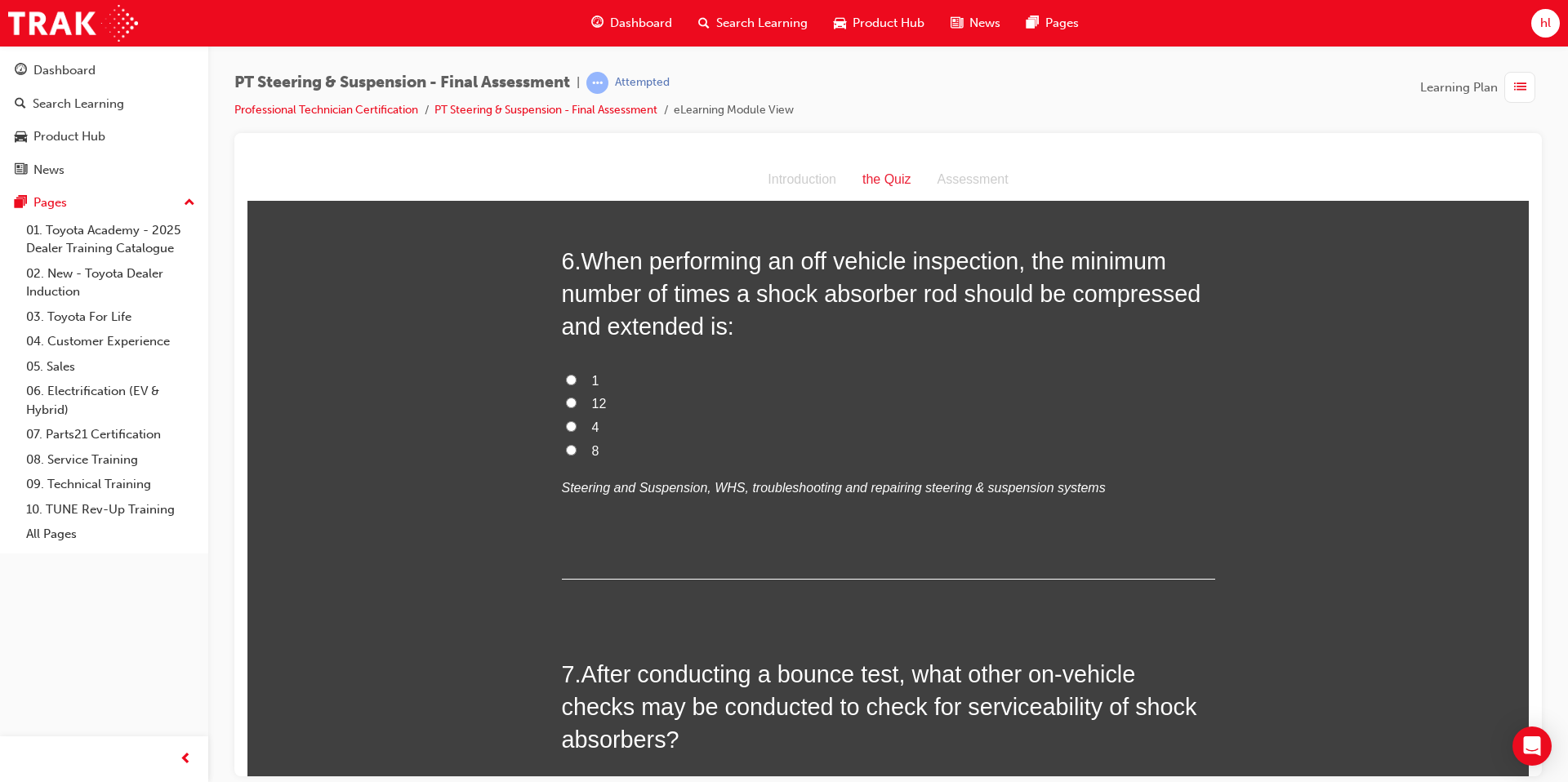
scroll to position [1941, 0]
click at [571, 424] on input "4" at bounding box center [571, 424] width 11 height 11
radio input "true"
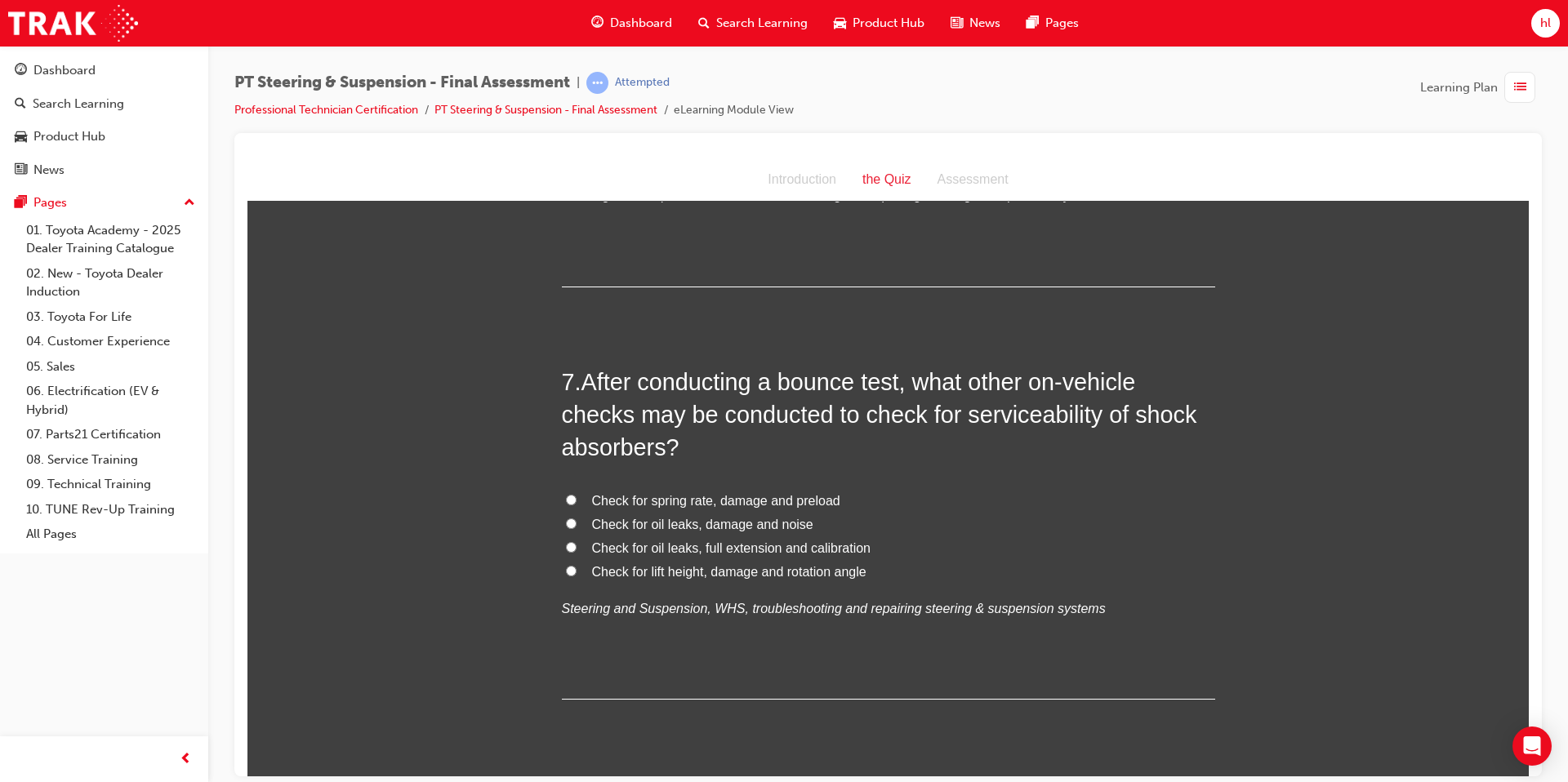
scroll to position [2243, 0]
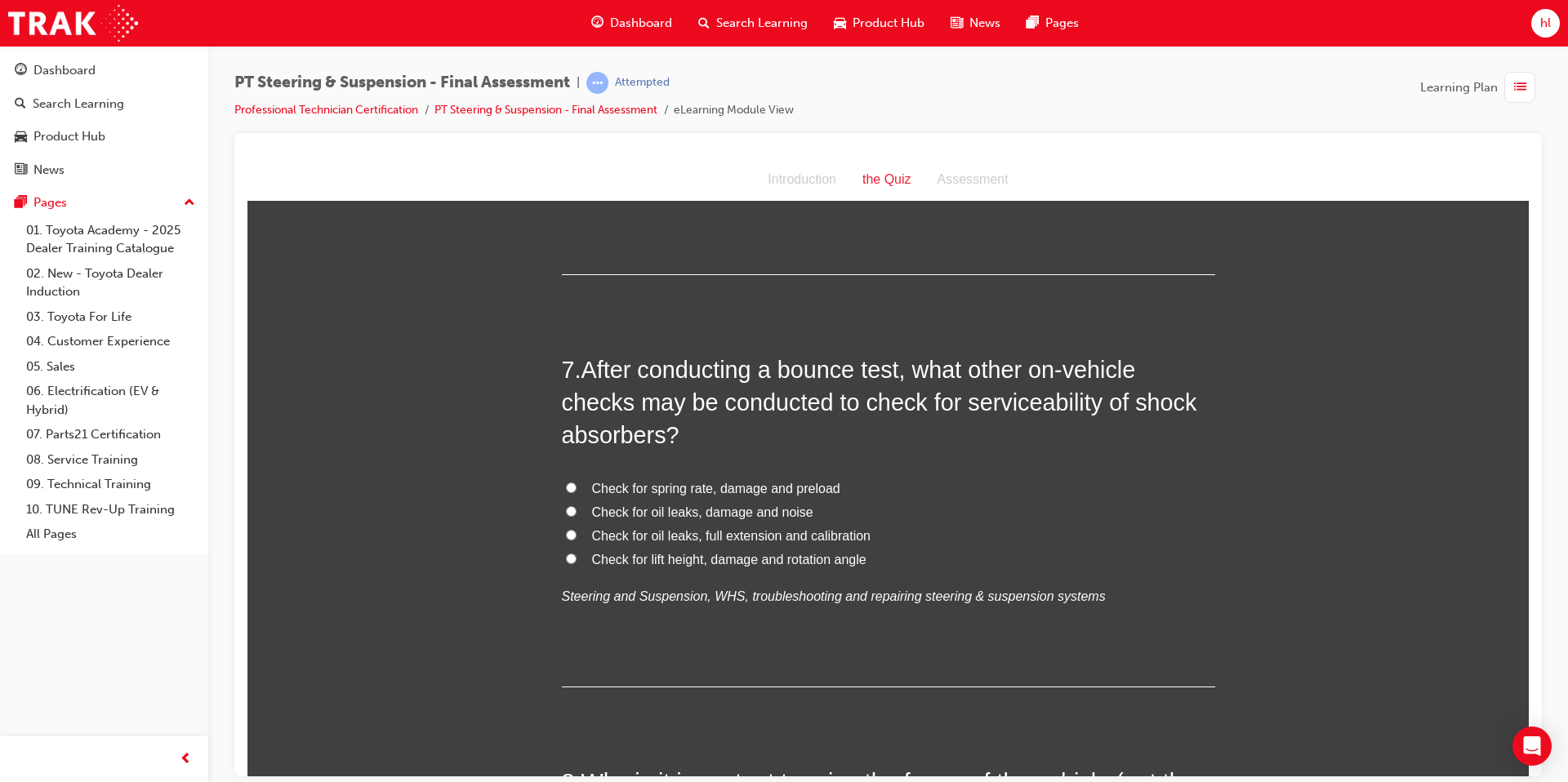
click at [585, 512] on label "Check for oil leaks, damage and noise" at bounding box center [889, 512] width 653 height 24
click at [576, 512] on input "Check for oil leaks, damage and noise" at bounding box center [571, 510] width 11 height 11
radio input "true"
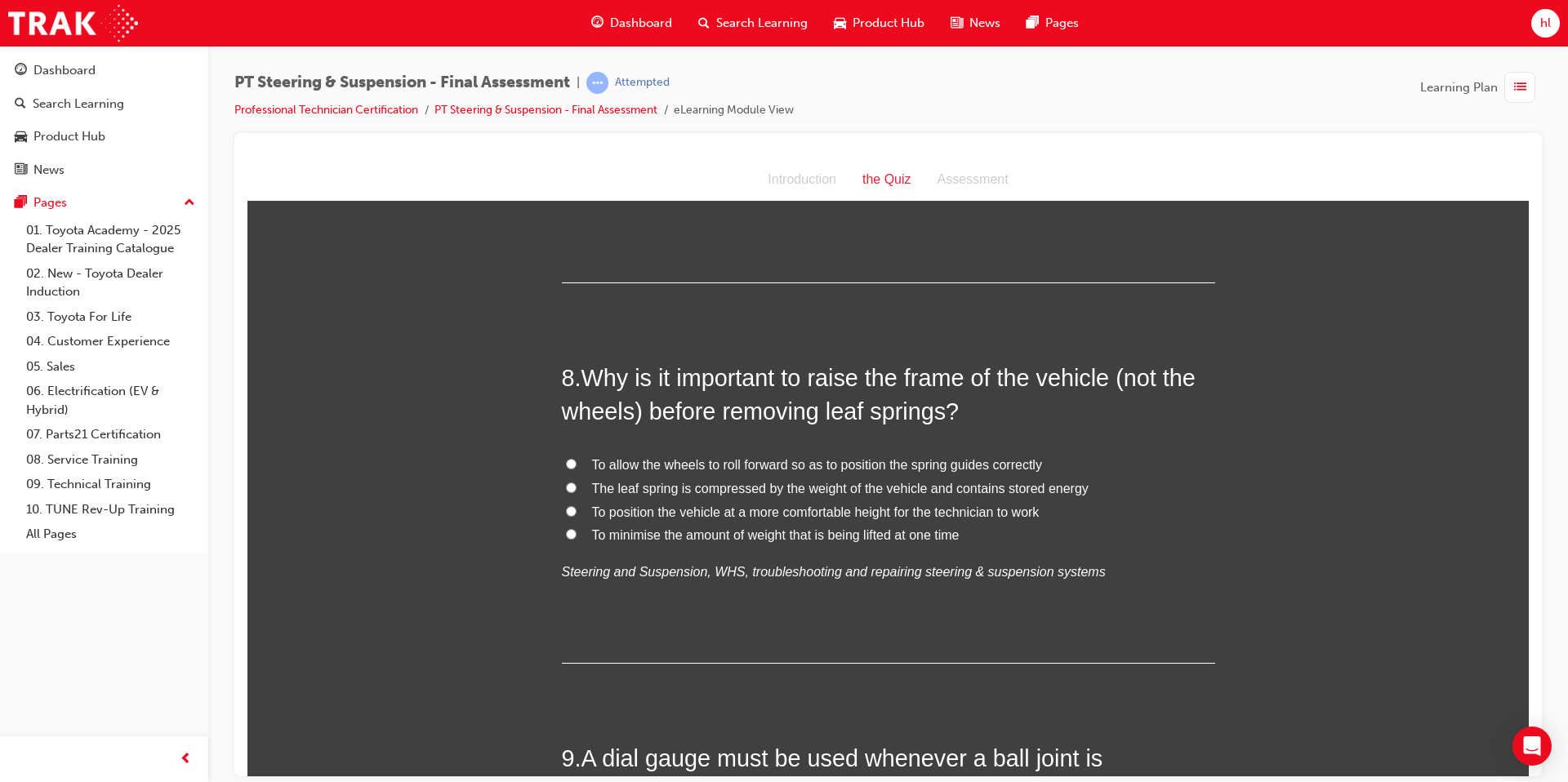
scroll to position [2650, 0]
click at [570, 485] on input "The leaf spring is compressed by the weight of the vehicle and contains stored …" at bounding box center [571, 485] width 11 height 11
radio input "true"
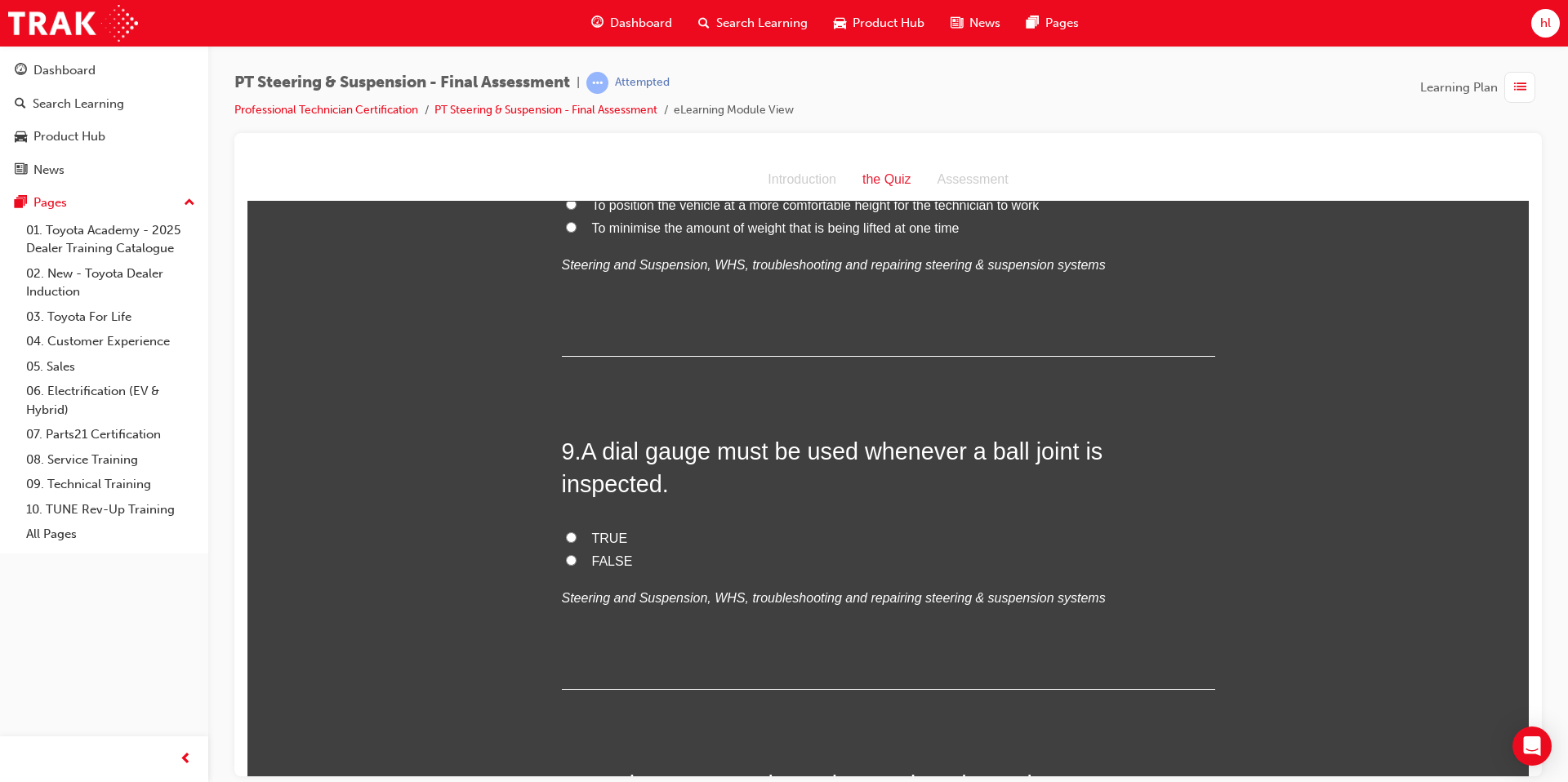
scroll to position [2956, 0]
click at [569, 552] on input "FALSE" at bounding box center [571, 557] width 11 height 11
radio input "true"
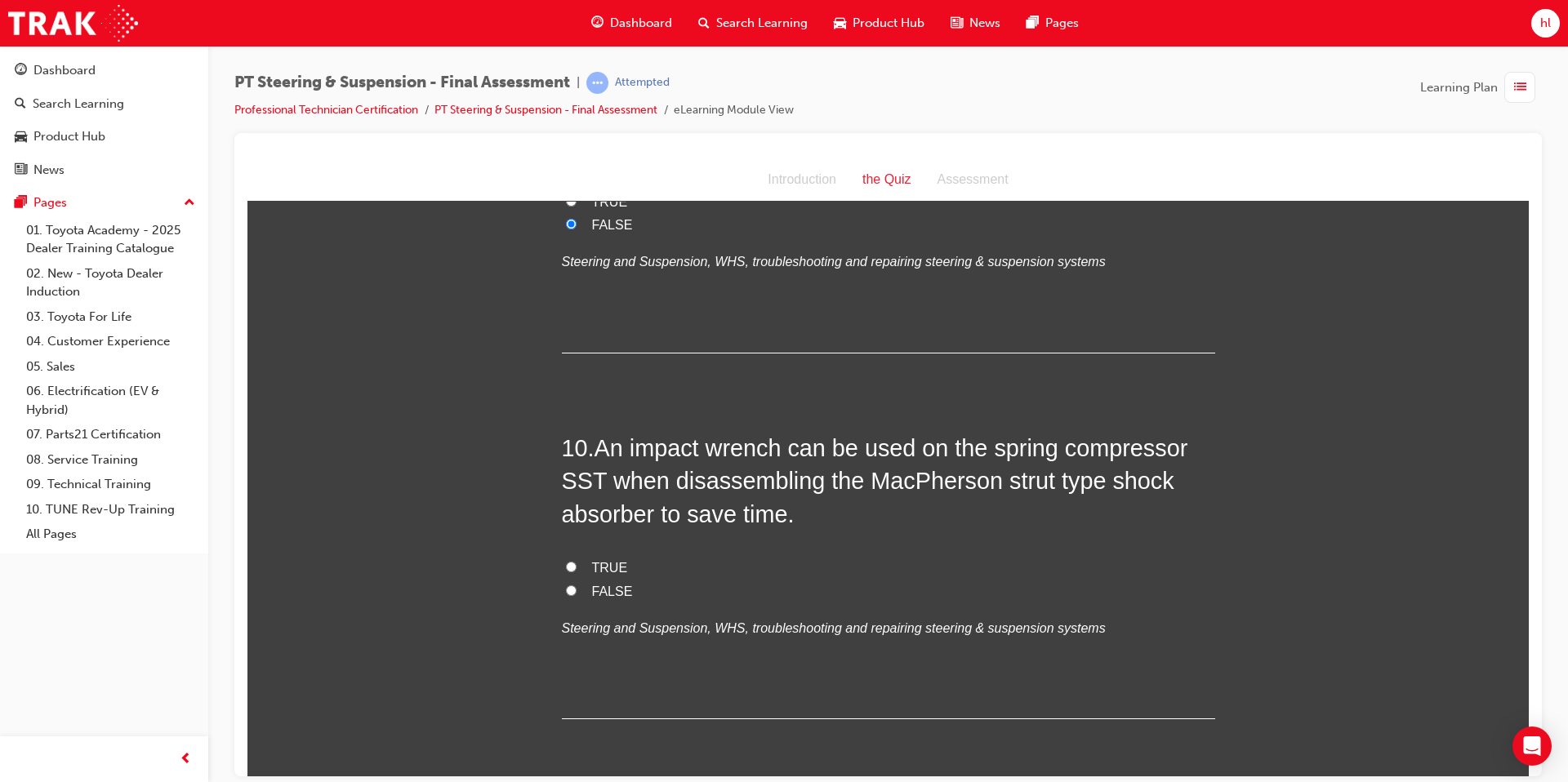
scroll to position [3292, 0]
click at [572, 559] on input "TRUE" at bounding box center [571, 564] width 11 height 11
radio input "true"
click at [572, 583] on input "FALSE" at bounding box center [571, 588] width 11 height 11
radio input "true"
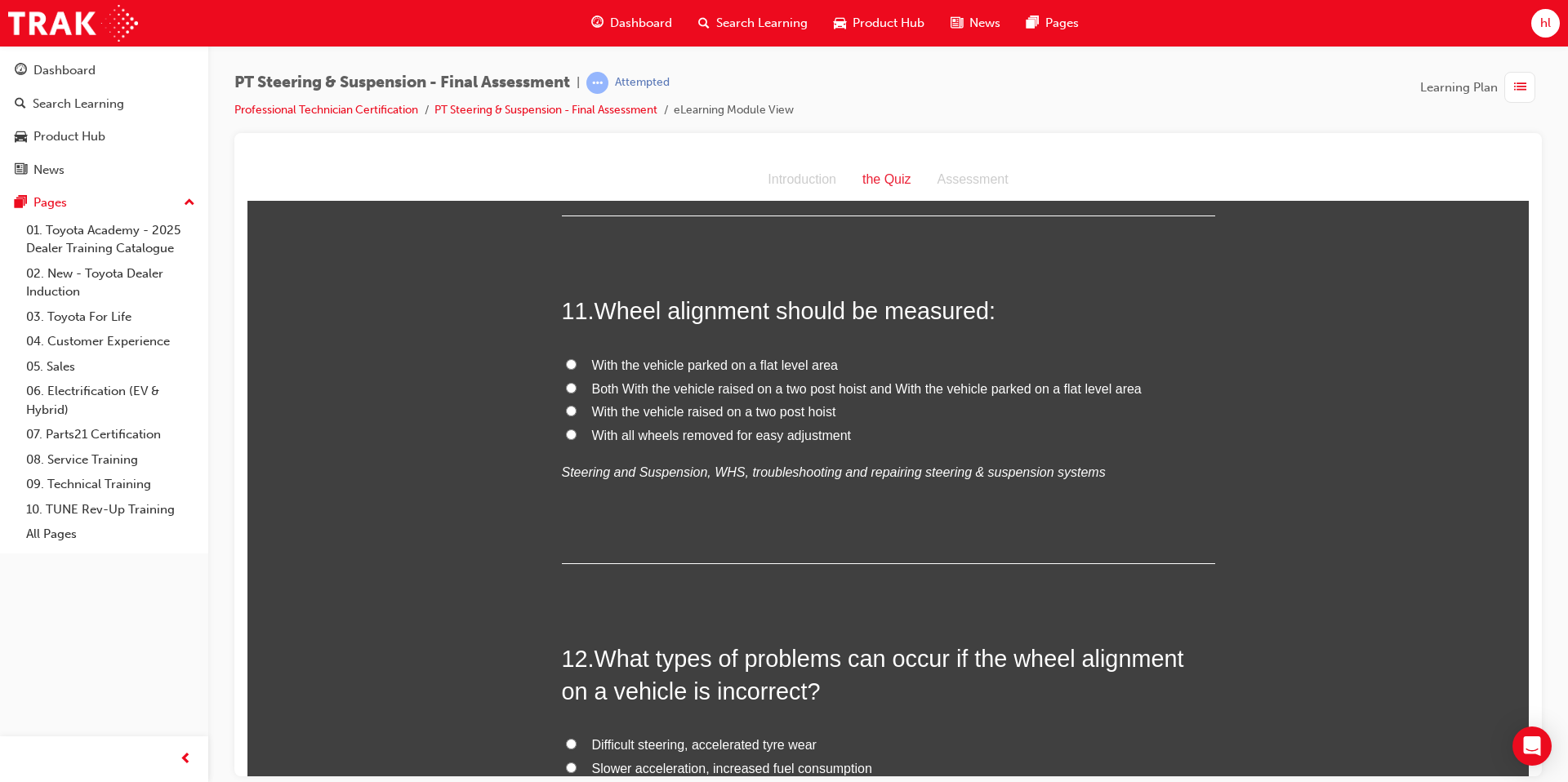
scroll to position [3788, 0]
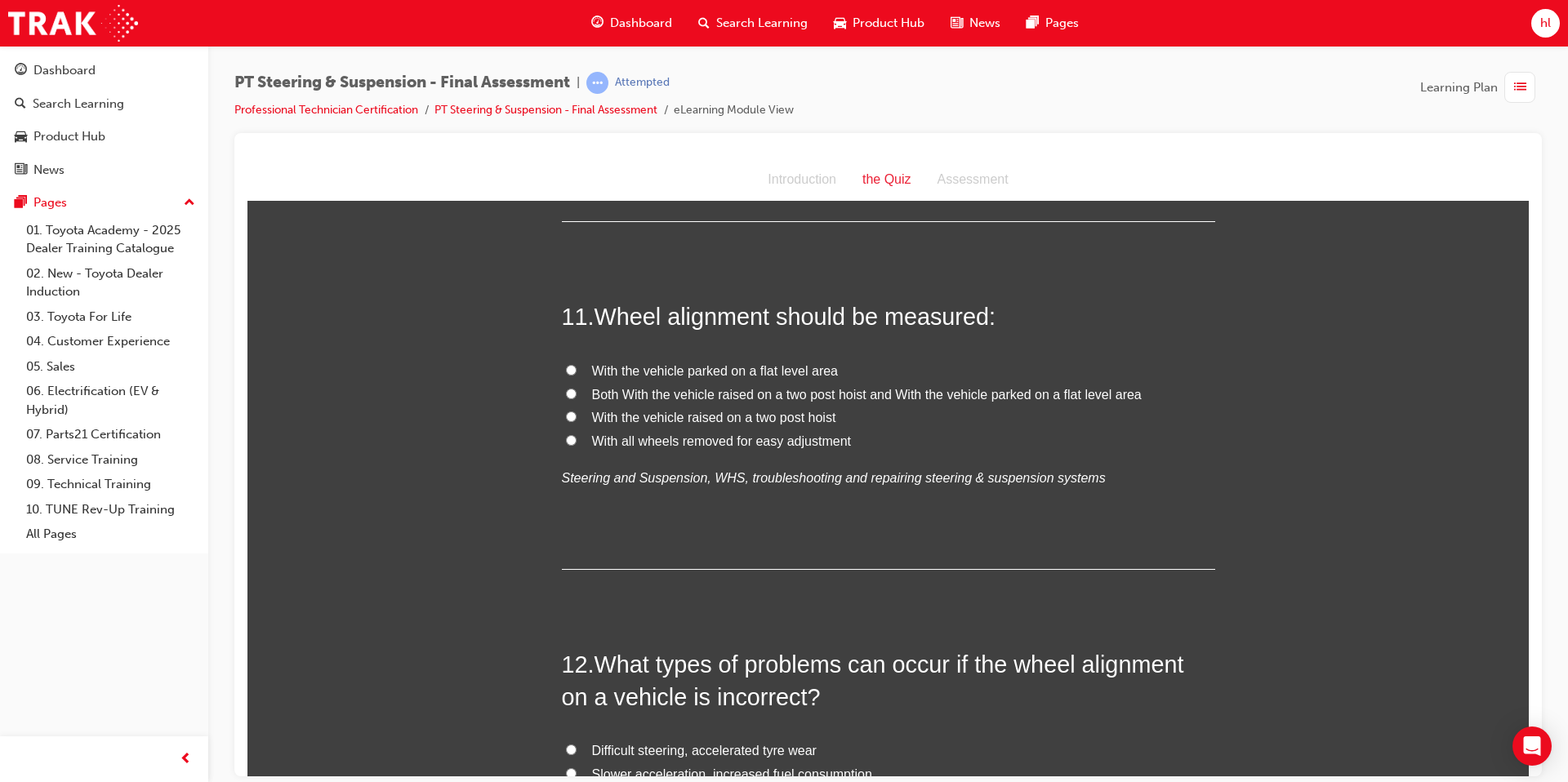
click at [581, 359] on label "With the vehicle parked on a flat level area" at bounding box center [889, 371] width 653 height 24
click at [576, 364] on input "With the vehicle parked on a flat level area" at bounding box center [571, 369] width 11 height 11
radio input "true"
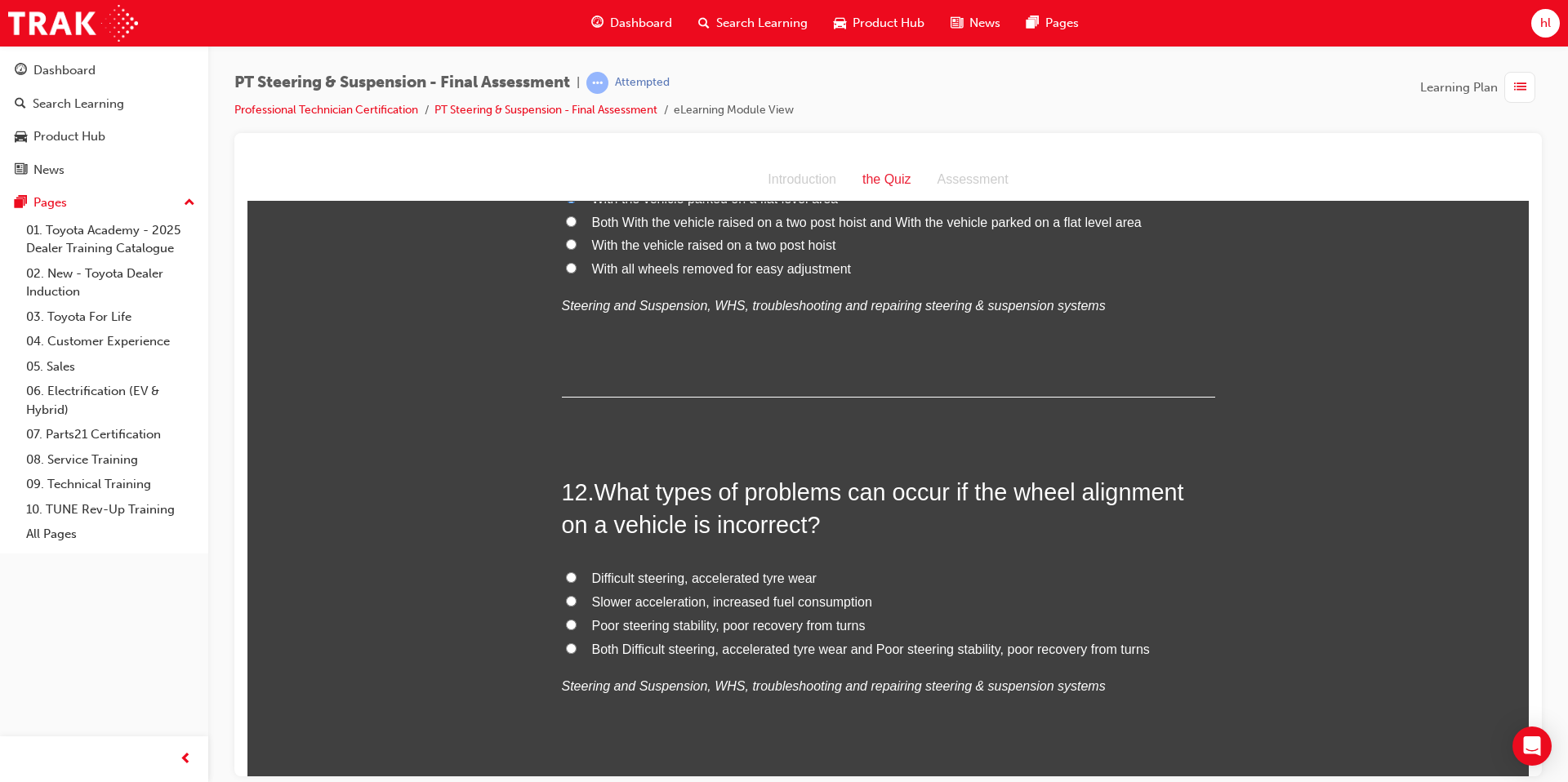
scroll to position [3962, 0]
click at [577, 599] on label "Both Difficult steering, accelerated tyre wear and Poor steering stability, poo…" at bounding box center [889, 648] width 653 height 24
click at [576, 599] on input "Both Difficult steering, accelerated tyre wear and Poor steering stability, poo…" at bounding box center [571, 647] width 11 height 11
radio input "true"
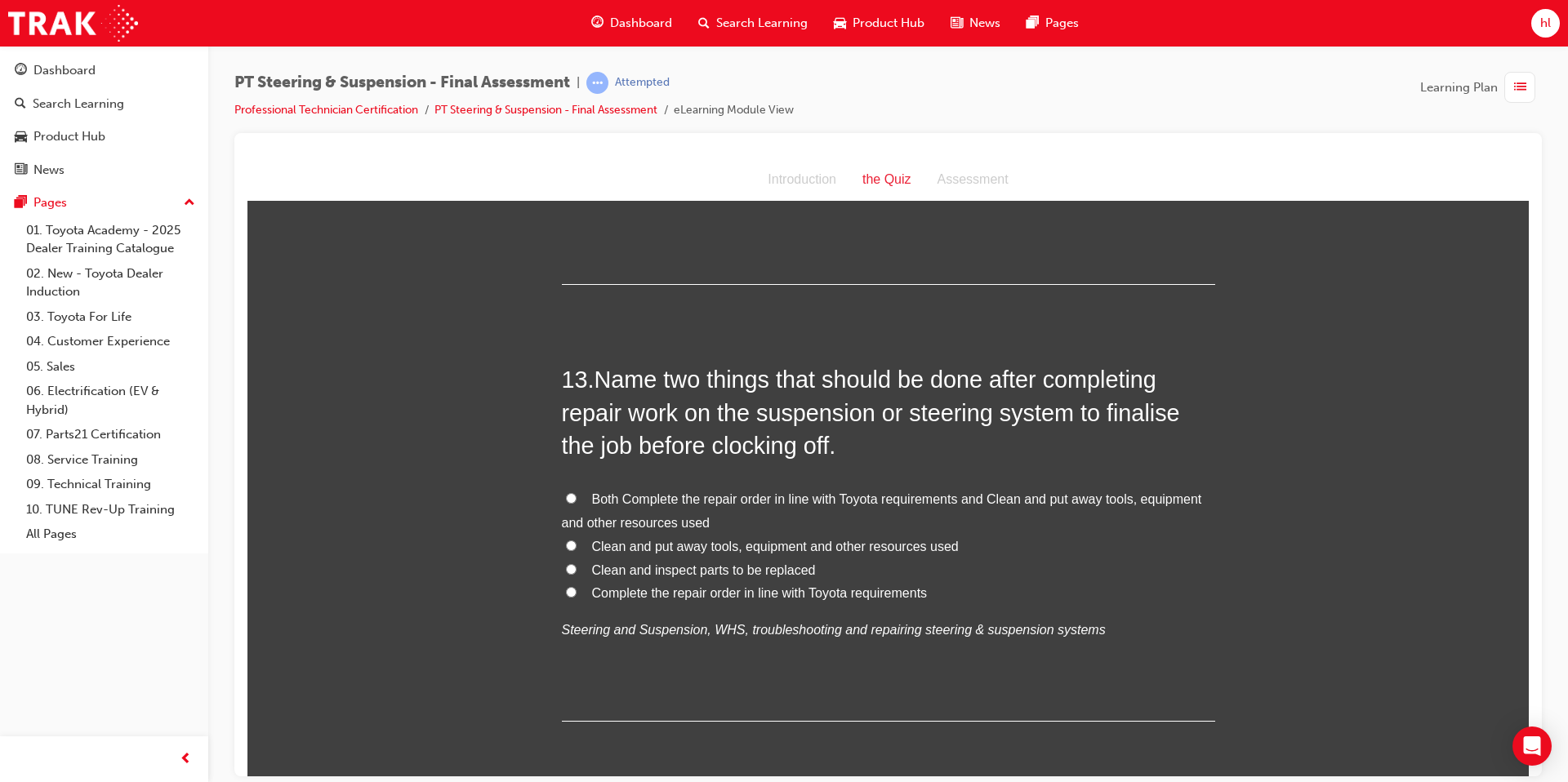
scroll to position [4457, 0]
drag, startPoint x: 575, startPoint y: 465, endPoint x: 615, endPoint y: 471, distance: 40.4
click at [580, 484] on label "Both Complete the repair order in line with Toyota requirements and Clean and p…" at bounding box center [889, 507] width 653 height 47
click at [576, 489] on input "Both Complete the repair order in line with Toyota requirements and Clean and p…" at bounding box center [571, 494] width 11 height 11
radio input "true"
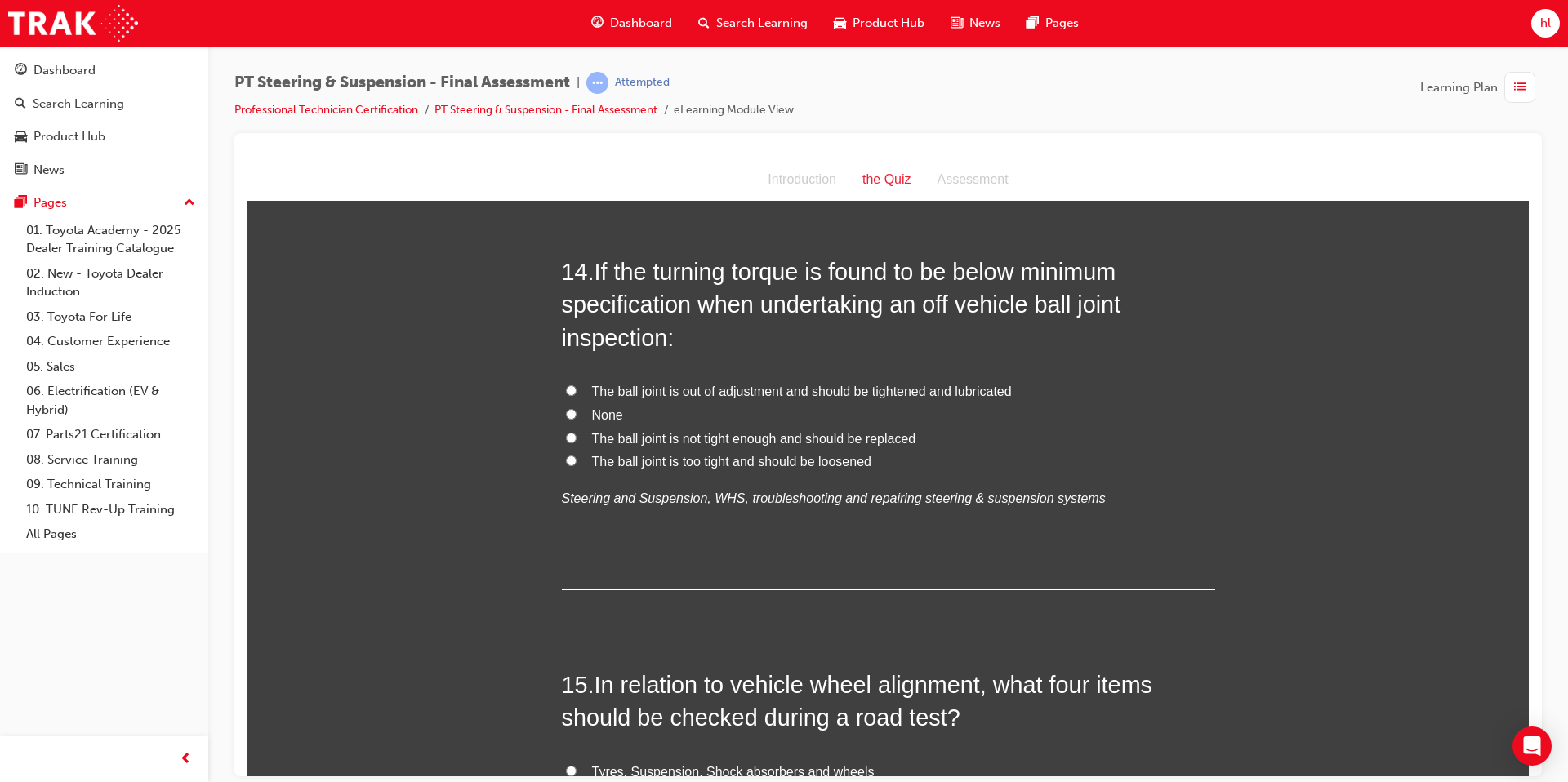
scroll to position [4989, 0]
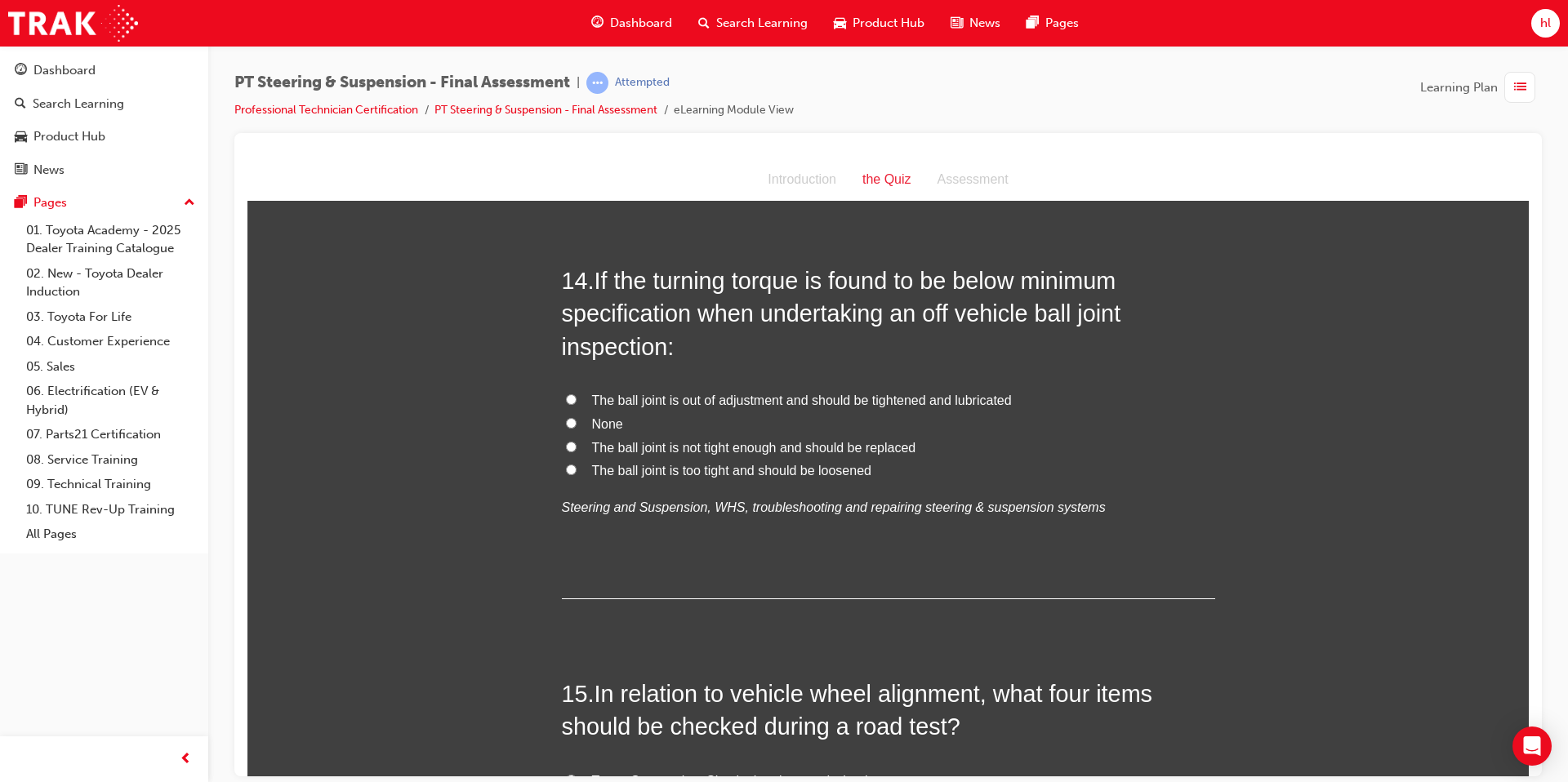
click at [574, 441] on input "The ball joint is not tight enough and should be replaced" at bounding box center [571, 446] width 11 height 11
radio input "true"
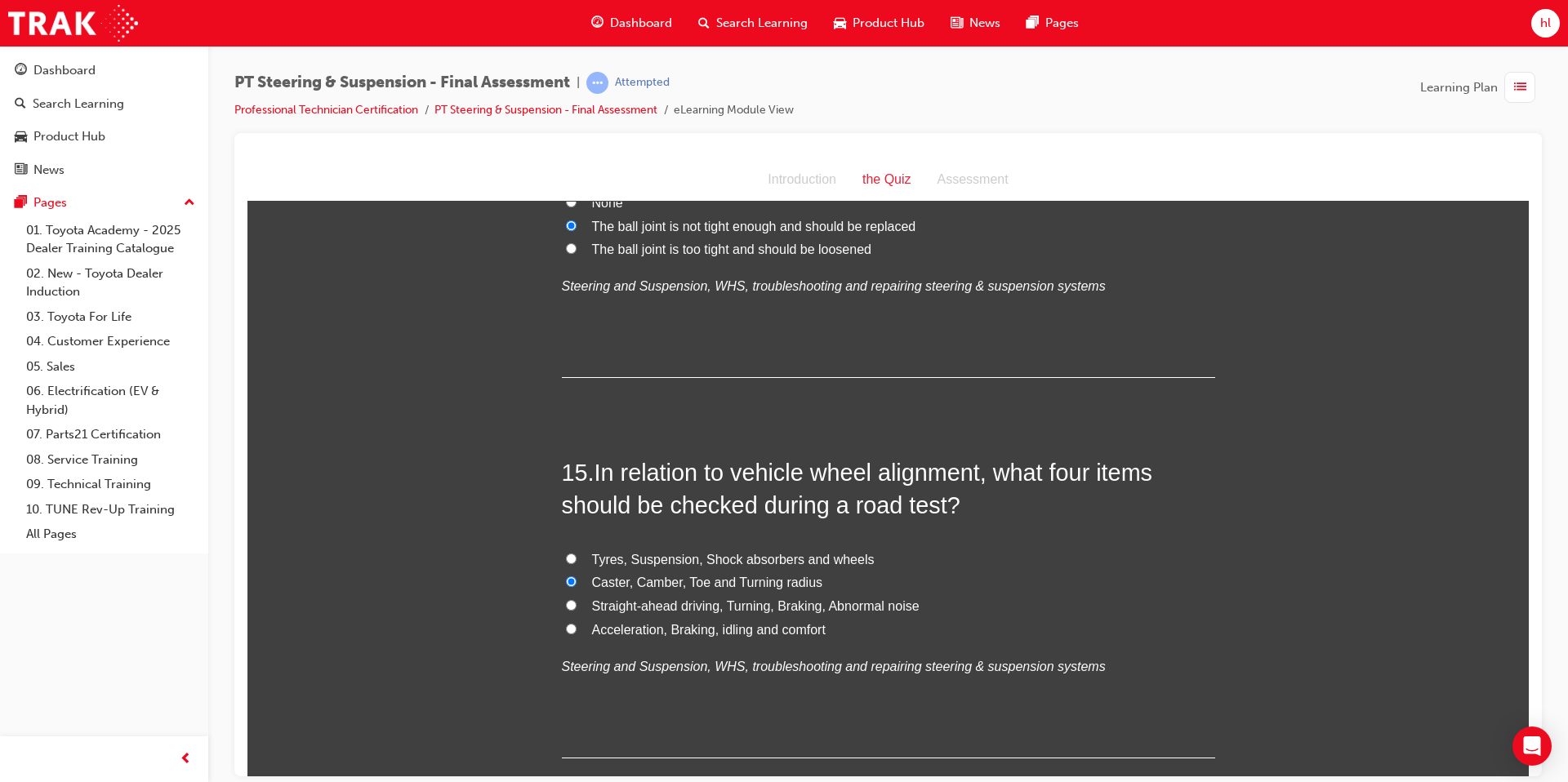
scroll to position [5301, 0]
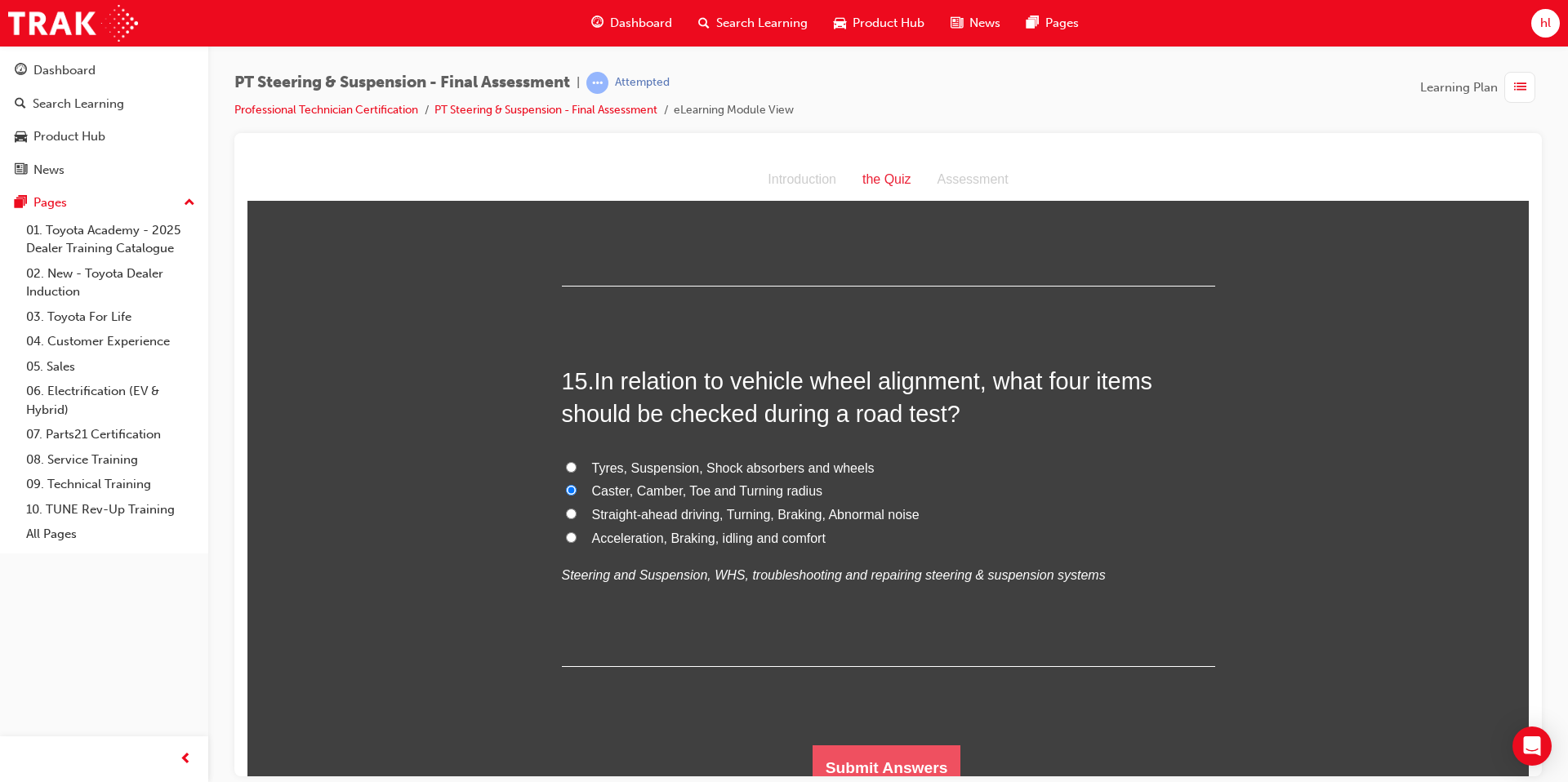
drag, startPoint x: 885, startPoint y: 724, endPoint x: 890, endPoint y: 716, distance: 9.4
click at [879, 599] on button "Submit Answers" at bounding box center [887, 768] width 149 height 46
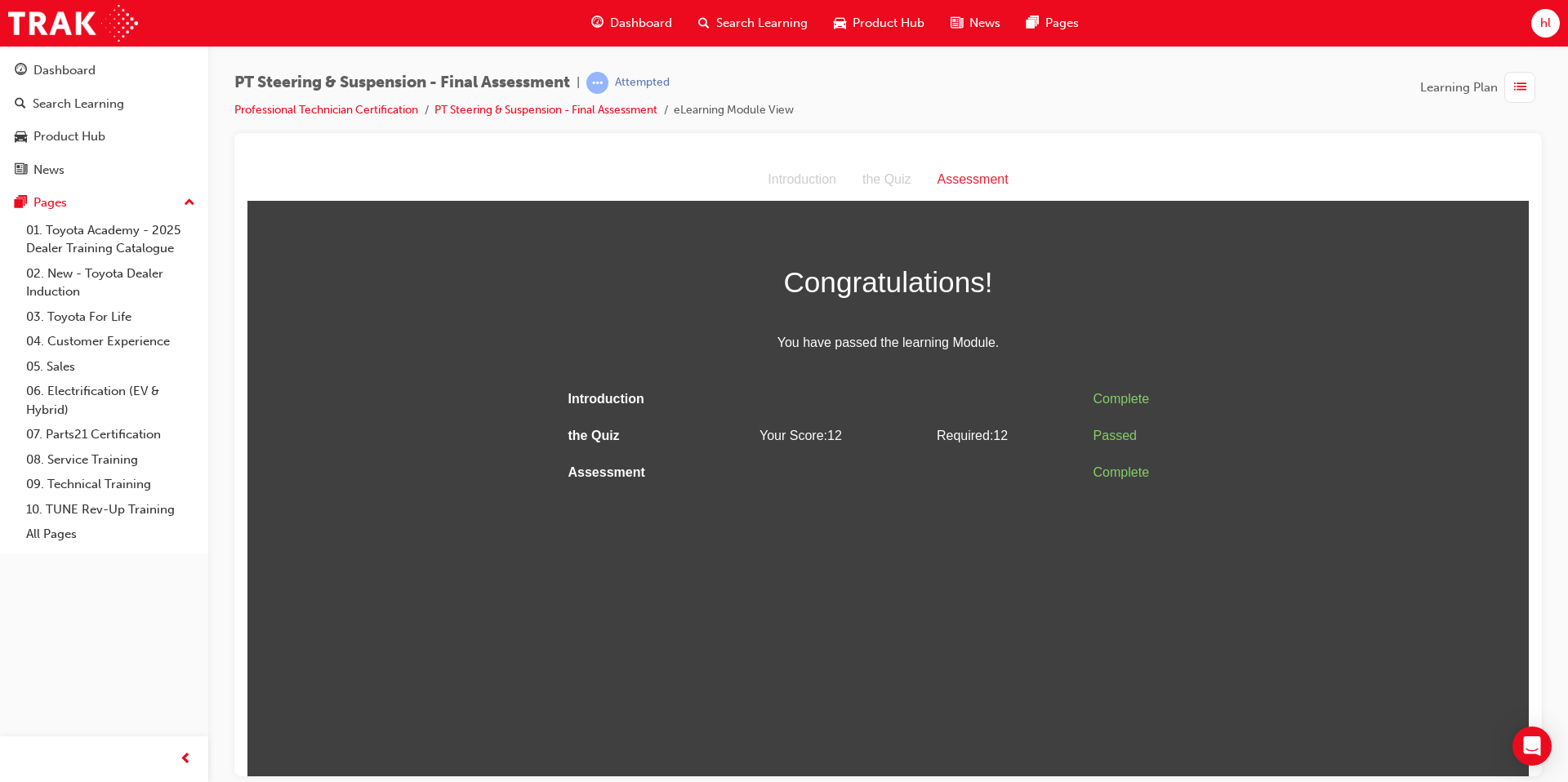
scroll to position [0, 0]
drag, startPoint x: 71, startPoint y: 70, endPoint x: 87, endPoint y: 74, distance: 16.5
click at [71, 70] on div "Dashboard" at bounding box center [64, 71] width 62 height 19
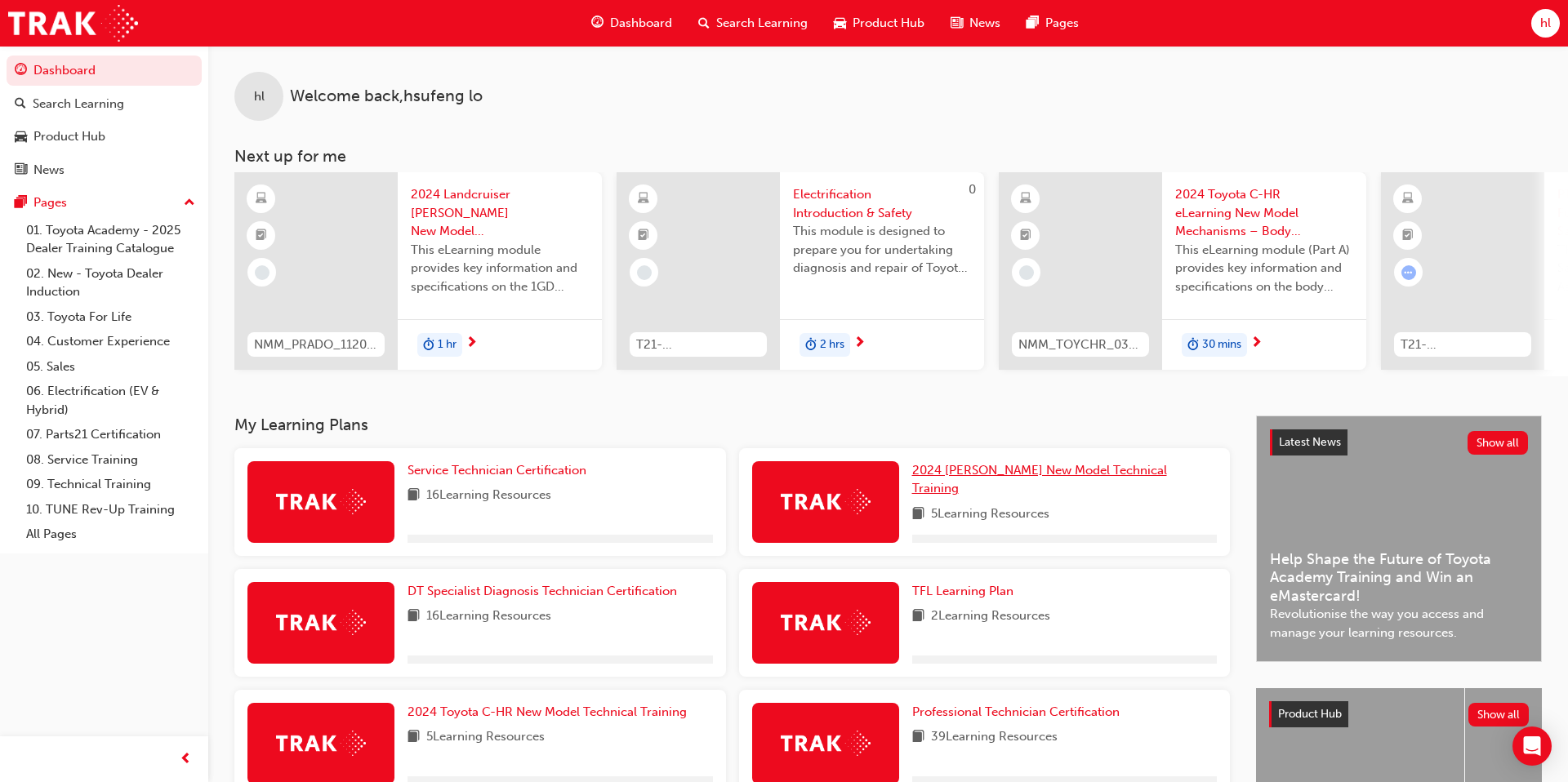
scroll to position [222, 0]
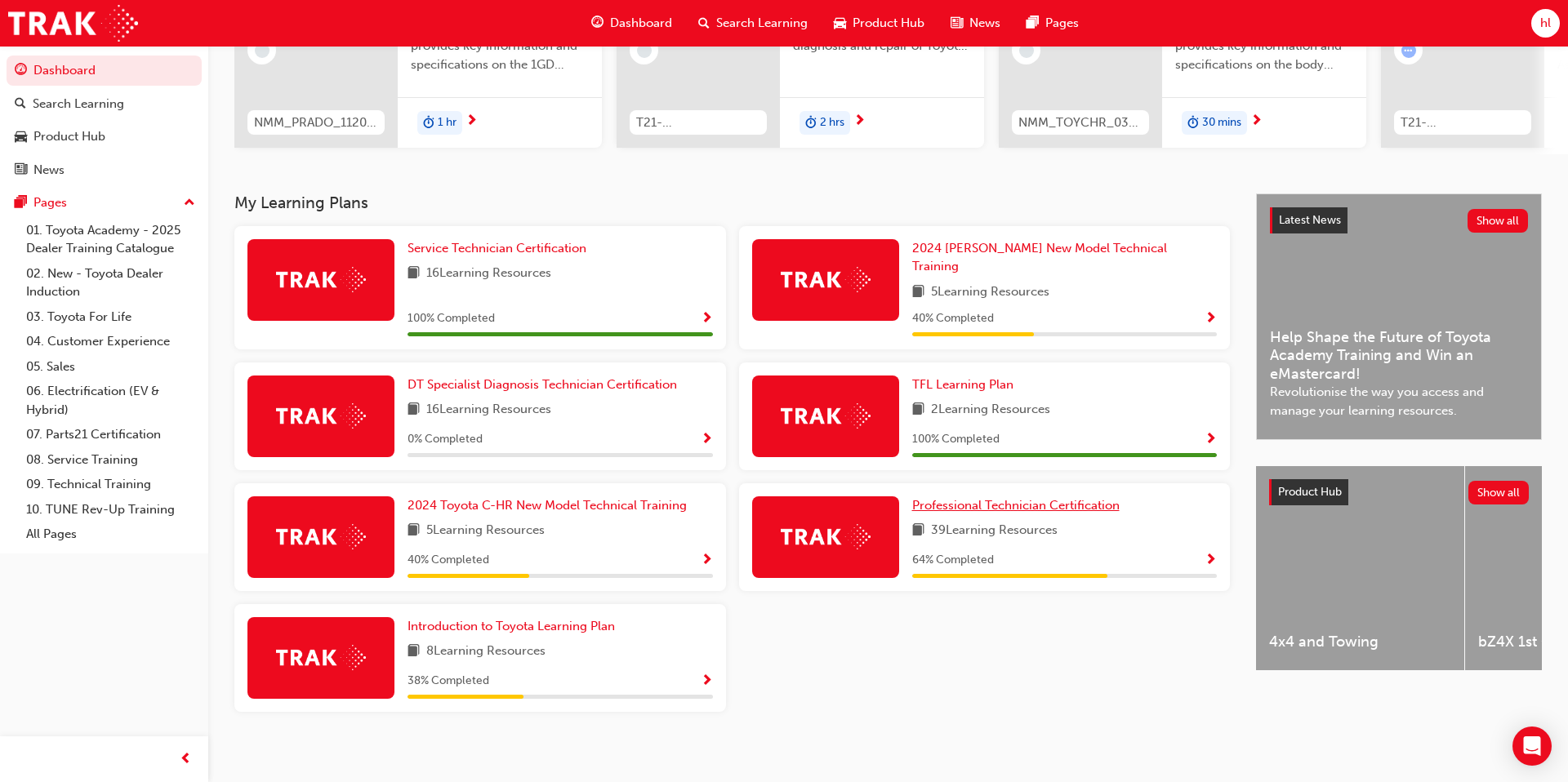
click at [879, 499] on span "Professional Technician Certification" at bounding box center [1016, 505] width 208 height 14
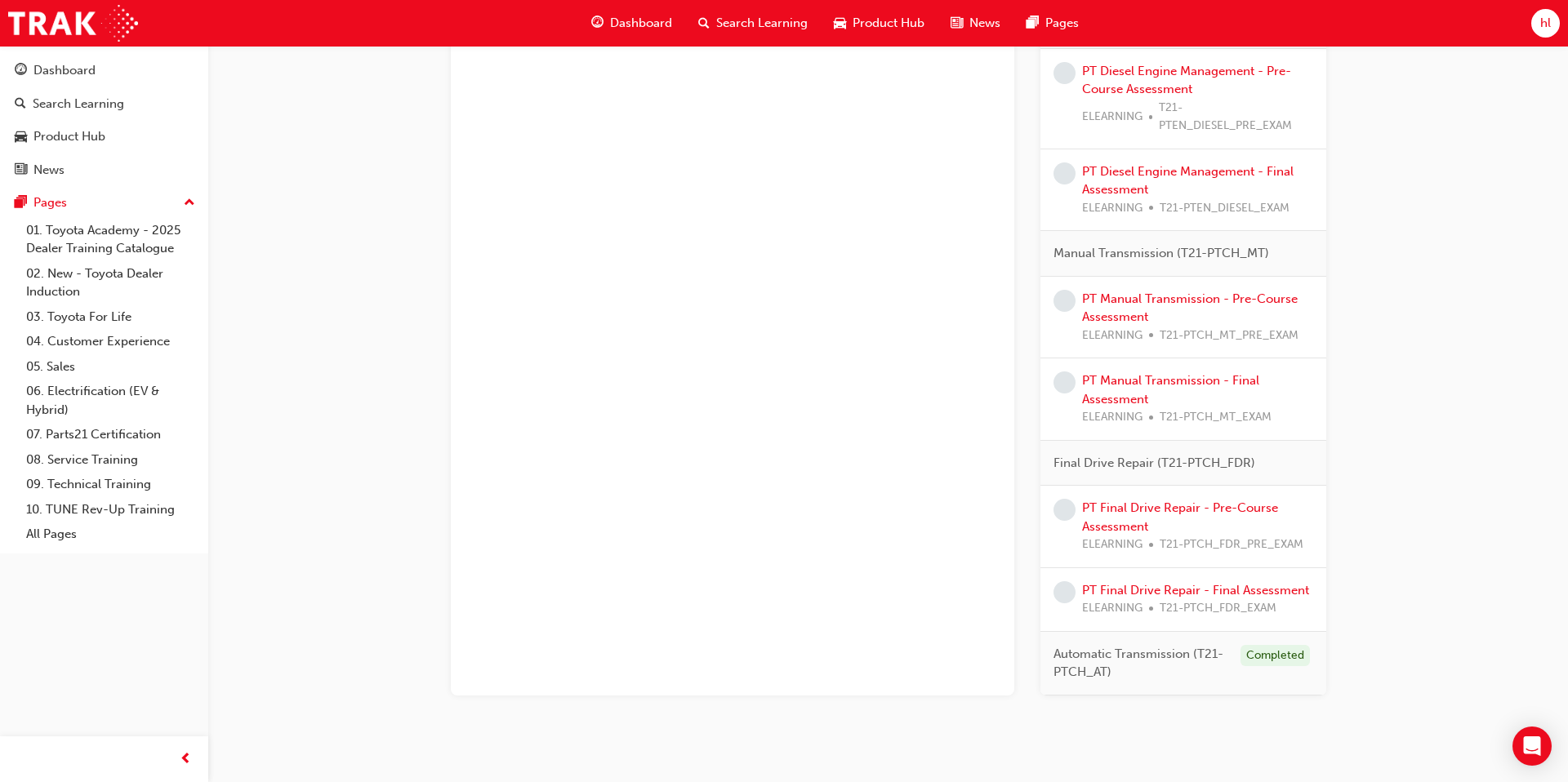
scroll to position [1446, 0]
